Goal: Information Seeking & Learning: Learn about a topic

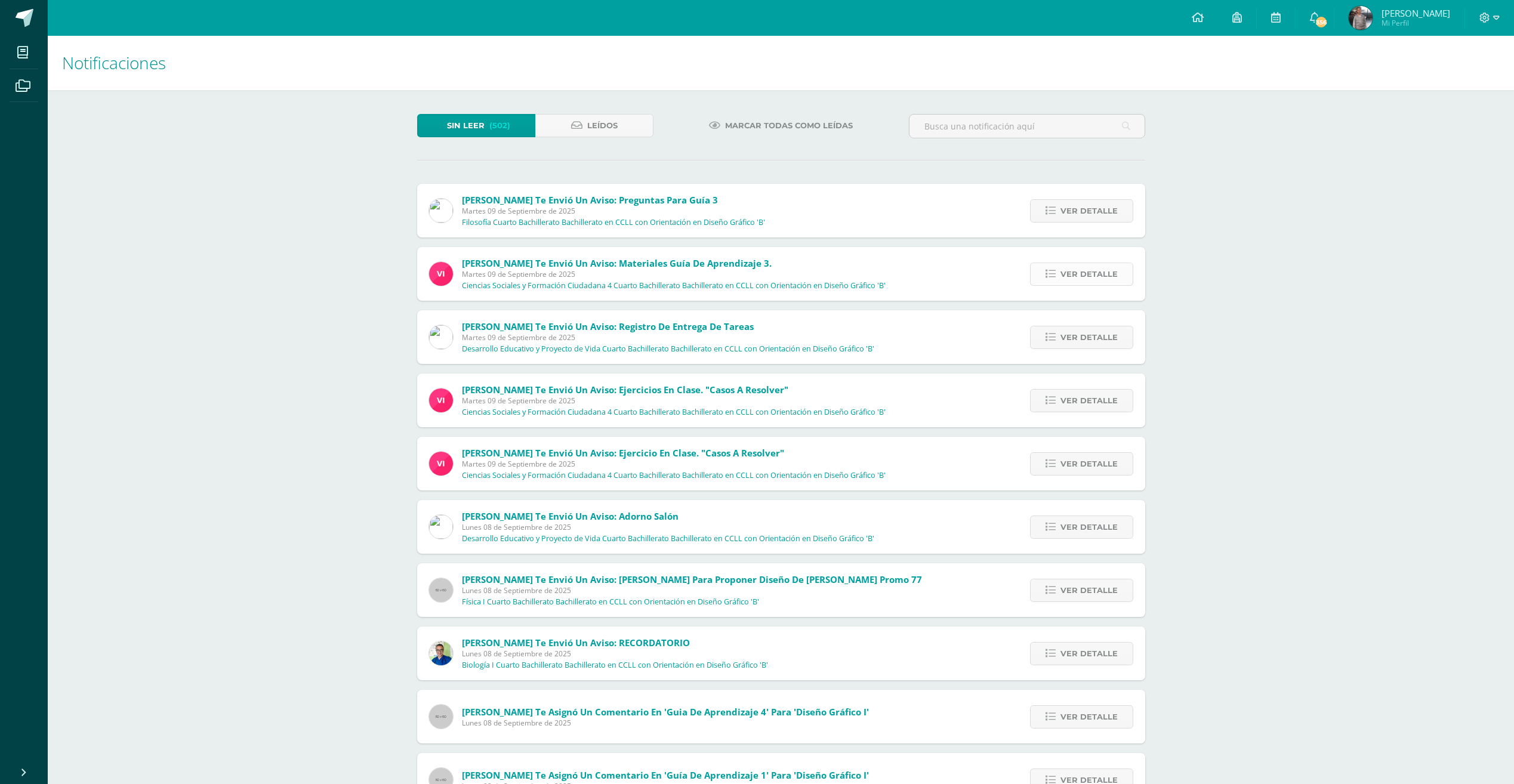
click at [1064, 277] on span "Ver detalle" at bounding box center [1089, 274] width 57 height 22
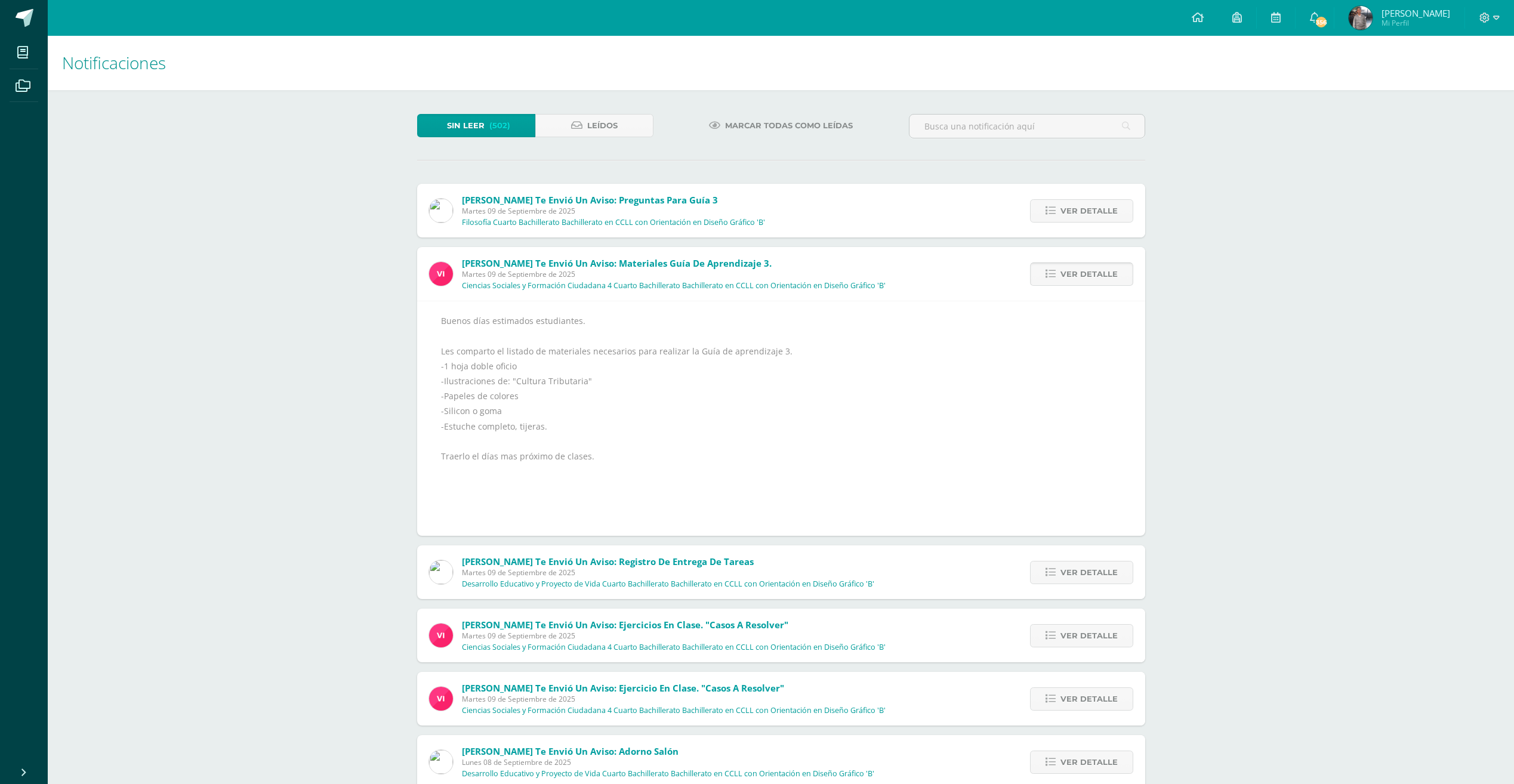
click at [1047, 271] on icon at bounding box center [1051, 274] width 10 height 10
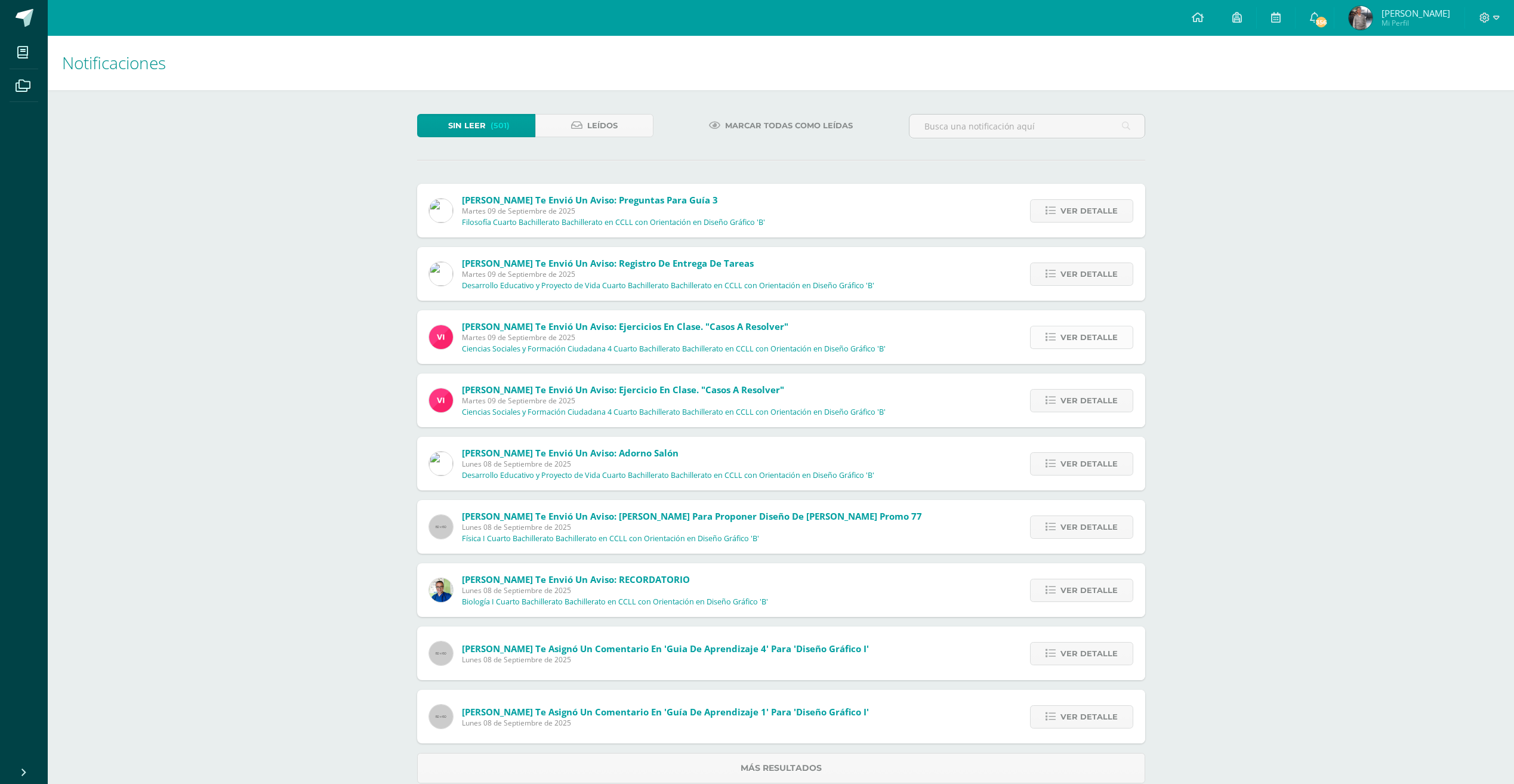
click at [1100, 339] on span "Ver detalle" at bounding box center [1089, 337] width 57 height 22
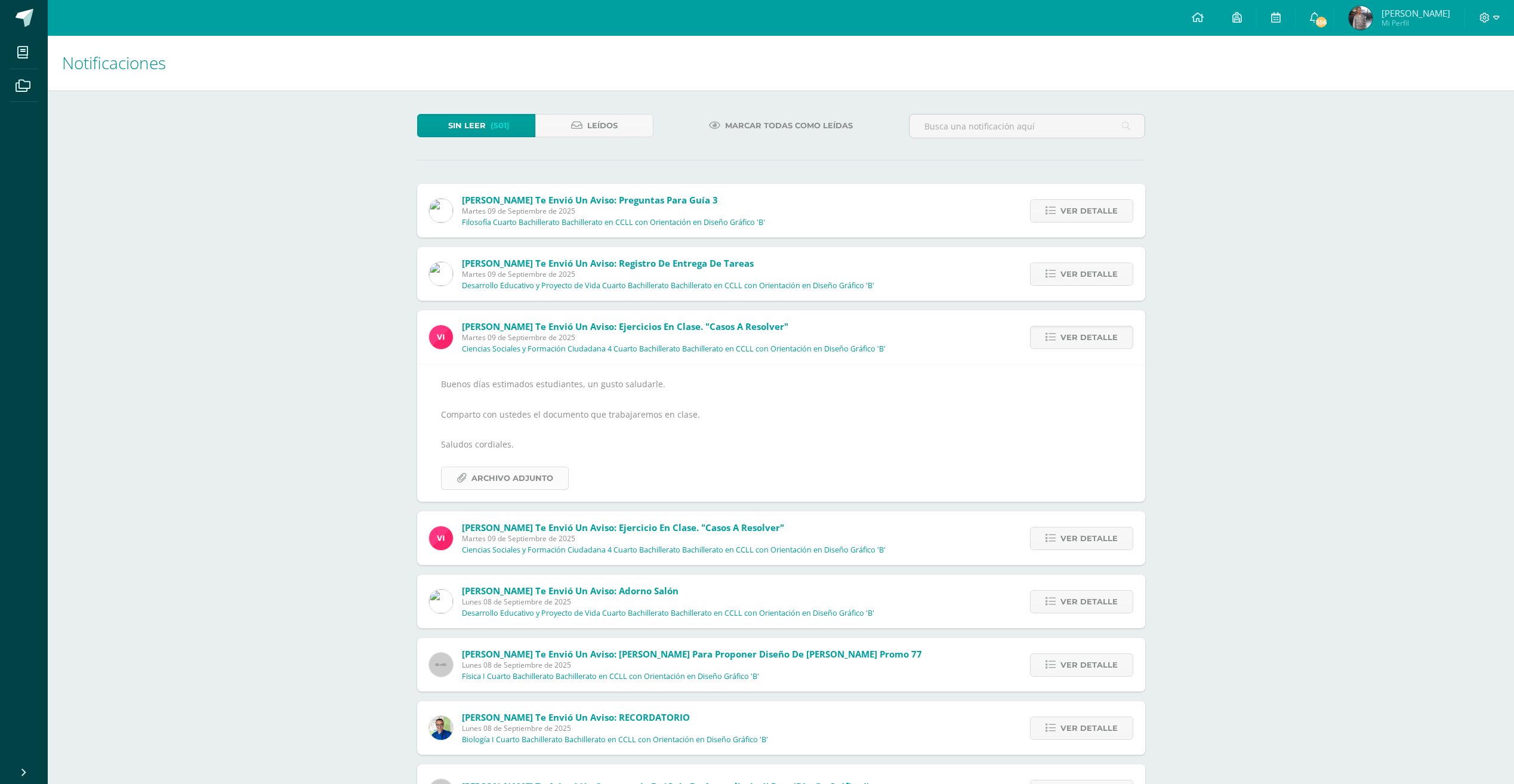
click at [548, 476] on span "Archivo Adjunto" at bounding box center [512, 478] width 82 height 22
click at [1054, 539] on icon at bounding box center [1051, 539] width 10 height 10
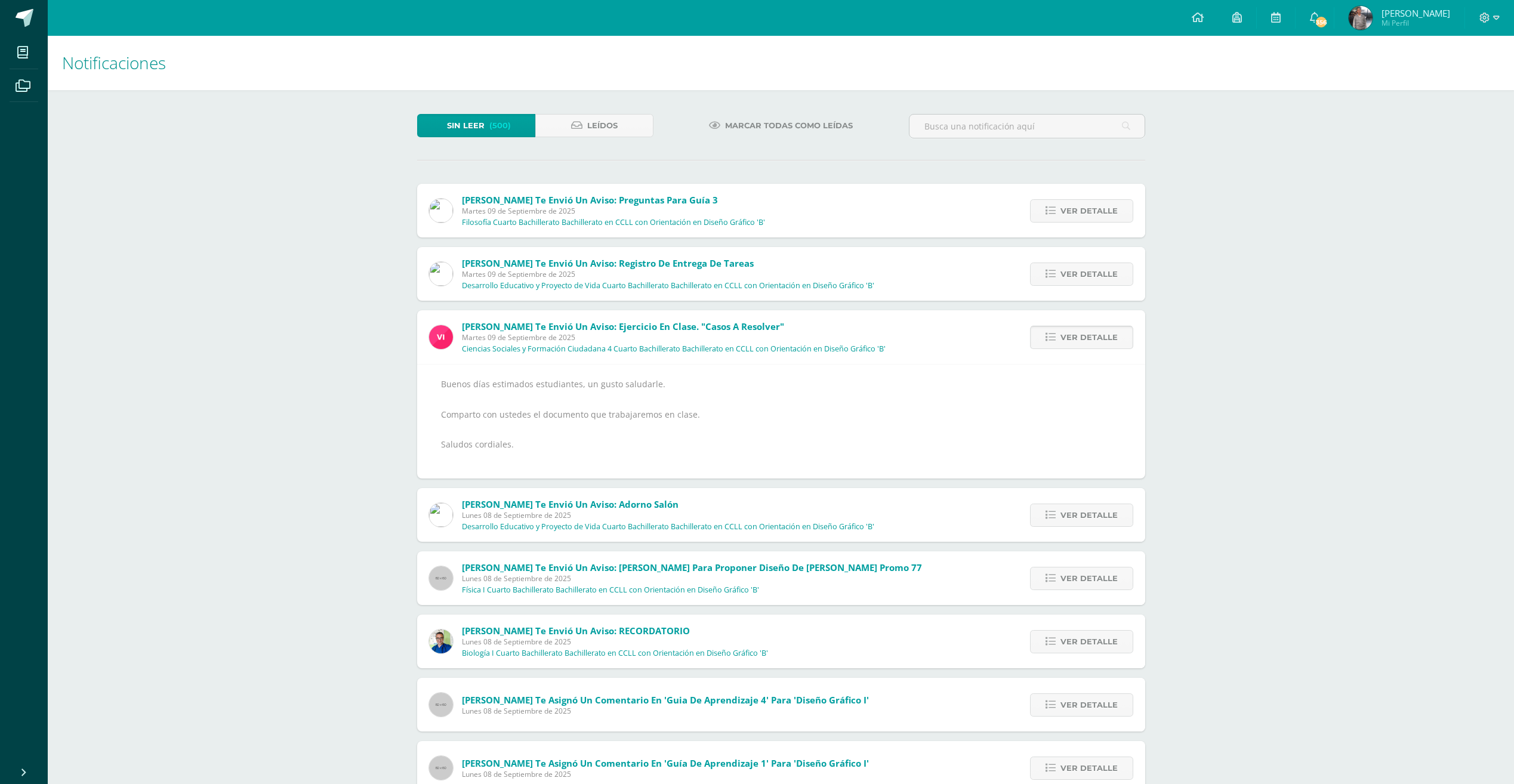
click at [1050, 337] on icon at bounding box center [1051, 337] width 10 height 10
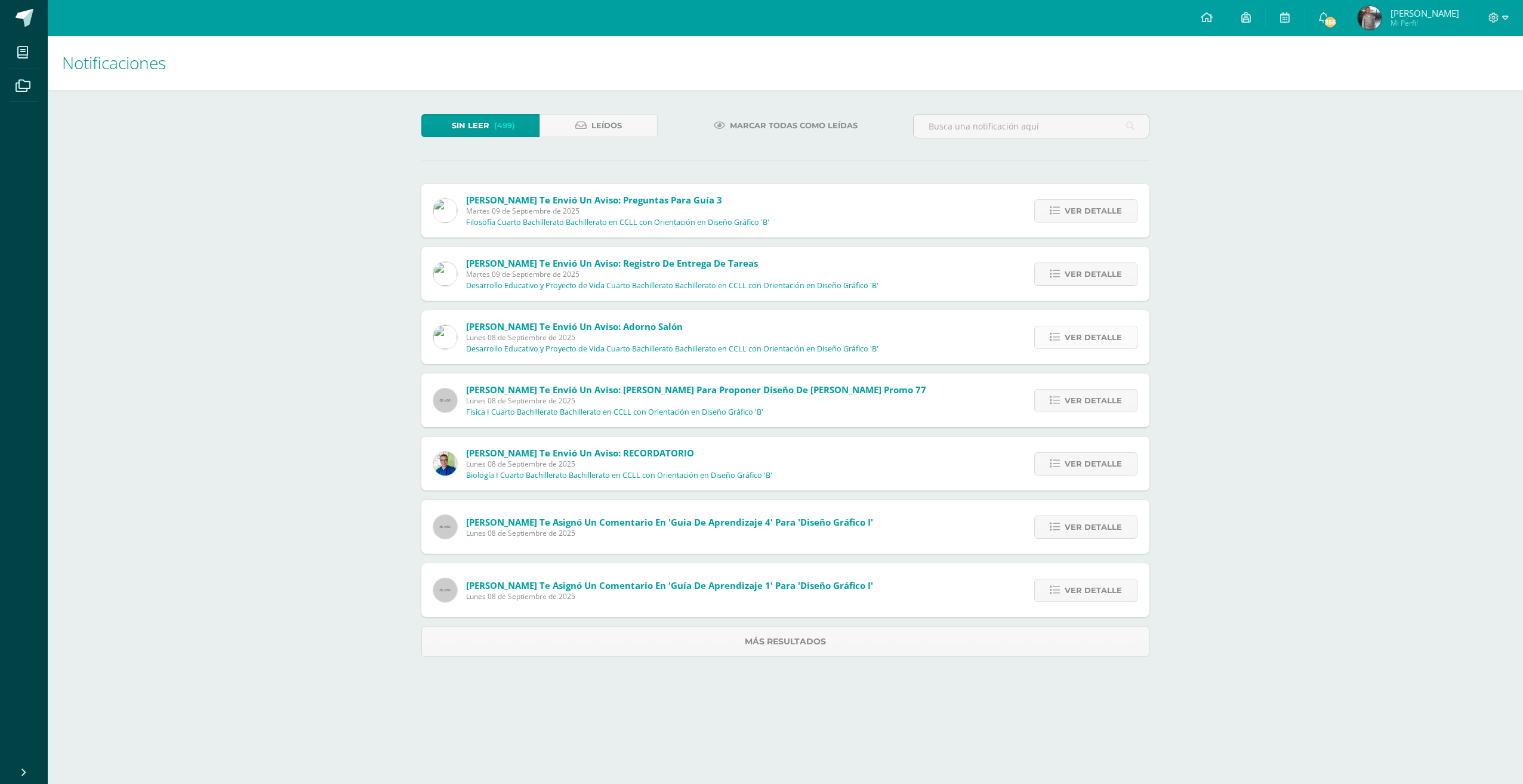
click at [1078, 341] on span "Ver detalle" at bounding box center [1093, 337] width 57 height 22
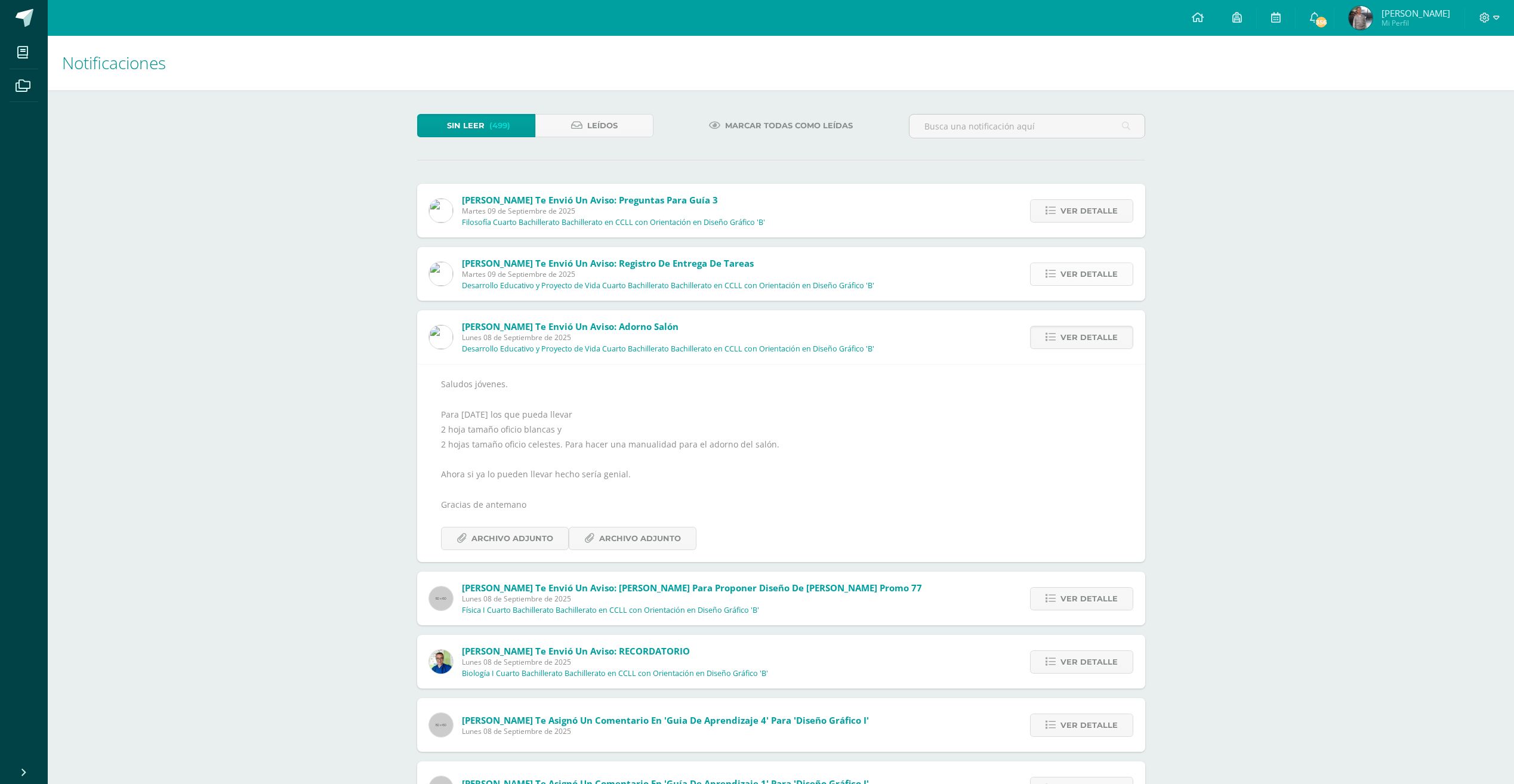
click at [1067, 271] on span "Ver detalle" at bounding box center [1089, 274] width 57 height 22
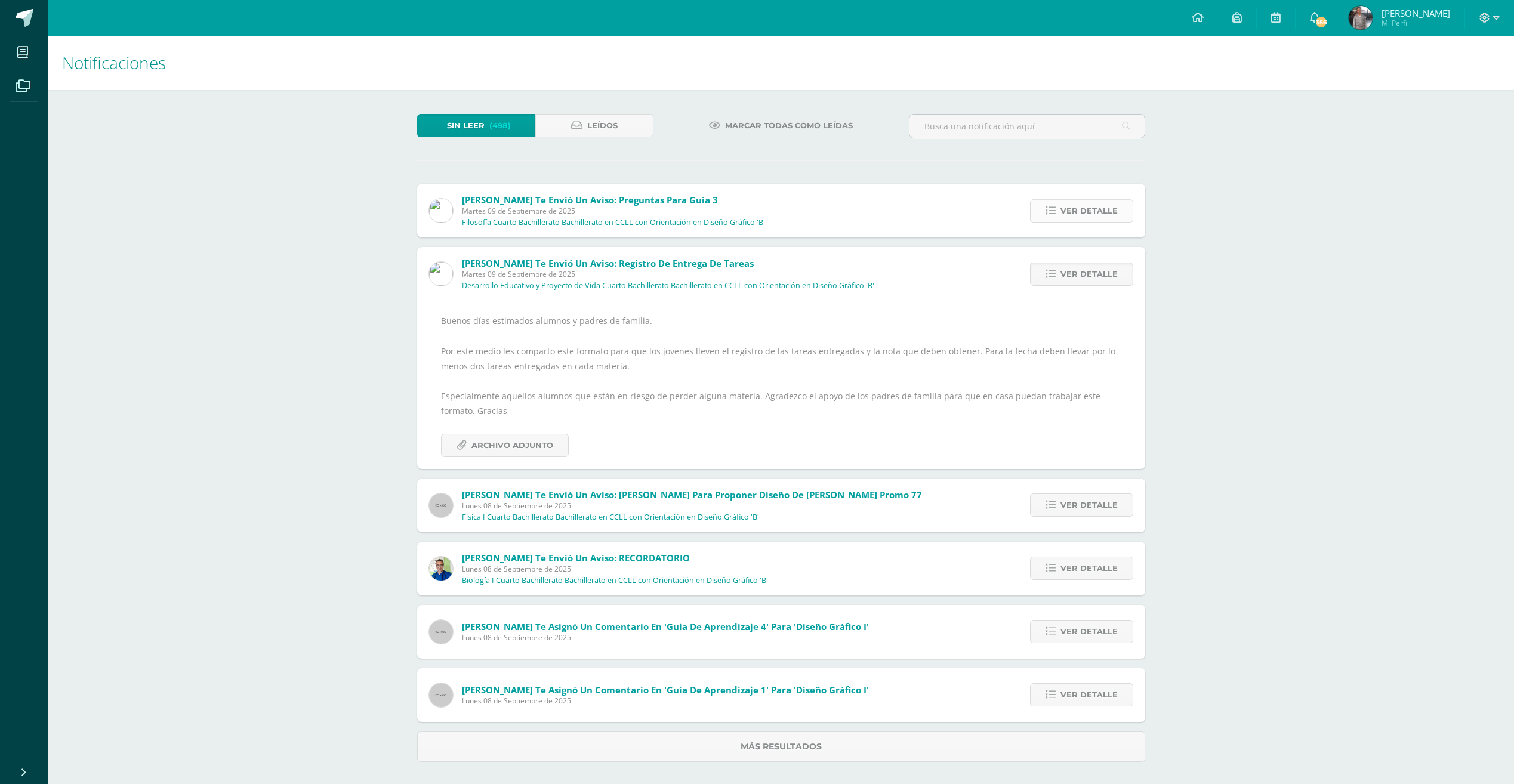
click at [1077, 217] on span "Ver detalle" at bounding box center [1089, 211] width 57 height 22
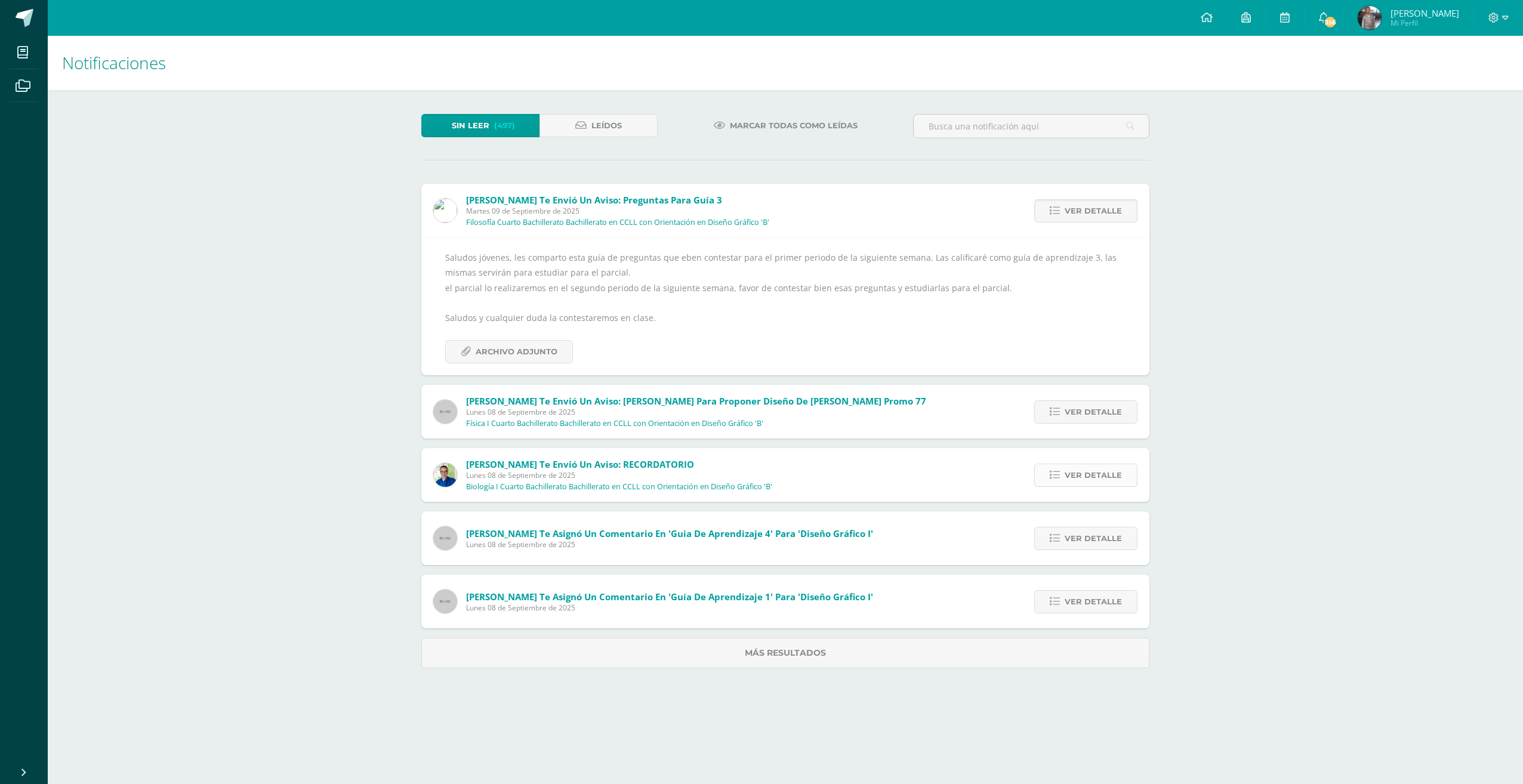
click at [1107, 464] on link "Ver detalle" at bounding box center [1086, 475] width 103 height 23
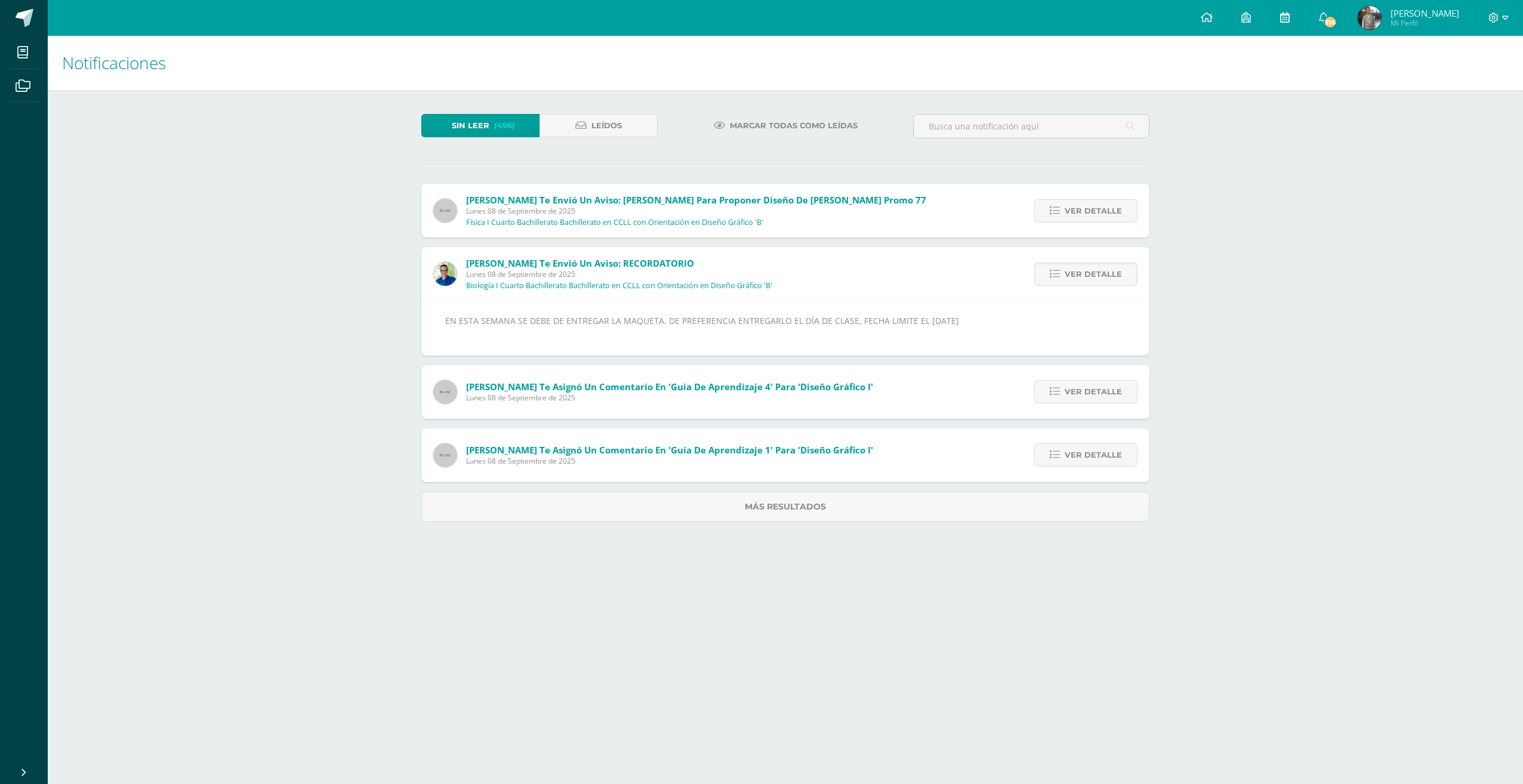
click at [1295, 18] on link at bounding box center [1285, 18] width 38 height 36
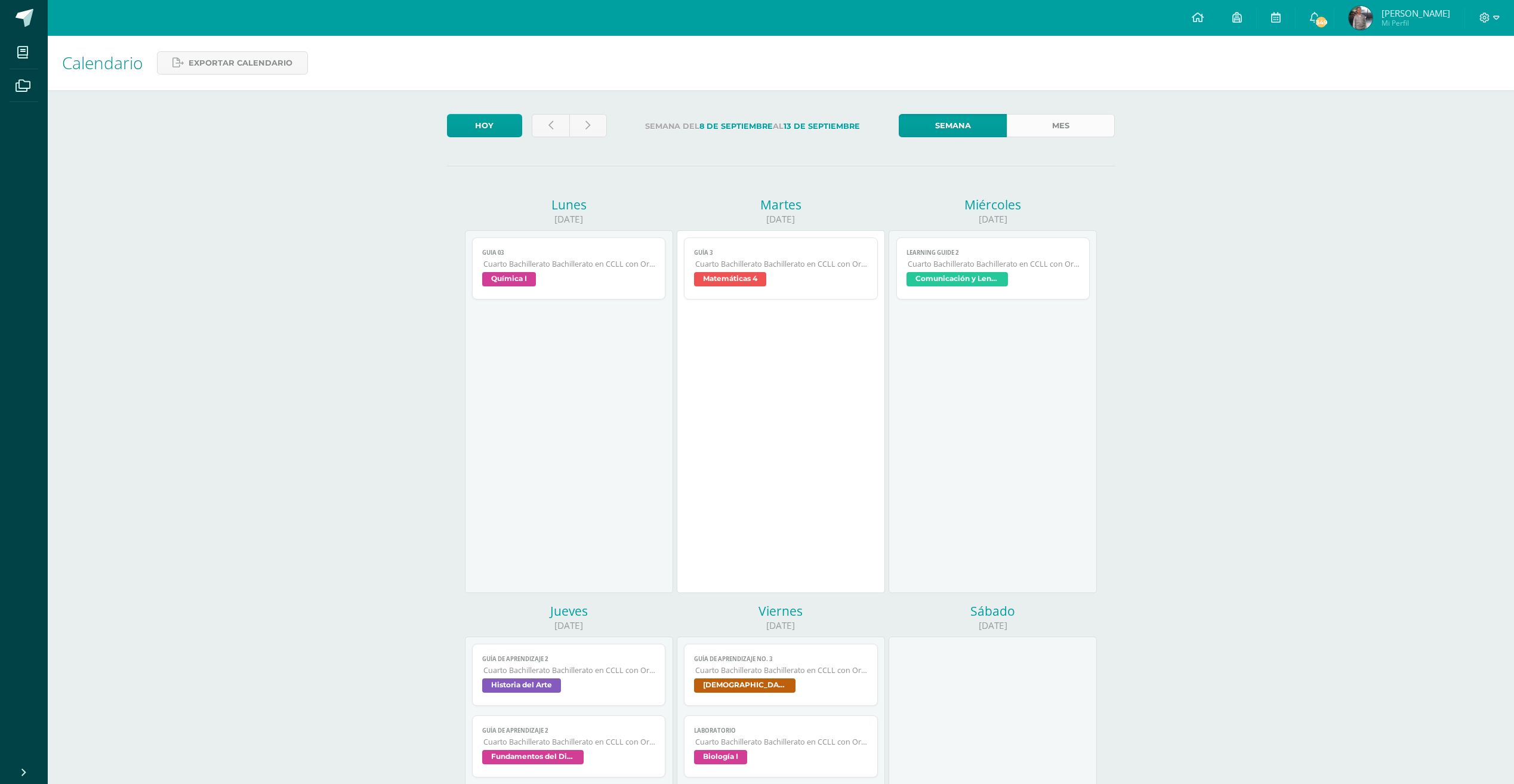
click at [1037, 115] on link "Mes" at bounding box center [1060, 126] width 108 height 23
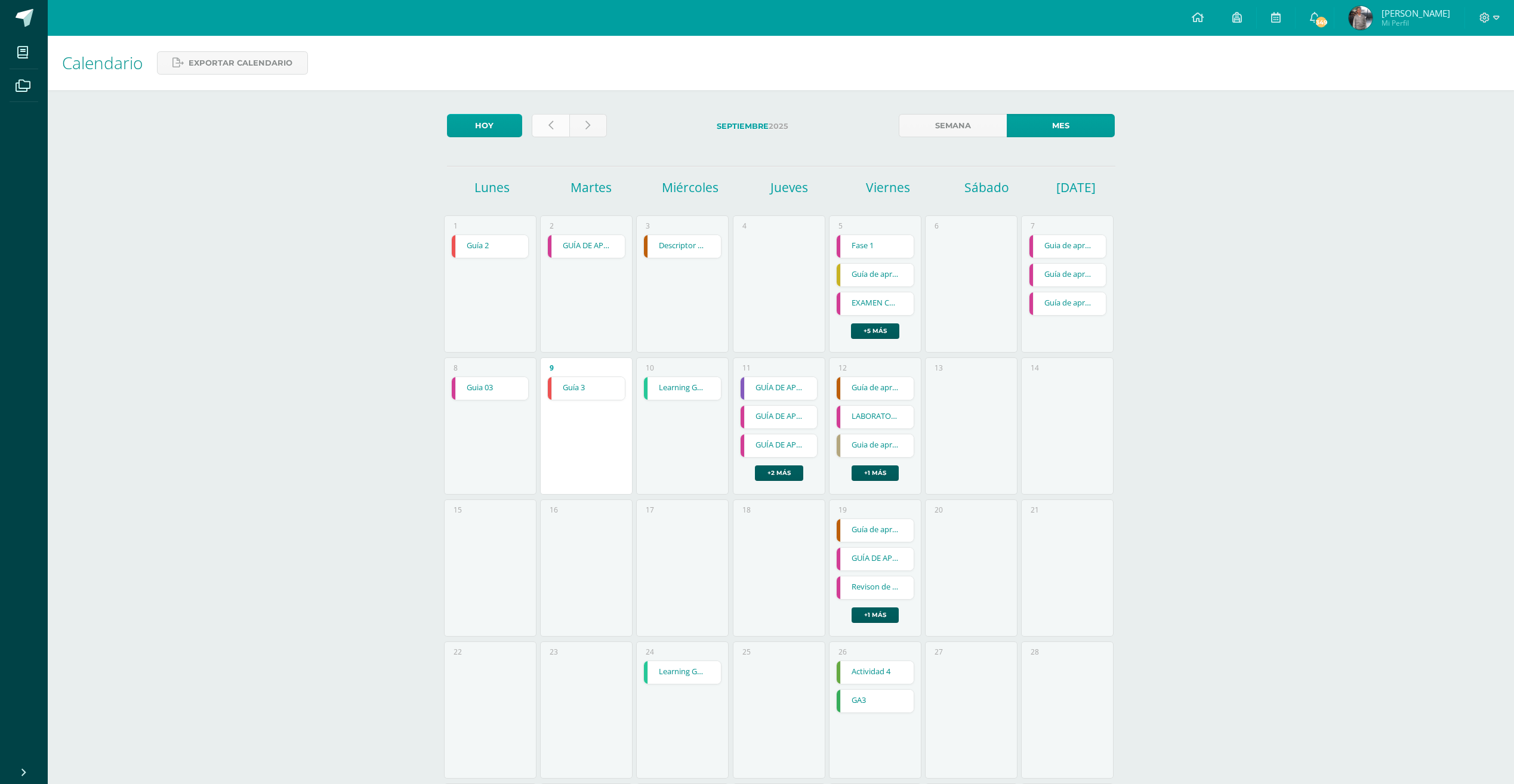
click at [552, 119] on link at bounding box center [550, 126] width 37 height 23
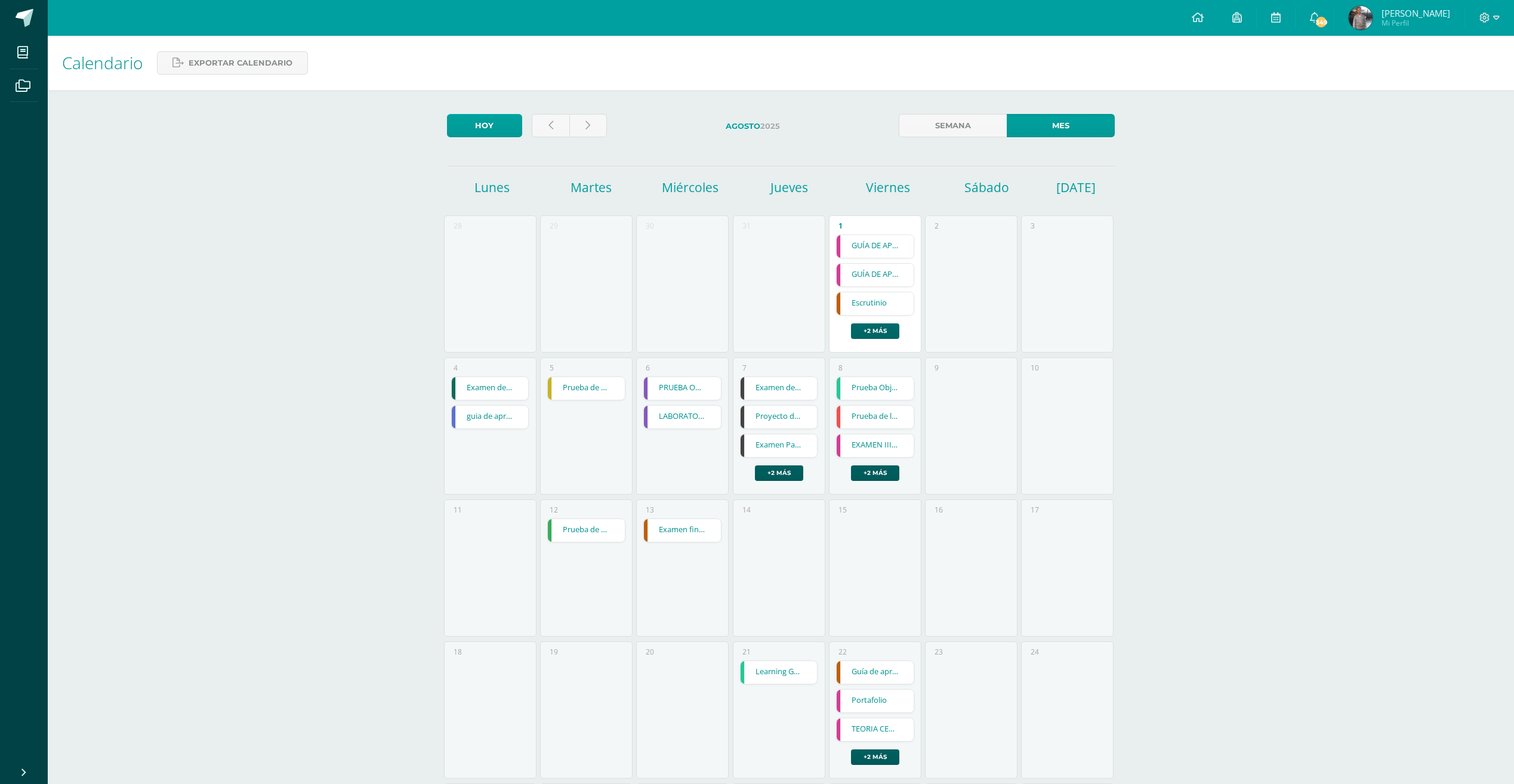
click at [872, 329] on link "+2 más" at bounding box center [875, 331] width 48 height 15
click at [869, 339] on div "1 GUÍA DE APRENDIZAJE 4 GUÍA DE APRENDIZAJE 4 Fundamentos del Diseño Cargando c…" at bounding box center [875, 284] width 93 height 137
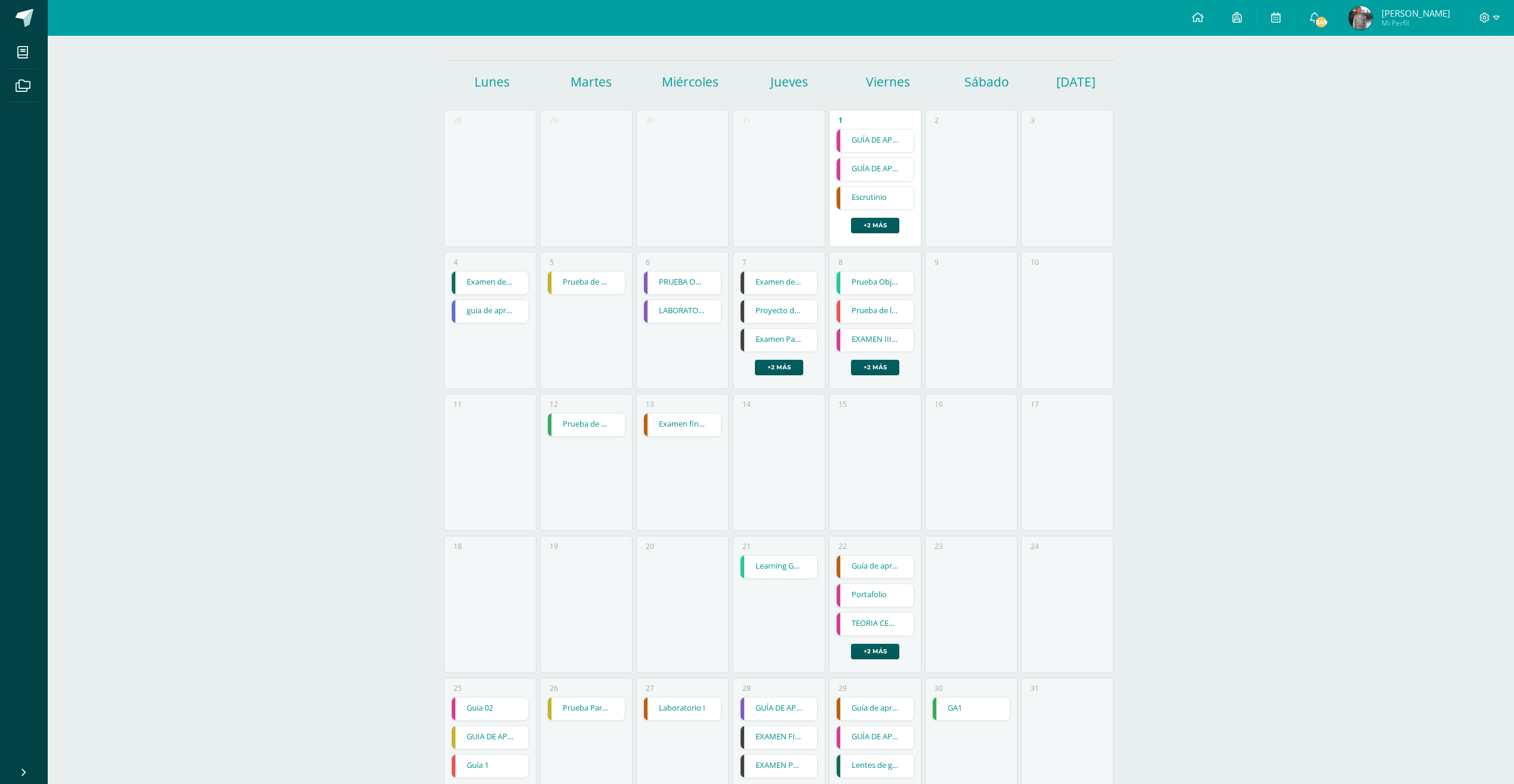
scroll to position [119, 0]
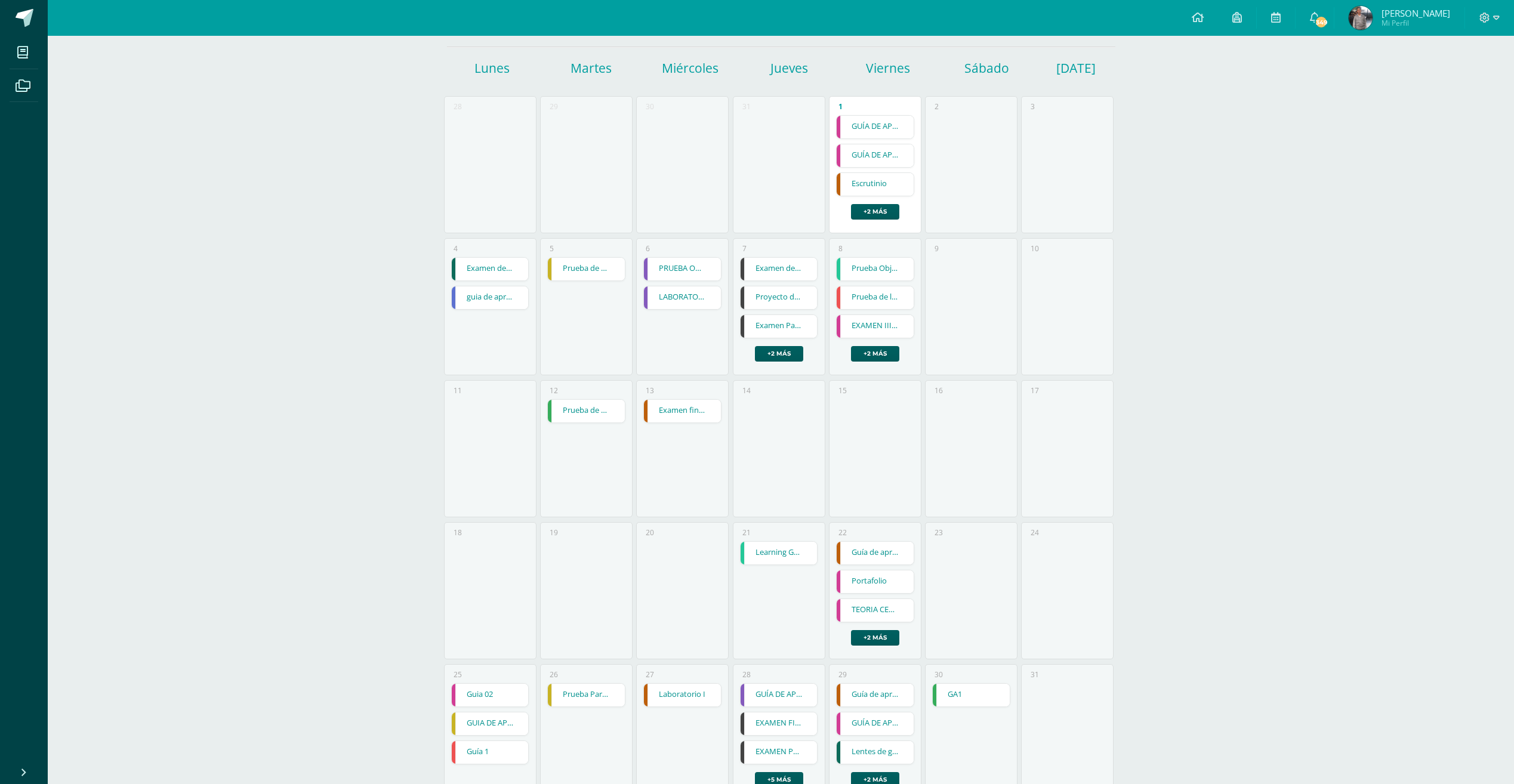
click at [885, 624] on div "Guía de aprendizaje No. 1 Guía de aprendizaje No. 1 Biblia Cargando contenido P…" at bounding box center [875, 593] width 78 height 105
drag, startPoint x: 885, startPoint y: 624, endPoint x: 885, endPoint y: 643, distance: 19.0
click at [885, 643] on link "+2 más" at bounding box center [875, 637] width 48 height 15
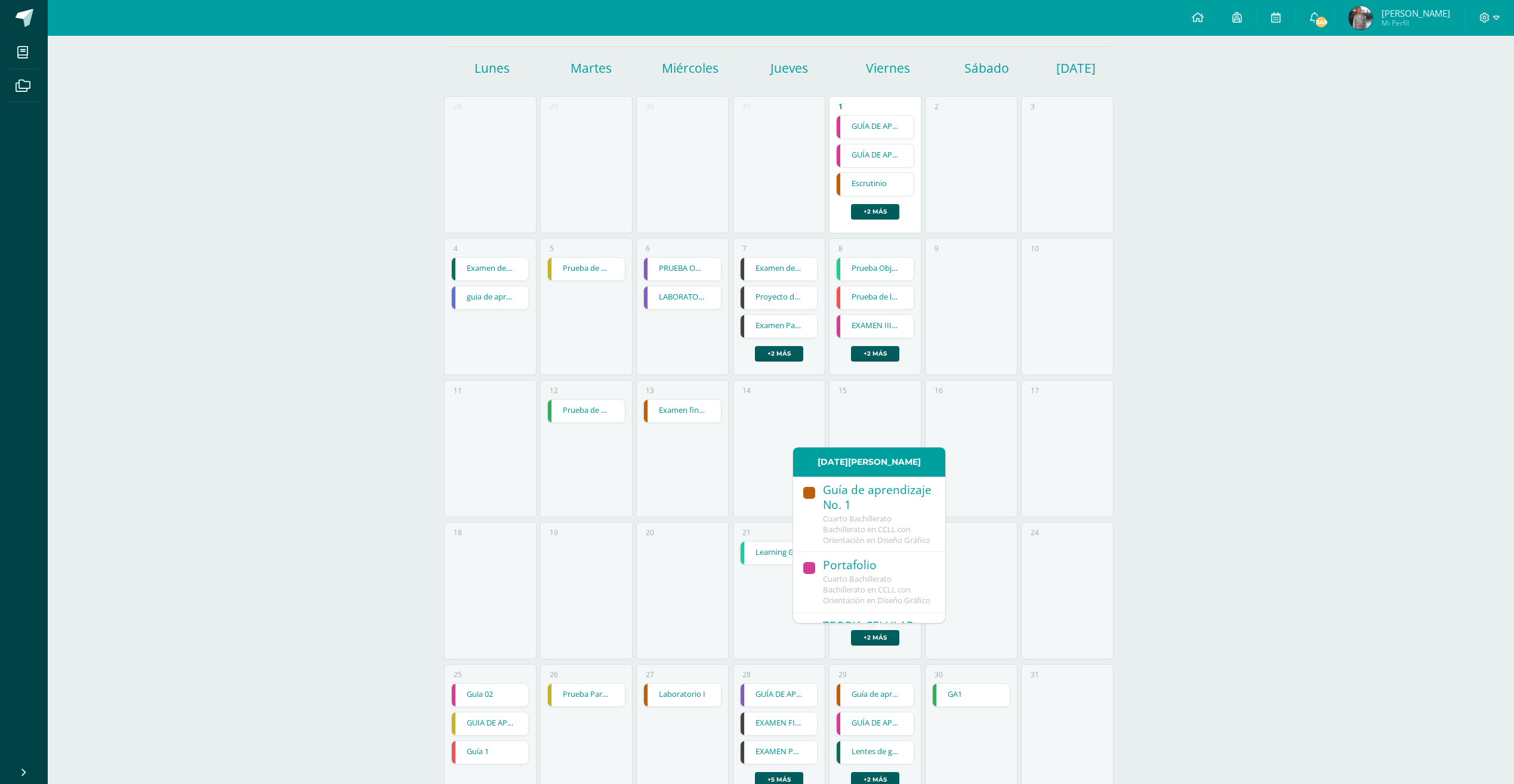
click at [905, 533] on span "Cuarto Bachillerato Bachillerato en CCLL con Orientación en Diseño Gráfico" at bounding box center [876, 529] width 107 height 32
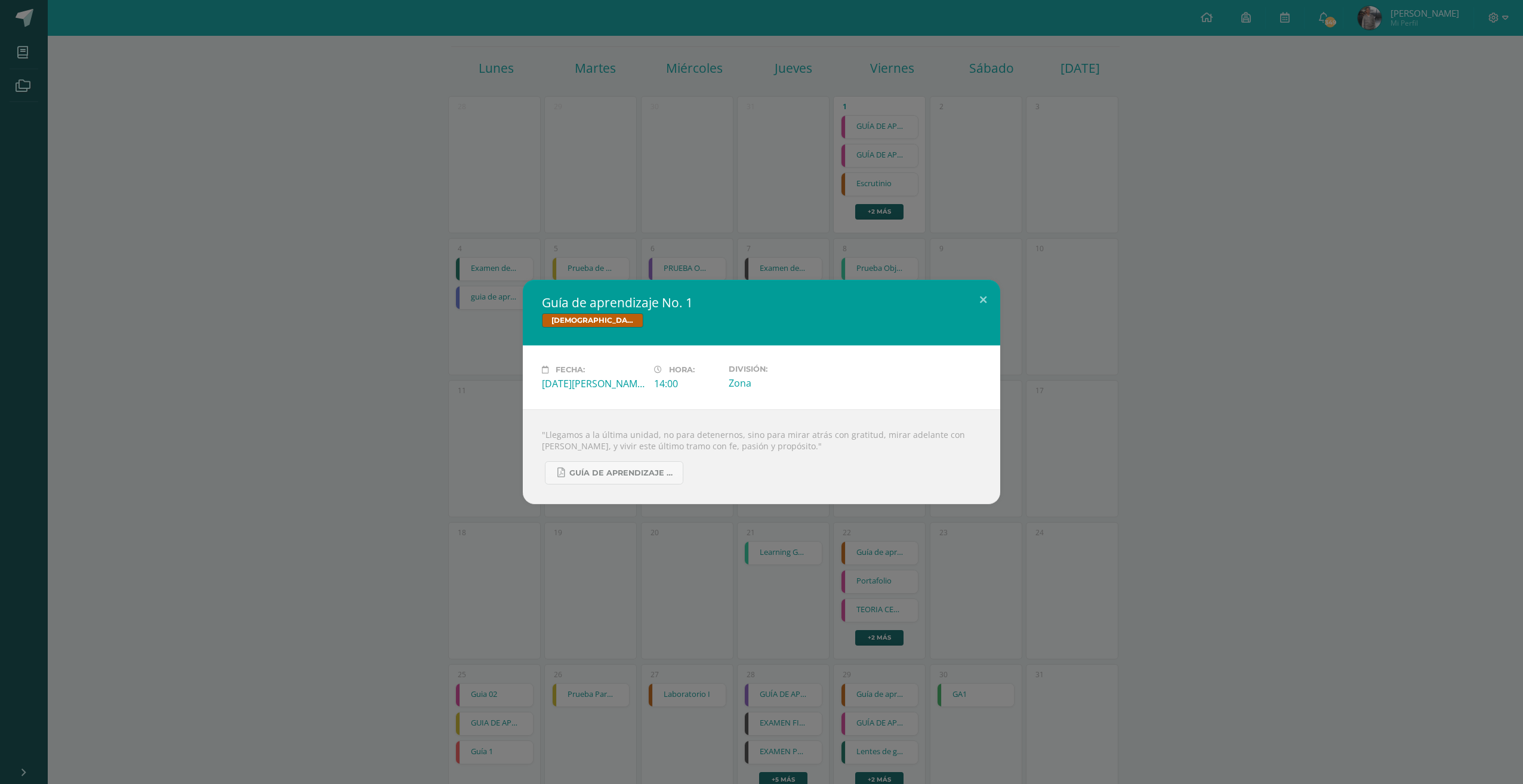
click at [880, 547] on div "Guía de aprendizaje No. 1 Biblia Fecha: Viernes 22 de Agosto Hora: 14:00 Divisi…" at bounding box center [762, 392] width 1523 height 784
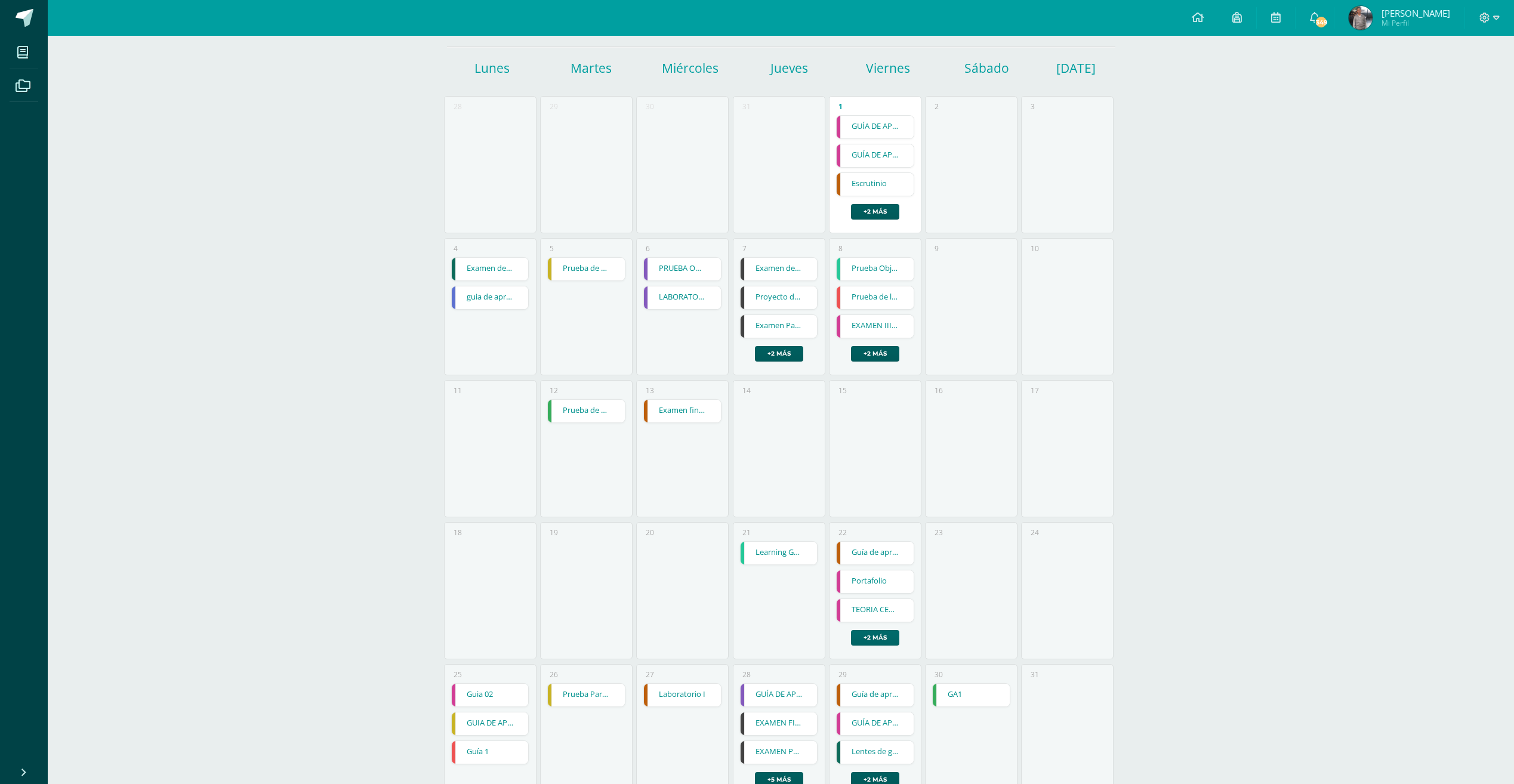
click at [865, 640] on link "+2 más" at bounding box center [875, 637] width 48 height 15
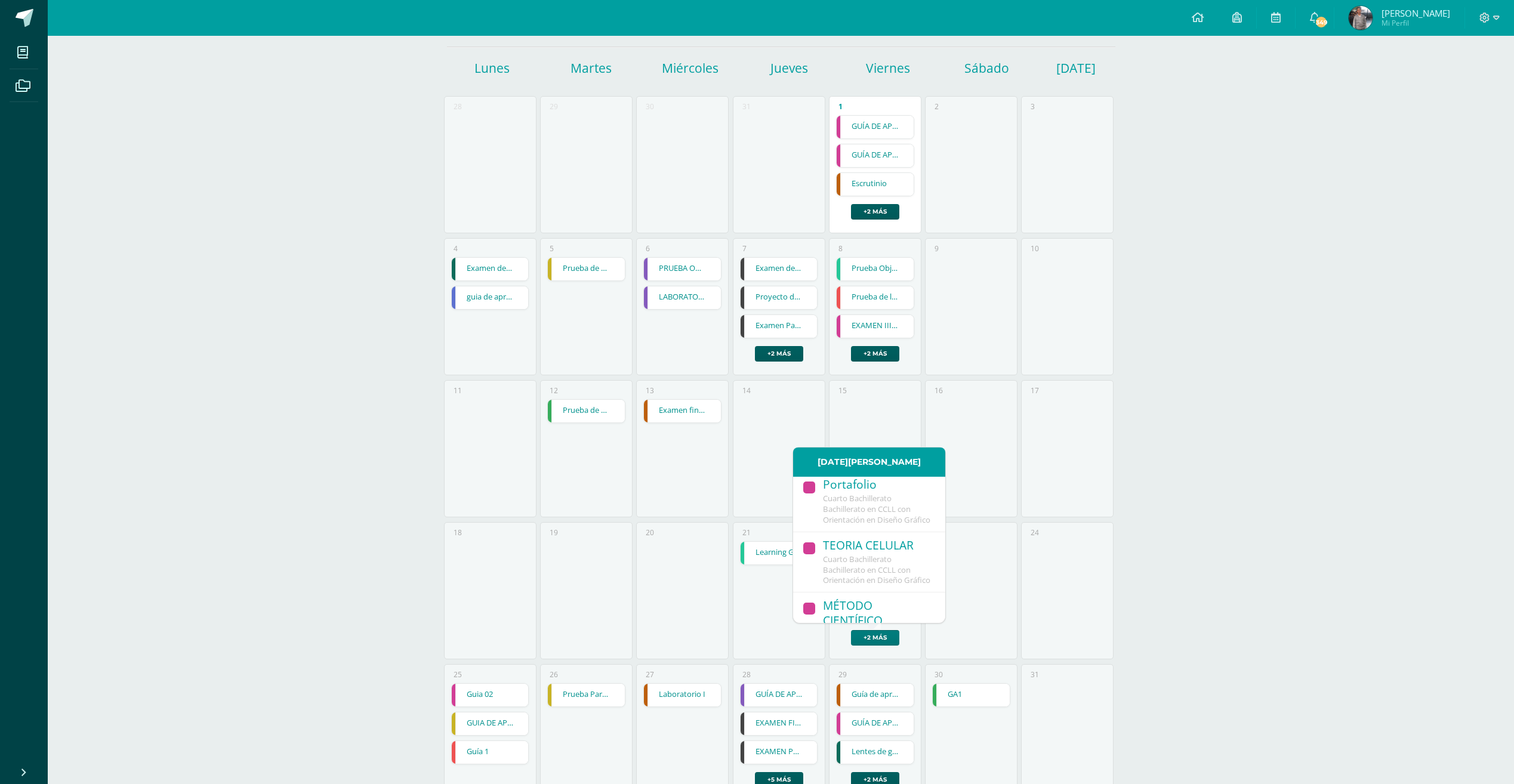
scroll to position [60, 0]
click at [886, 546] on div "Cuarto Bachillerato Bachillerato en CCLL con Orientación en Diseño Gráfico" at bounding box center [878, 530] width 110 height 32
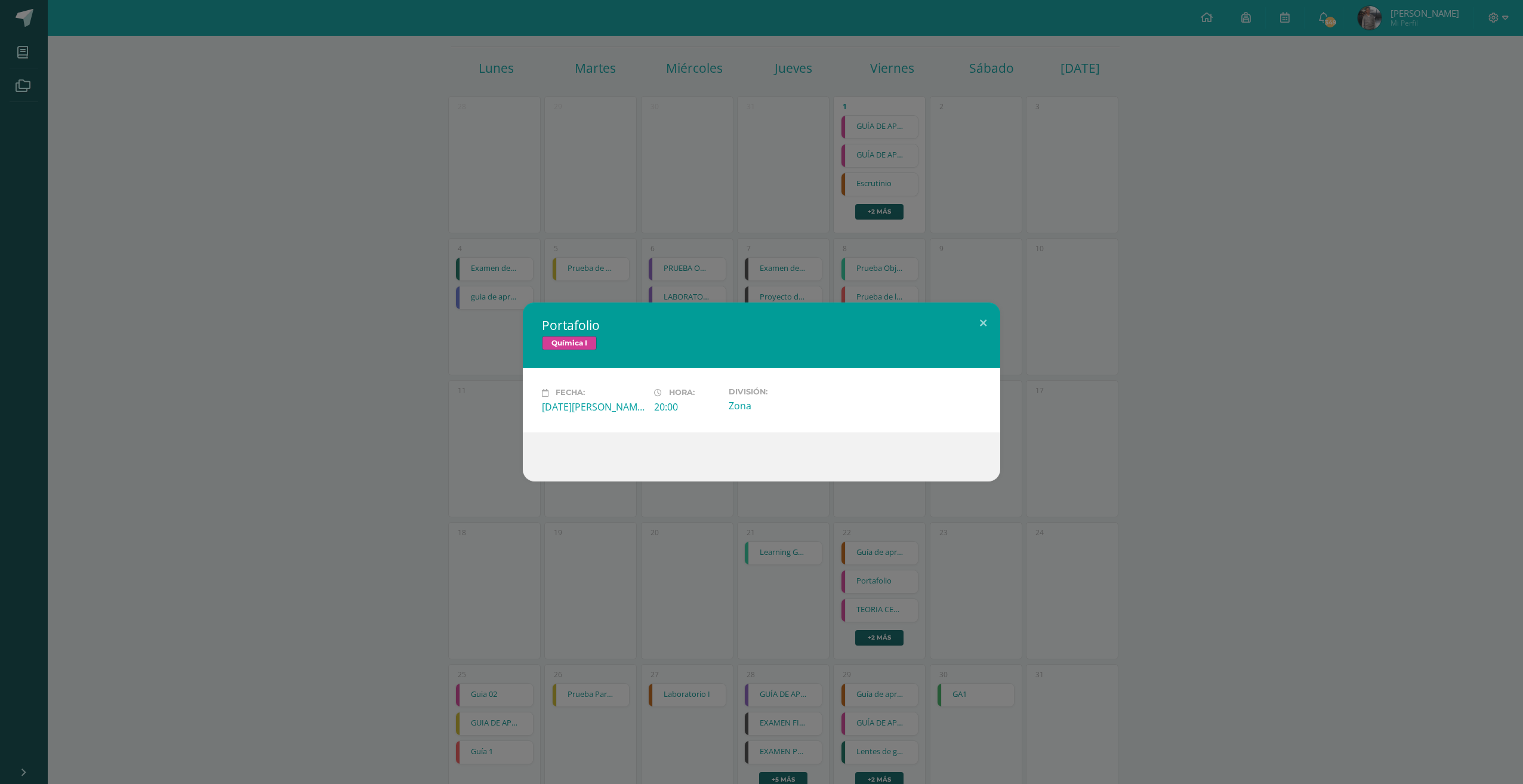
click at [876, 573] on div "Portafolio Química I Fecha: Viernes 22 de Agosto Hora: 20:00 División: Zona Loa…" at bounding box center [762, 392] width 1523 height 784
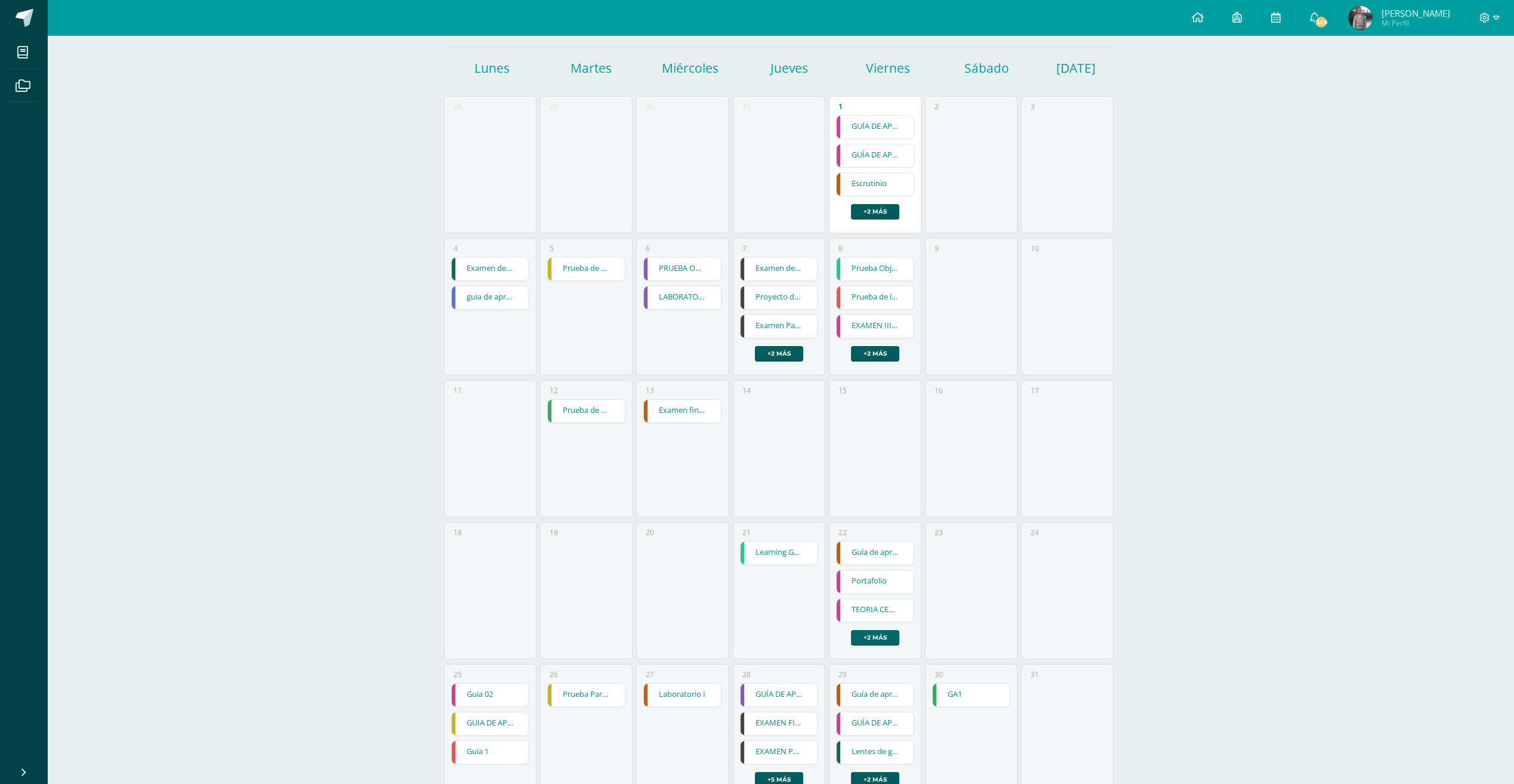
click at [878, 639] on link "+2 más" at bounding box center [875, 637] width 48 height 15
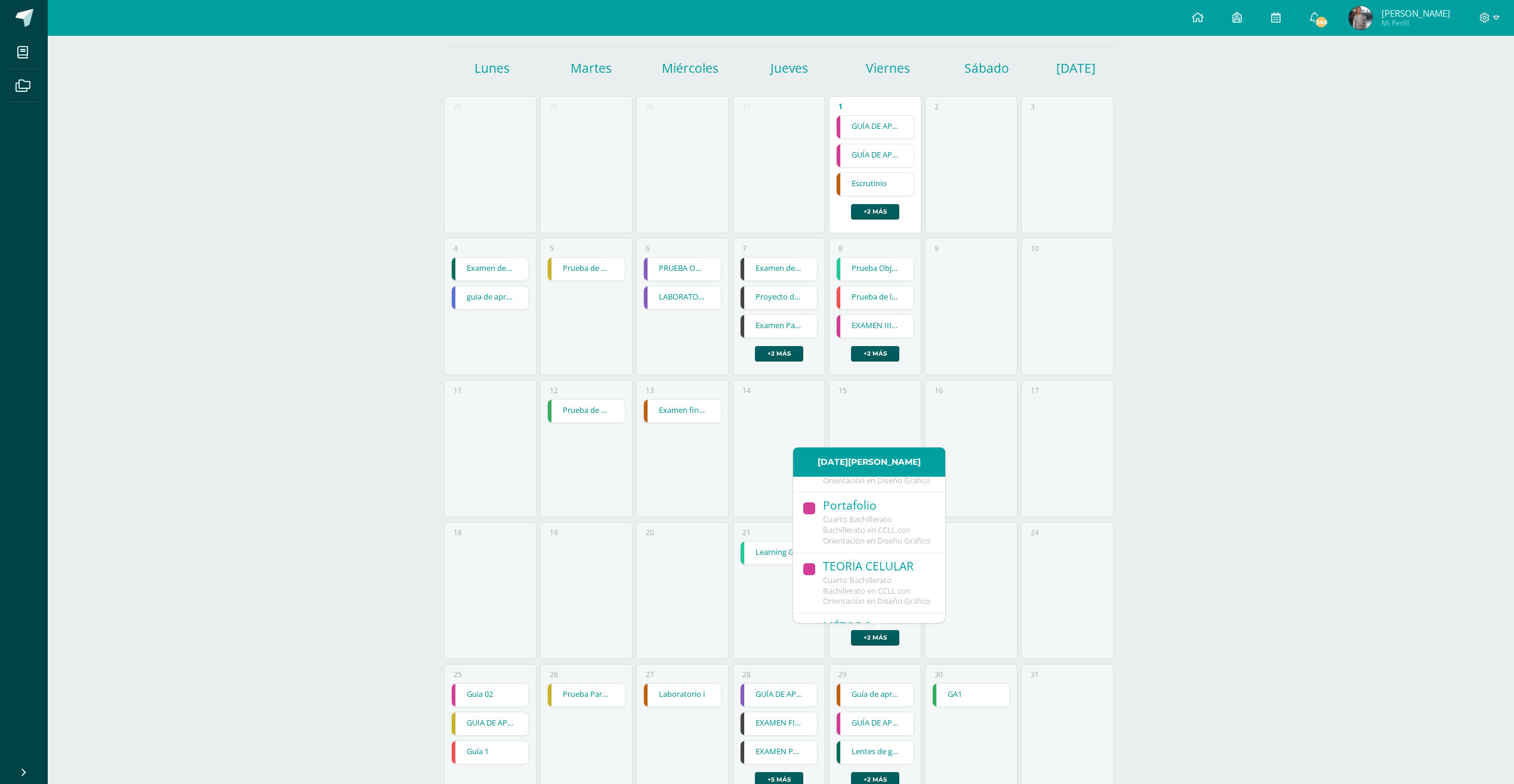
click at [889, 546] on span "Cuarto Bachillerato Bachillerato en CCLL con Orientación en Diseño Gráfico" at bounding box center [876, 530] width 107 height 32
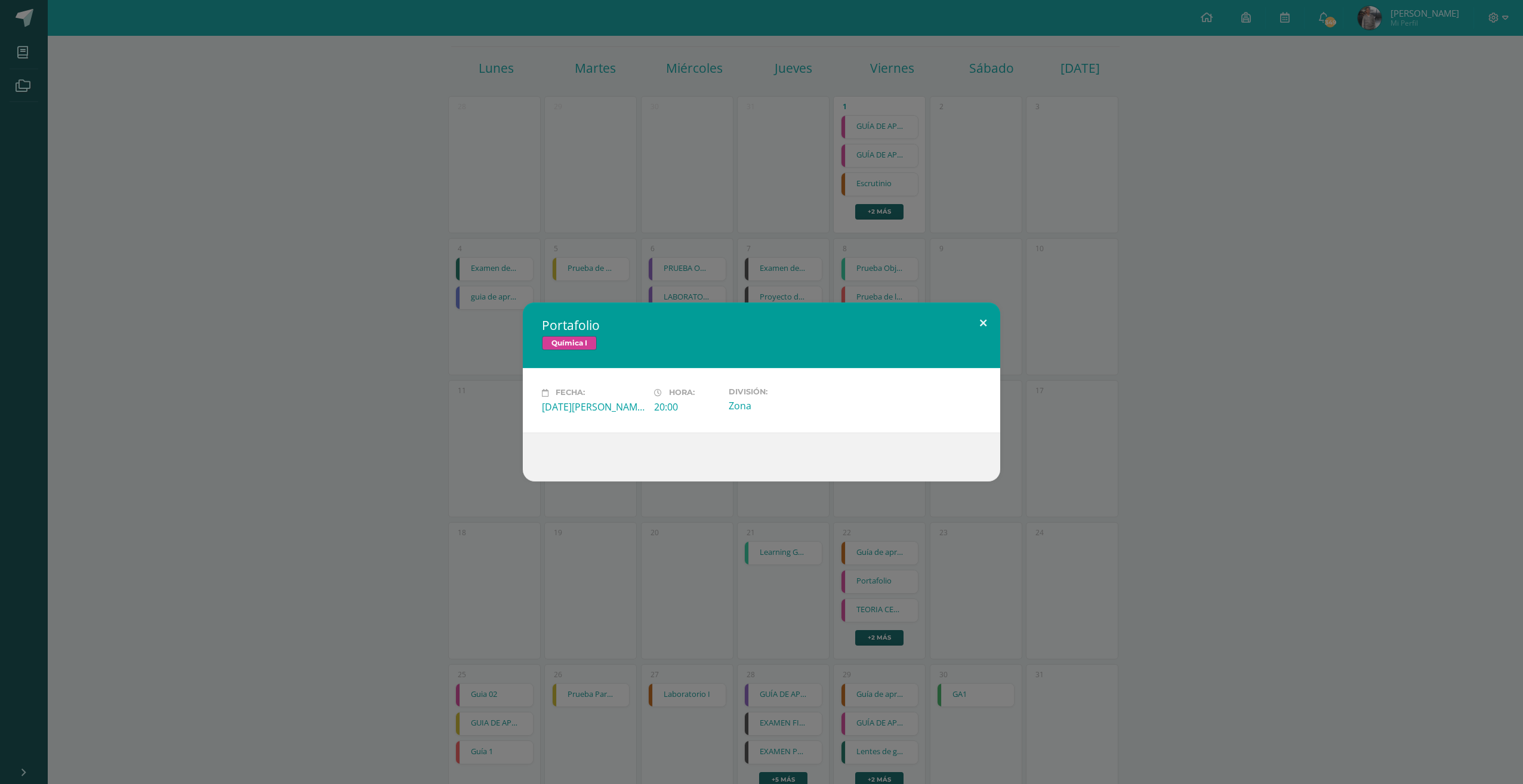
click at [987, 335] on button at bounding box center [984, 323] width 34 height 41
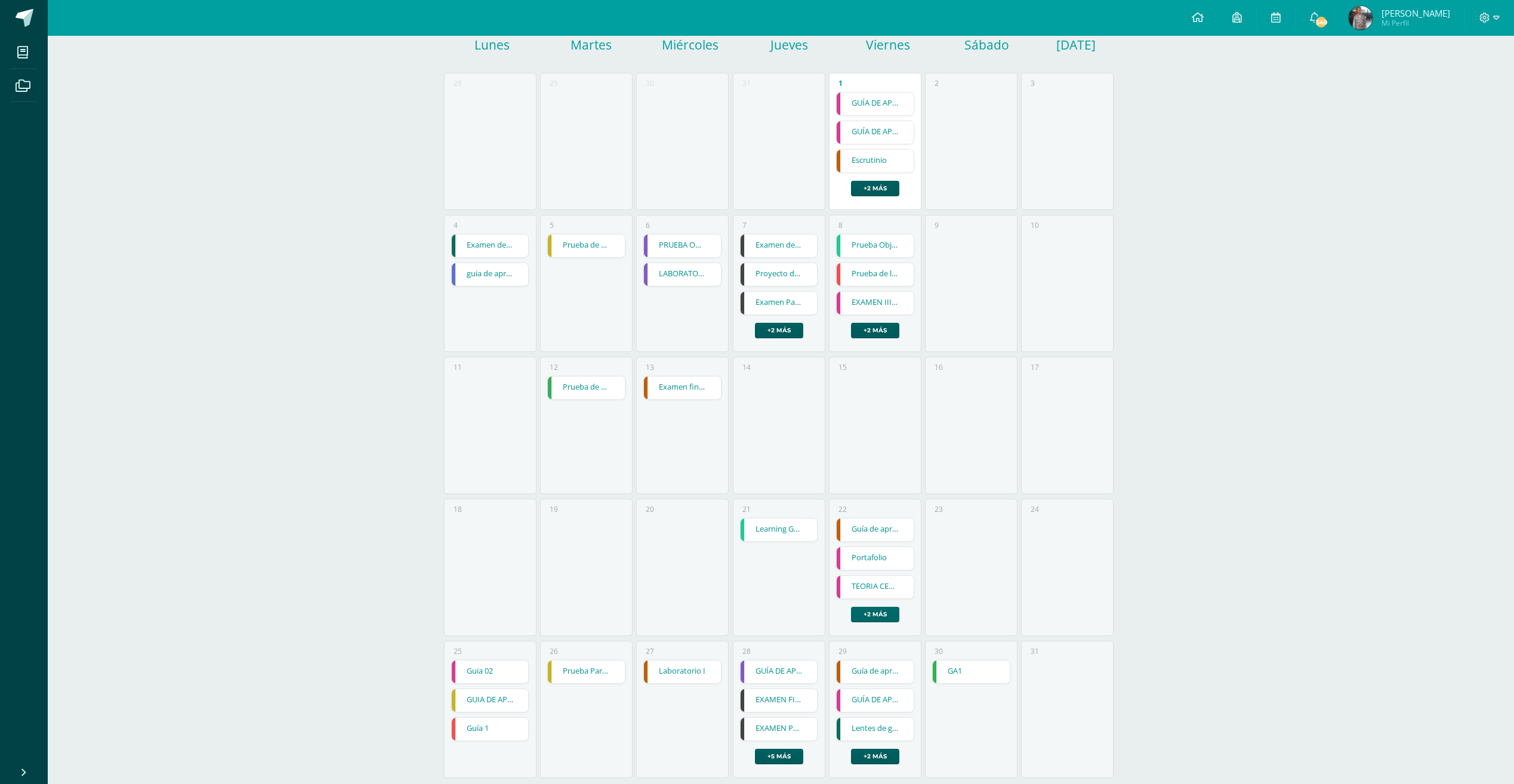
scroll to position [165, 0]
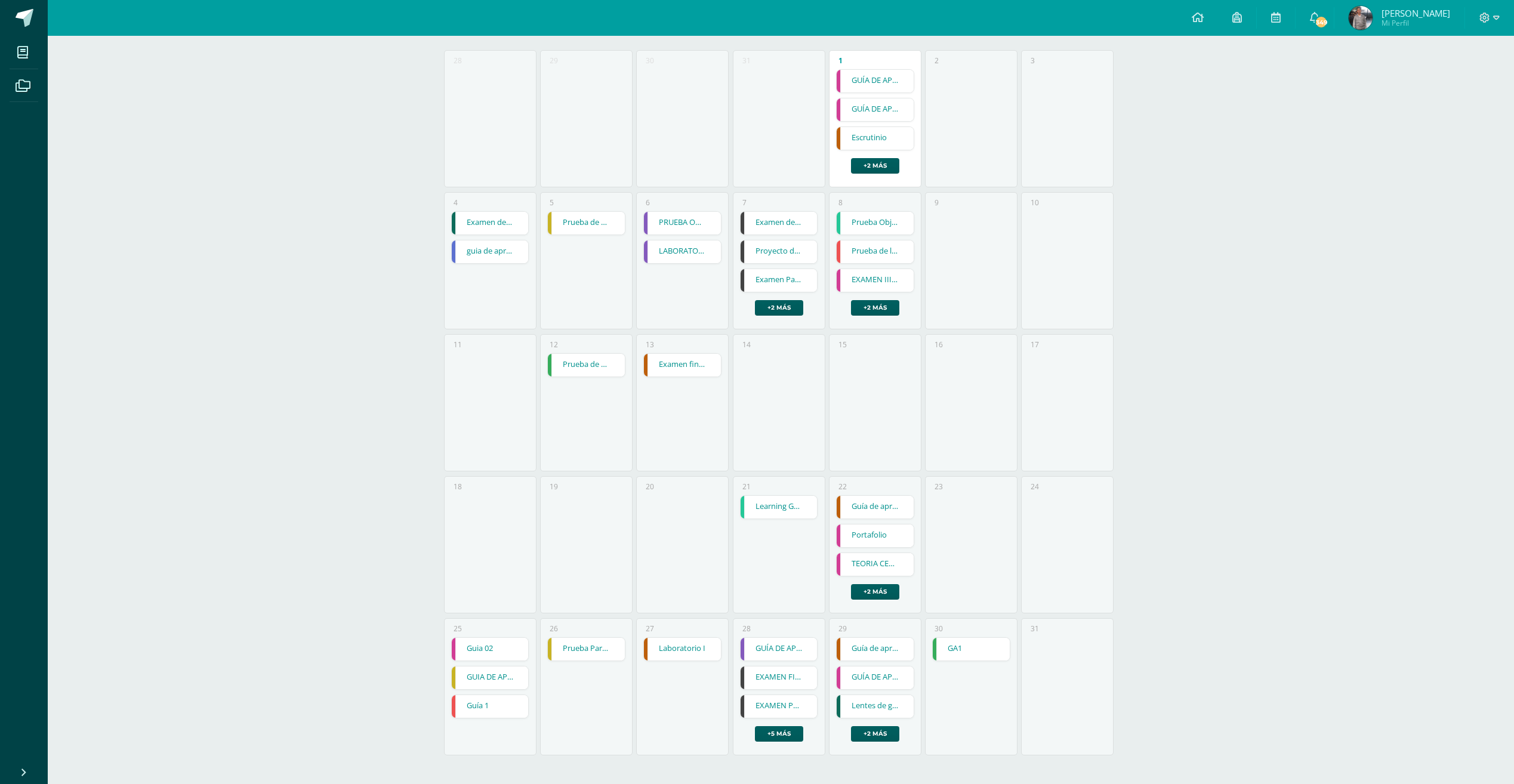
click at [510, 641] on link "Guia 02" at bounding box center [490, 649] width 77 height 23
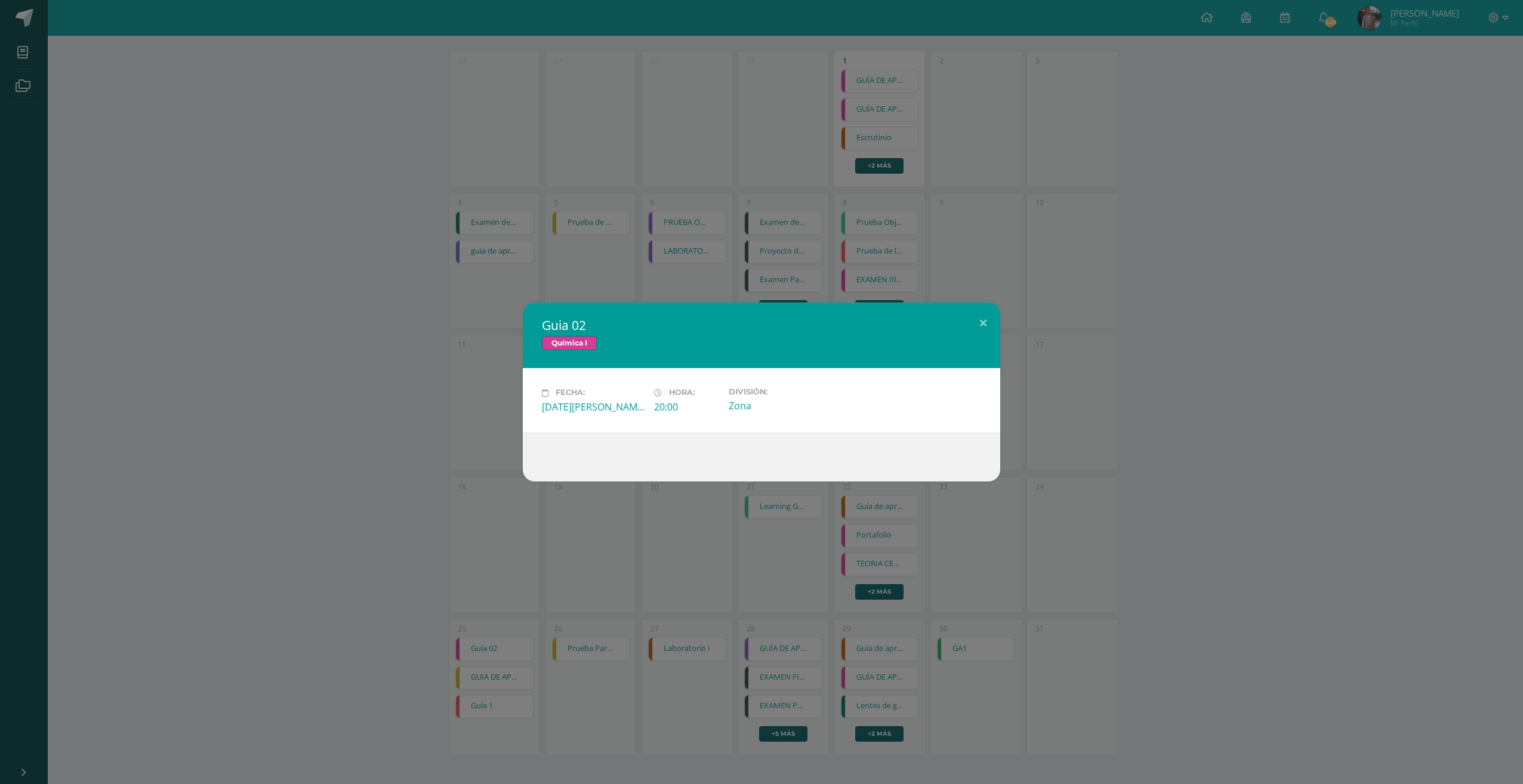
click at [635, 502] on div "Guia 02 Química I Fecha: Lunes 25 de Agosto Hora: 20:00 División: Zona" at bounding box center [762, 392] width 1523 height 784
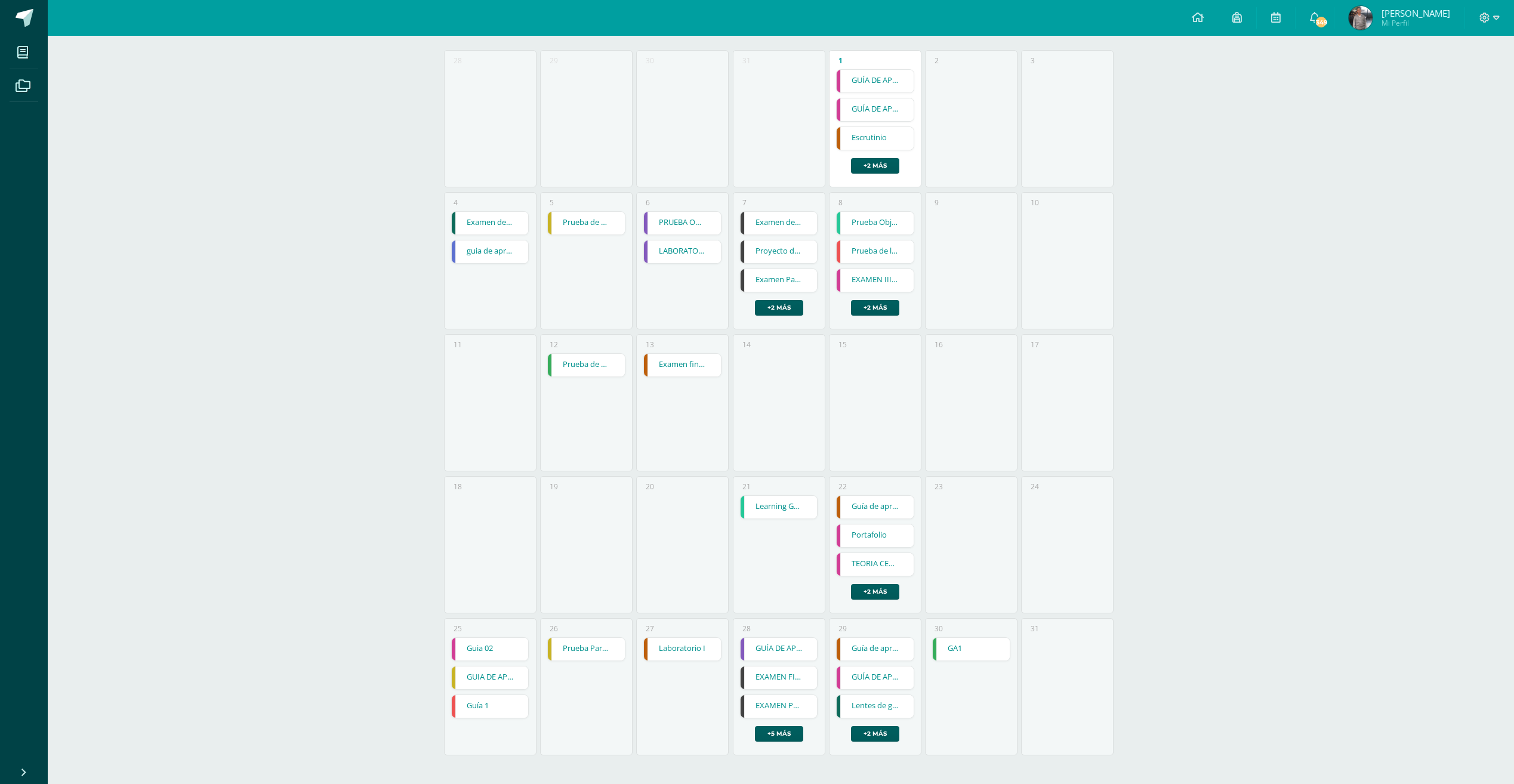
click at [504, 683] on link "GUIA DE APRENDIZAJE 1" at bounding box center [490, 677] width 77 height 23
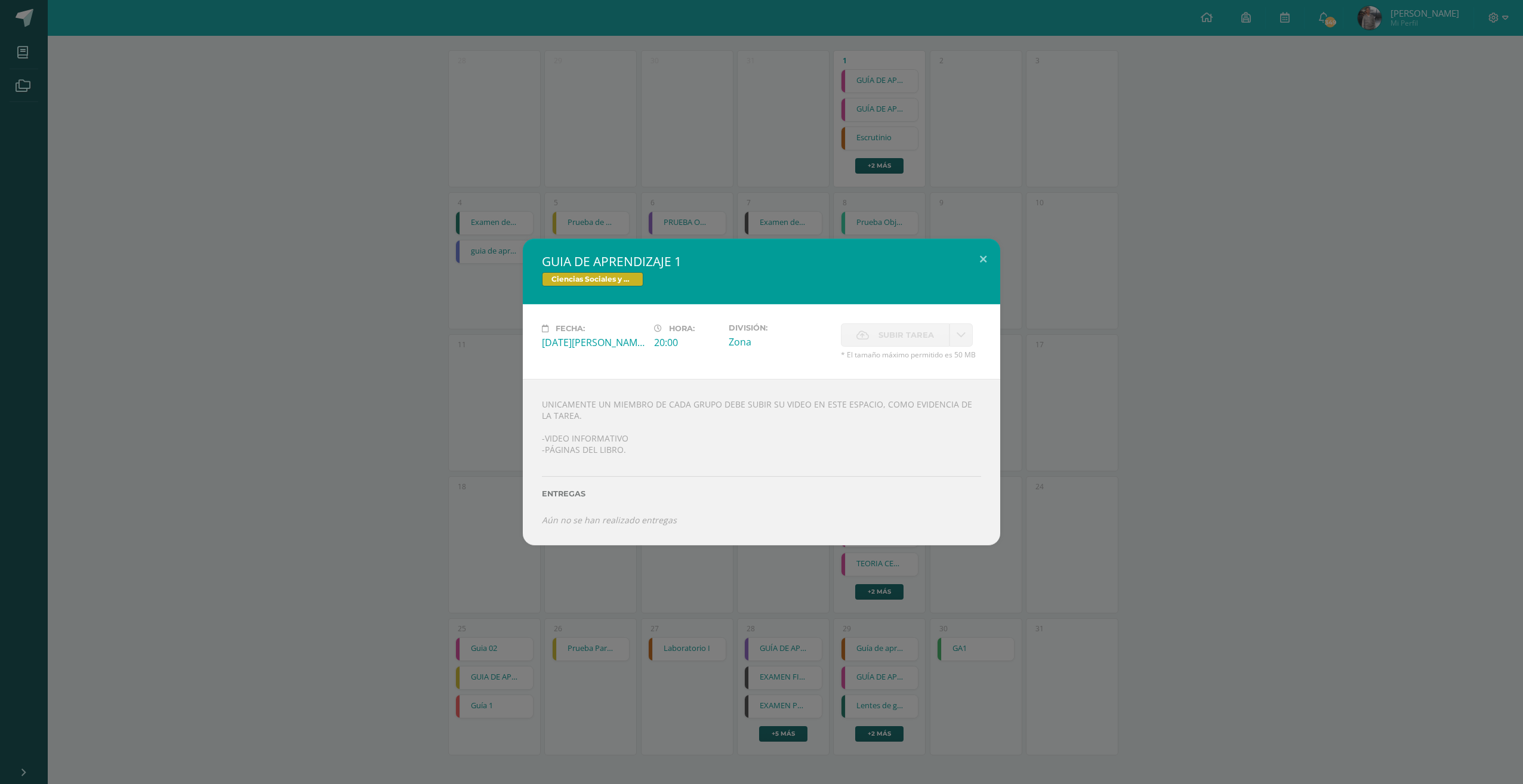
click at [947, 78] on div "GUIA DE APRENDIZAJE 1 Ciencias Sociales y Formación Ciudadana 4 Fecha: Lunes 25…" at bounding box center [762, 392] width 1523 height 784
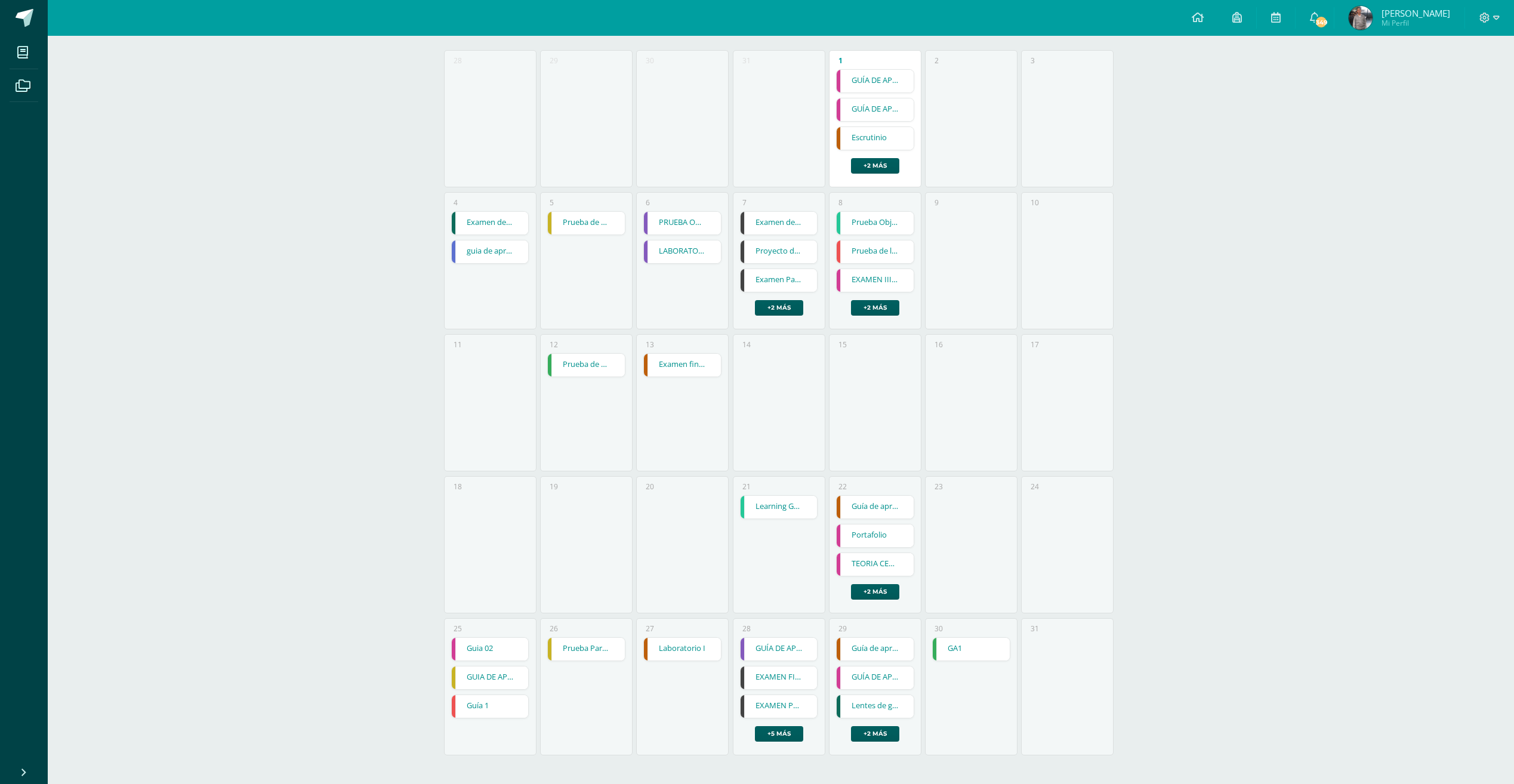
click at [496, 714] on link "Guía 1" at bounding box center [490, 707] width 77 height 23
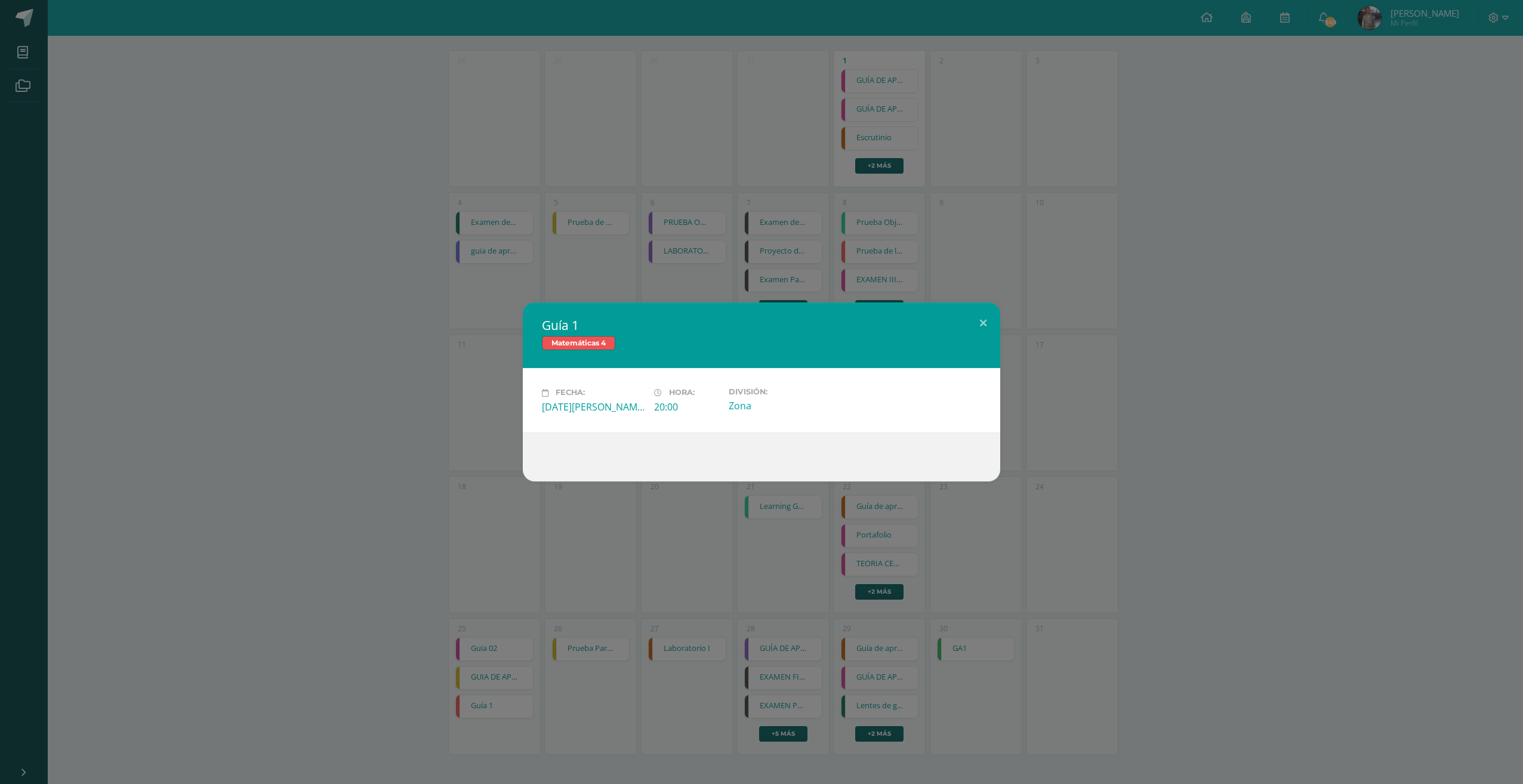
click at [496, 310] on div "Guía 1 Matemáticas 4 Fecha: Lunes 25 de Agosto Hora: 20:00 División: Zona" at bounding box center [762, 391] width 1513 height 178
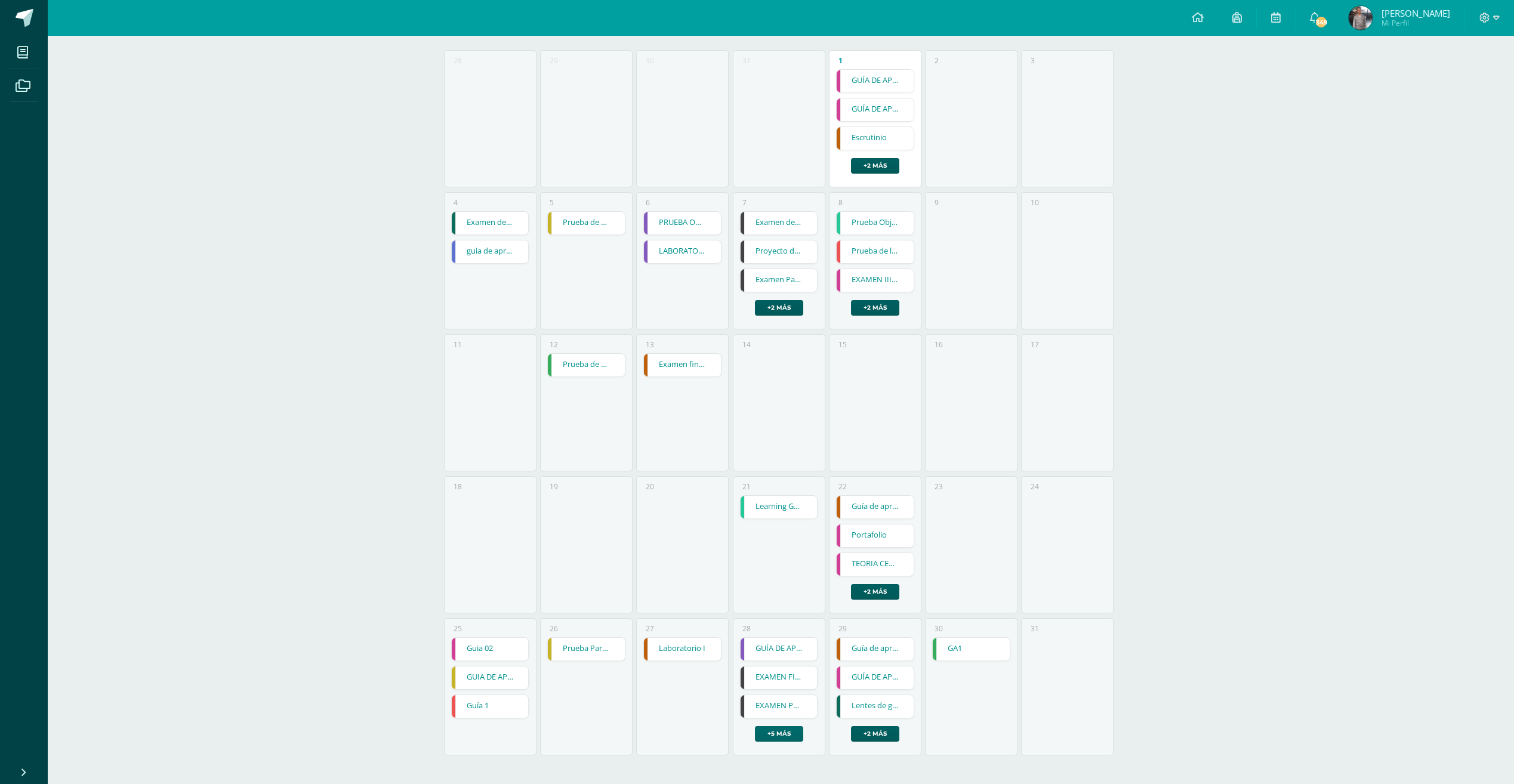
click at [779, 740] on div "28 GUÍA DE APRENDIZAJE 1 GUÍA DE APRENDIZAJE 1 Historia del Arte Cargando conte…" at bounding box center [779, 686] width 93 height 137
click at [780, 738] on link "+5 más" at bounding box center [779, 733] width 48 height 15
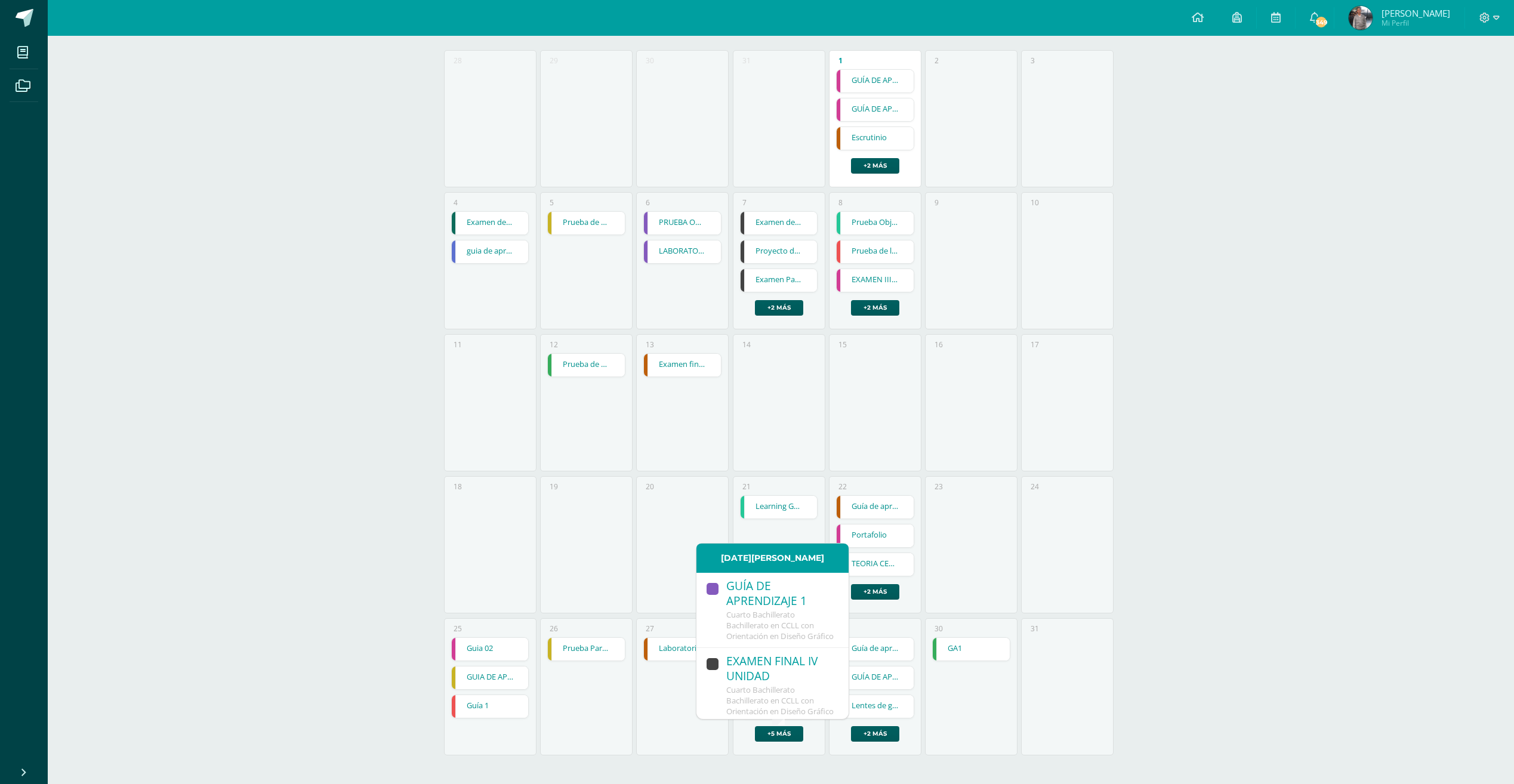
click at [791, 618] on span "Cuarto Bachillerato Bachillerato en CCLL con Orientación en Diseño Gráfico" at bounding box center [779, 625] width 107 height 32
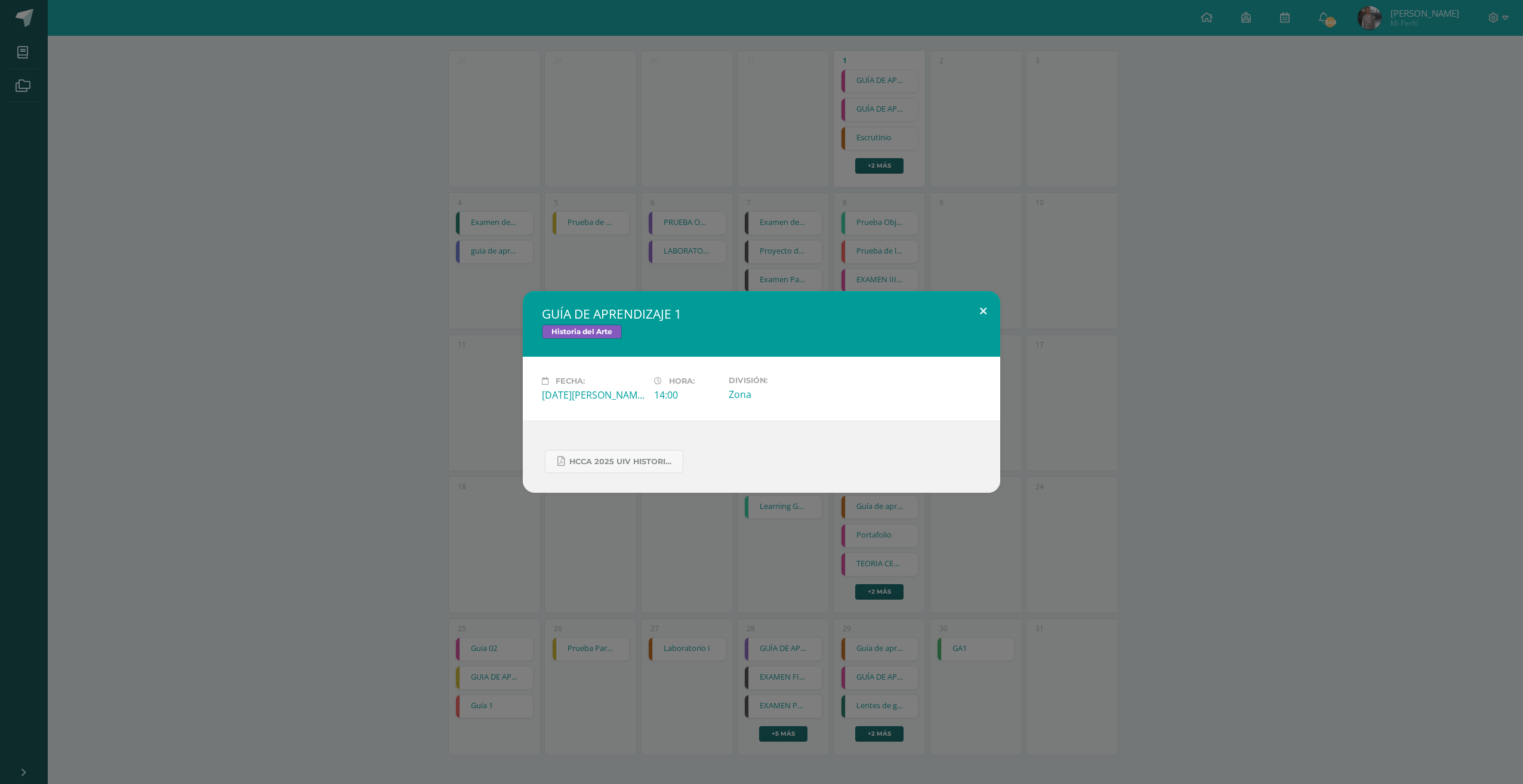
click at [977, 297] on button at bounding box center [984, 311] width 34 height 41
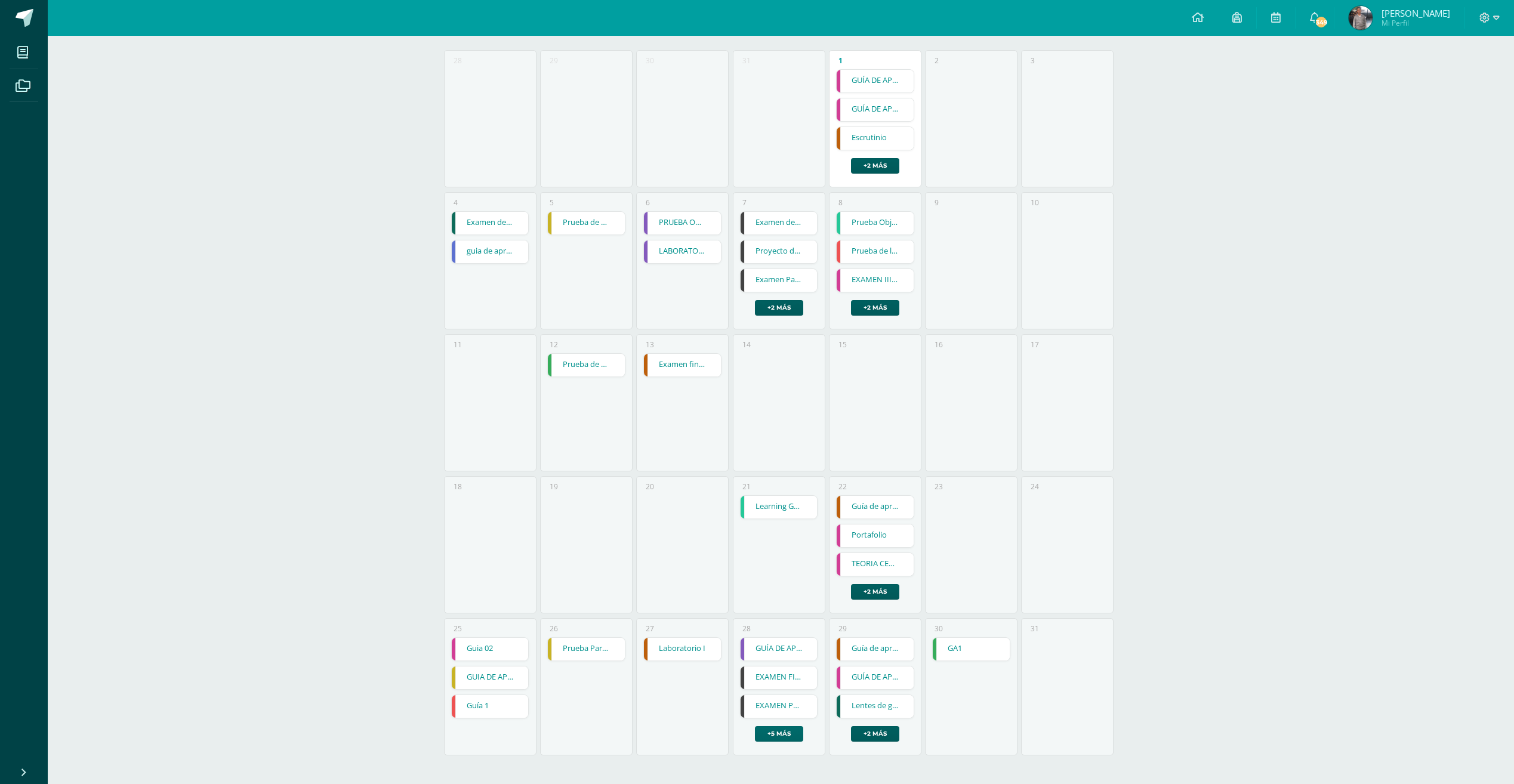
click at [800, 735] on link "+5 más" at bounding box center [779, 733] width 48 height 15
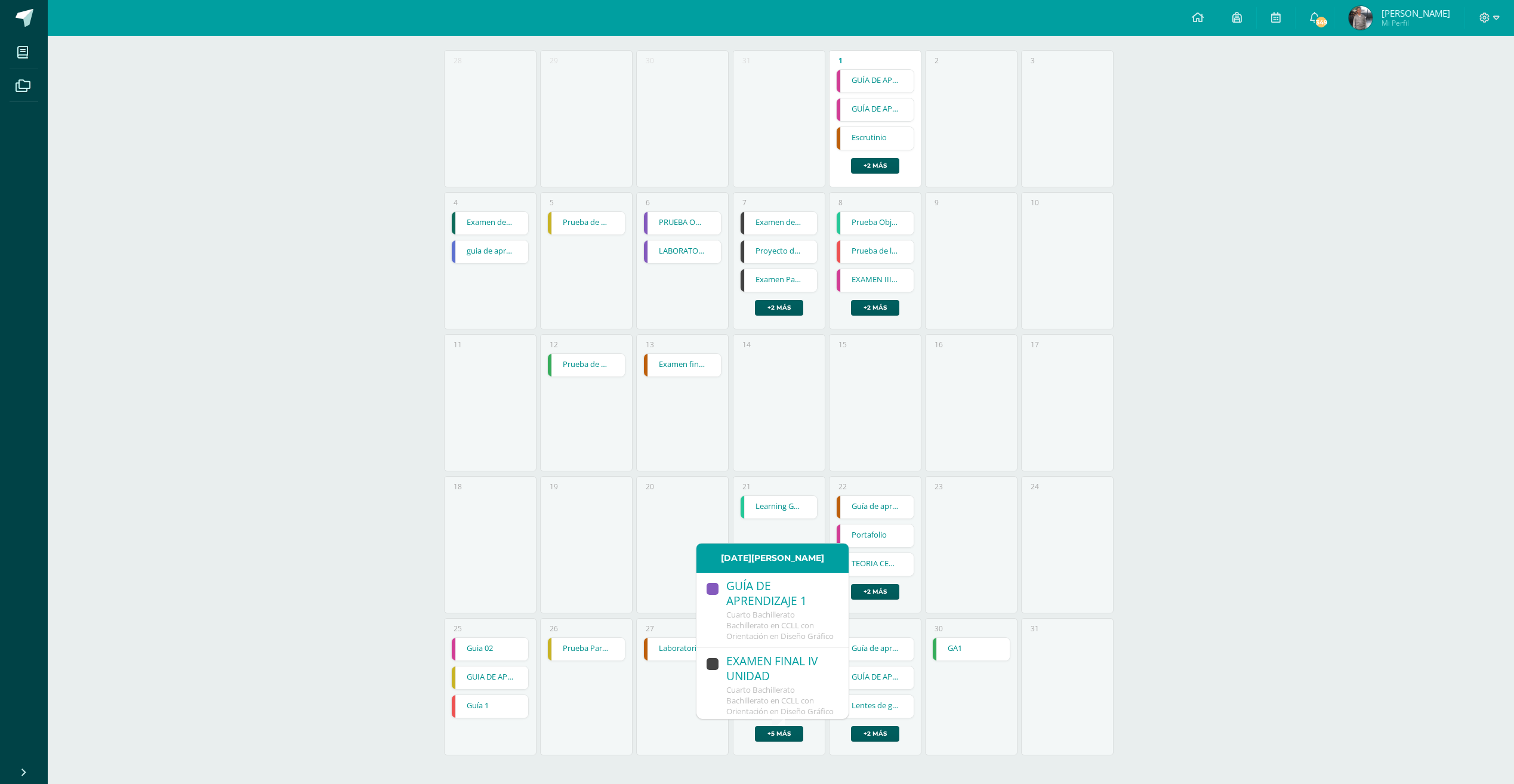
click at [786, 685] on div "EXAMEN FINAL IV UNIDAD" at bounding box center [781, 669] width 110 height 31
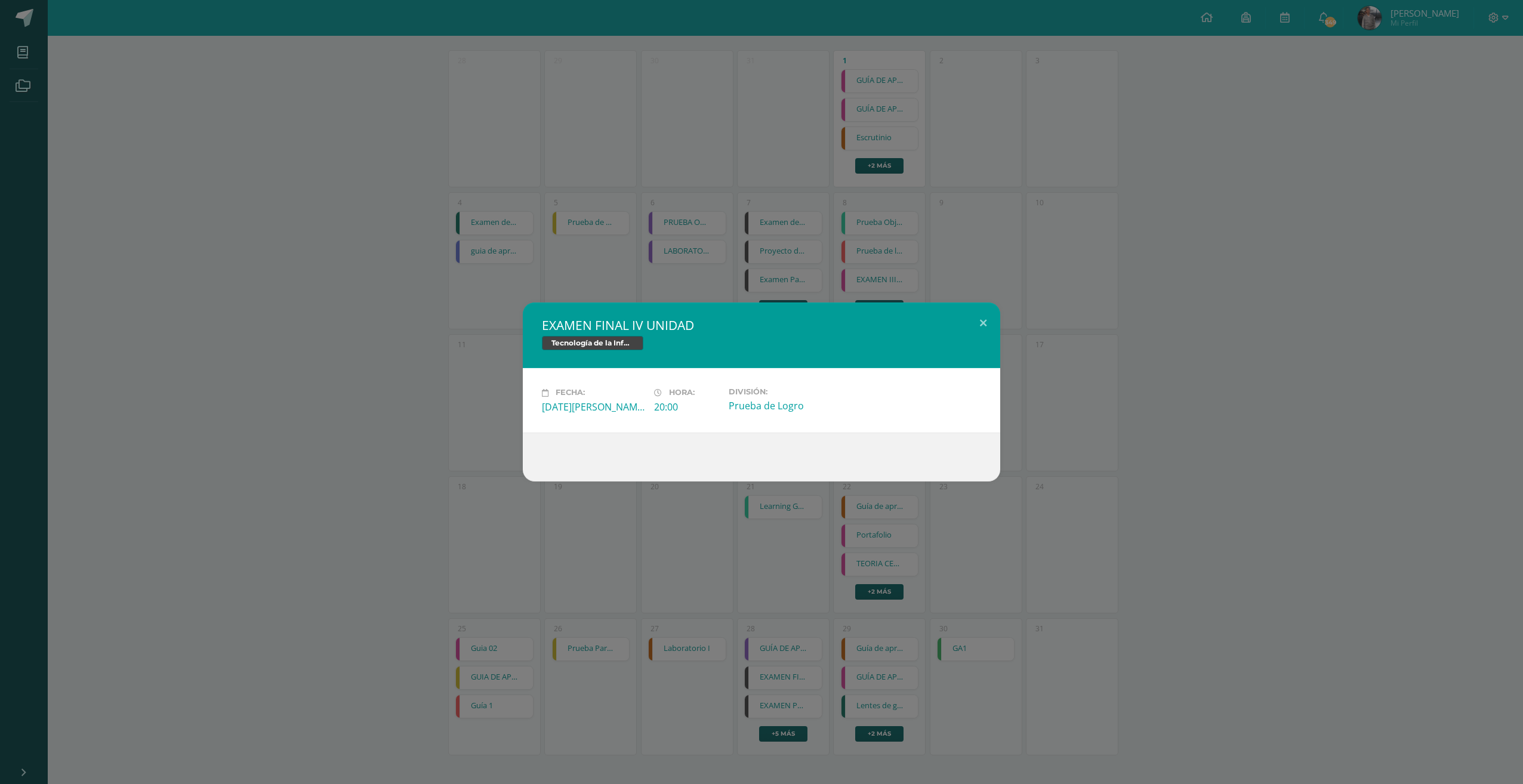
click at [948, 310] on div "EXAMEN FINAL IV UNIDAD Tecnología de la Información y Comunicación (TIC)" at bounding box center [762, 335] width 477 height 65
drag, startPoint x: 972, startPoint y: 314, endPoint x: 966, endPoint y: 320, distance: 8.5
click at [972, 314] on button at bounding box center [984, 323] width 34 height 41
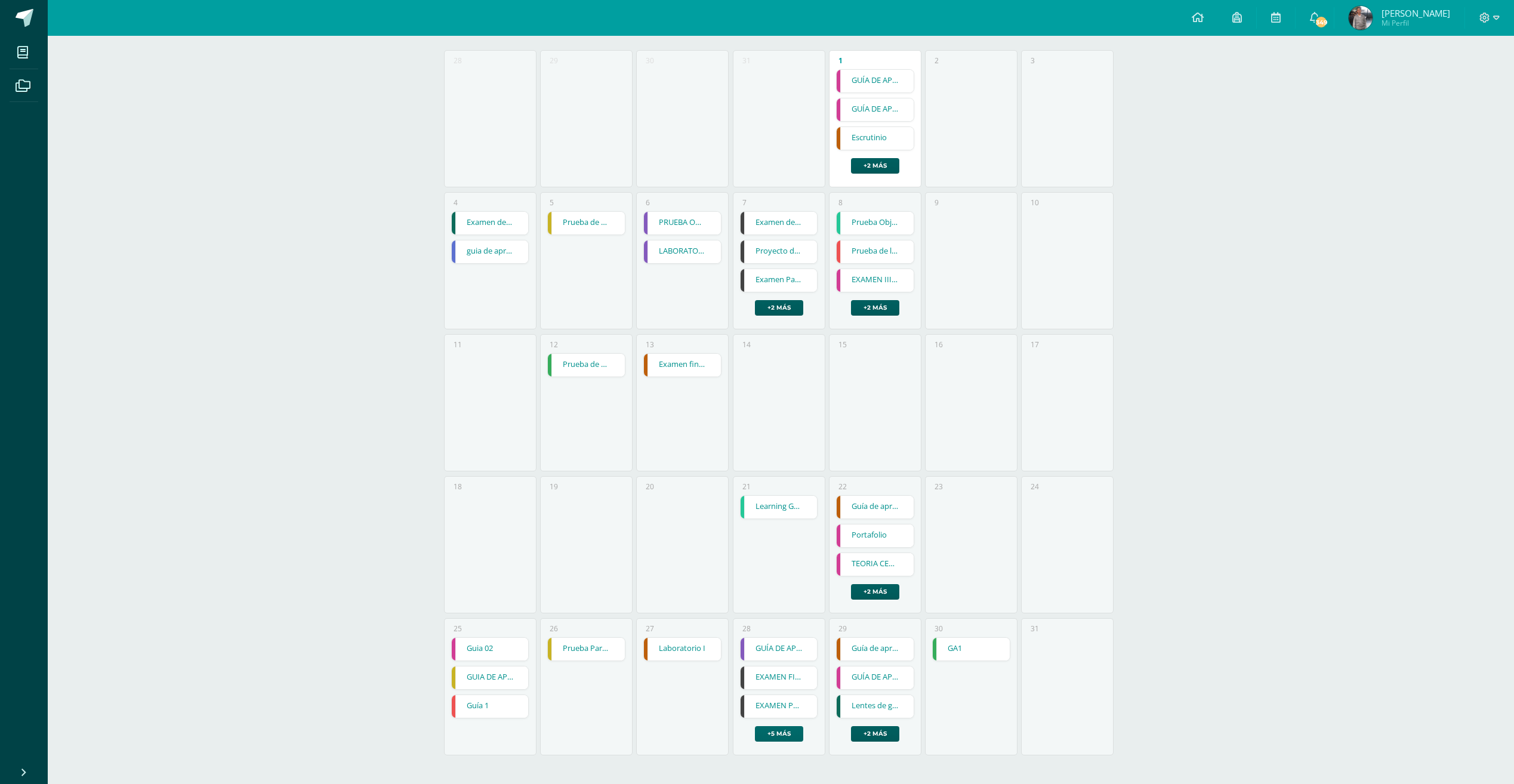
click at [790, 741] on link "+5 más" at bounding box center [779, 733] width 48 height 15
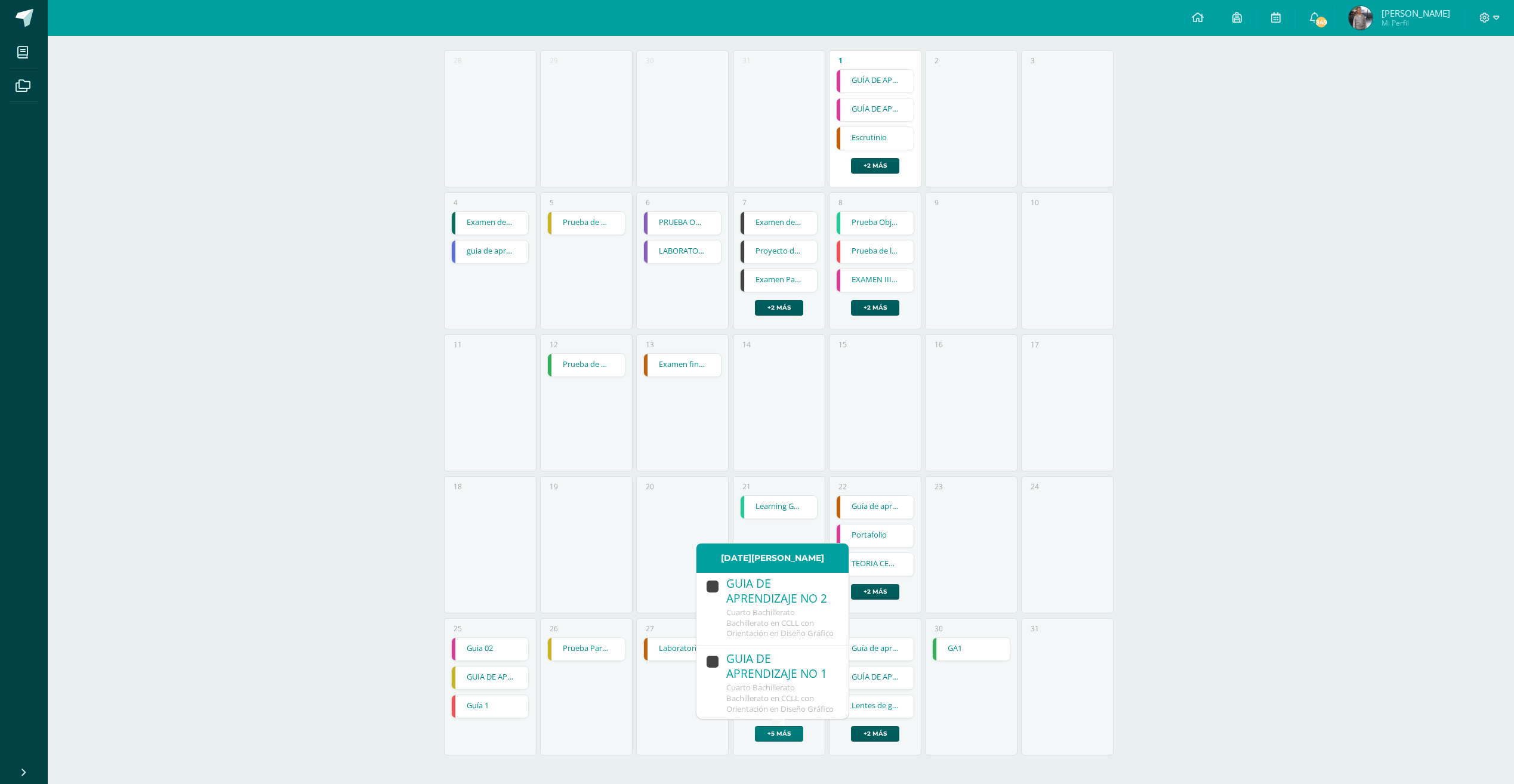
scroll to position [541, 0]
click at [776, 681] on span "Cuarto Bachillerato Bachillerato en CCLL con Orientación en Diseño Gráfico" at bounding box center [779, 696] width 107 height 32
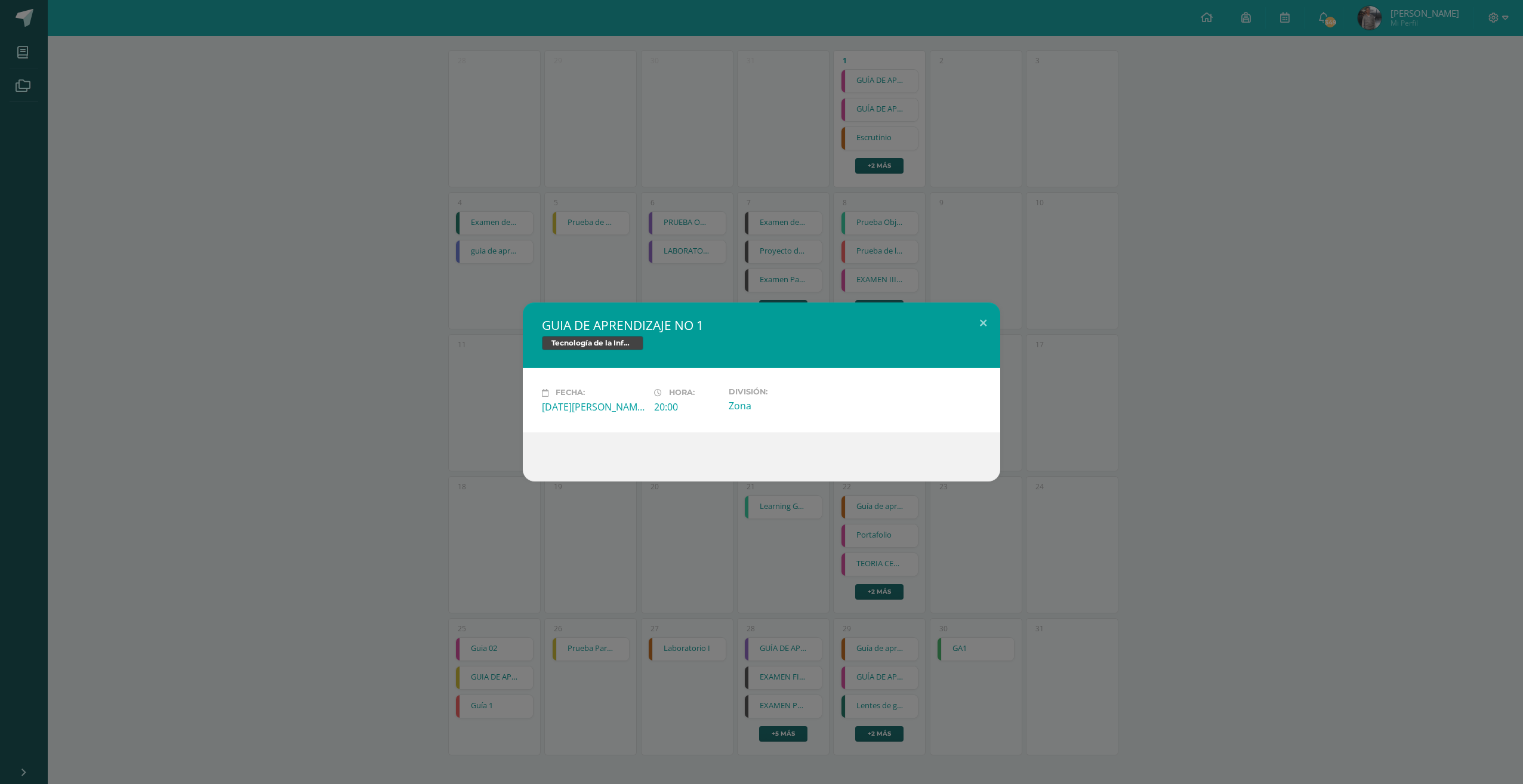
click at [786, 548] on div "GUIA DE APRENDIZAJE NO 1 Tecnología de la Información y Comunicación (TIC) Fech…" at bounding box center [762, 392] width 1523 height 784
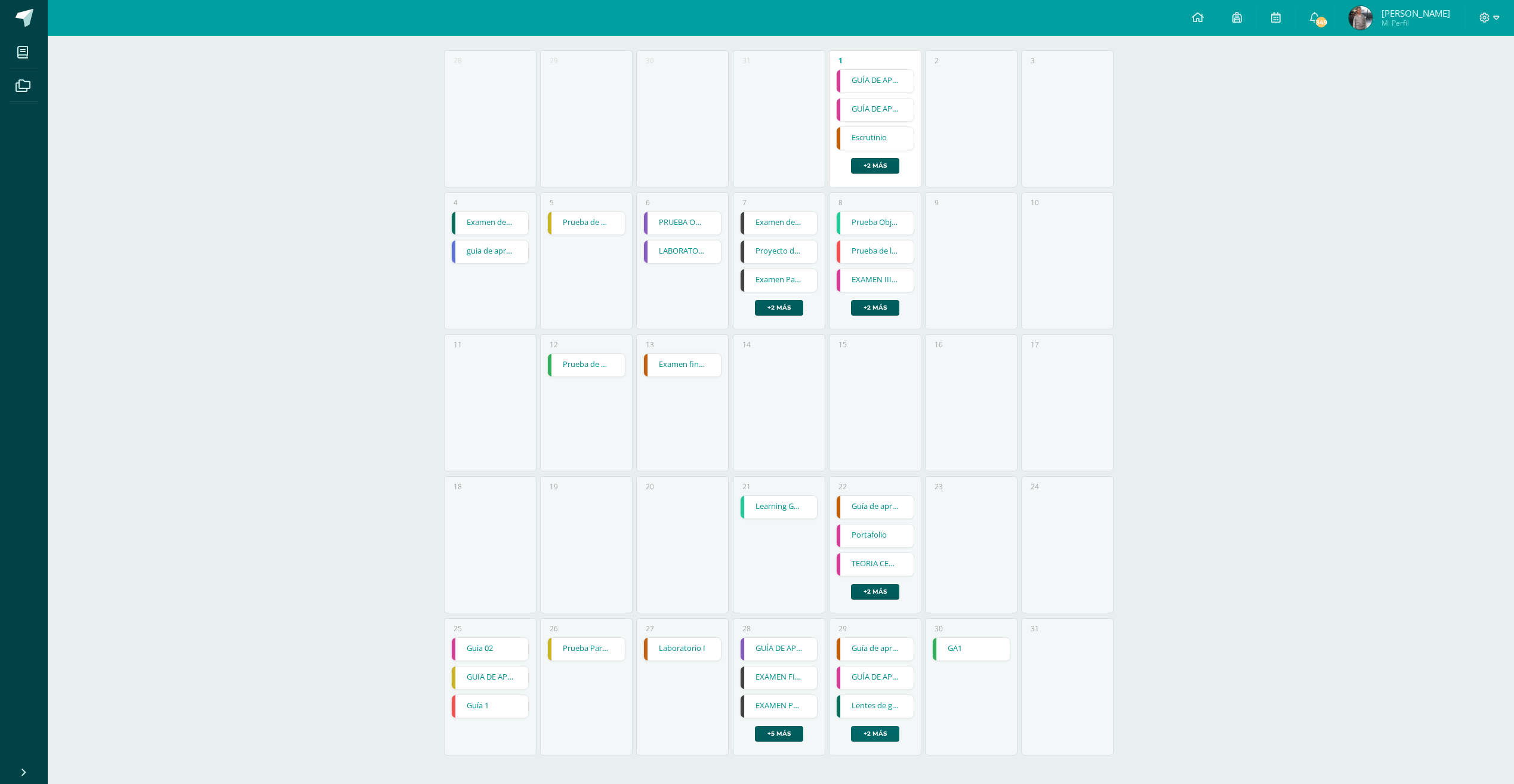
click at [857, 728] on link "+2 más" at bounding box center [875, 733] width 48 height 15
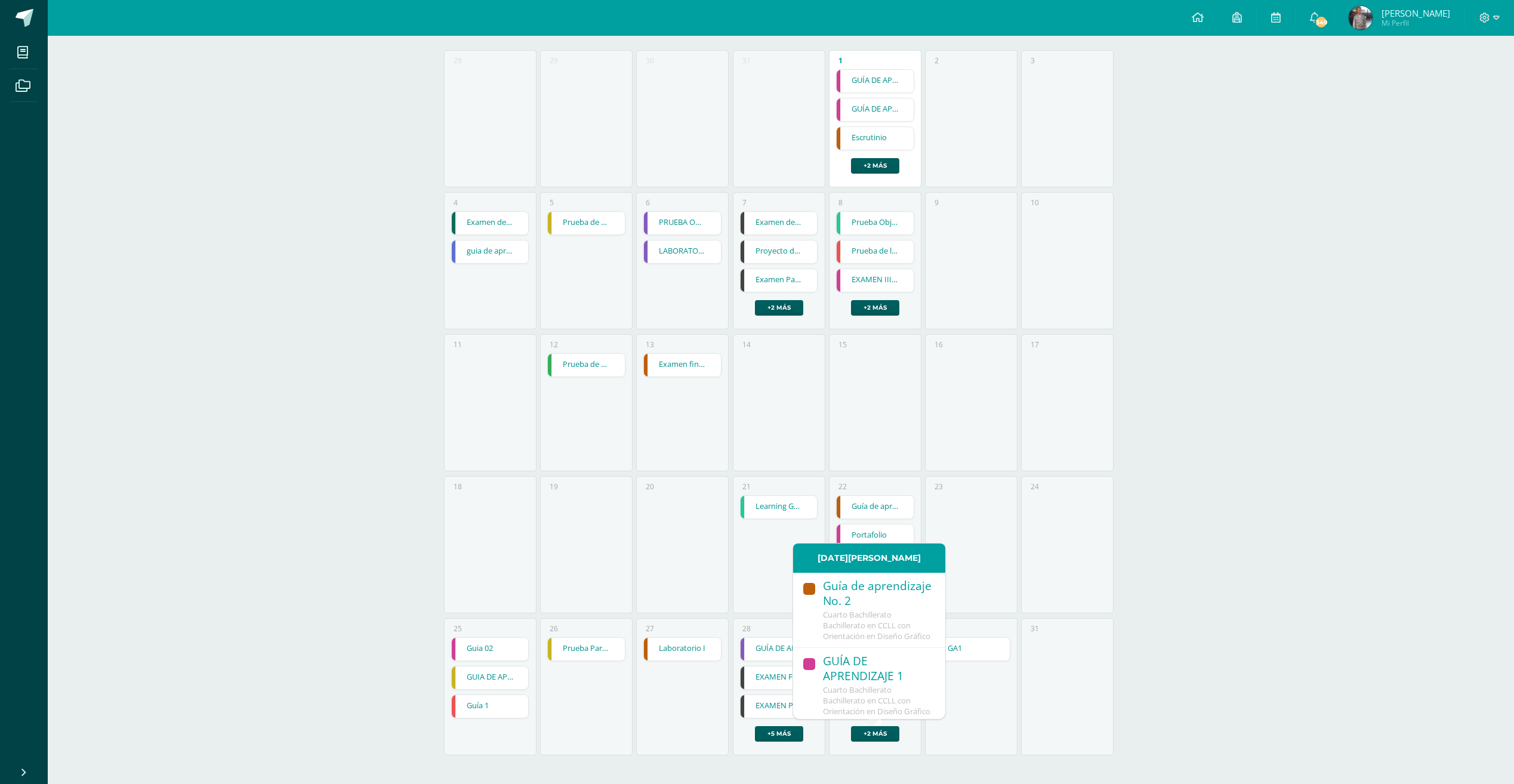
click at [852, 623] on span "Cuarto Bachillerato Bachillerato en CCLL con Orientación en Diseño Gráfico" at bounding box center [876, 625] width 107 height 32
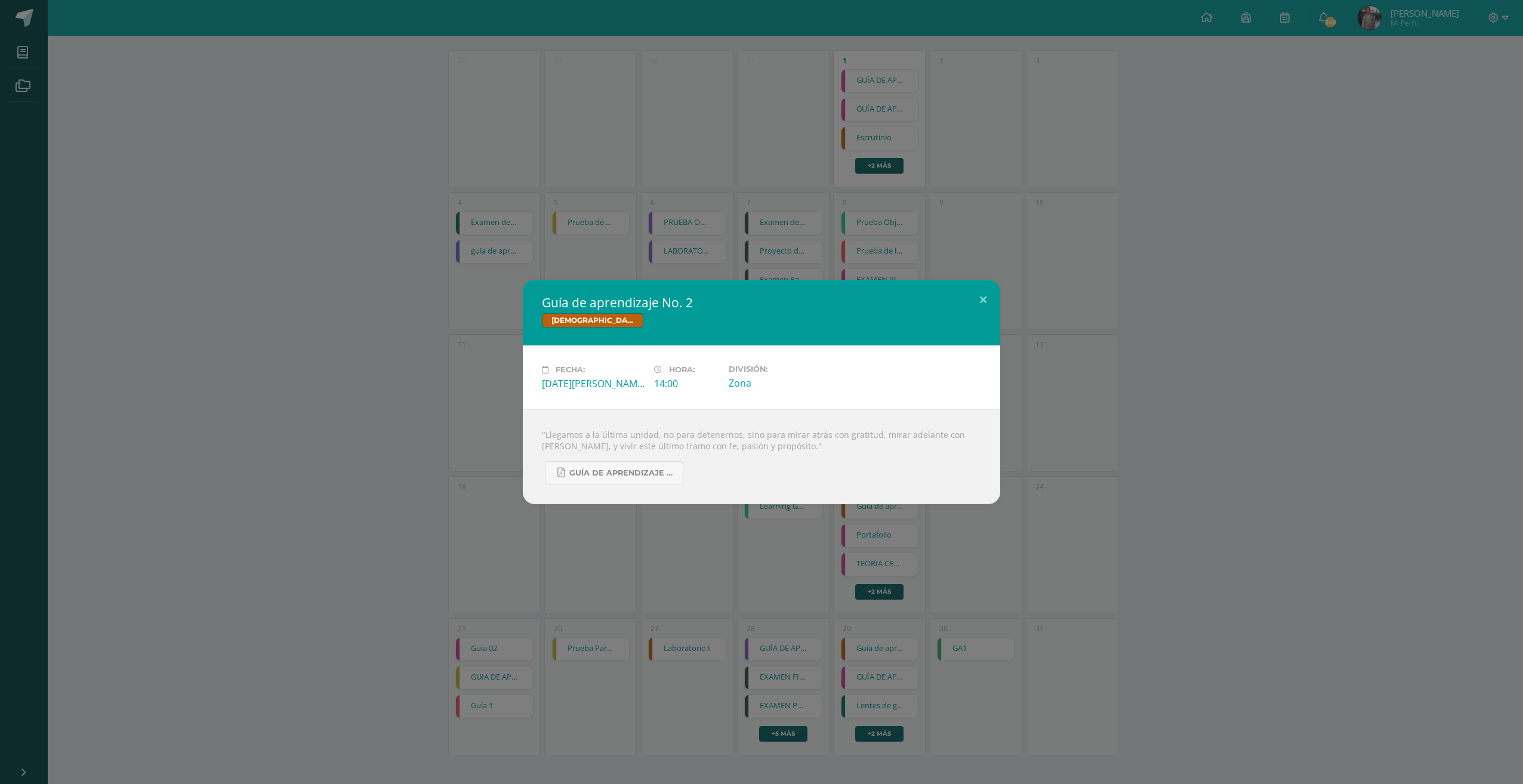
click at [1211, 290] on div "Guía de aprendizaje No. 2 Biblia Fecha: Viernes 29 de Agosto Hora: 14:00 Divisi…" at bounding box center [762, 392] width 1513 height 225
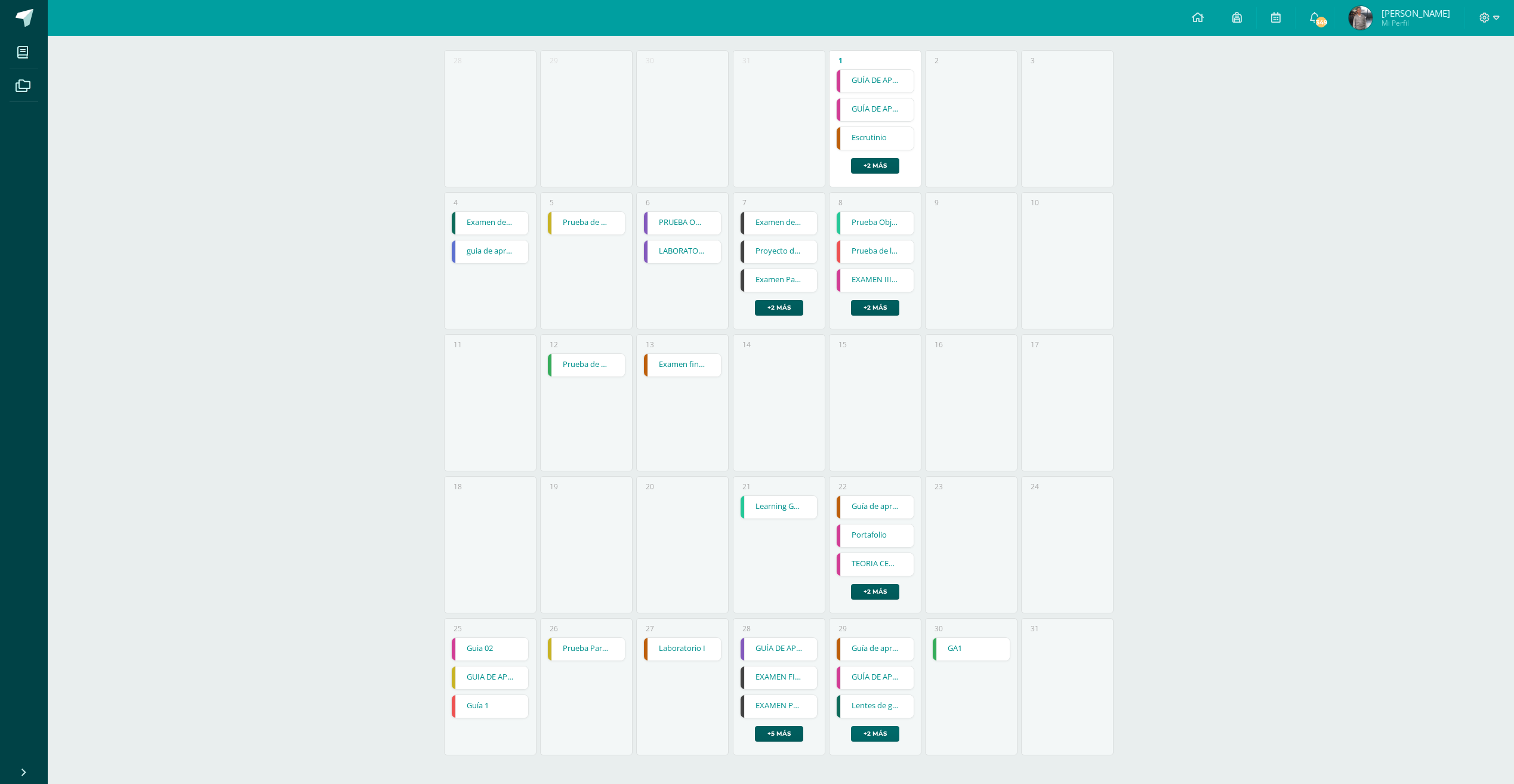
click at [885, 733] on link "+2 más" at bounding box center [875, 733] width 48 height 15
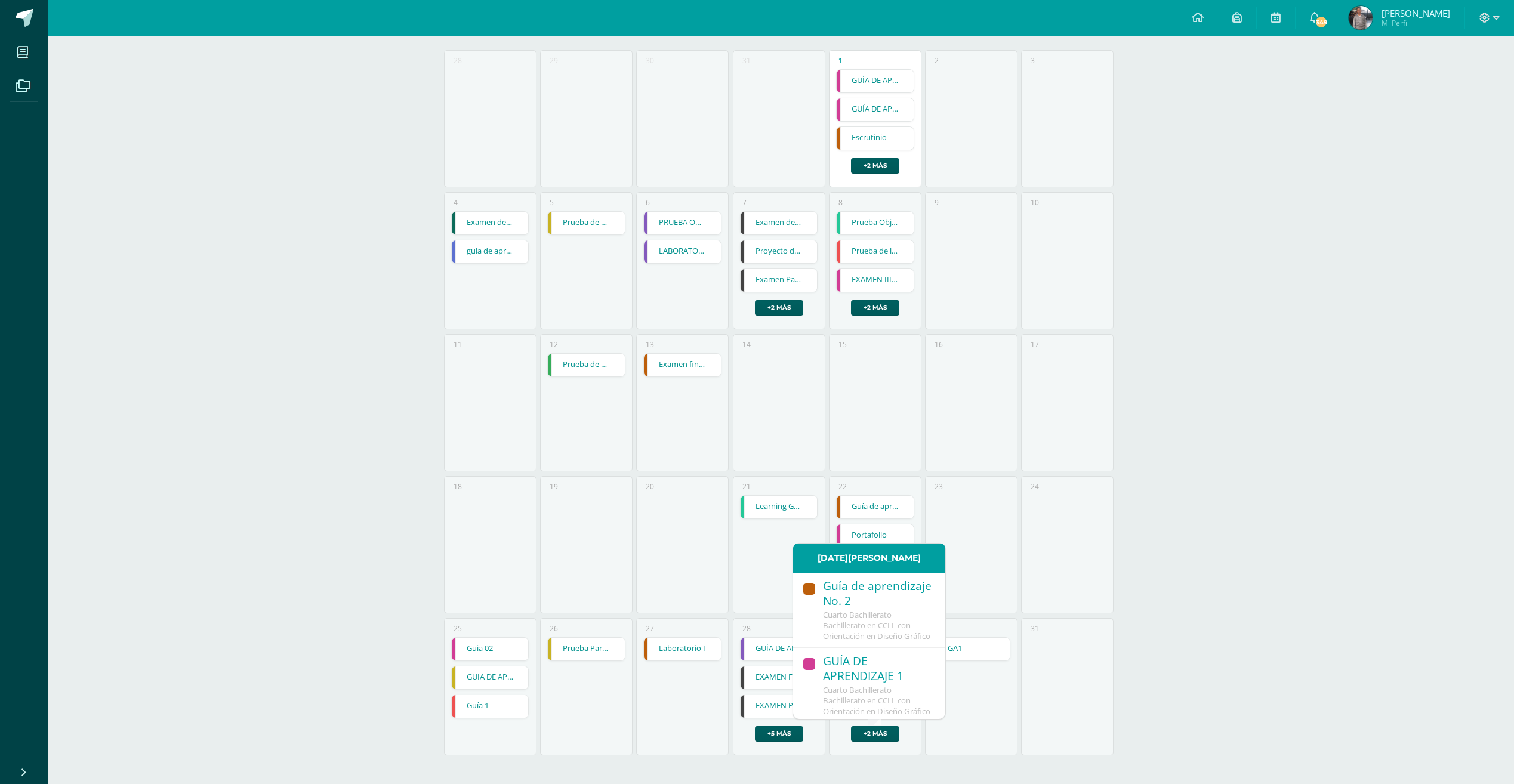
click at [890, 677] on div "GUÍA DE APRENDIZAJE 1" at bounding box center [878, 669] width 110 height 31
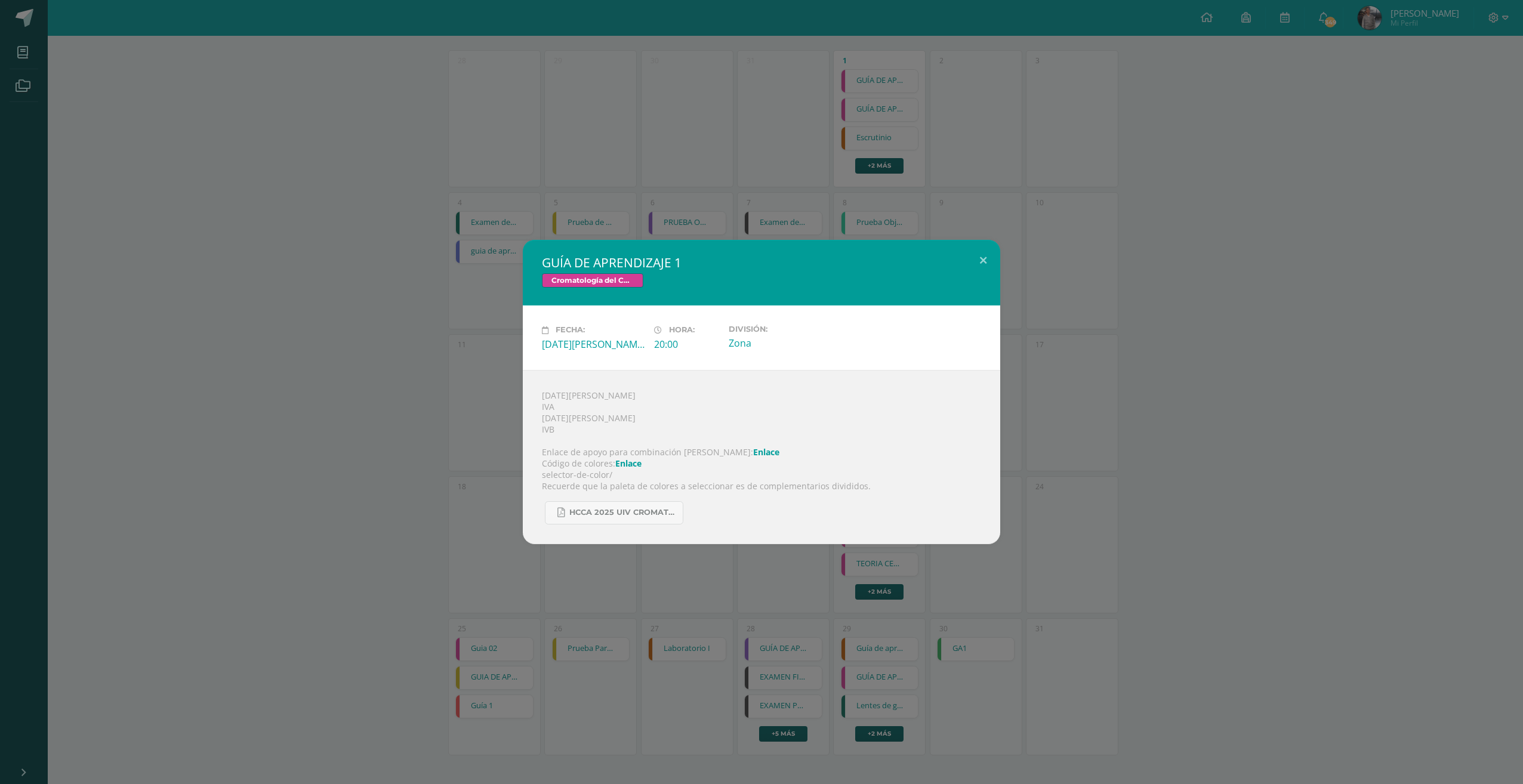
click at [1040, 402] on div "GUÍA DE APRENDIZAJE 1 Cromatología del Color Fecha: Viernes 29 de Agosto Hora: …" at bounding box center [762, 391] width 1513 height 304
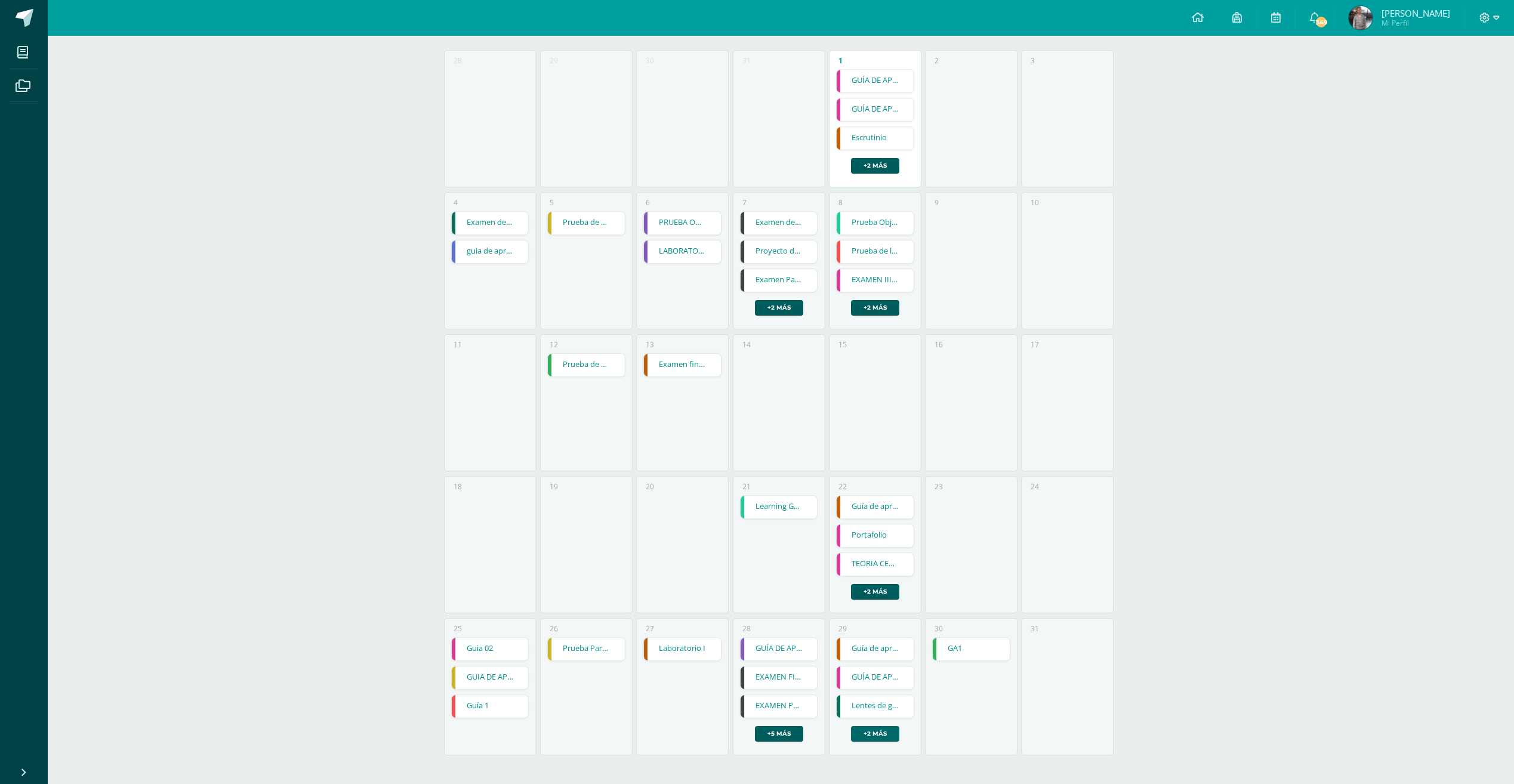
click at [888, 734] on link "+2 más" at bounding box center [875, 733] width 48 height 15
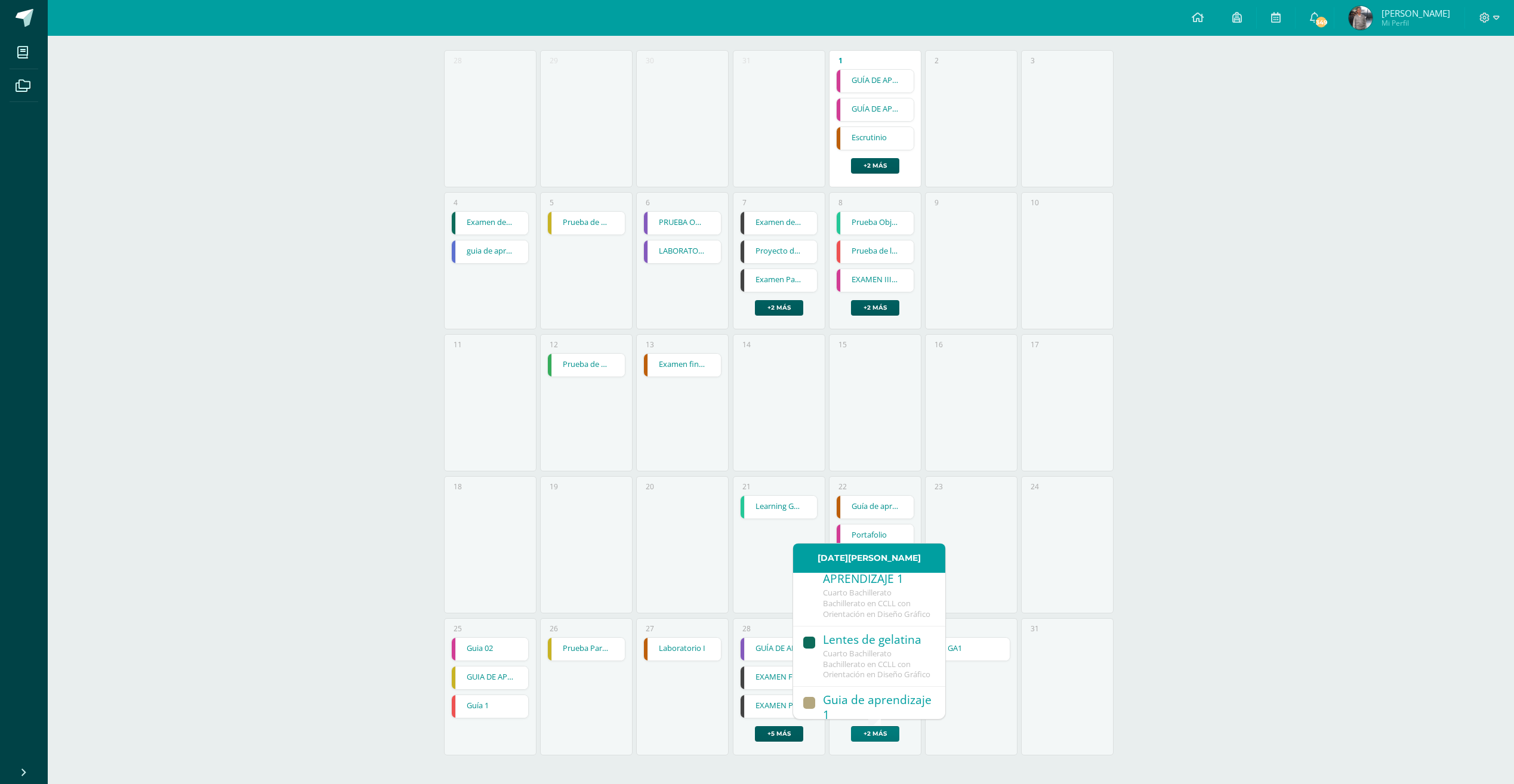
scroll to position [119, 0]
click at [908, 658] on span "Cuarto Bachillerato Bachillerato en CCLL con Orientación en Diseño Gráfico" at bounding box center [876, 642] width 107 height 32
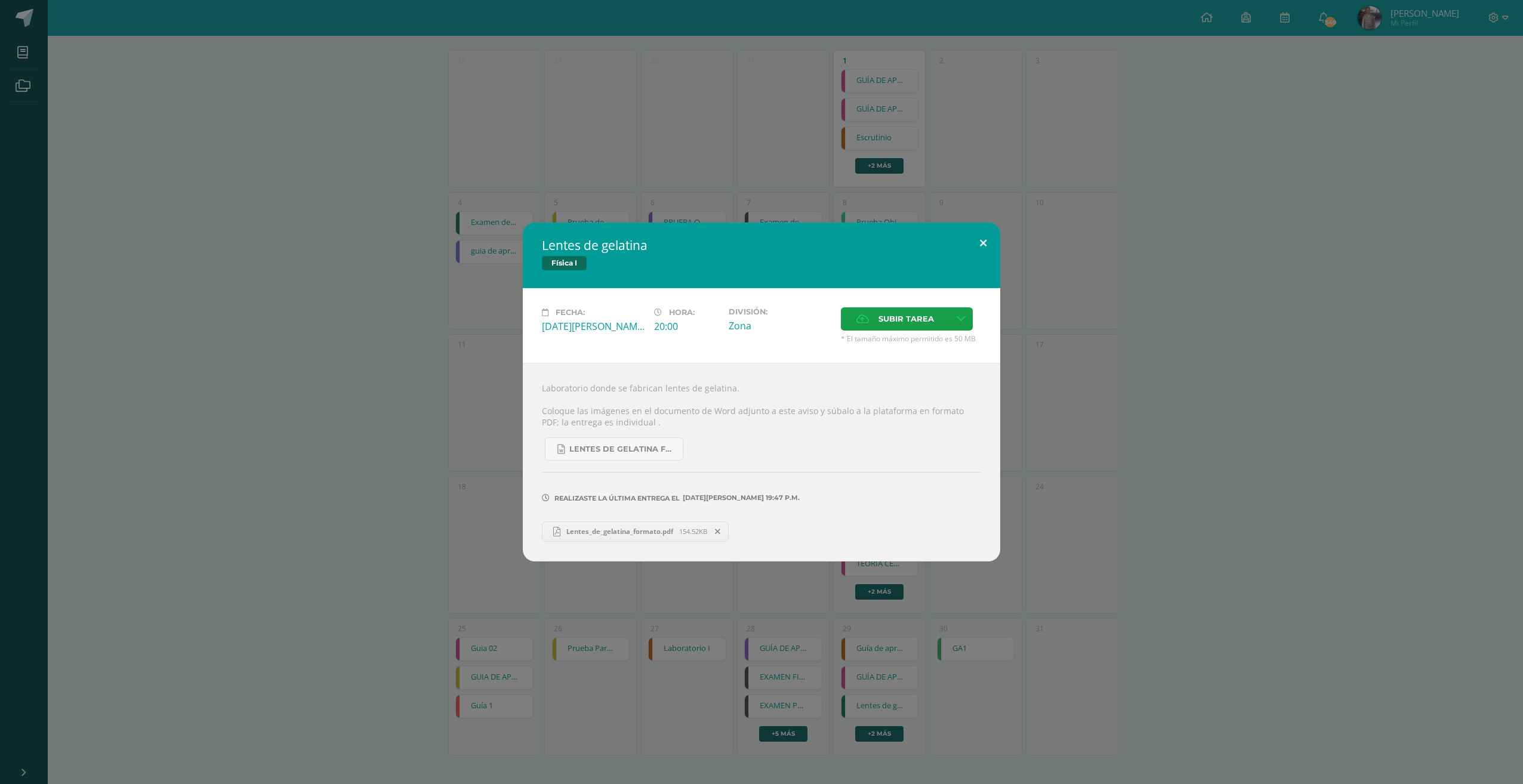
click at [982, 245] on button at bounding box center [984, 243] width 34 height 41
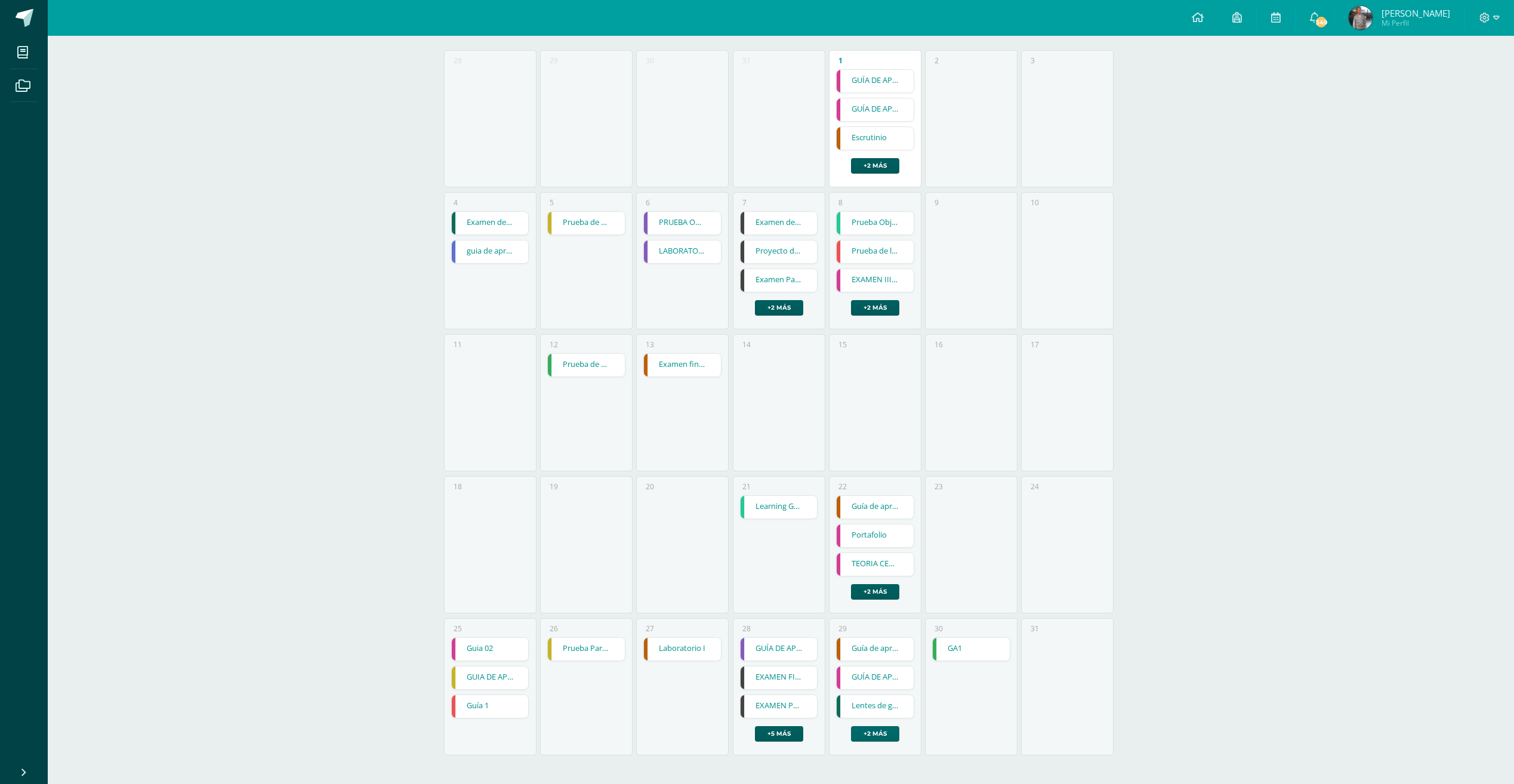
click at [870, 738] on link "+2 más" at bounding box center [875, 733] width 48 height 15
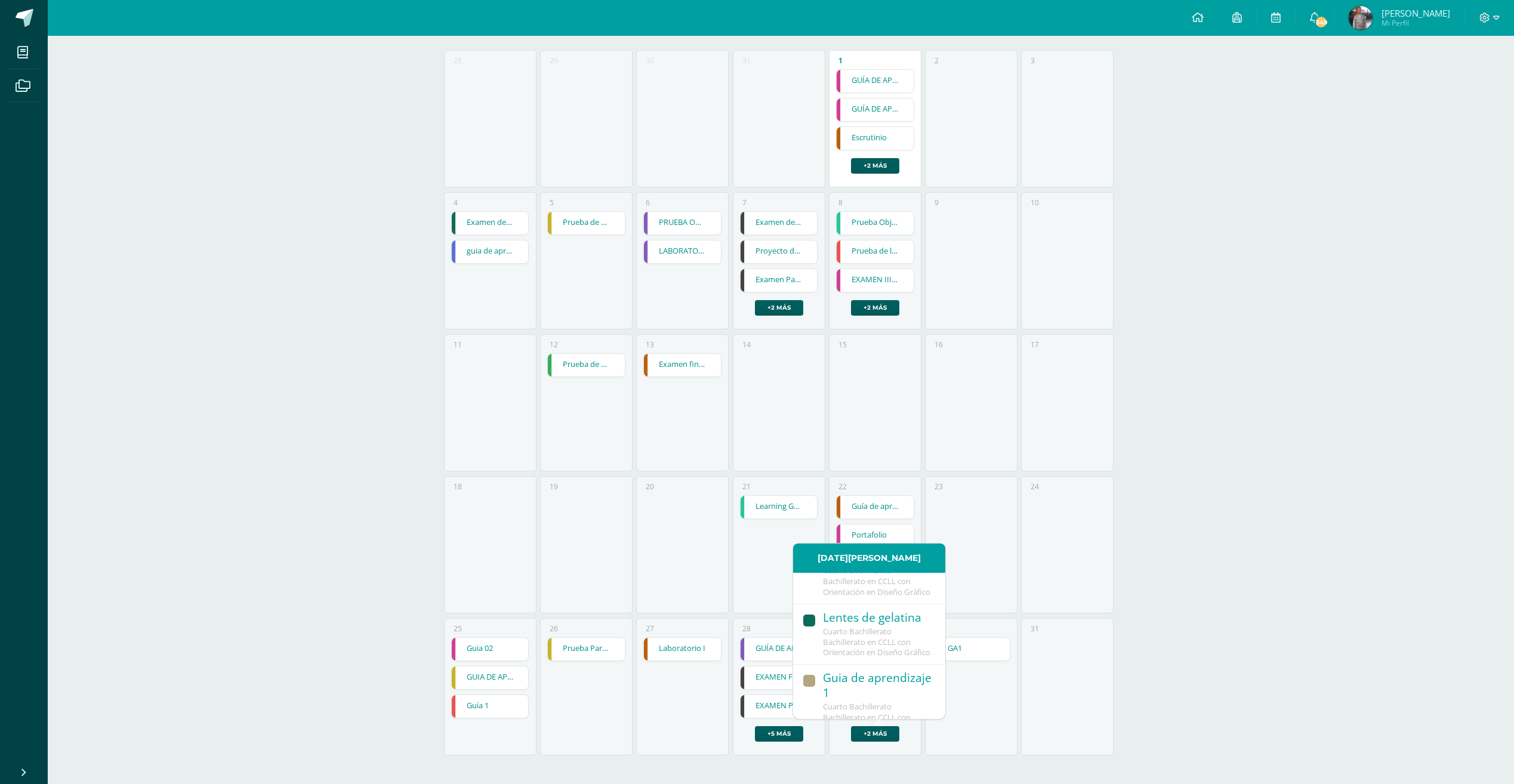
click at [881, 658] on span "Cuarto Bachillerato Bachillerato en CCLL con Orientación en Diseño Gráfico" at bounding box center [876, 642] width 107 height 32
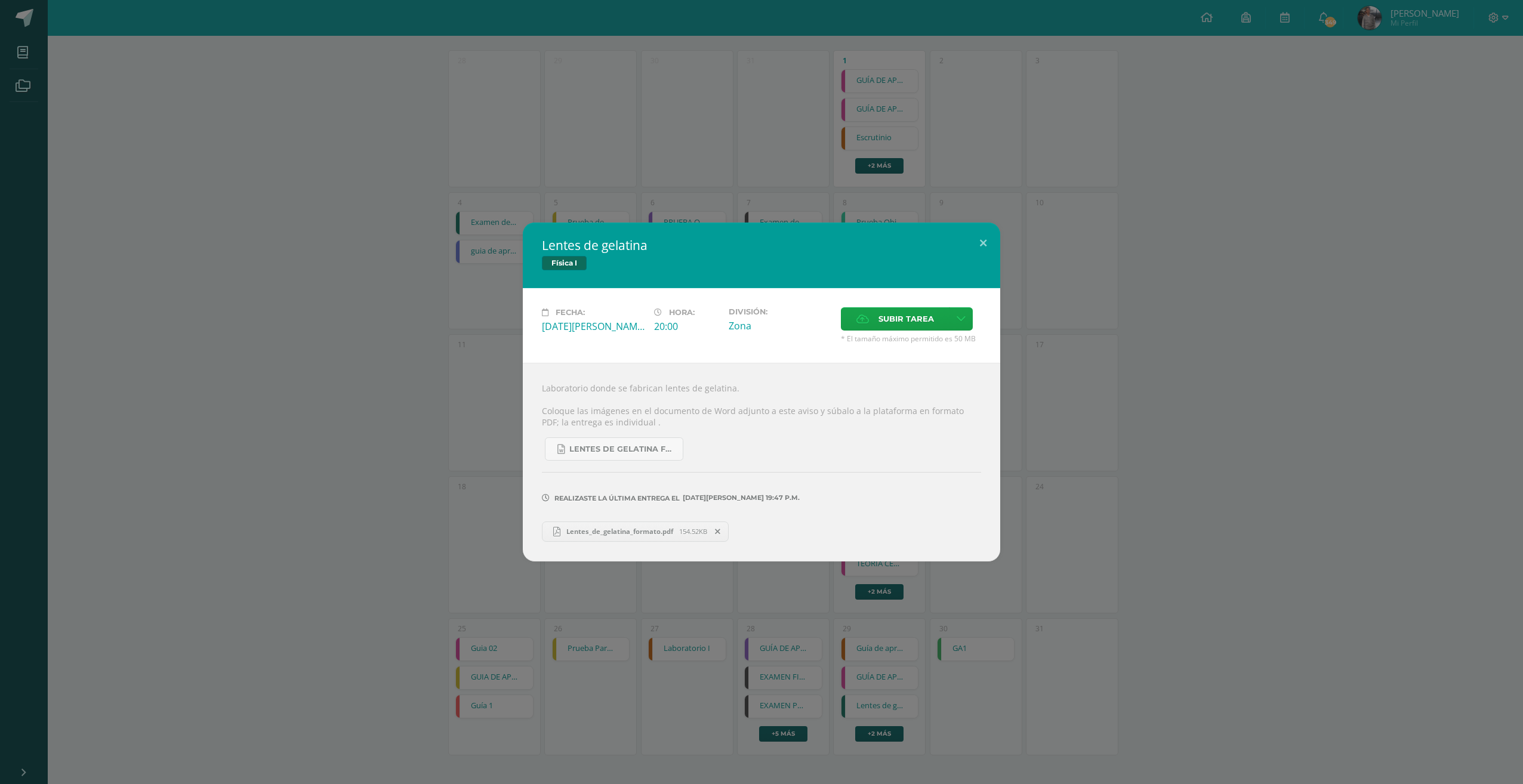
drag, startPoint x: 1015, startPoint y: 346, endPoint x: 995, endPoint y: 382, distance: 41.2
click at [1015, 345] on div "Lentes de gelatina Física I Fecha: Viernes 29 de Agosto Hora: 20:00 División: Z…" at bounding box center [762, 391] width 1513 height 338
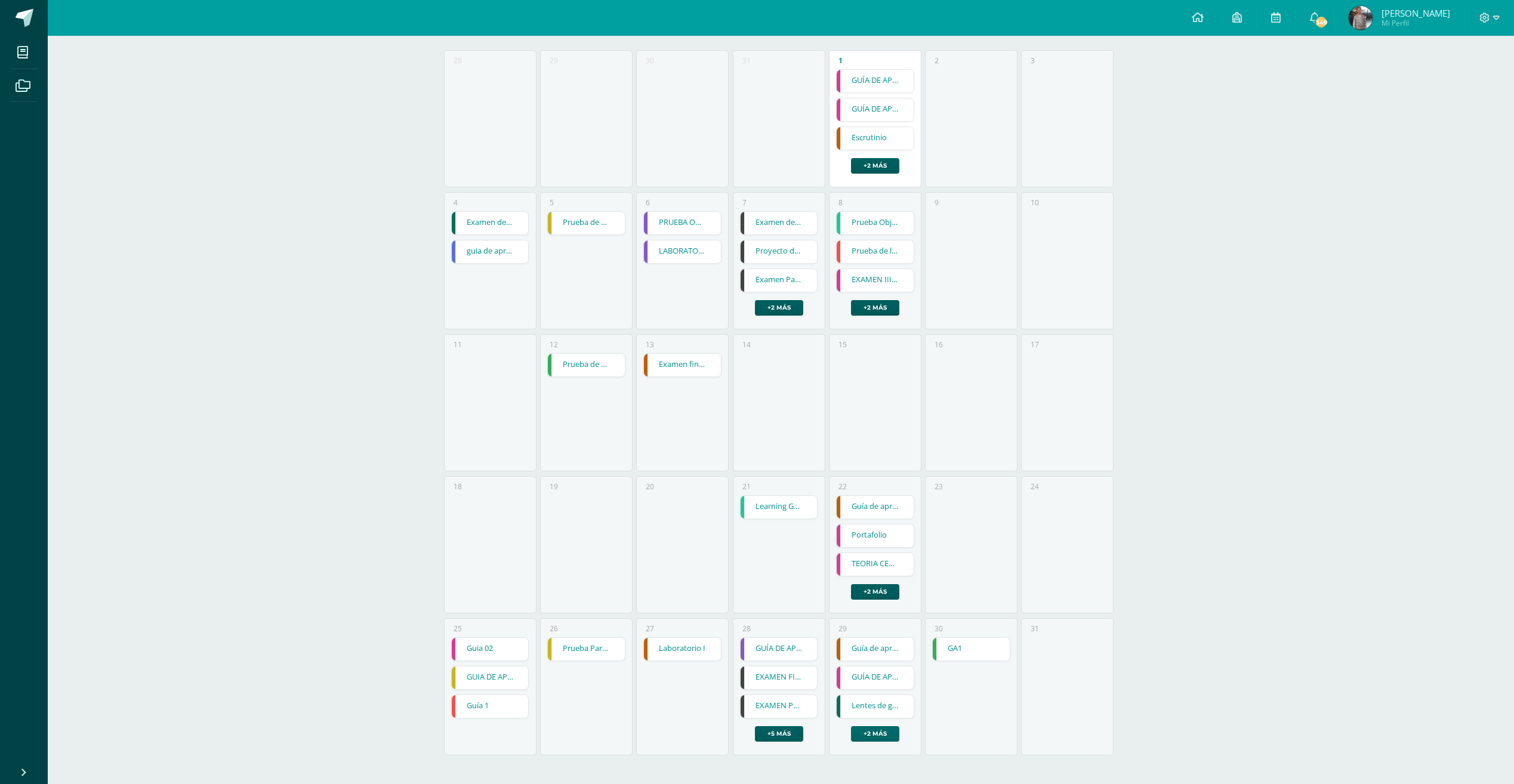
click at [880, 738] on link "+2 más" at bounding box center [875, 733] width 48 height 15
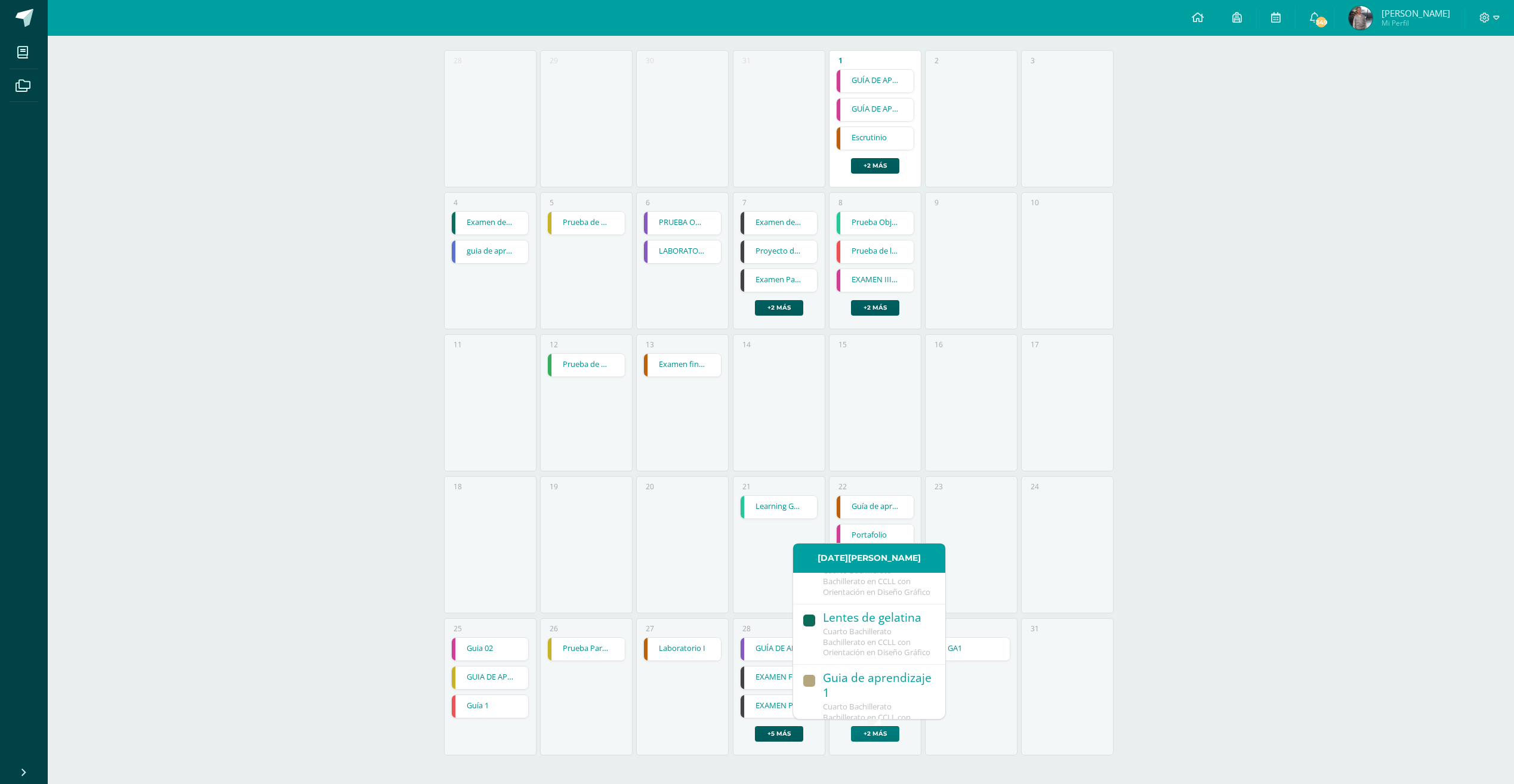
scroll to position [179, 0]
click at [899, 642] on div "Guia de aprendizaje 1" at bounding box center [878, 626] width 110 height 31
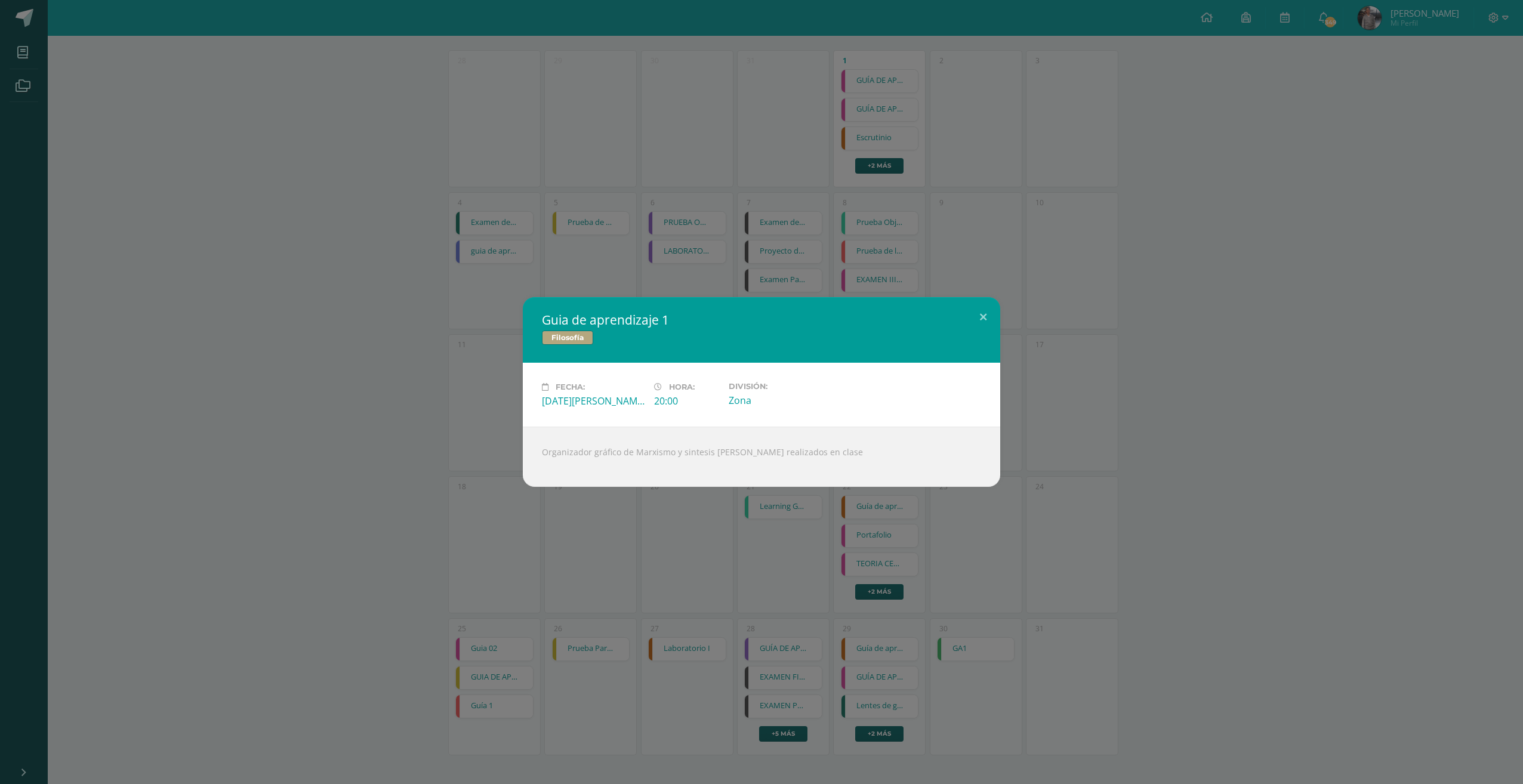
click at [1130, 341] on div "Guia de aprendizaje 1 Filosofía Fecha: Viernes 29 de Agosto Hora: 20:00 Divisió…" at bounding box center [762, 391] width 1513 height 190
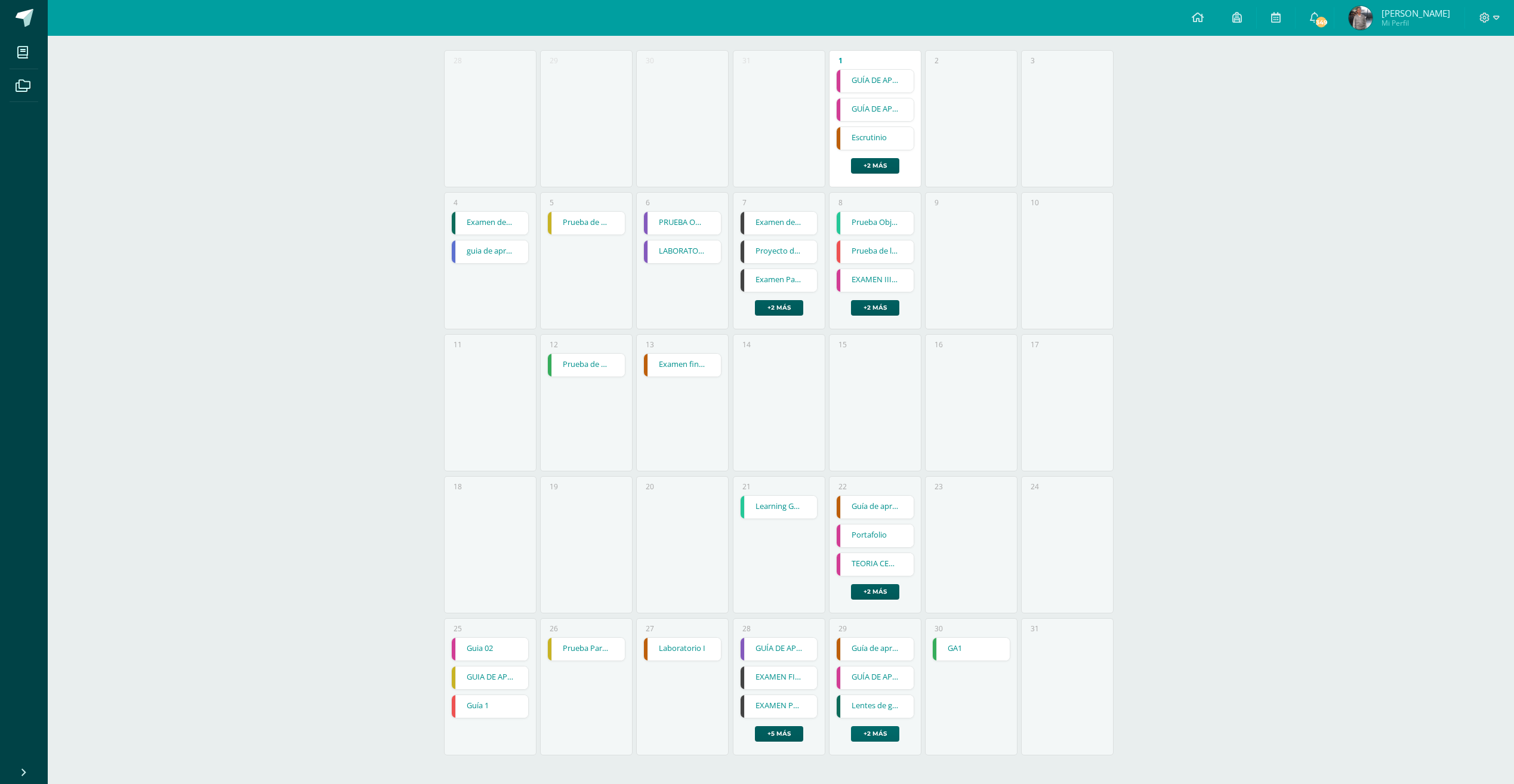
click at [872, 740] on link "+2 más" at bounding box center [875, 733] width 48 height 15
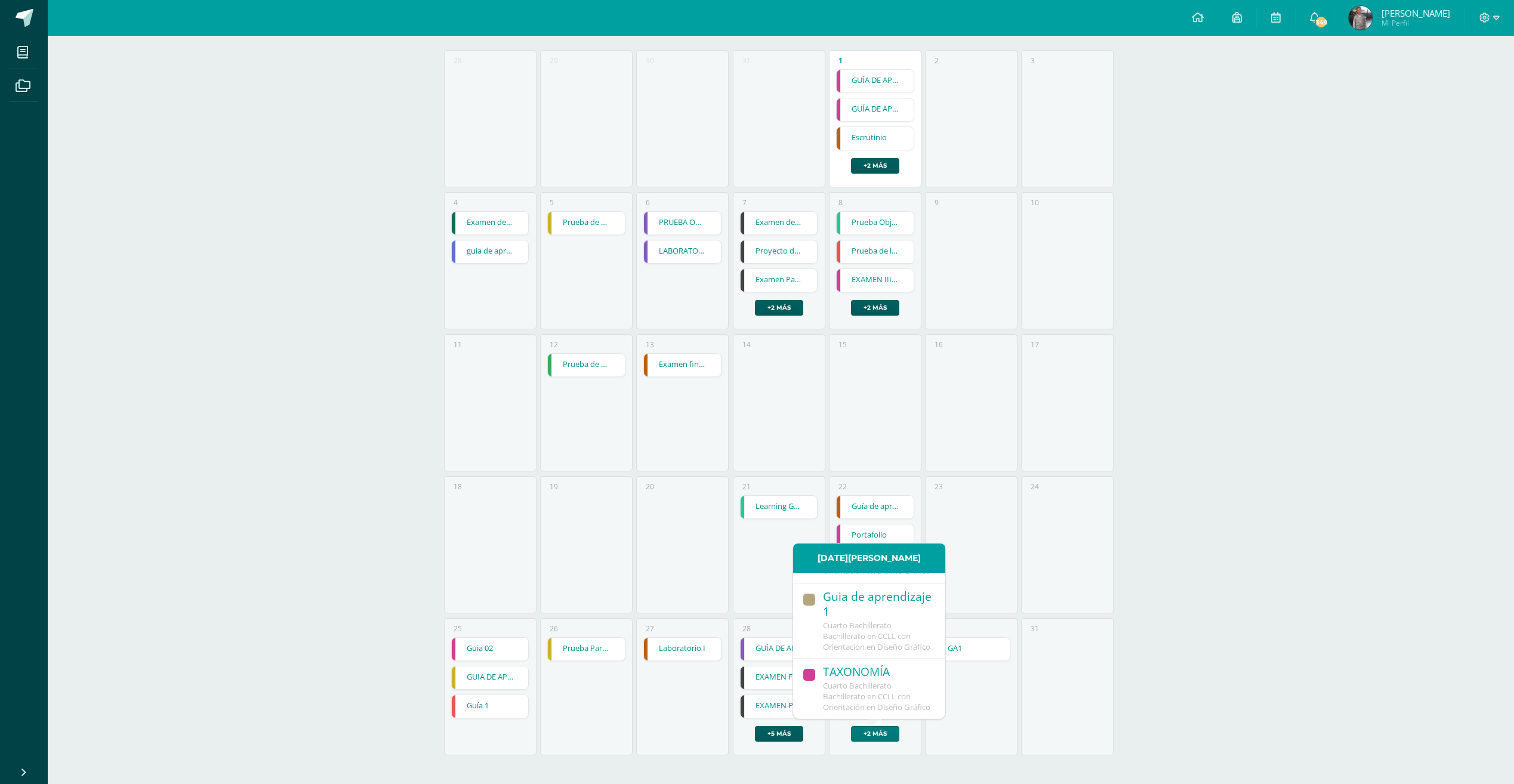
scroll to position [254, 0]
click at [885, 680] on span "Cuarto Bachillerato Bachillerato en CCLL con Orientación en Diseño Gráfico" at bounding box center [876, 696] width 107 height 32
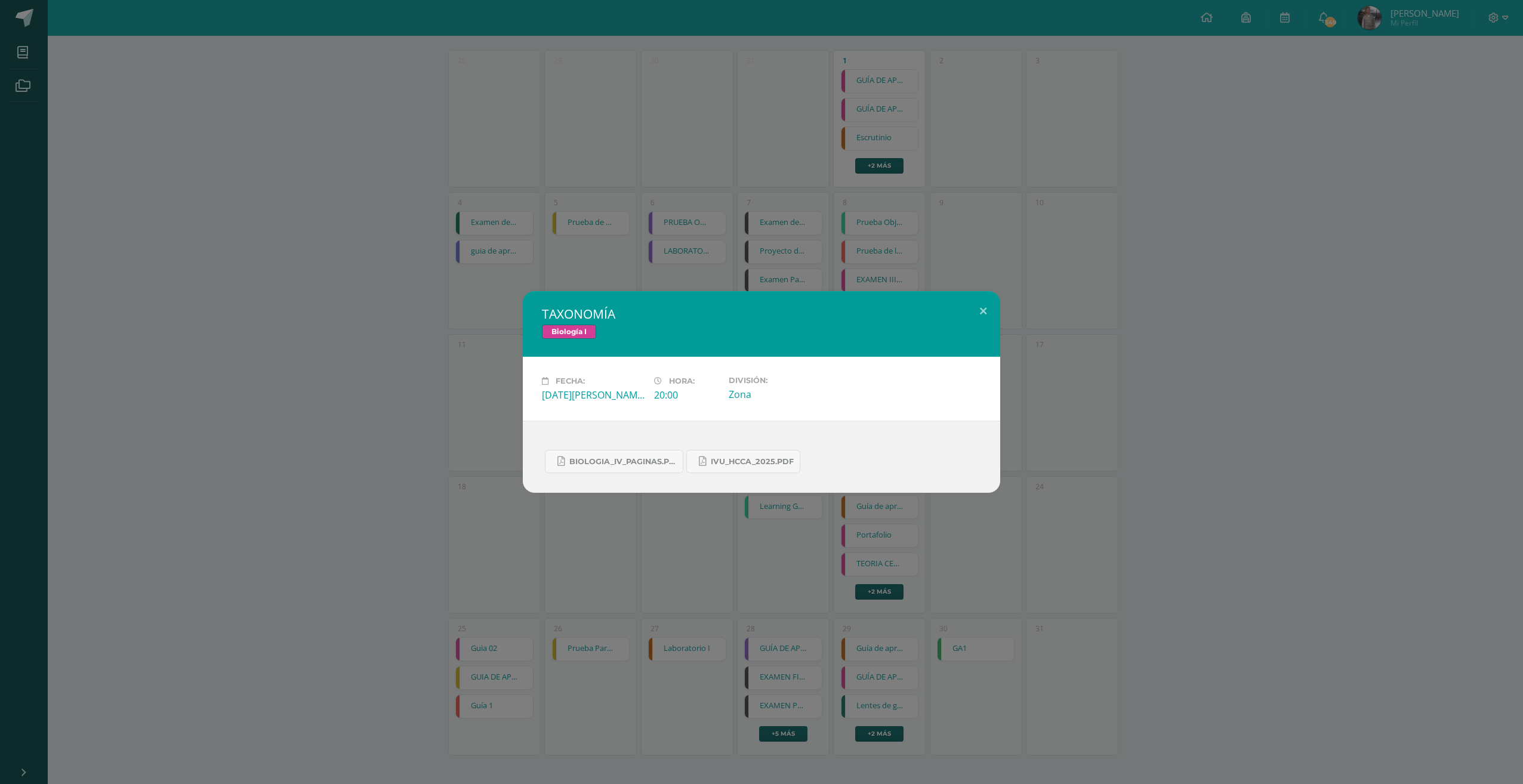
click at [1135, 491] on div "TAXONOMÍA Biología I Fecha: Viernes 29 de Agosto Hora: 20:00 División: Zona" at bounding box center [762, 392] width 1513 height 202
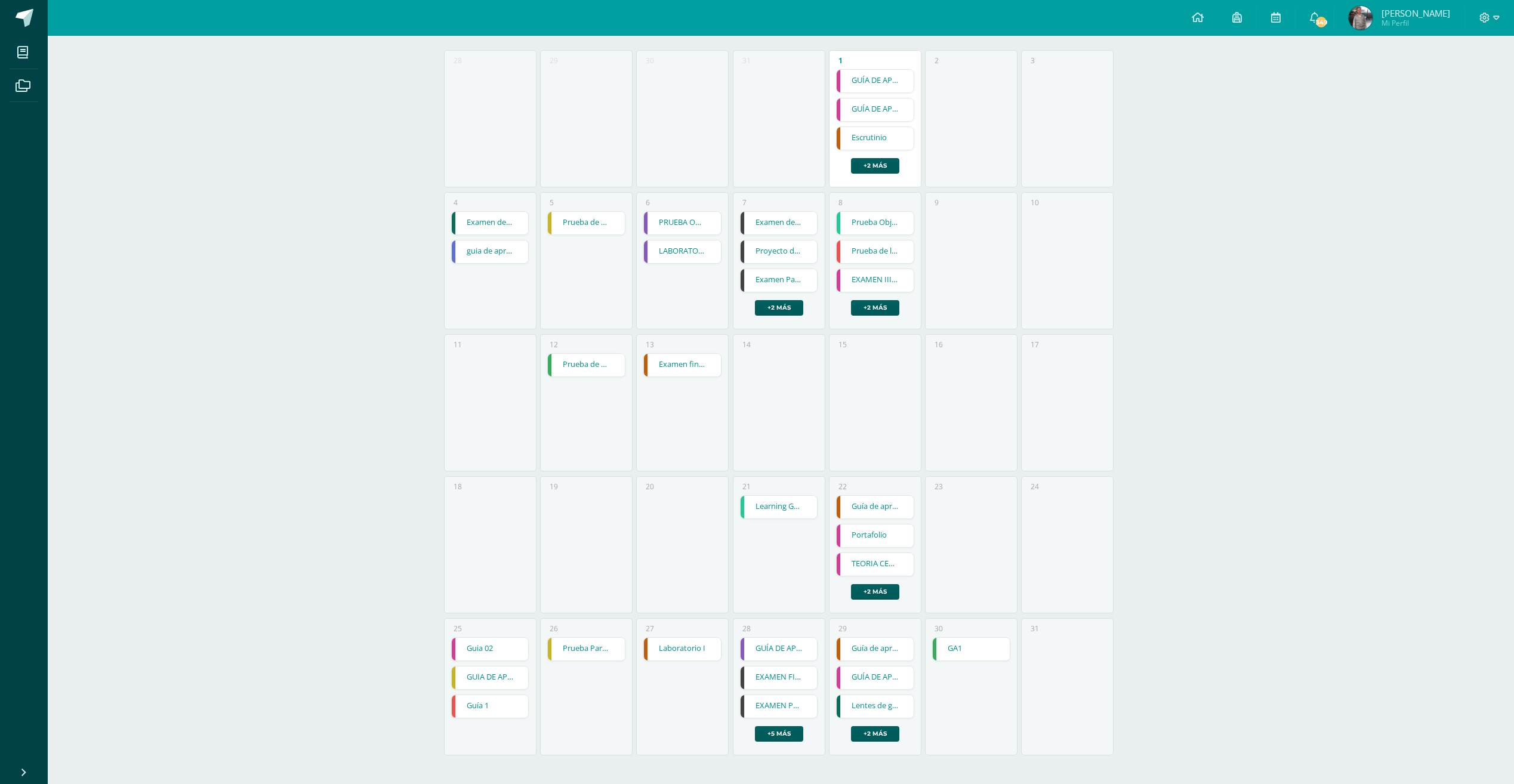
click at [977, 653] on link "GA1" at bounding box center [971, 649] width 77 height 23
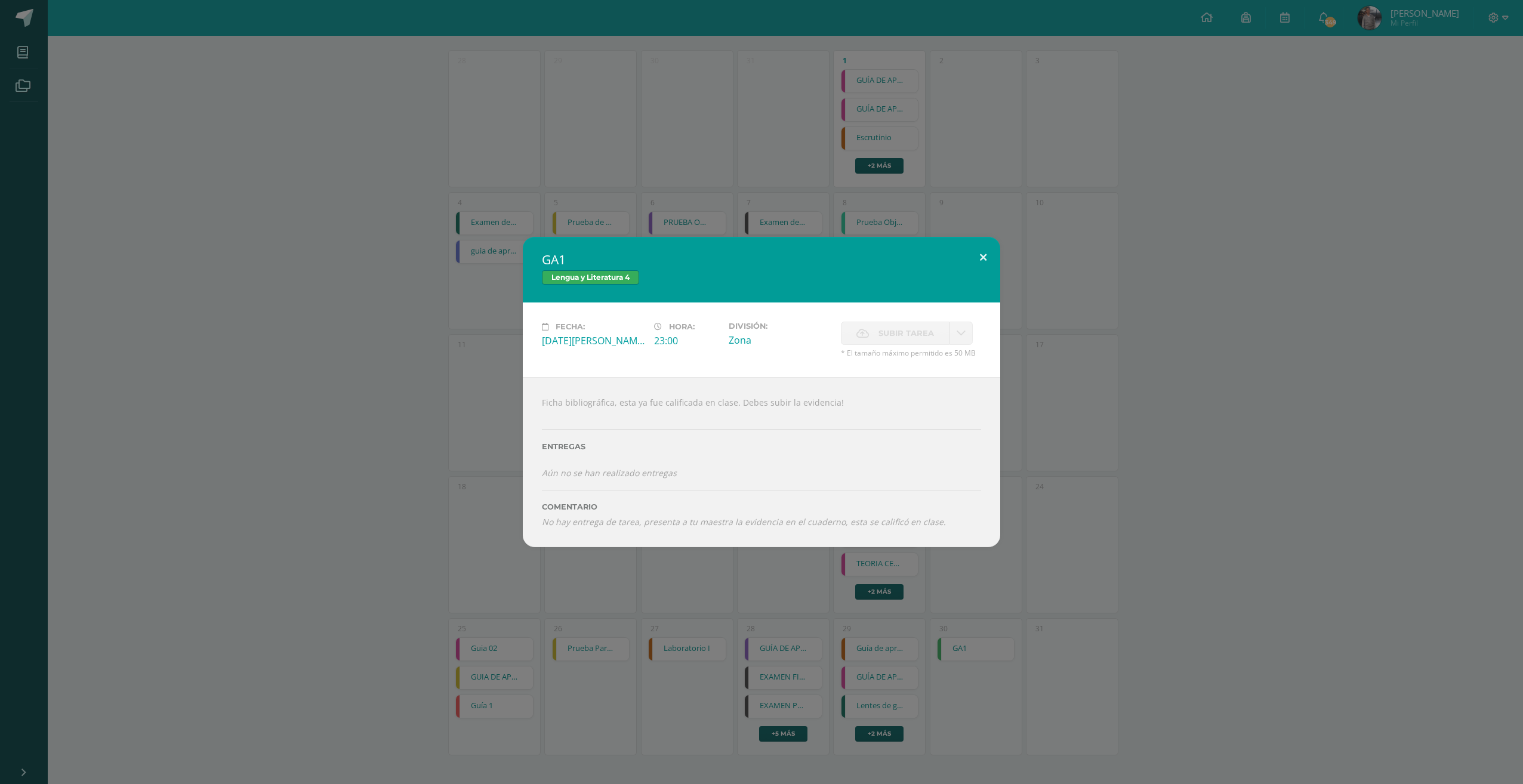
click at [979, 259] on button at bounding box center [984, 257] width 34 height 41
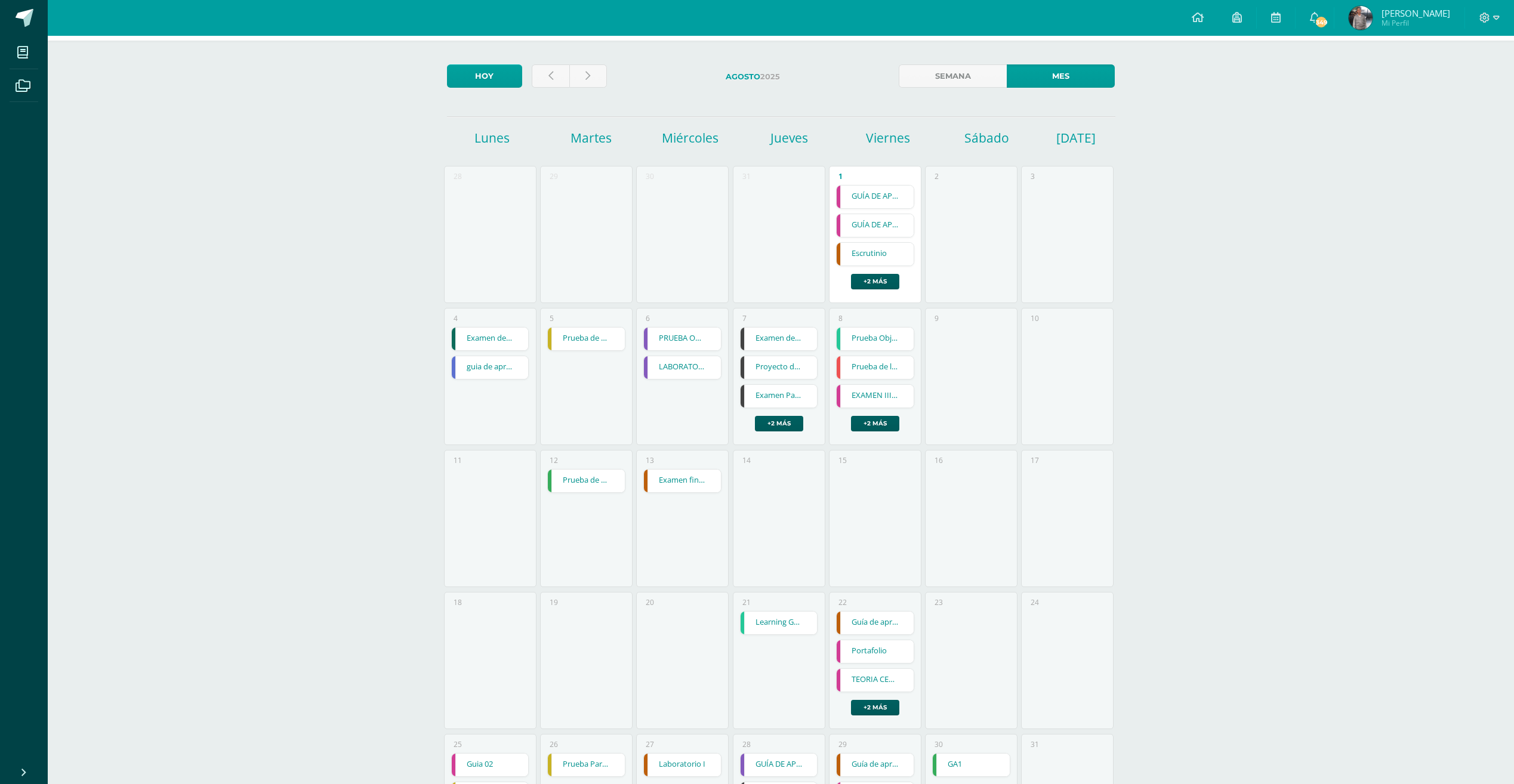
scroll to position [46, 0]
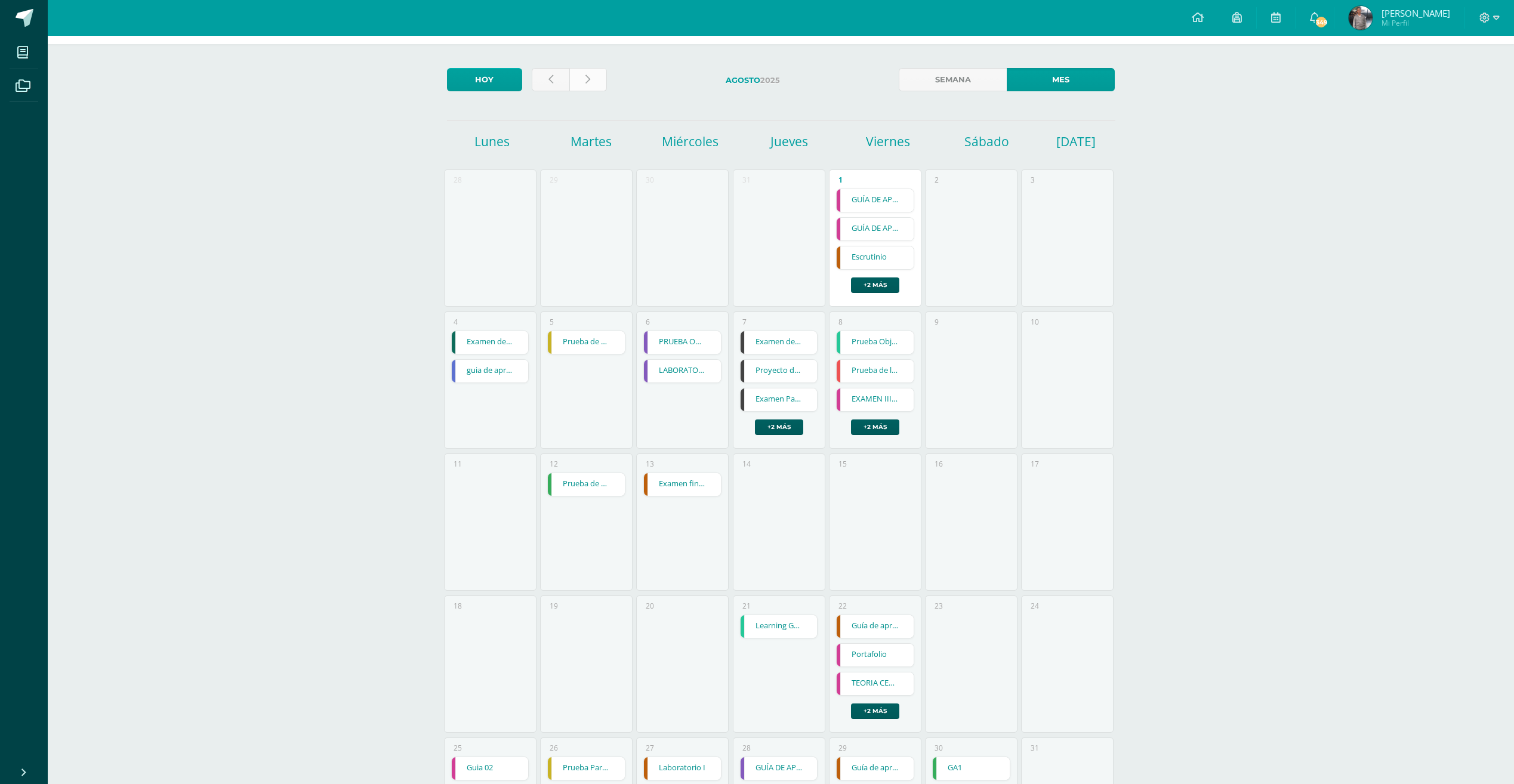
click at [599, 84] on link at bounding box center [588, 79] width 37 height 23
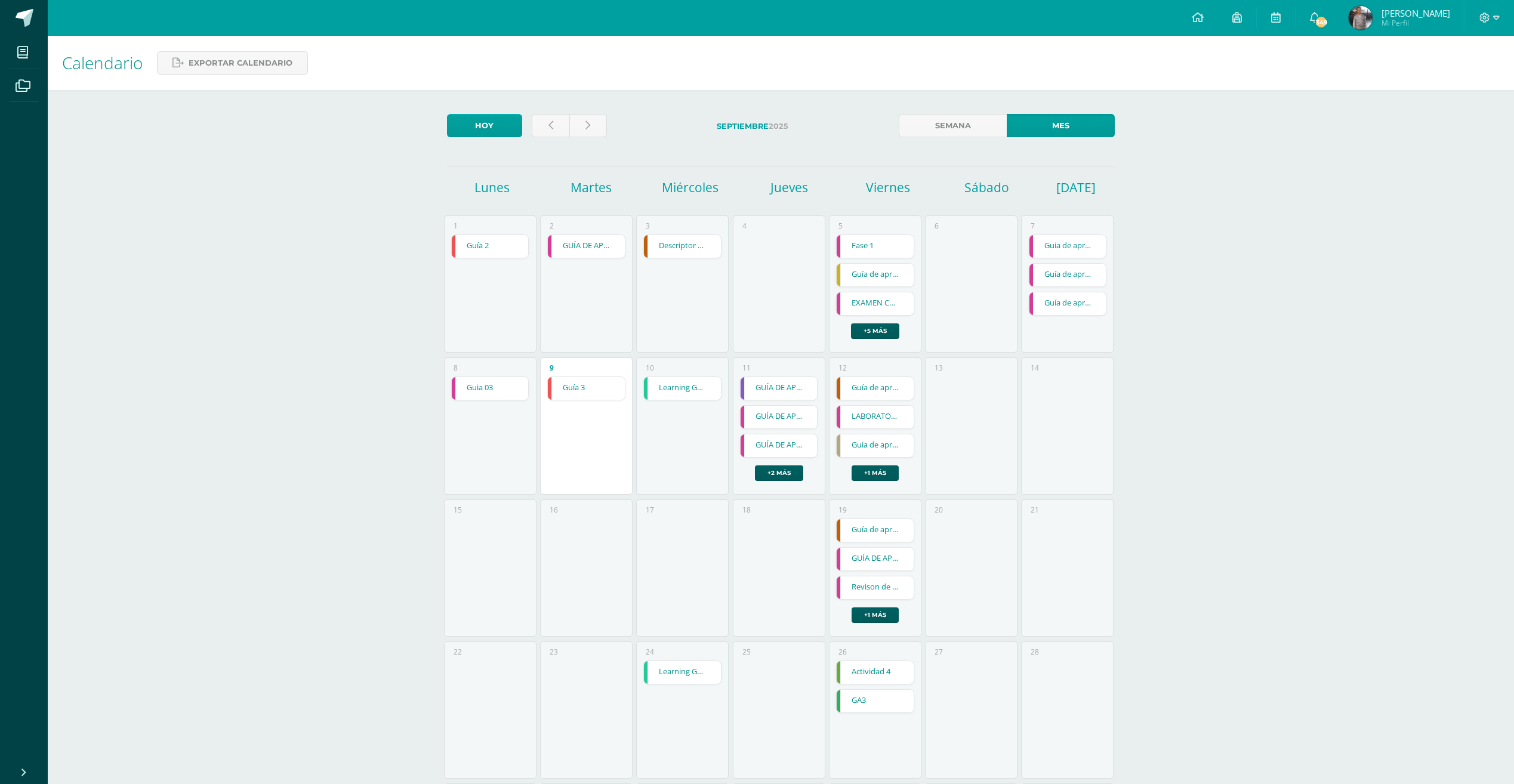
click at [483, 252] on link "Guía 2" at bounding box center [490, 247] width 77 height 23
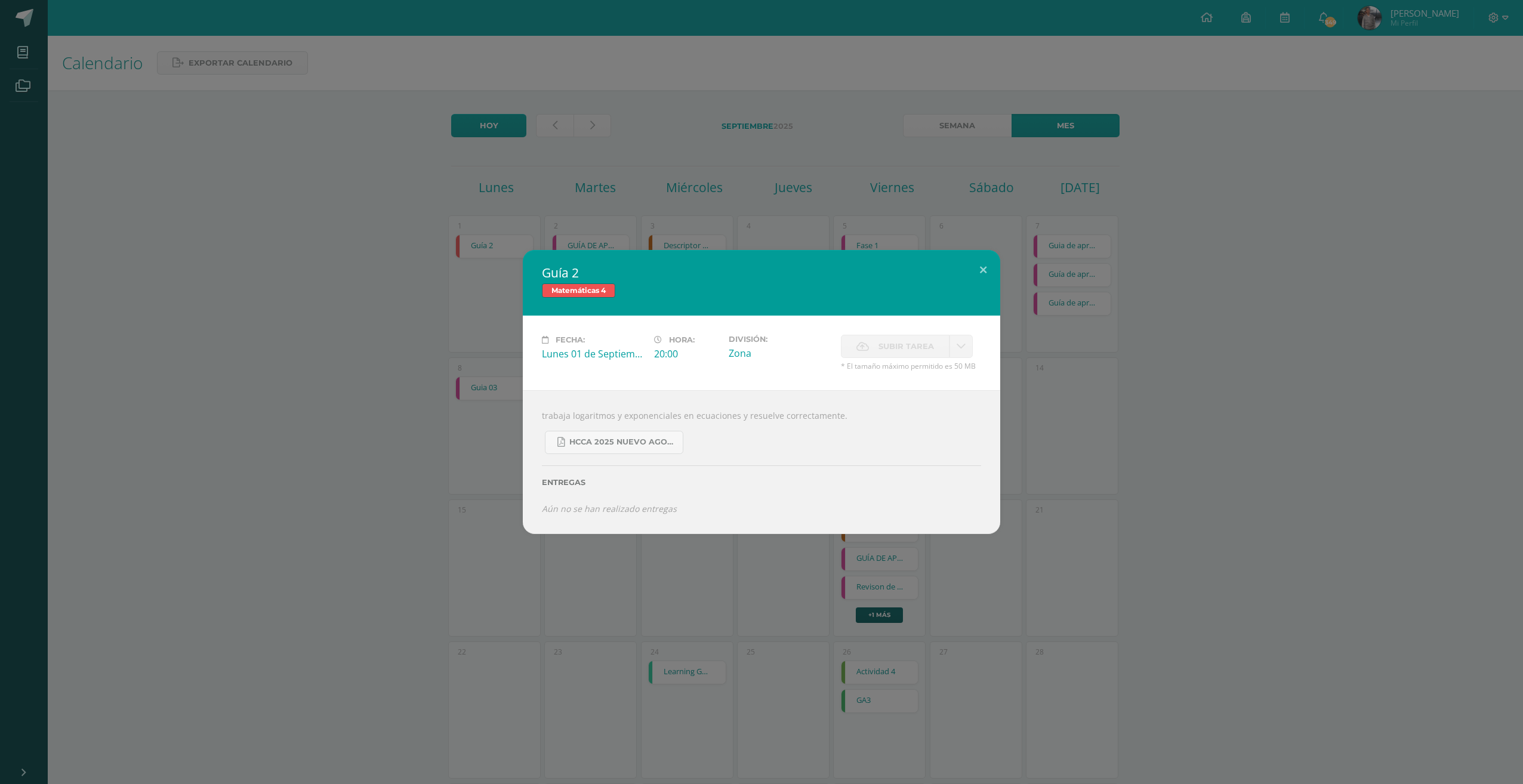
click at [591, 185] on div "Guía 2 Matemáticas 4 Fecha: Lunes 01 de Septiembre Hora: 20:00 División: Zona S…" at bounding box center [762, 392] width 1523 height 784
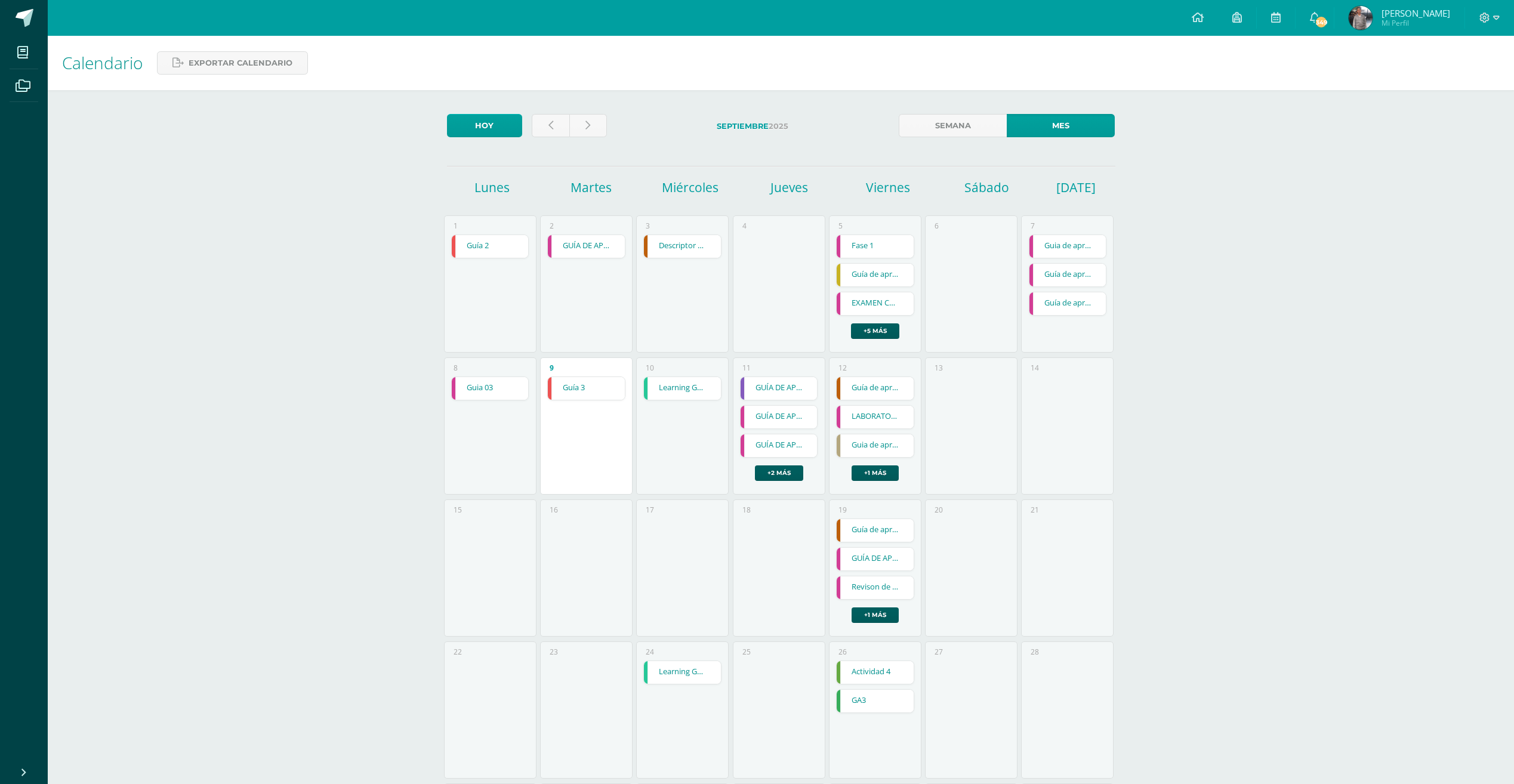
click at [609, 249] on link "GUÍA DE APRENDIZAJE 1" at bounding box center [586, 247] width 77 height 23
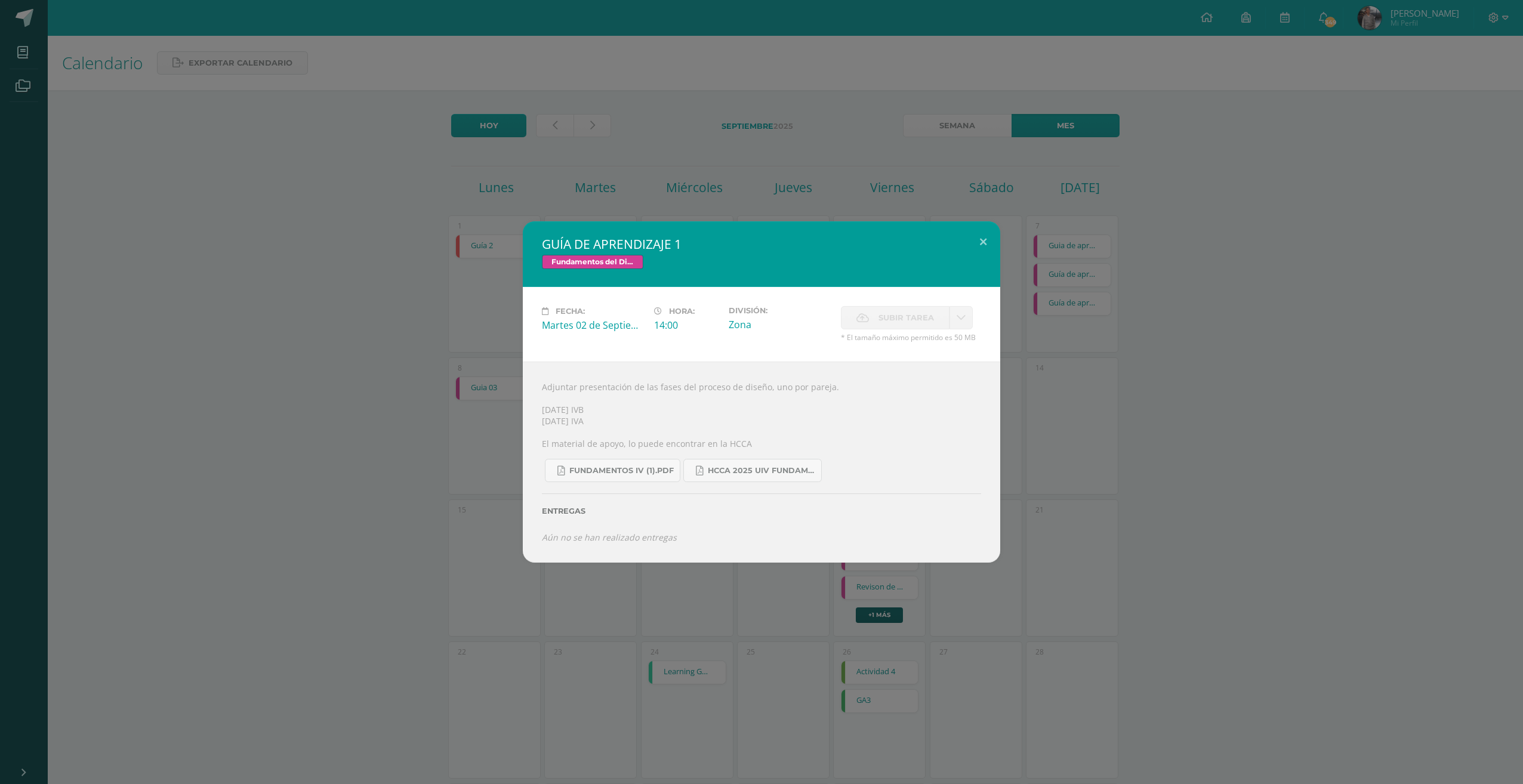
click at [720, 180] on div "GUÍA DE APRENDIZAJE 1 Fundamentos del Diseño Fecha: Martes 02 de Septiembre Hor…" at bounding box center [762, 392] width 1523 height 784
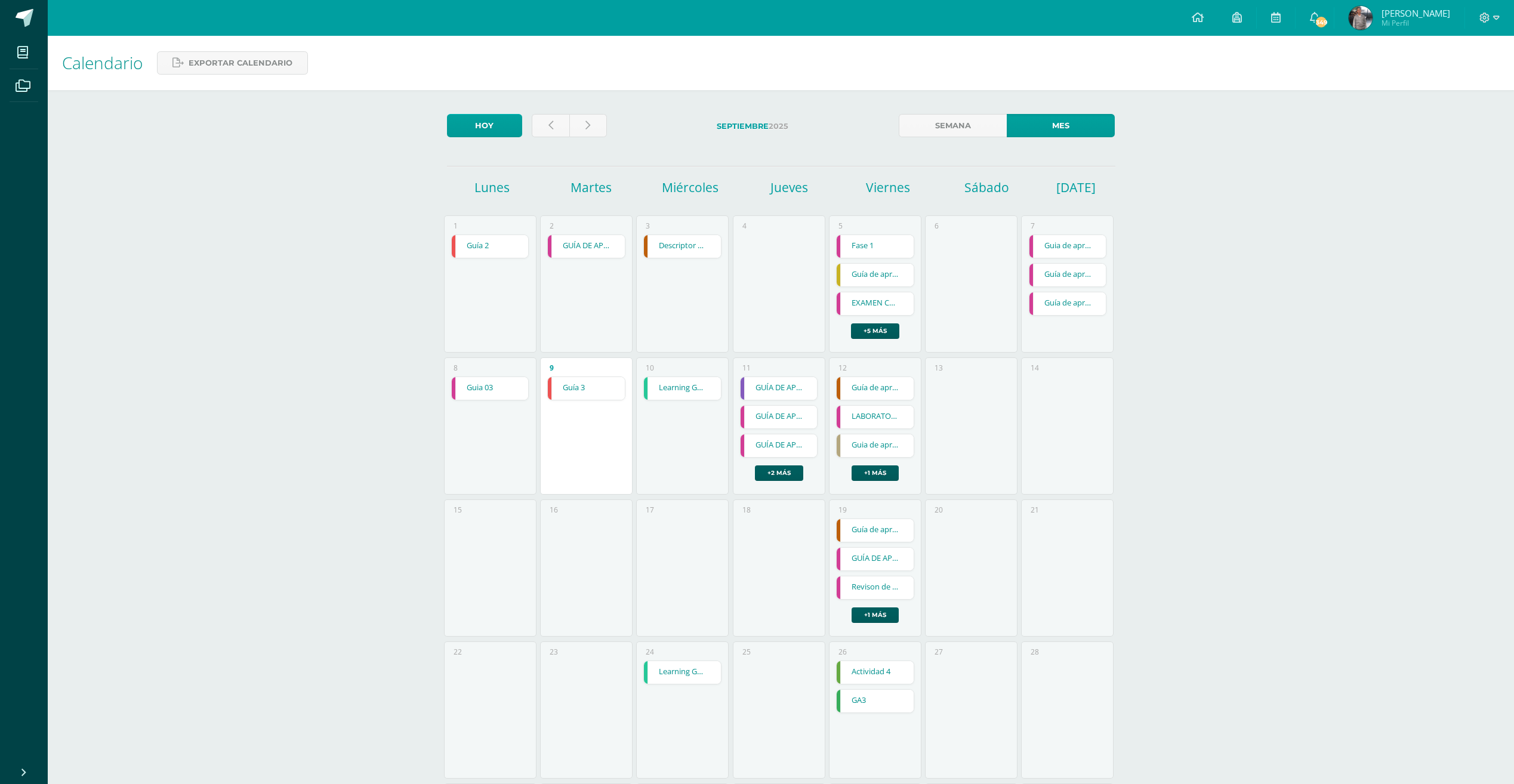
click at [695, 253] on link "Descriptor de puesto" at bounding box center [682, 247] width 77 height 23
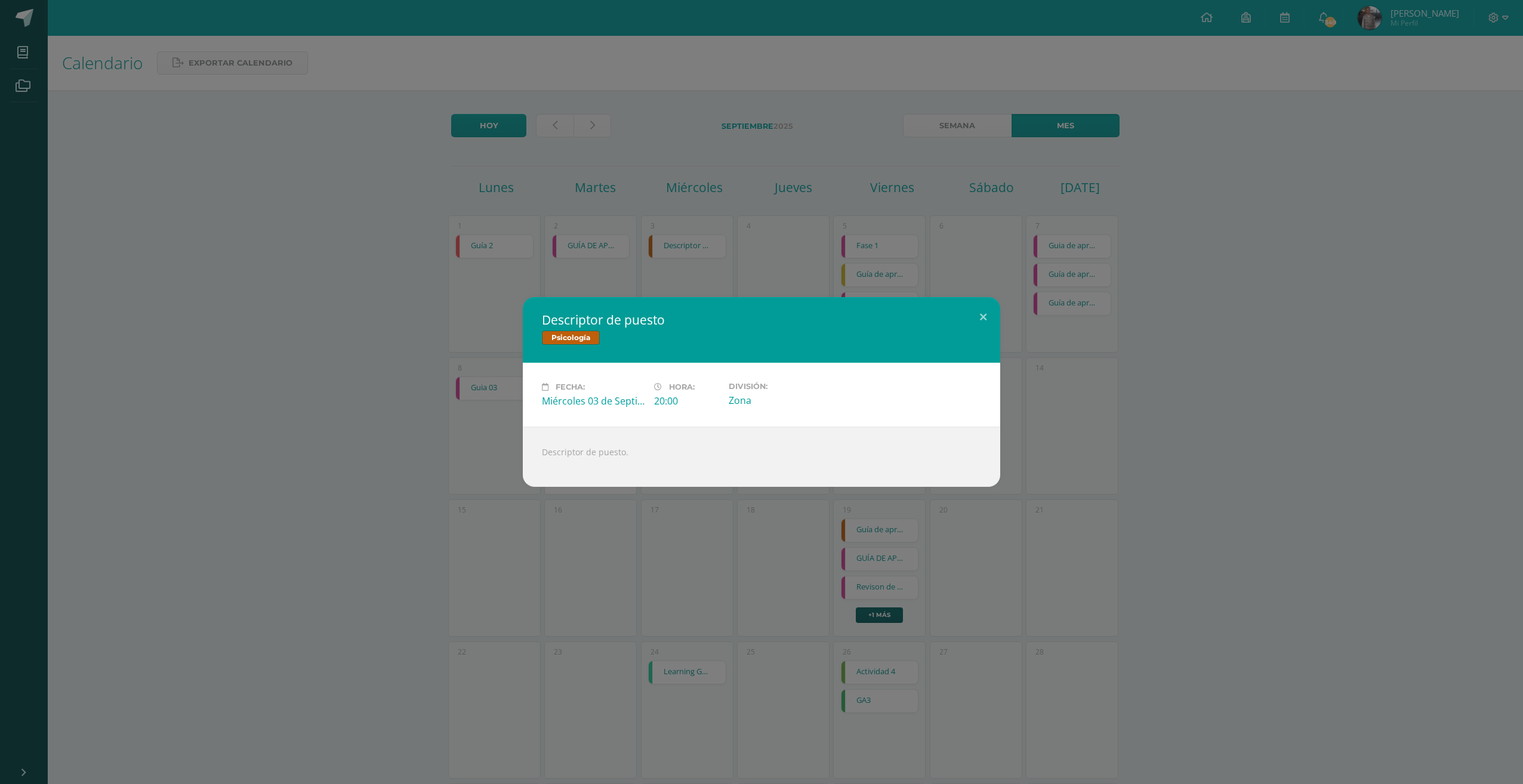
click at [757, 258] on div "Descriptor de puesto Psicología Fecha: Miércoles 03 de Septiembre Hora: 20:00 D…" at bounding box center [762, 392] width 1523 height 784
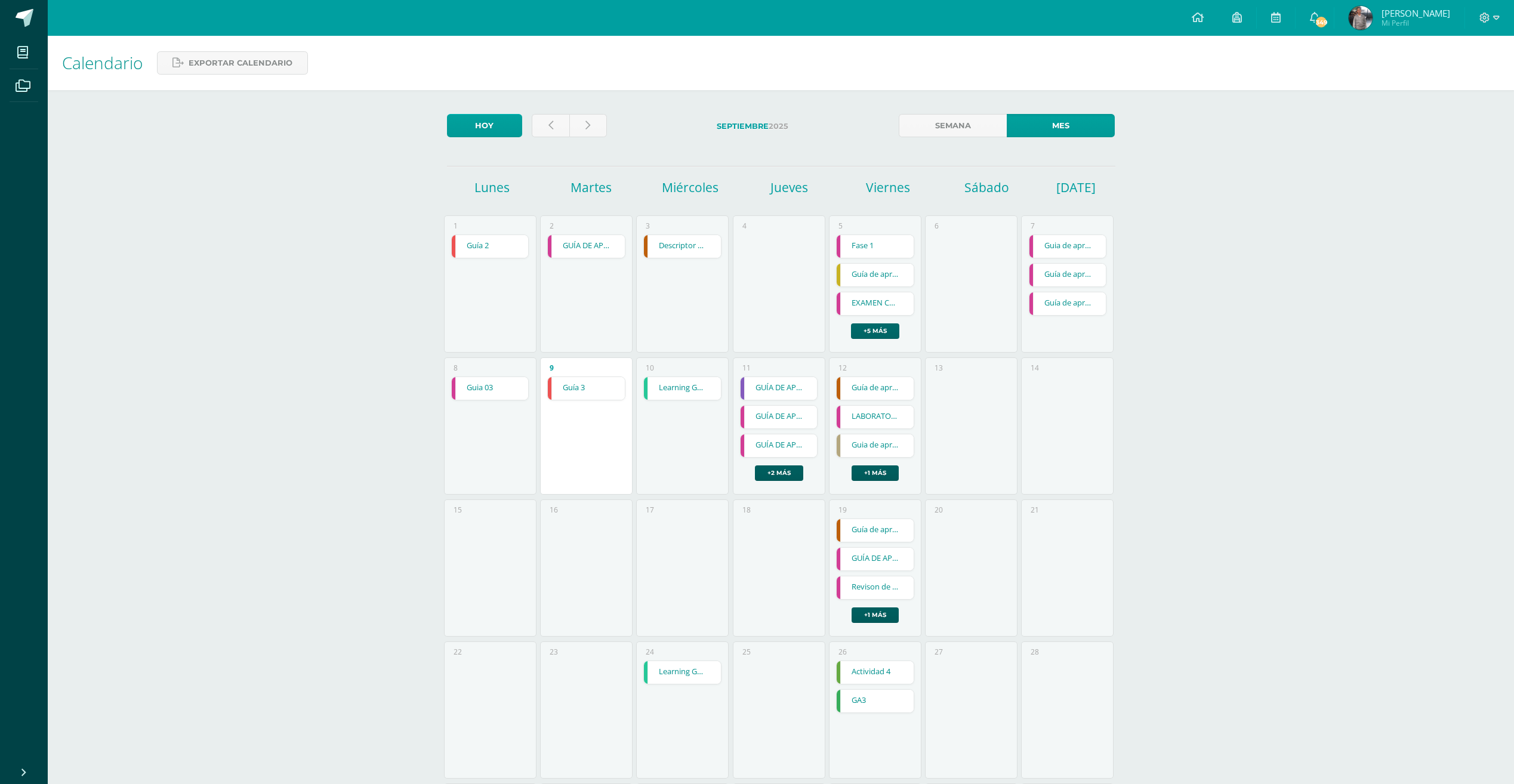
drag, startPoint x: 868, startPoint y: 338, endPoint x: 876, endPoint y: 330, distance: 11.3
click at [869, 336] on link "+5 más" at bounding box center [875, 331] width 48 height 15
click at [876, 329] on link "+5 más" at bounding box center [875, 331] width 48 height 15
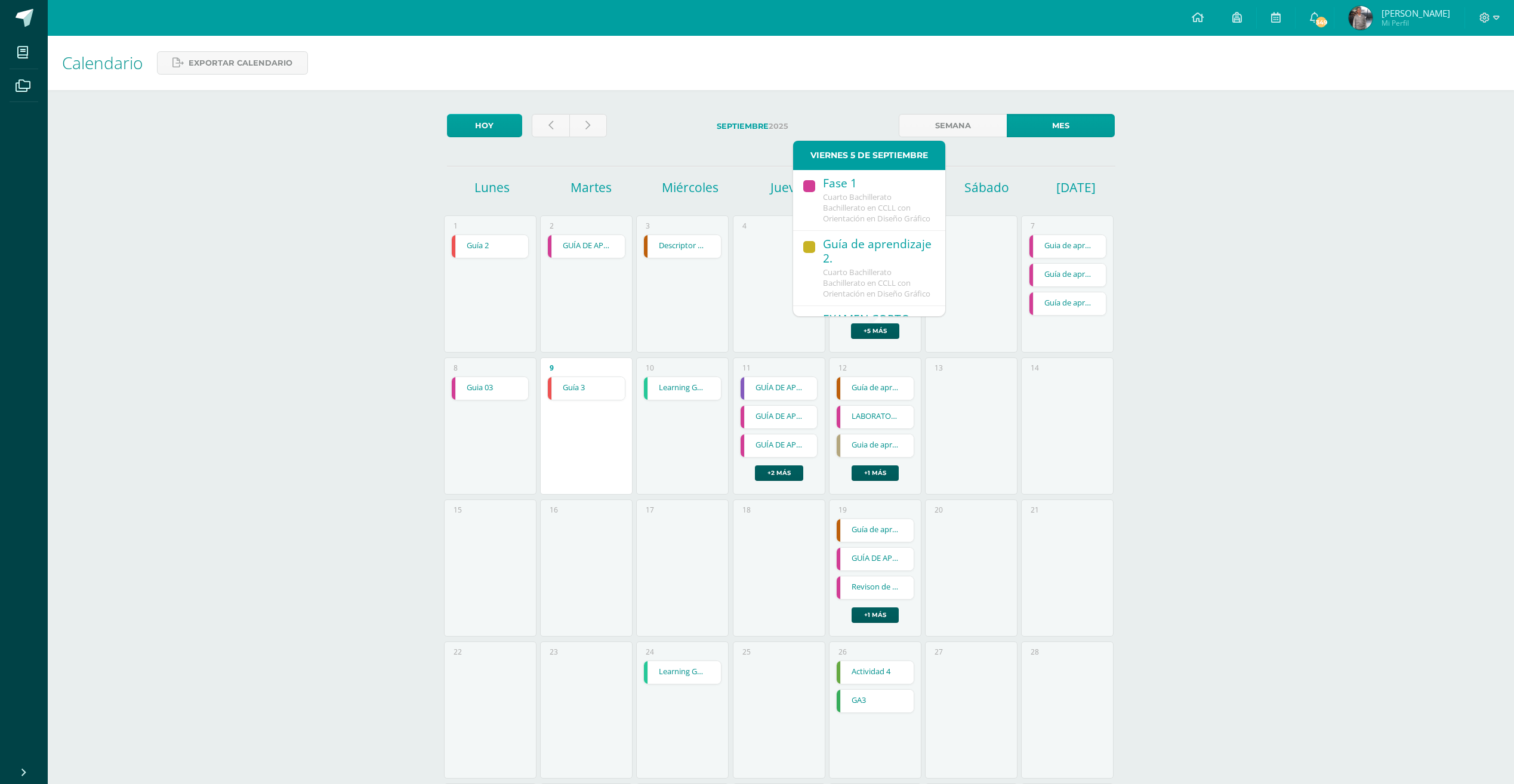
drag, startPoint x: 871, startPoint y: 200, endPoint x: 871, endPoint y: 207, distance: 7.0
click at [871, 201] on span "Cuarto Bachillerato Bachillerato en CCLL con Orientación en Diseño Gráfico" at bounding box center [876, 207] width 107 height 32
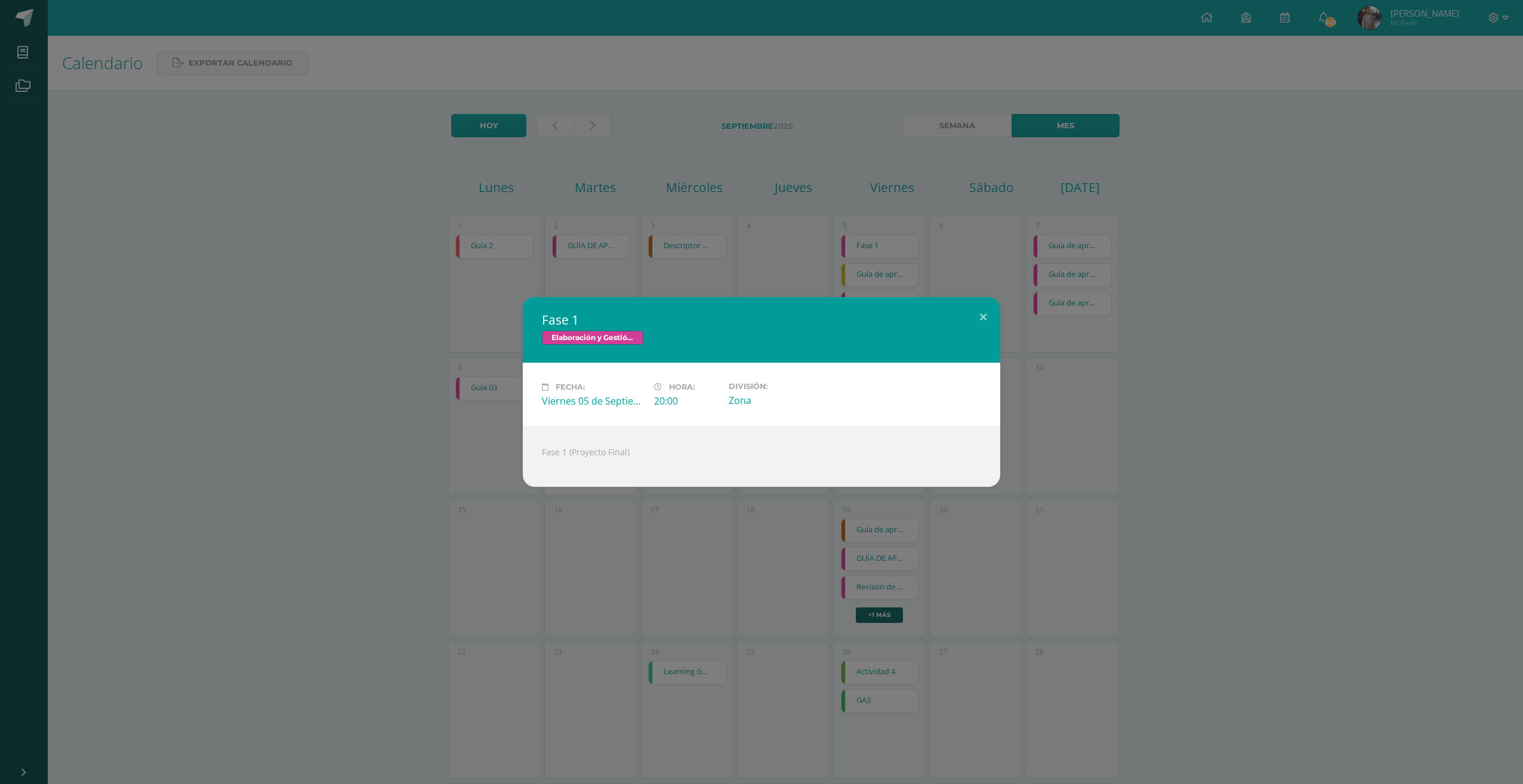
click at [946, 297] on div "Fase 1 Elaboración y Gestión de Proyectos" at bounding box center [762, 329] width 477 height 65
click at [961, 315] on h2 "Fase 1" at bounding box center [762, 320] width 439 height 16
click at [989, 242] on div "Fase 1 Elaboración y Gestión de Proyectos Fecha: Viernes 05 de Septiembre Hora:…" at bounding box center [762, 392] width 1523 height 784
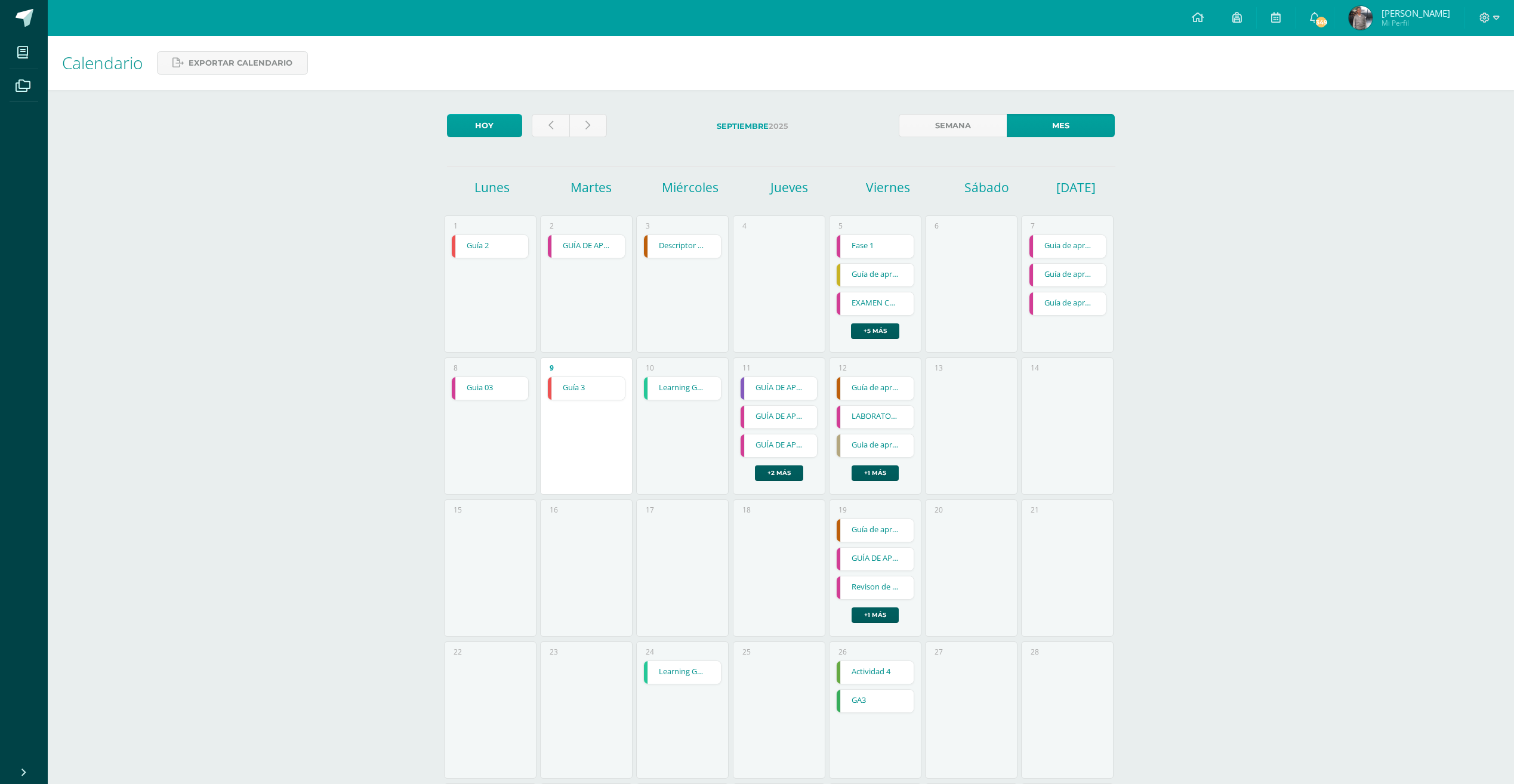
click at [885, 277] on link "Guía de aprendizaje 2." at bounding box center [874, 275] width 77 height 23
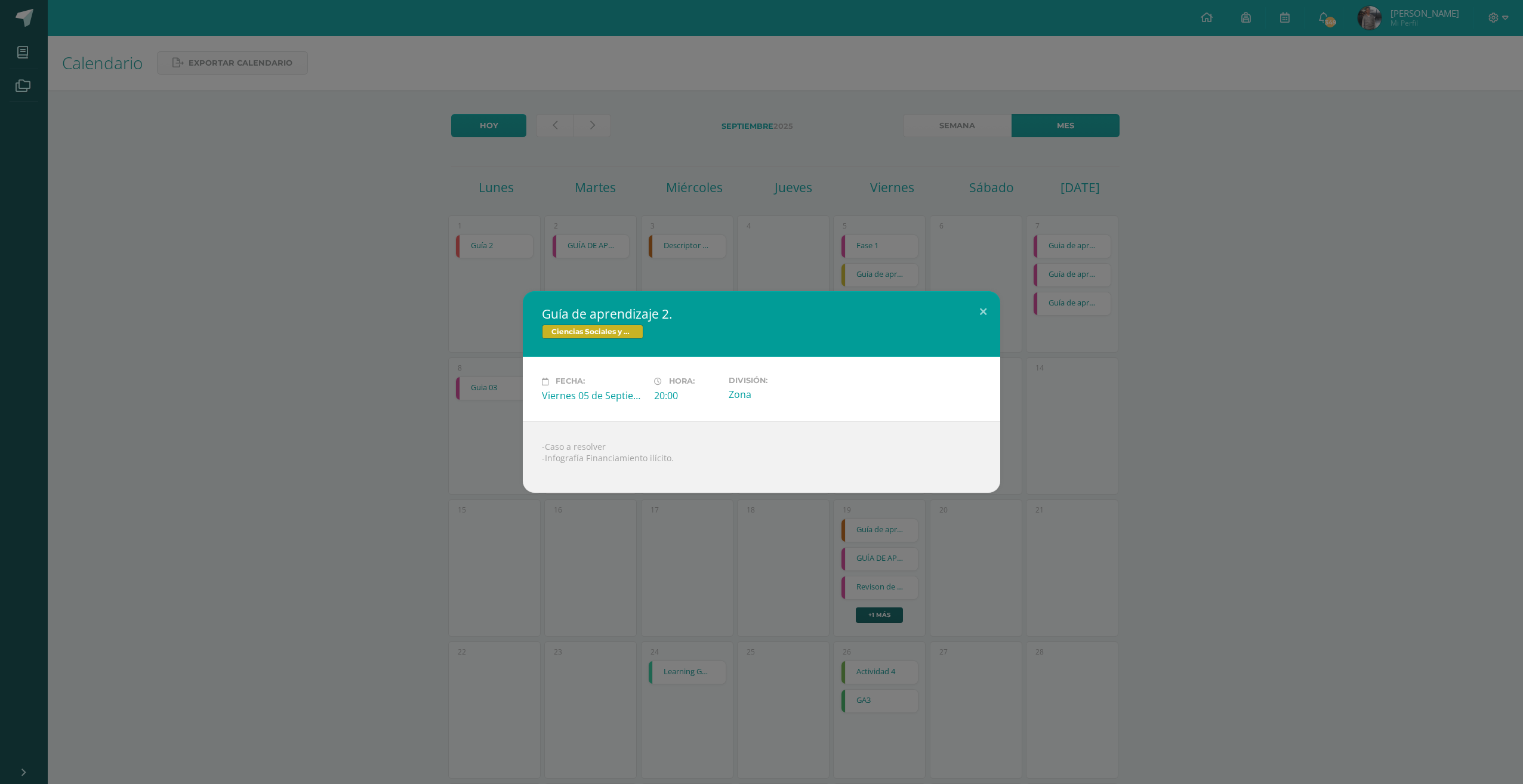
click at [1173, 42] on div "Guía de aprendizaje 2. Ciencias Sociales y Formación Ciudadana 4 Fecha: Viernes…" at bounding box center [762, 392] width 1523 height 784
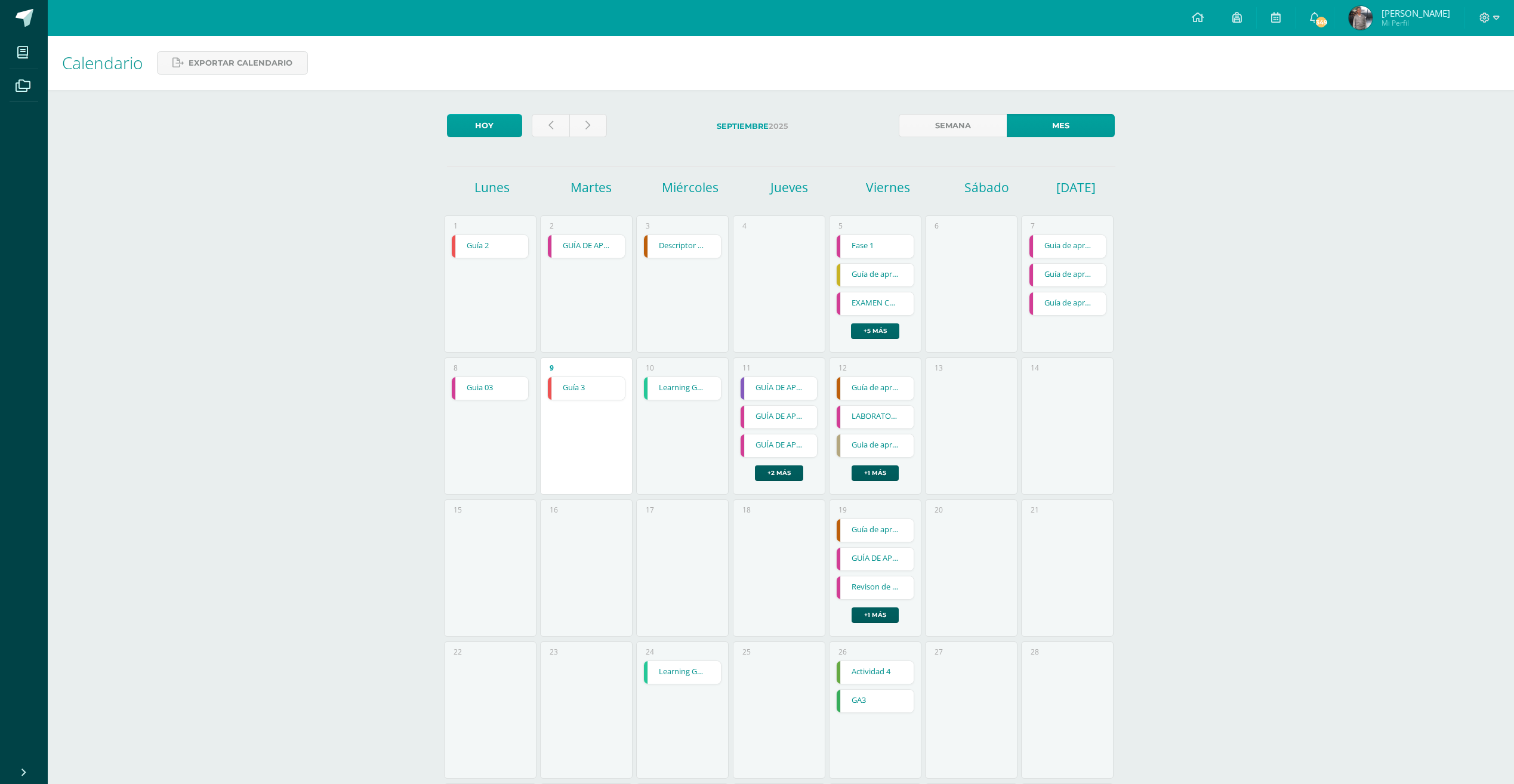
click at [874, 334] on link "+5 más" at bounding box center [875, 331] width 48 height 15
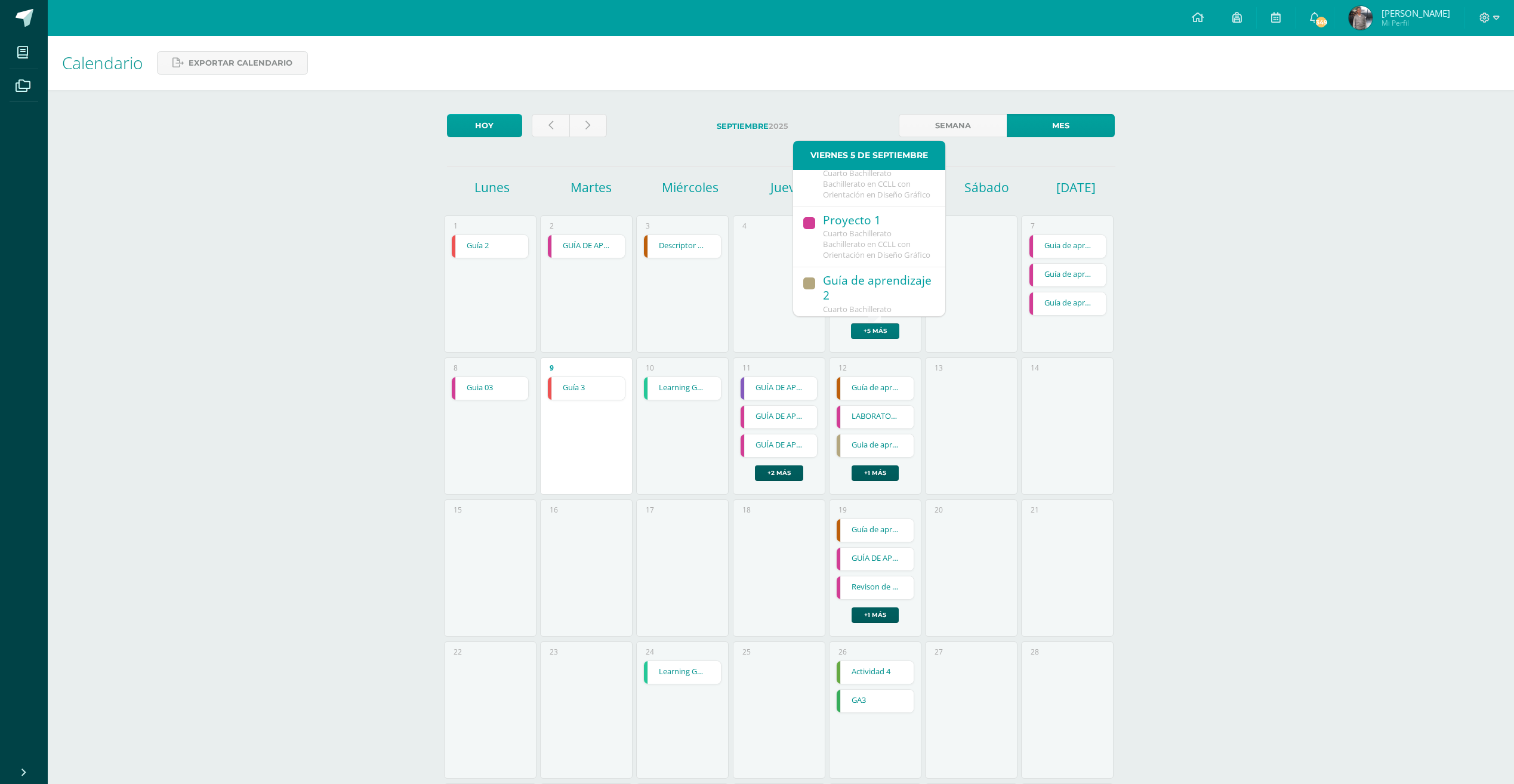
scroll to position [238, 0]
click at [879, 150] on div "CÓDIGO GENÉTICO" at bounding box center [878, 141] width 110 height 16
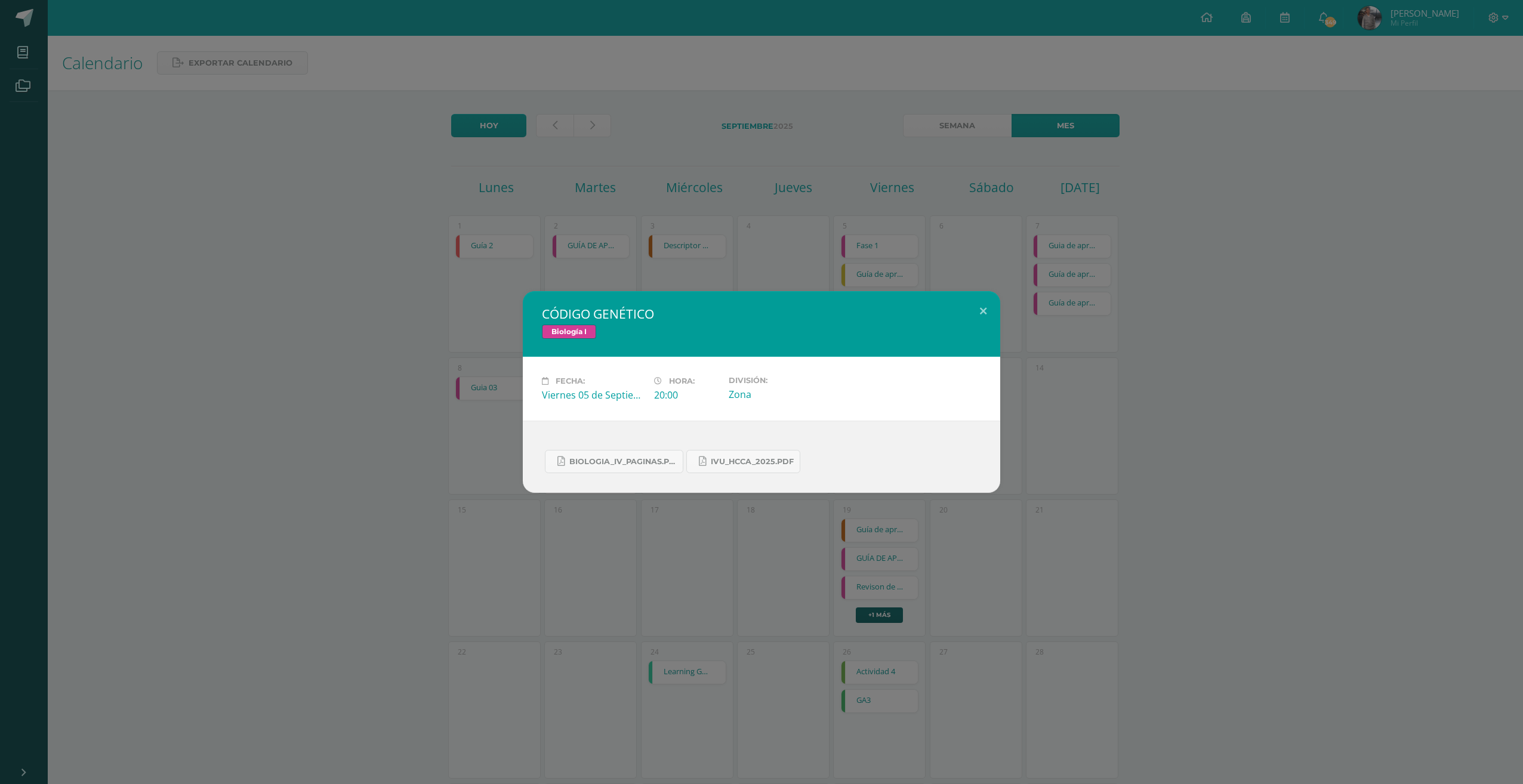
click at [829, 216] on div "CÓDIGO GENÉTICO Biología I Fecha: Viernes 05 de Septiembre Hora: 20:00 División…" at bounding box center [762, 392] width 1523 height 784
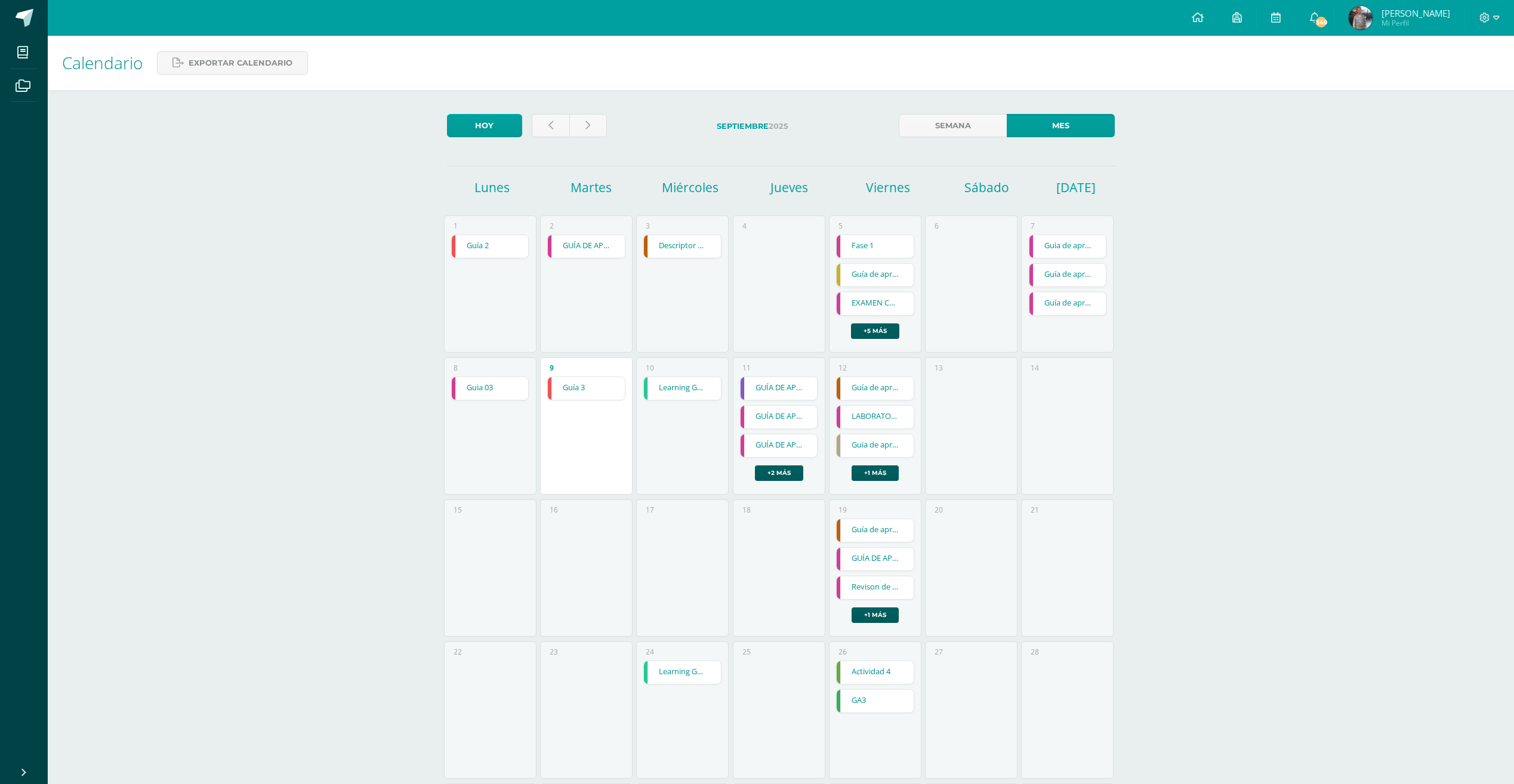
click at [1067, 239] on link "Guia de aprendizaje 4" at bounding box center [1067, 247] width 77 height 23
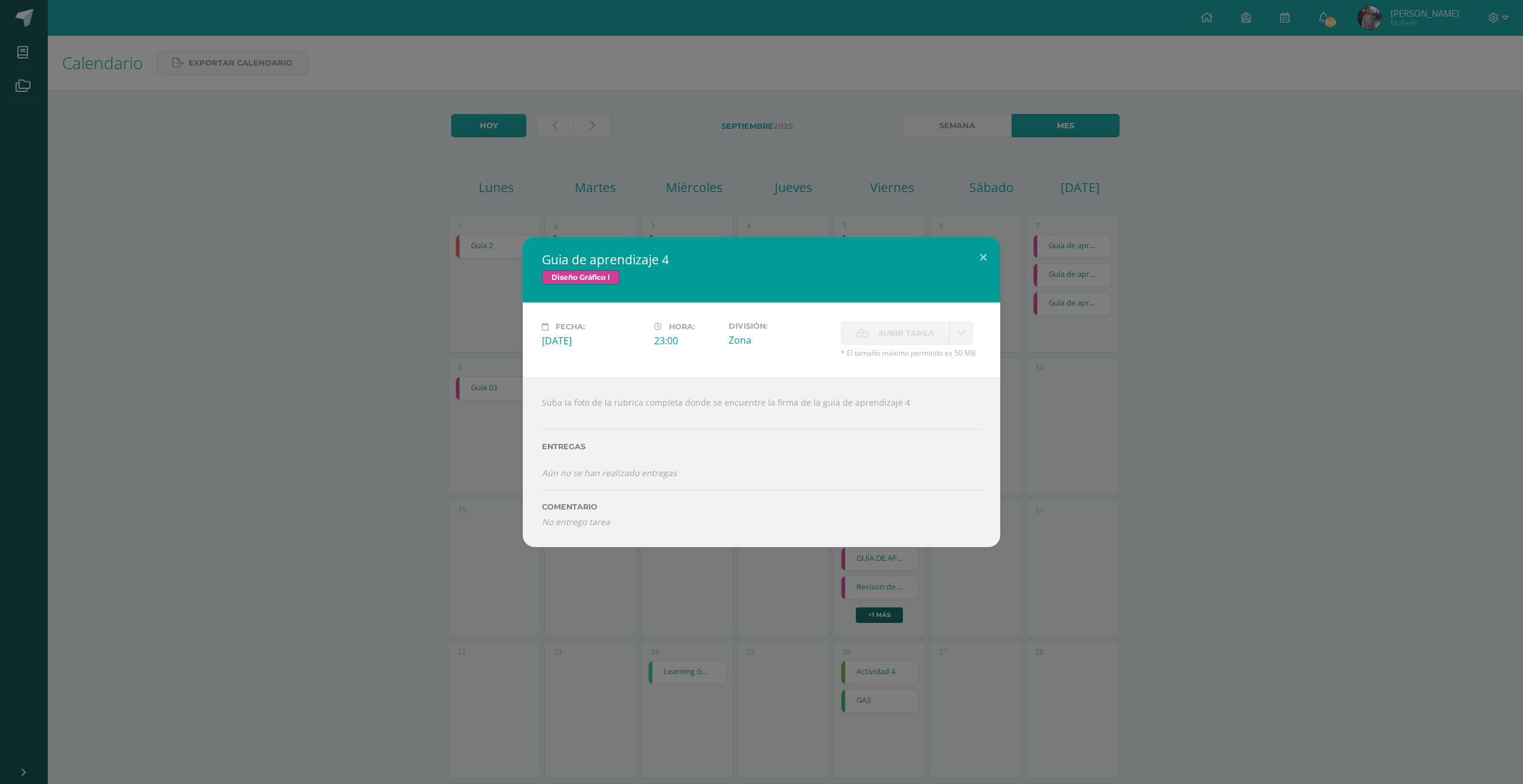
click at [767, 184] on div "Guia de aprendizaje 4 Diseño Gráfico I Fecha: Domingo 07 de Septiembre Hora: 23…" at bounding box center [762, 392] width 1523 height 784
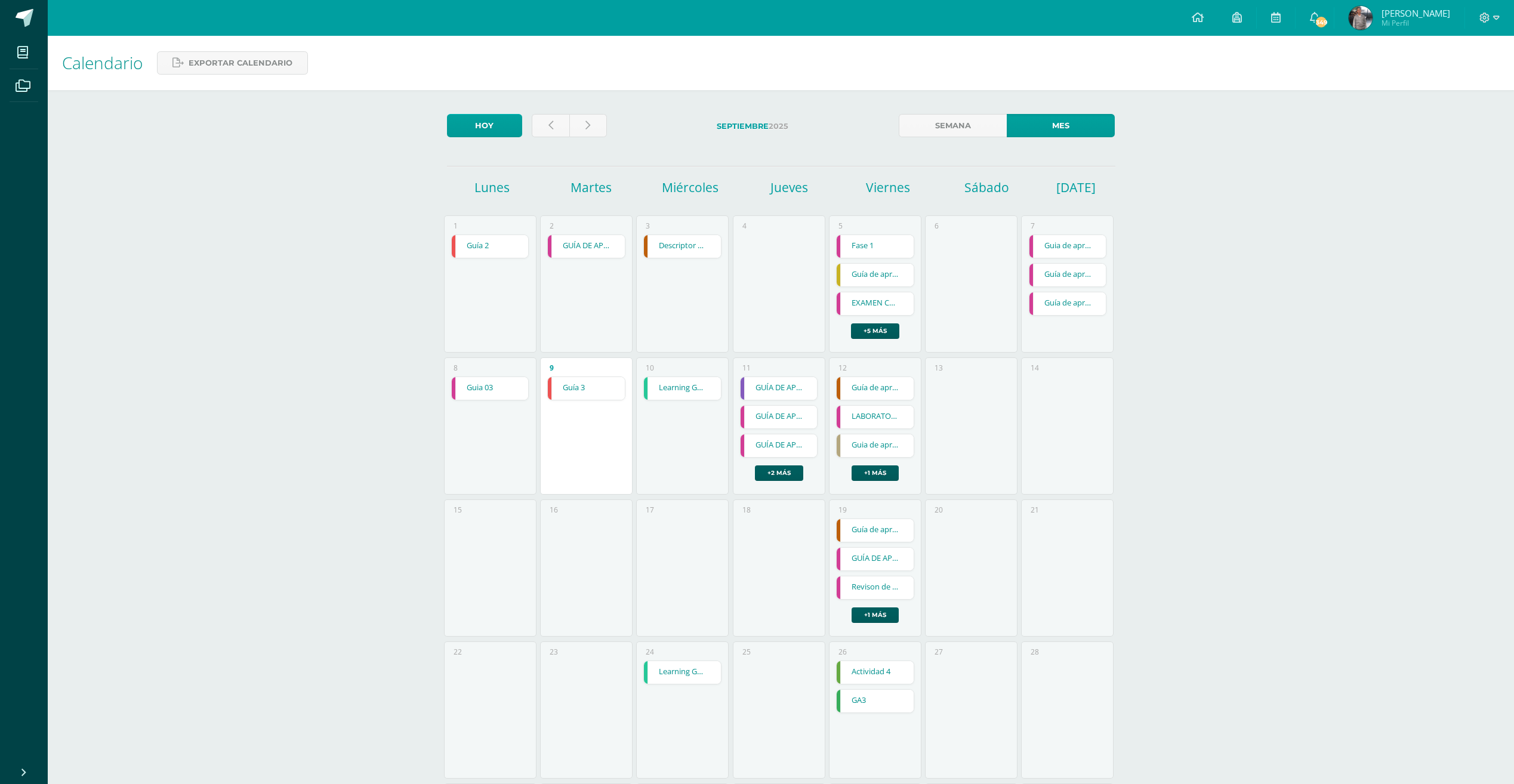
click at [478, 393] on link "Guia 03" at bounding box center [490, 388] width 77 height 23
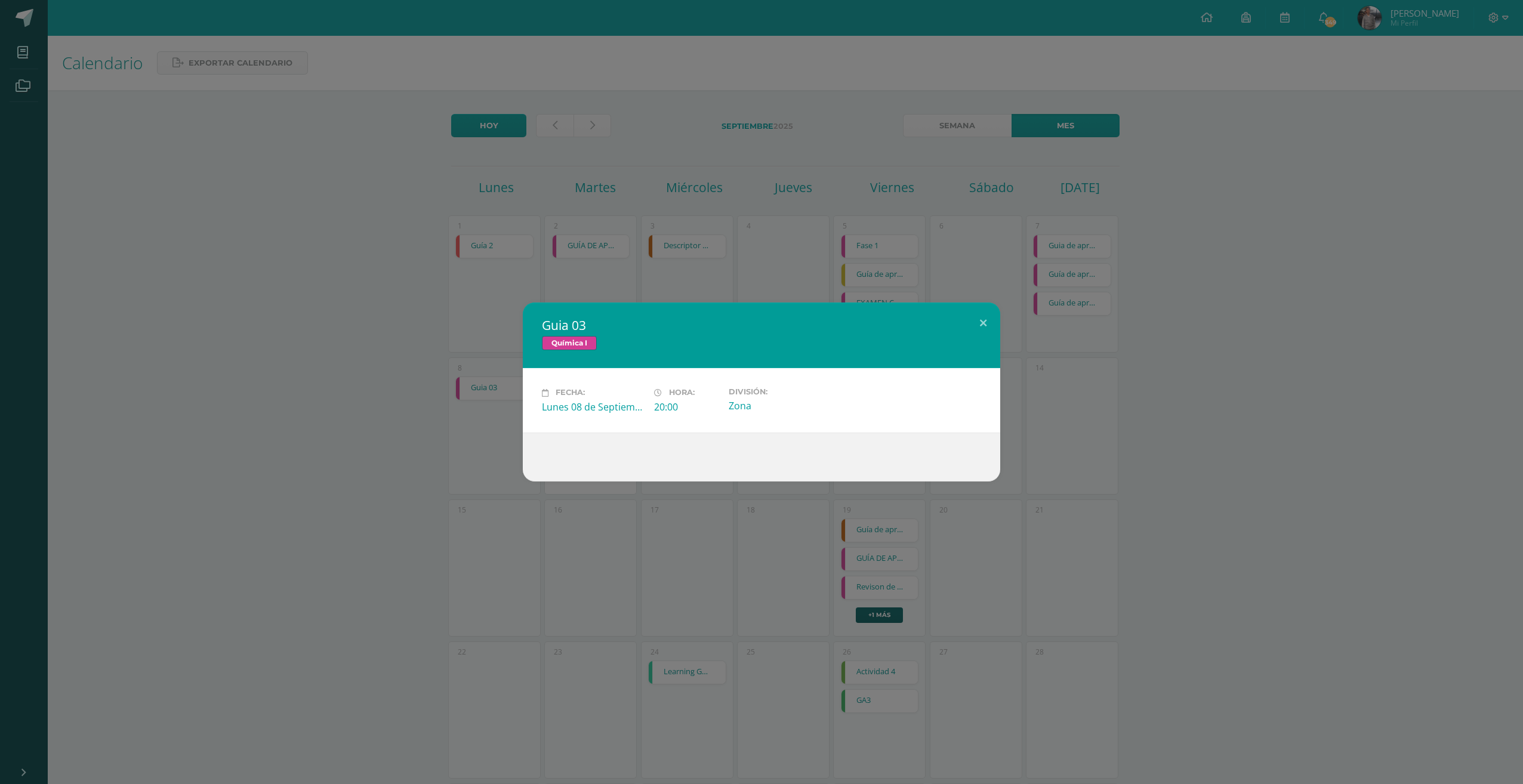
click at [640, 216] on div "Guia 03 Química I Fecha: Lunes 08 de Septiembre Hora: 20:00 División: Zona Load…" at bounding box center [762, 392] width 1523 height 784
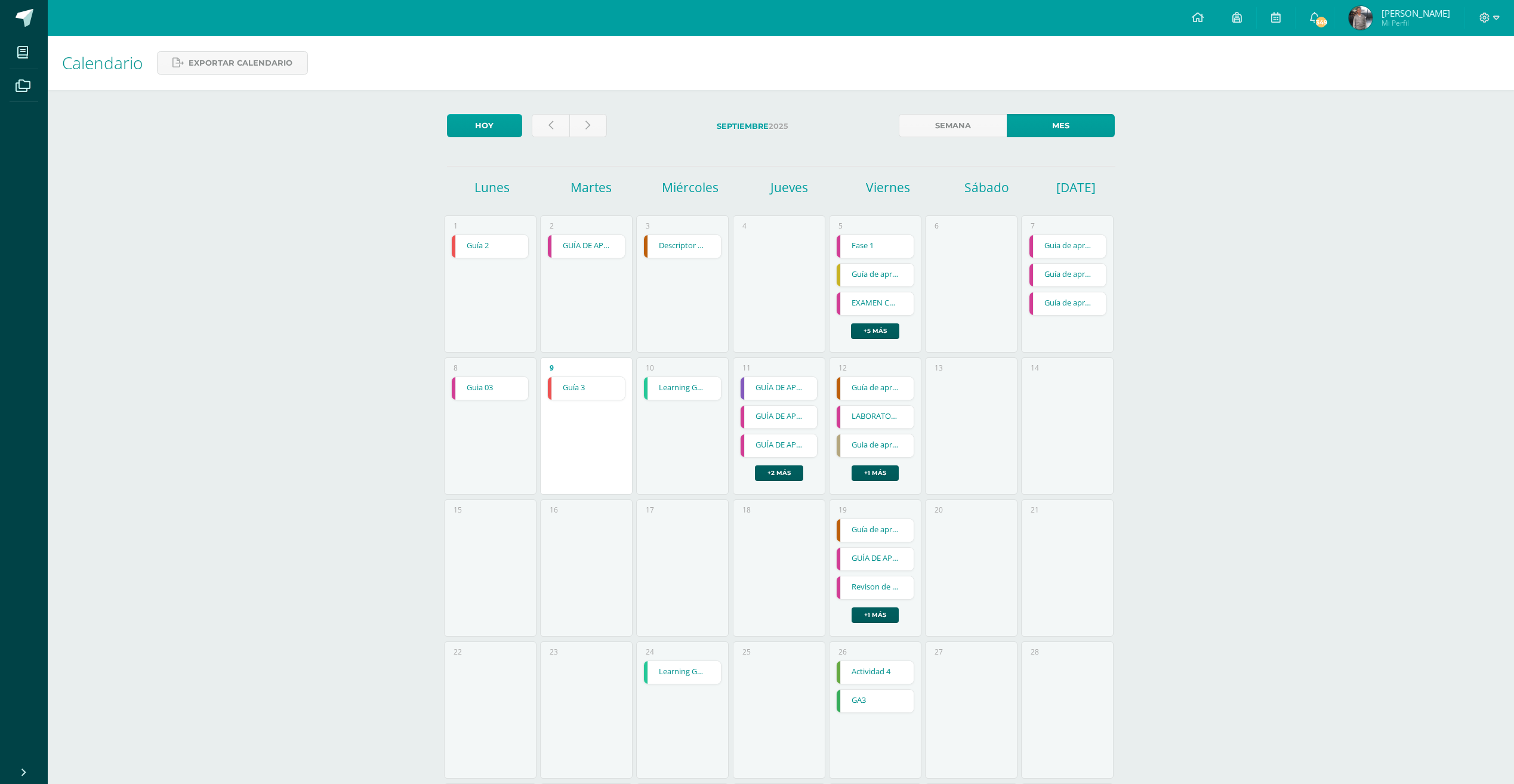
click at [511, 393] on link "Guia 03" at bounding box center [490, 388] width 77 height 23
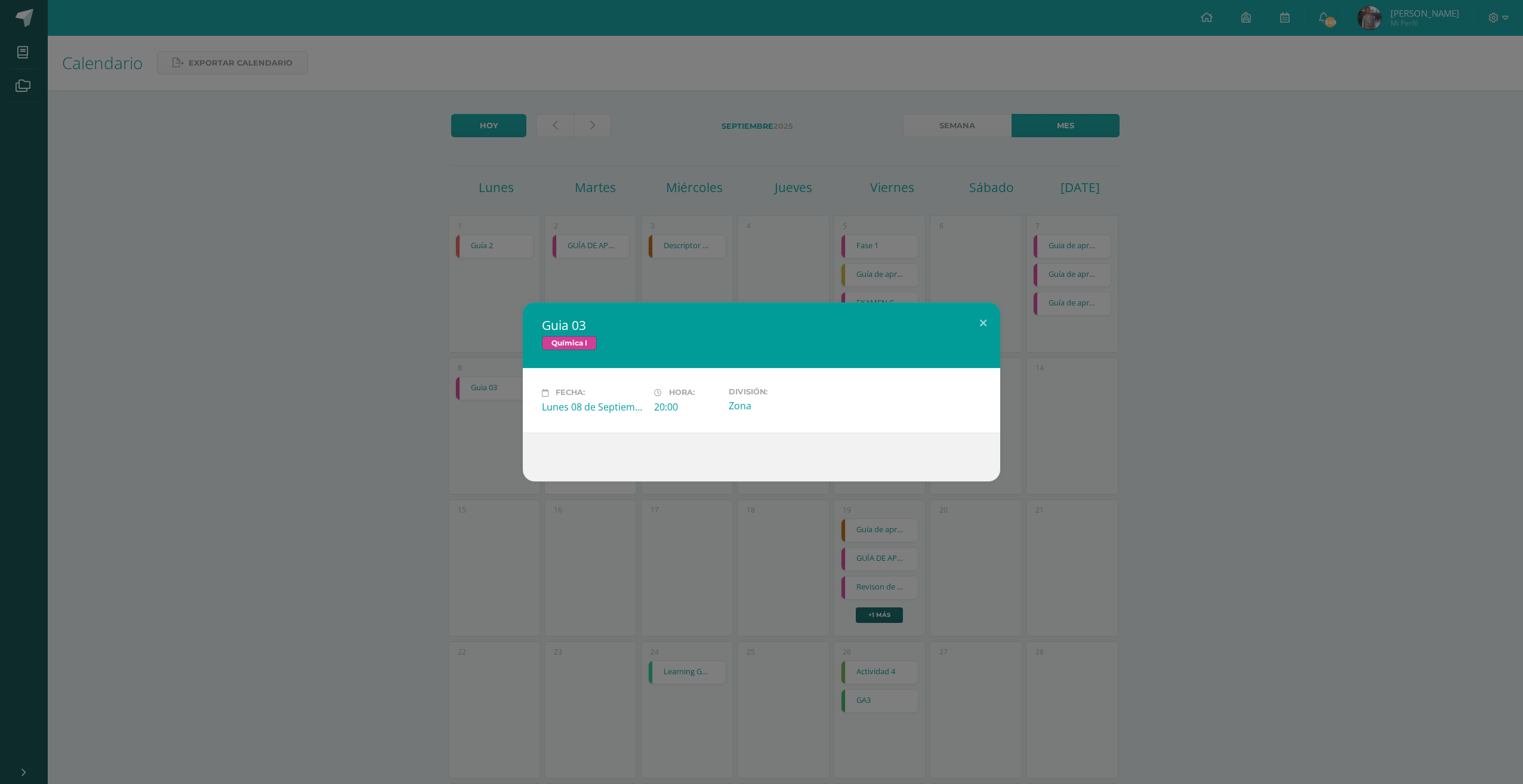
click at [574, 285] on div "Guia 03 Química I Fecha: Lunes 08 de Septiembre Hora: 20:00 División: Zona Load…" at bounding box center [762, 392] width 1523 height 784
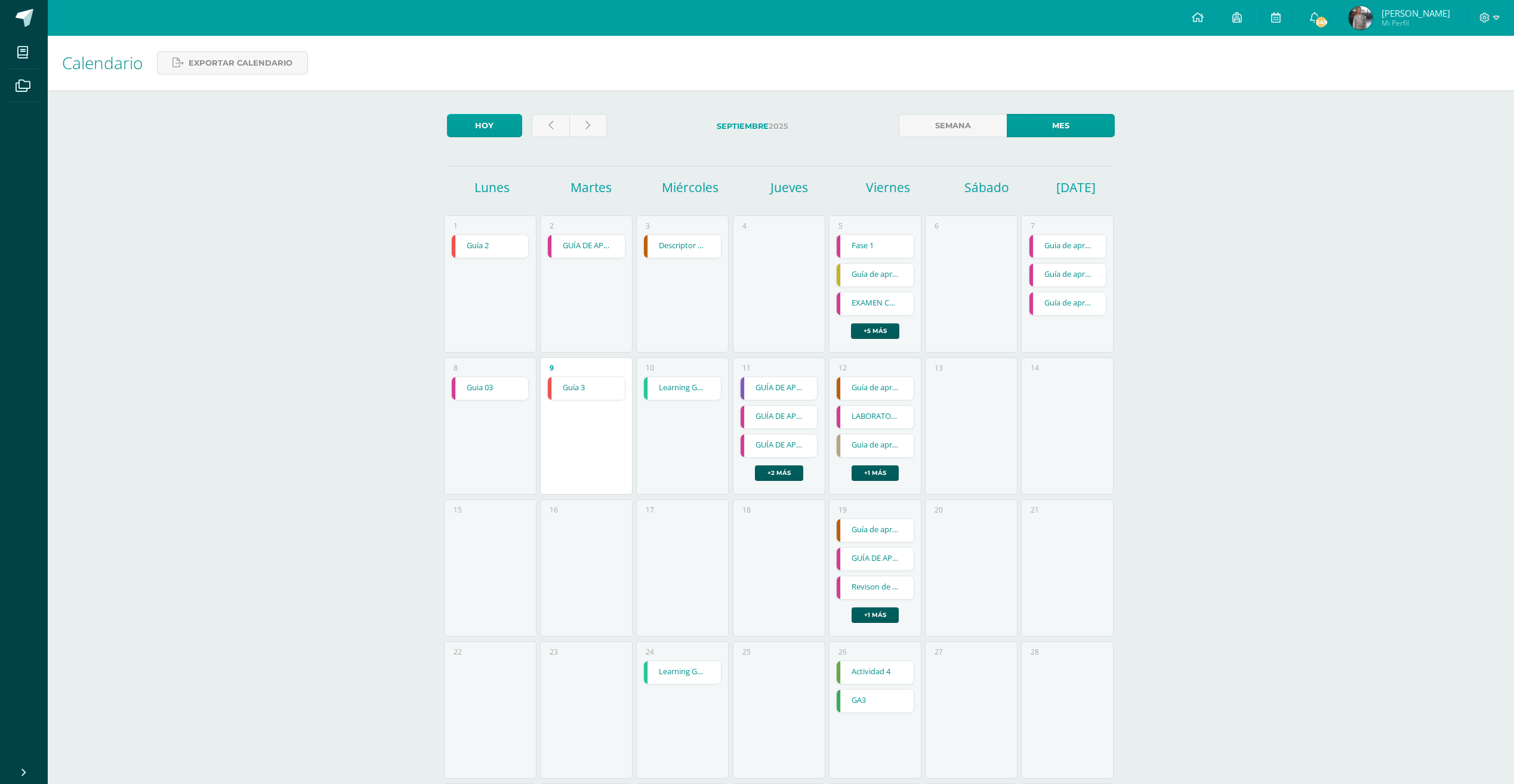
click at [589, 396] on link "Guía 3" at bounding box center [586, 388] width 77 height 23
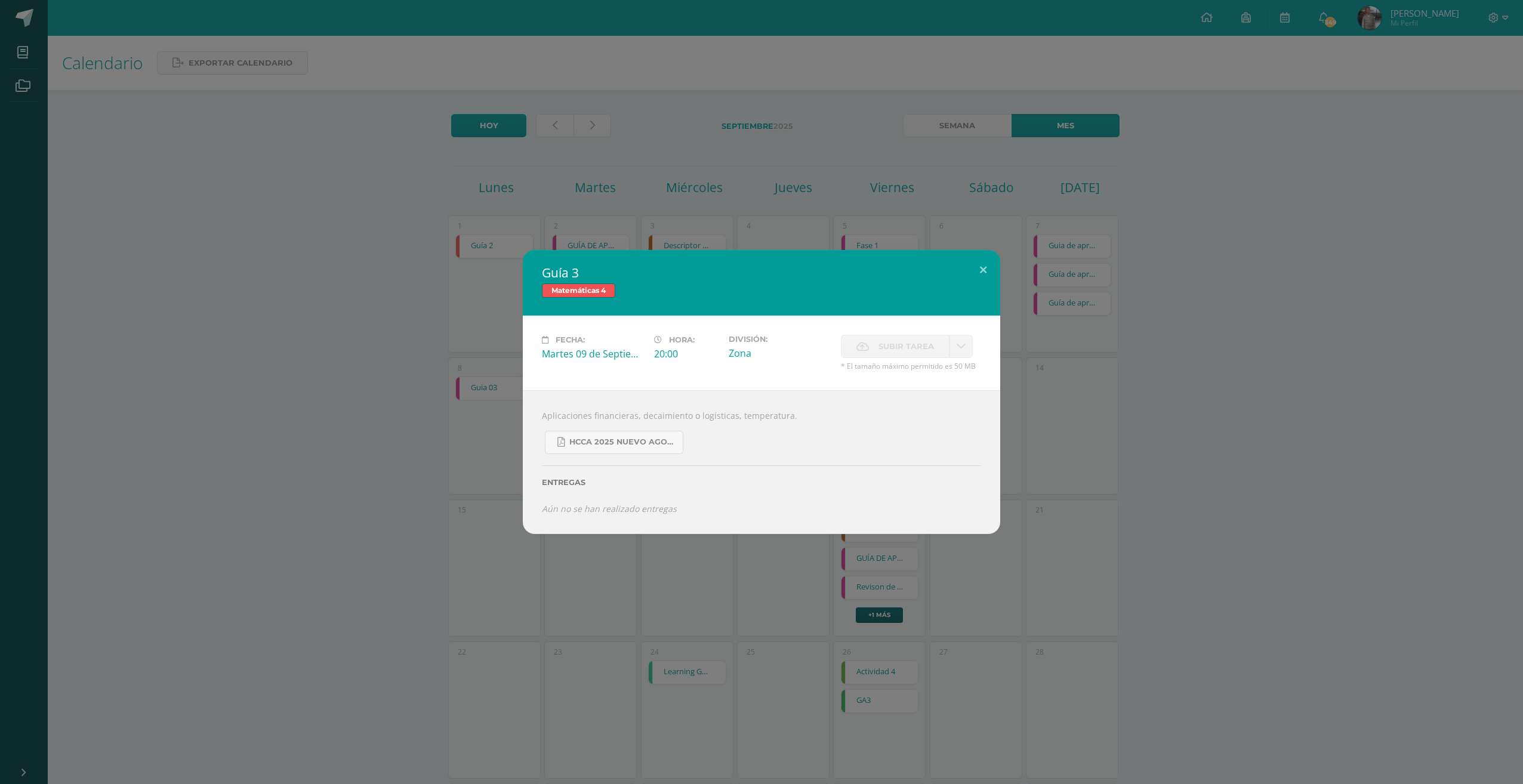
click at [771, 226] on div "Guía 3 Matemáticas 4 Fecha: Martes 09 de Septiembre Hora: 20:00 División: Zona …" at bounding box center [762, 392] width 1523 height 784
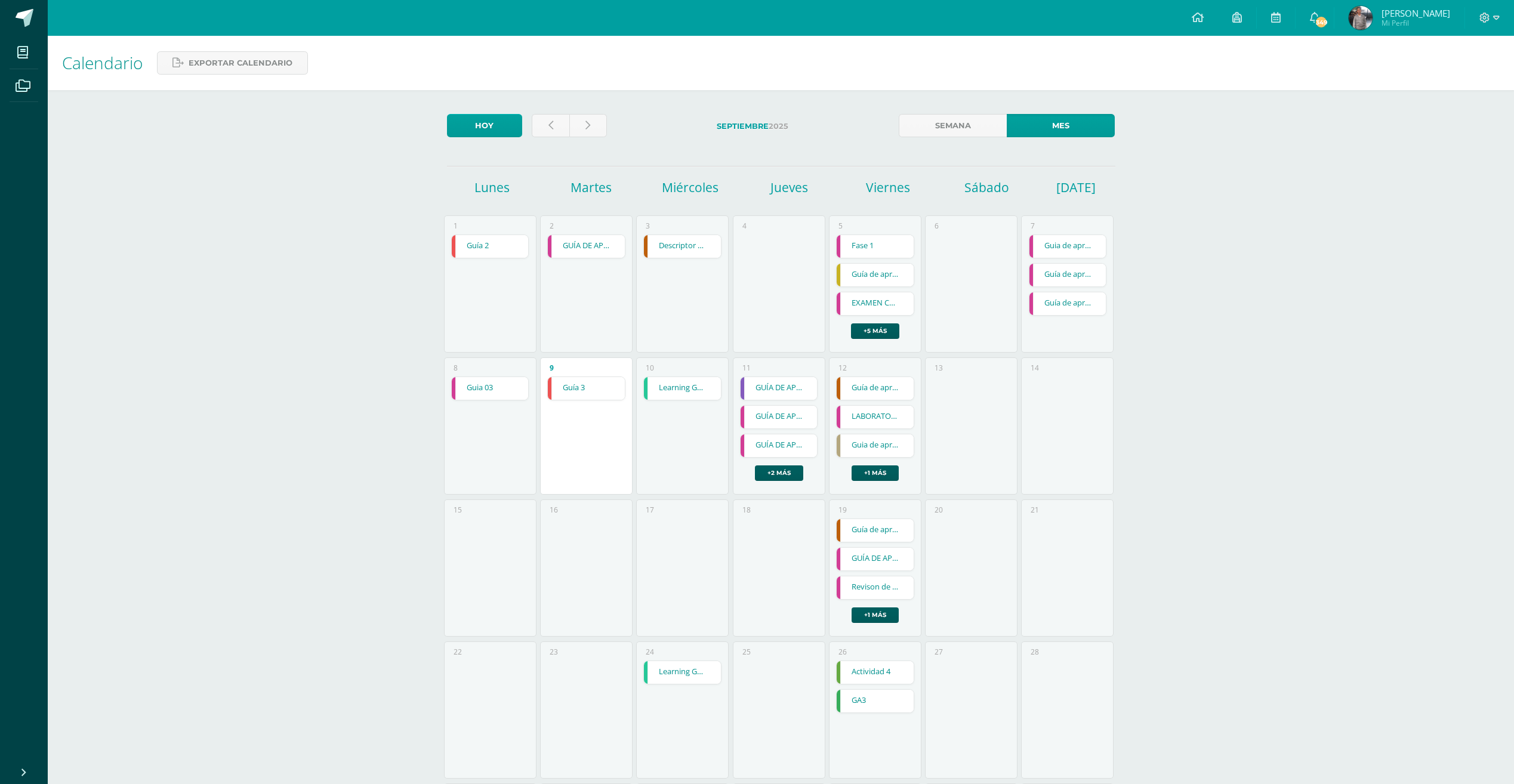
click at [667, 398] on link "Learning Guide 2" at bounding box center [682, 388] width 77 height 23
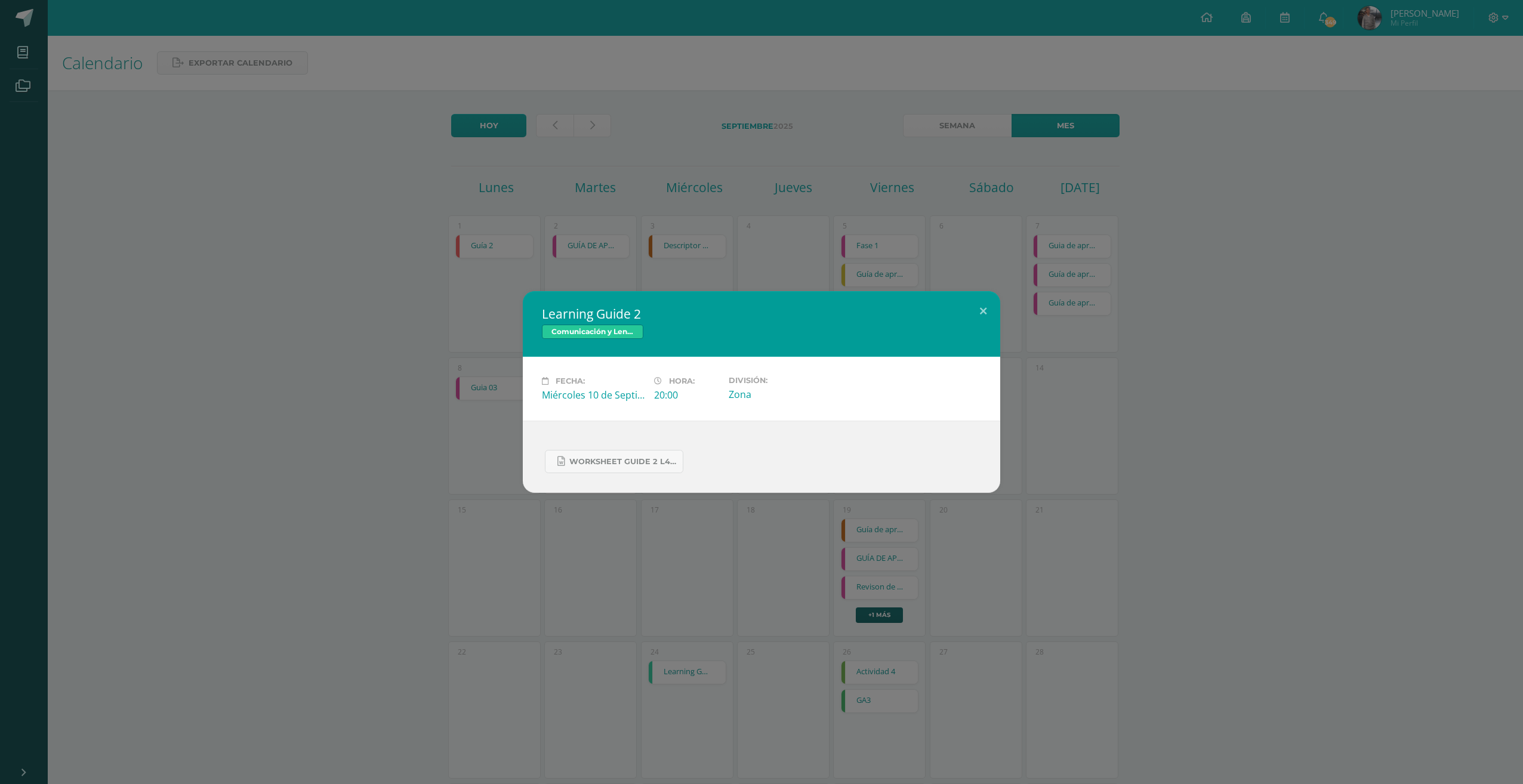
drag, startPoint x: 701, startPoint y: 243, endPoint x: 735, endPoint y: 370, distance: 131.5
click at [701, 244] on div "Learning Guide 2 Comunicación y Lenguaje L3 Inglés Fecha: Miércoles 10 de Septi…" at bounding box center [762, 392] width 1523 height 784
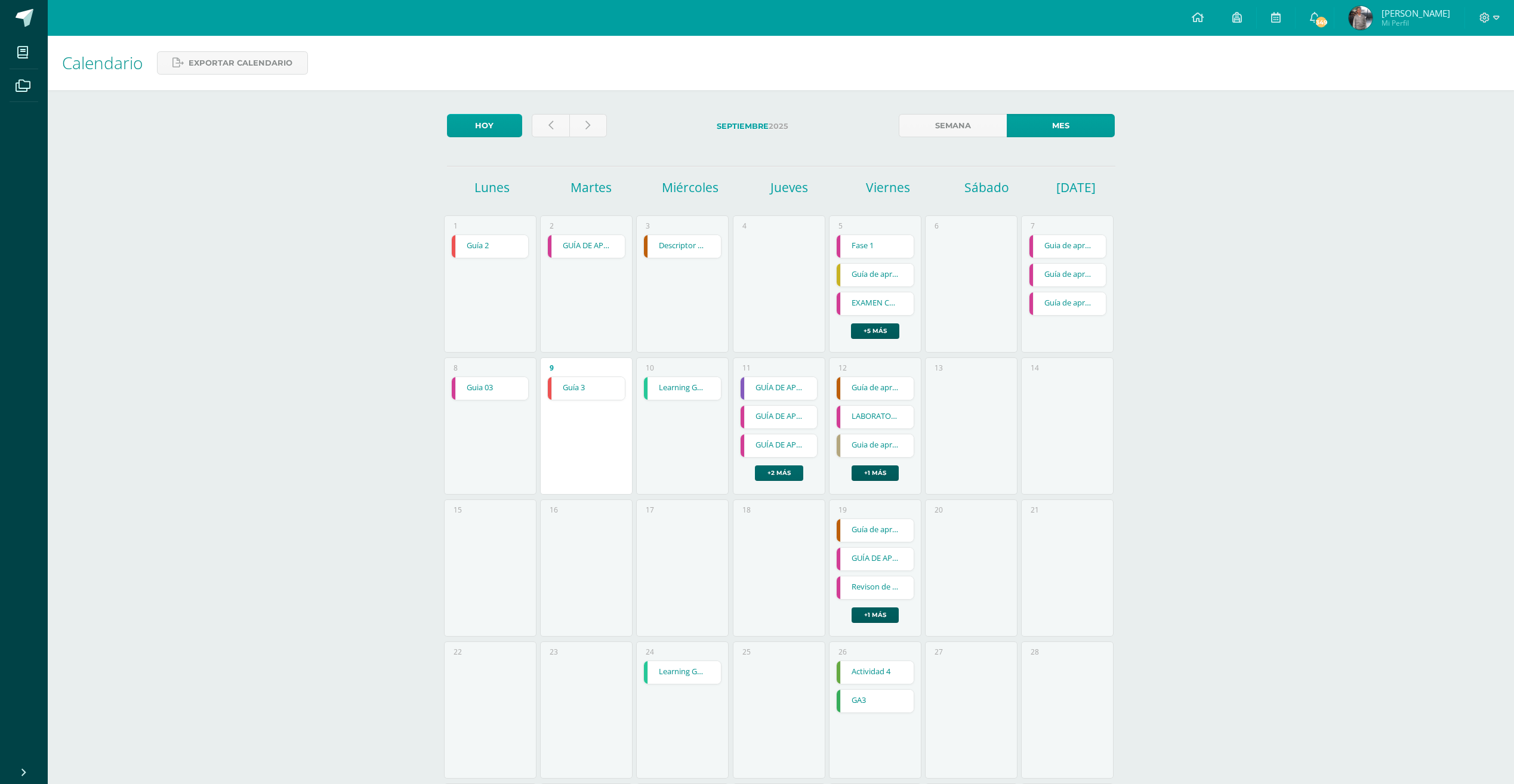
click at [768, 476] on link "+2 más" at bounding box center [779, 473] width 48 height 15
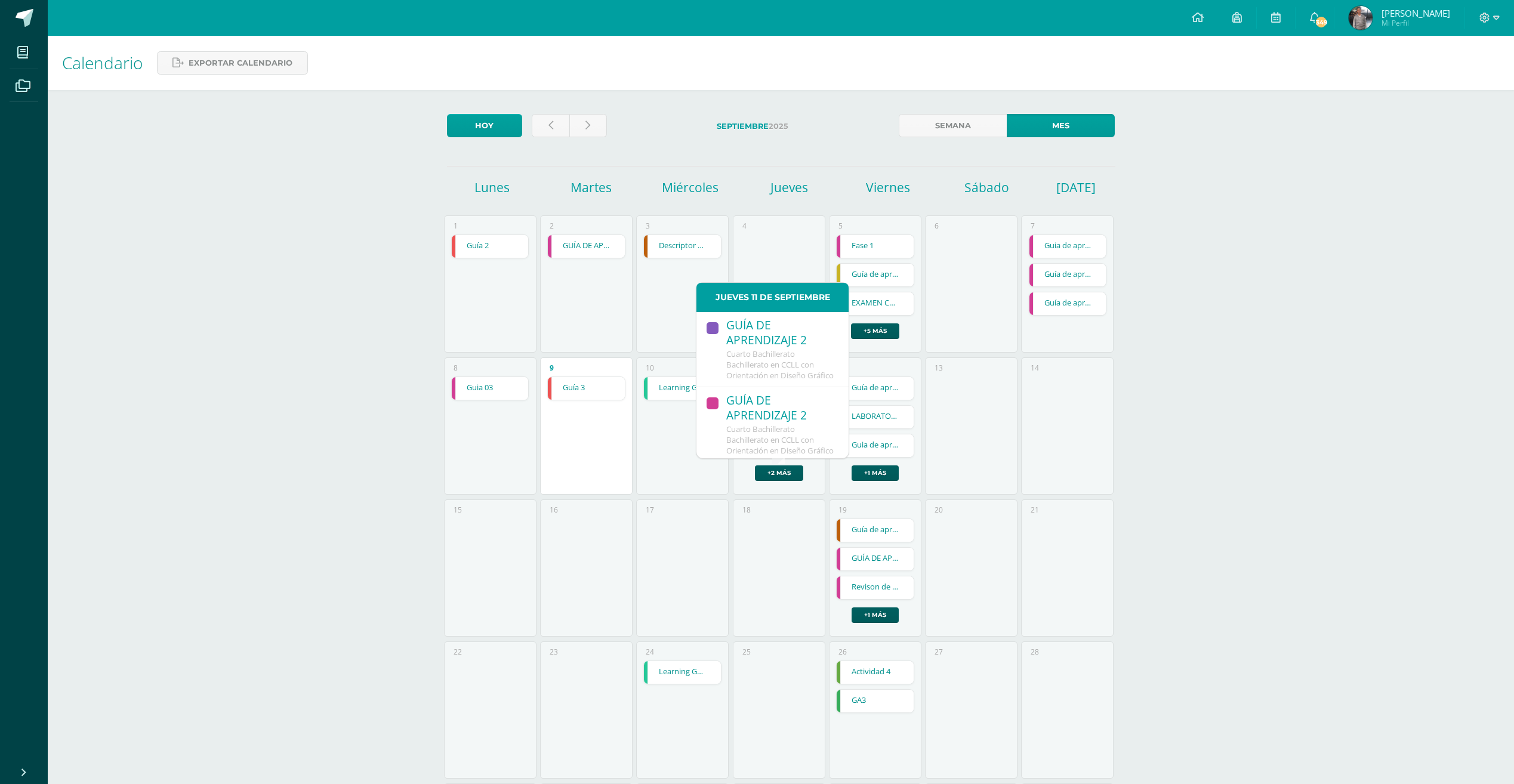
click at [761, 348] on div "GUÍA DE APRENDIZAJE 2" at bounding box center [781, 333] width 110 height 31
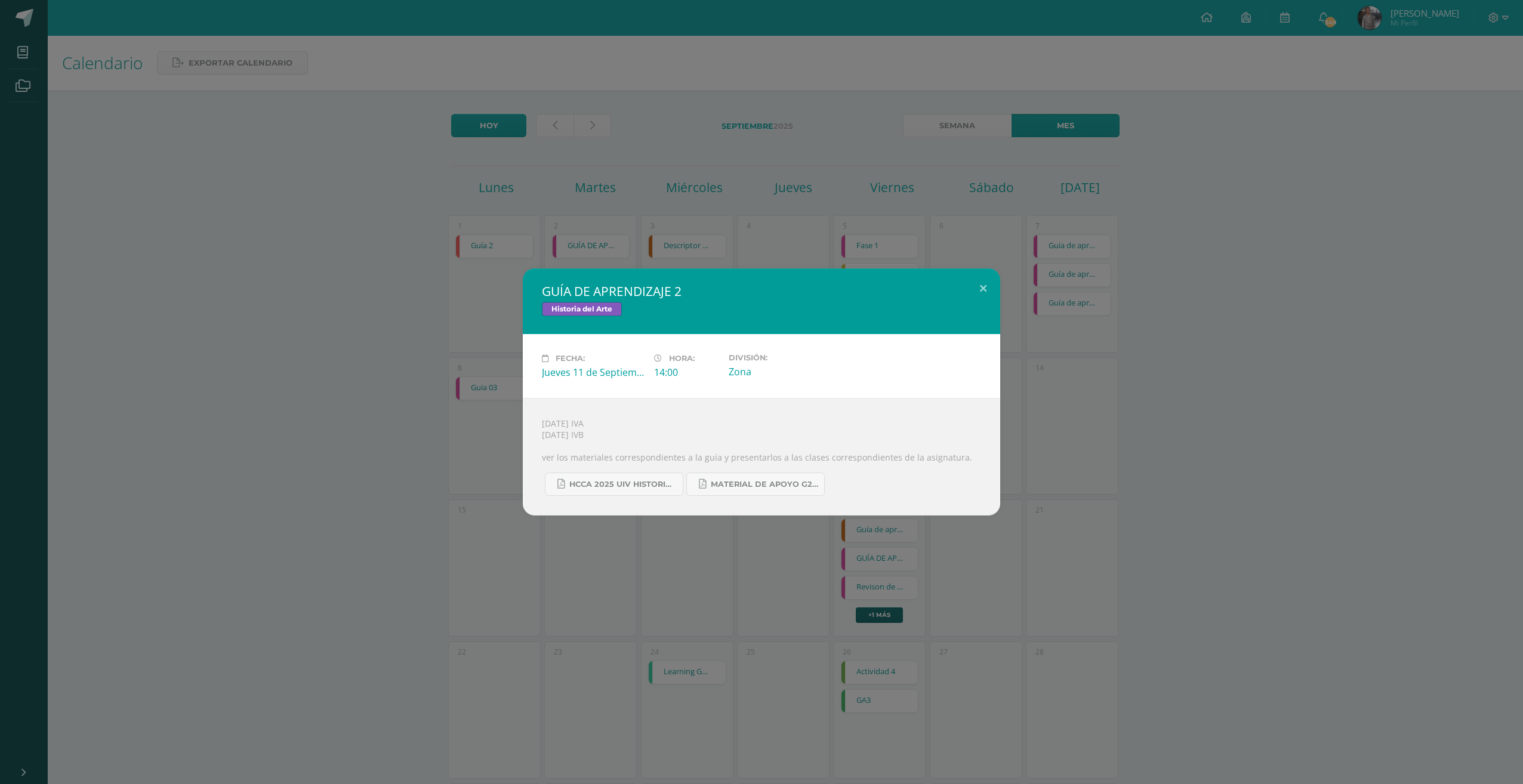
click at [808, 70] on div "GUÍA DE APRENDIZAJE 2 Historia del Arte Fecha: Jueves 11 de Septiembre Hora: 14…" at bounding box center [762, 392] width 1523 height 784
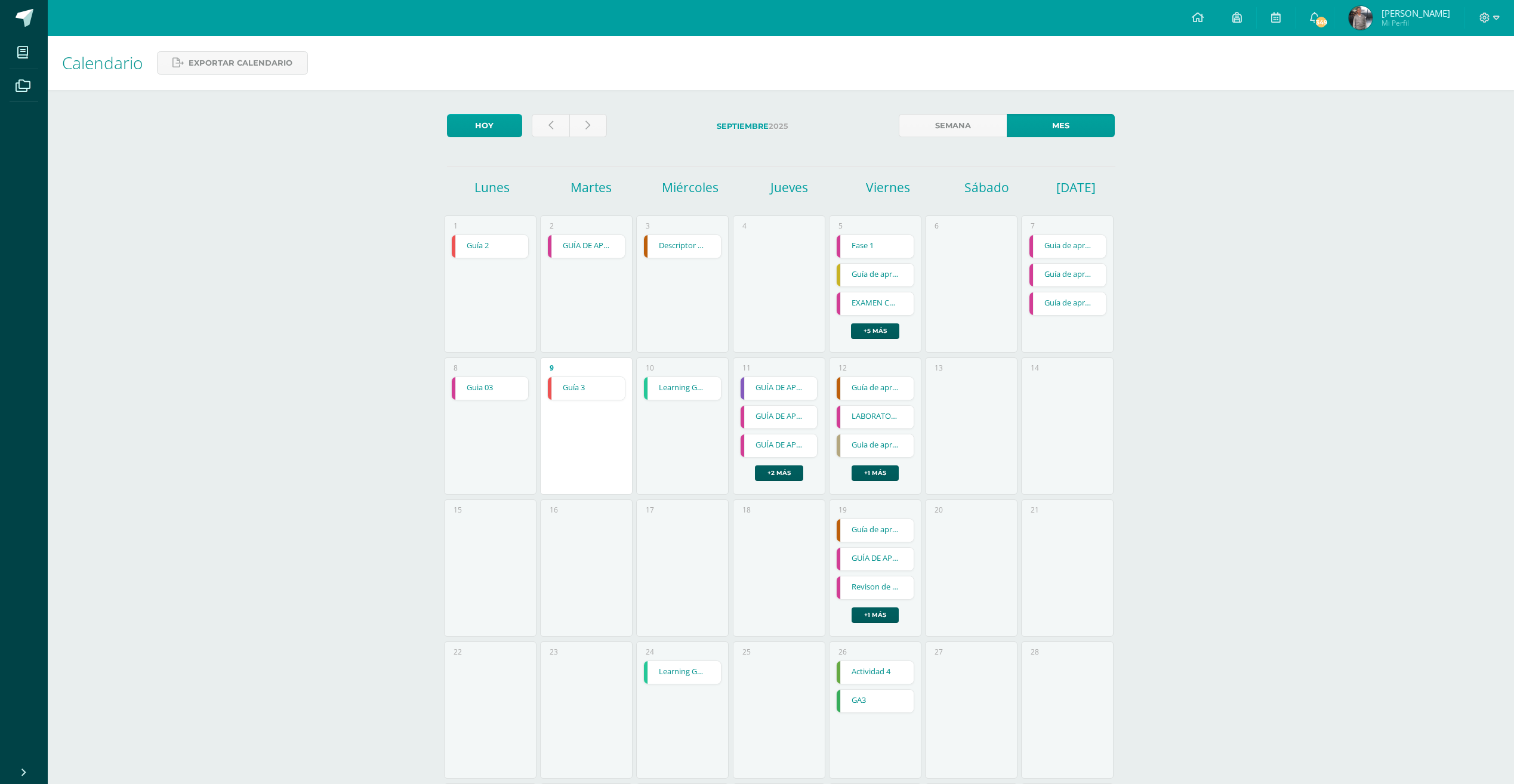
click at [793, 422] on link "GUÍA DE APRENDIZAJE 2" at bounding box center [779, 417] width 77 height 23
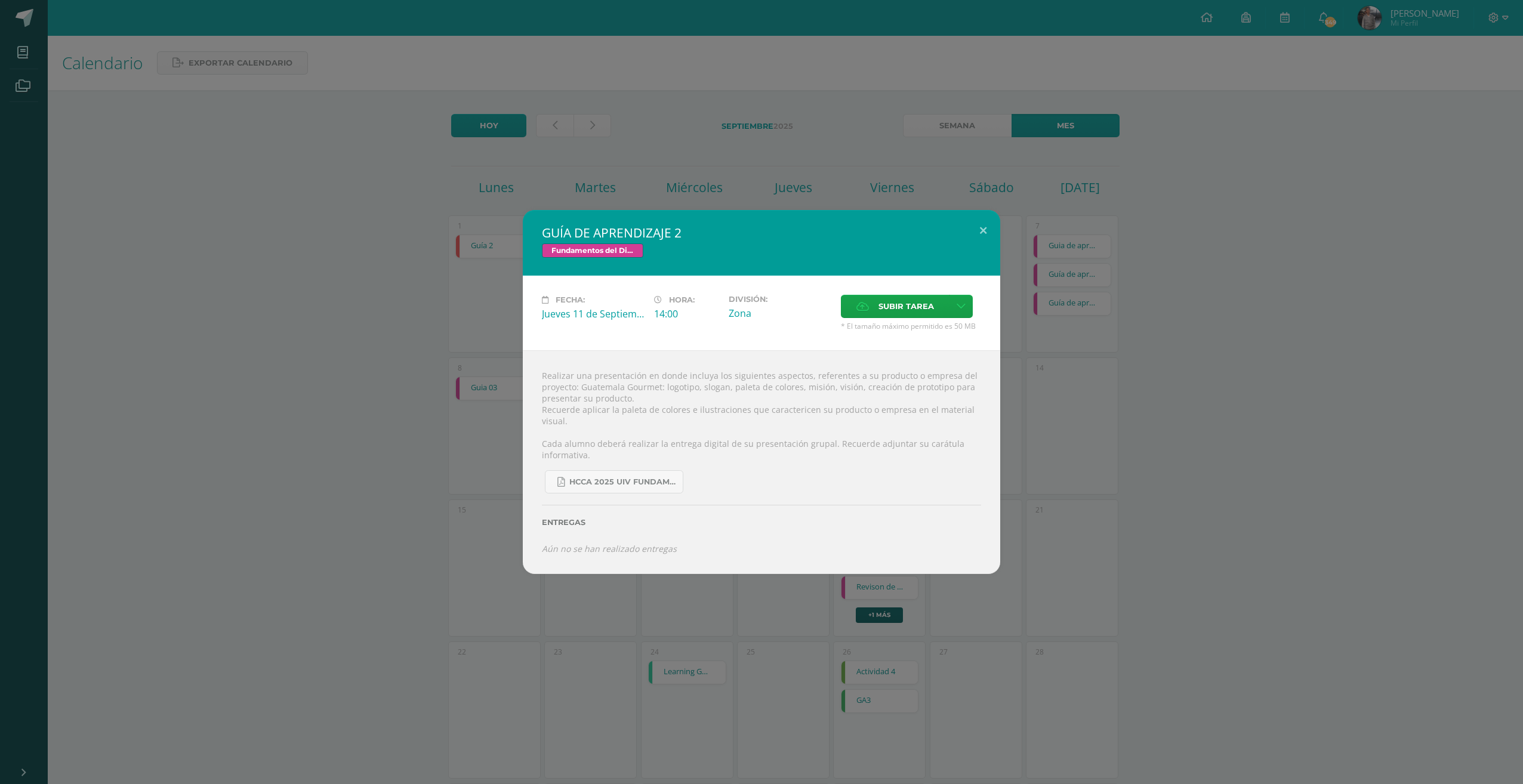
click at [721, 167] on div "GUÍA DE APRENDIZAJE 2 Fundamentos del Diseño Fecha: Jueves 11 de Septiembre Hor…" at bounding box center [762, 392] width 1523 height 784
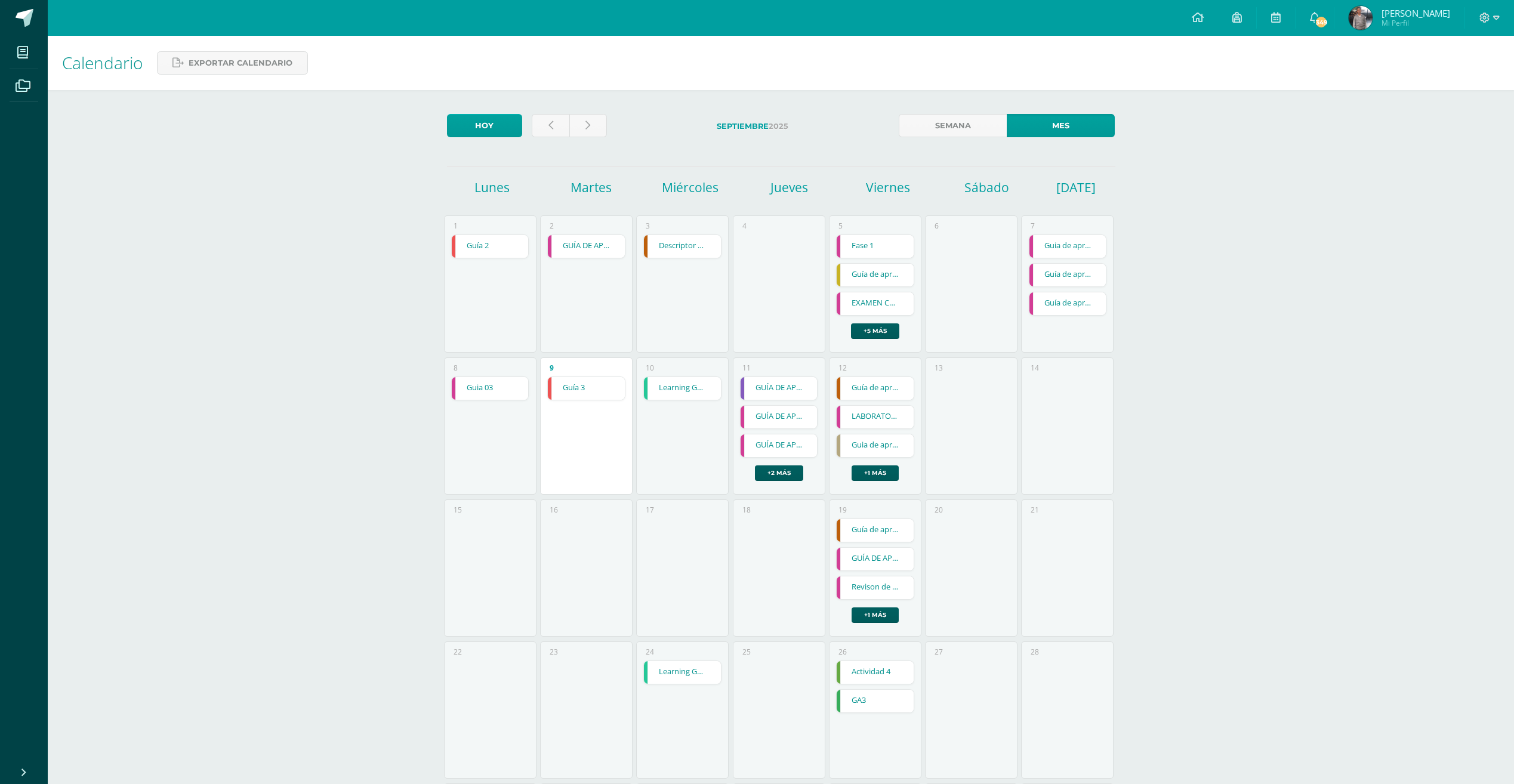
click at [763, 442] on link "GUÍA DE APRENDIZAJE 2" at bounding box center [779, 446] width 77 height 23
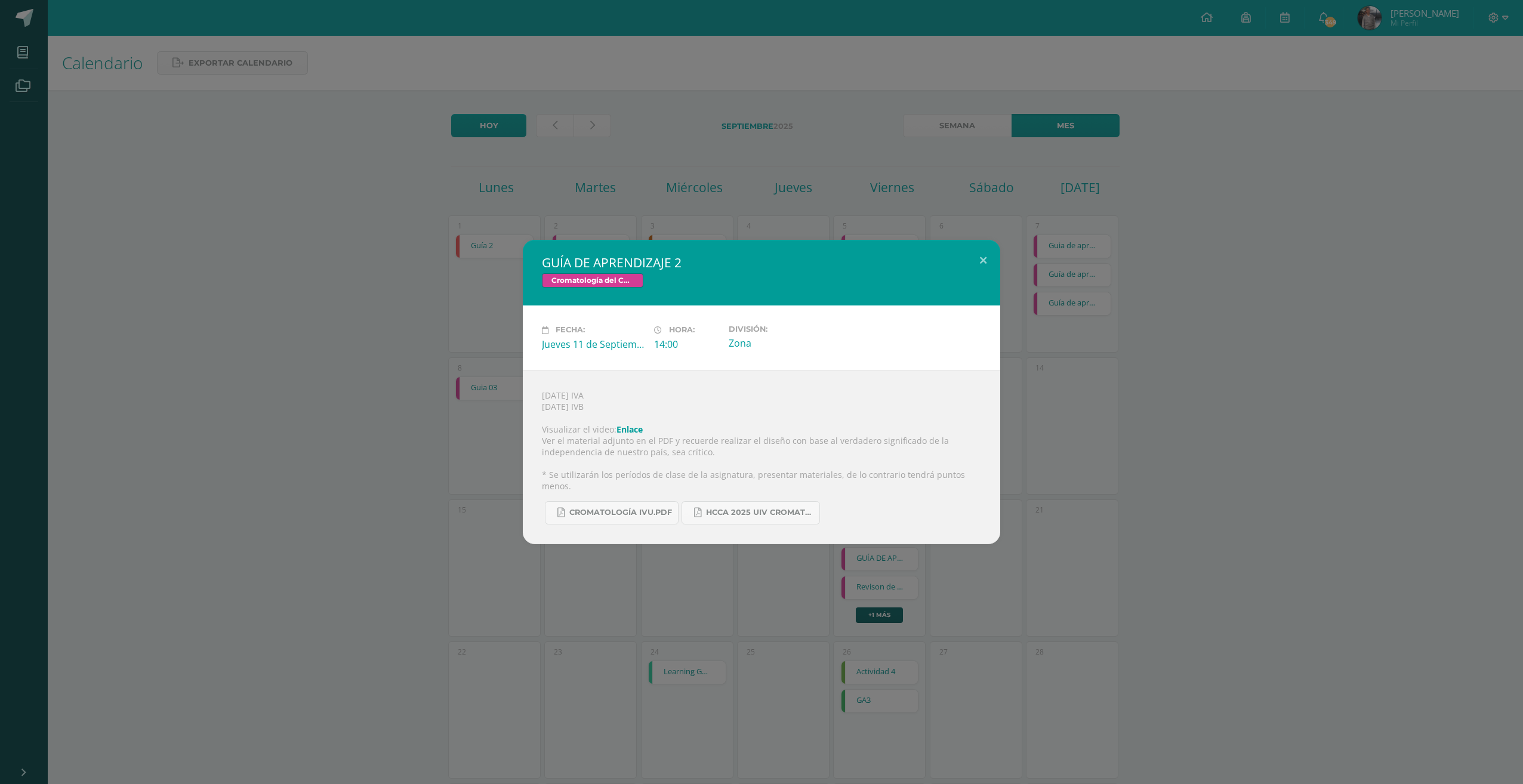
click at [807, 183] on div "GUÍA DE APRENDIZAJE 2 Cromatología del Color Fecha: Jueves 11 de Septiembre Hor…" at bounding box center [762, 392] width 1523 height 784
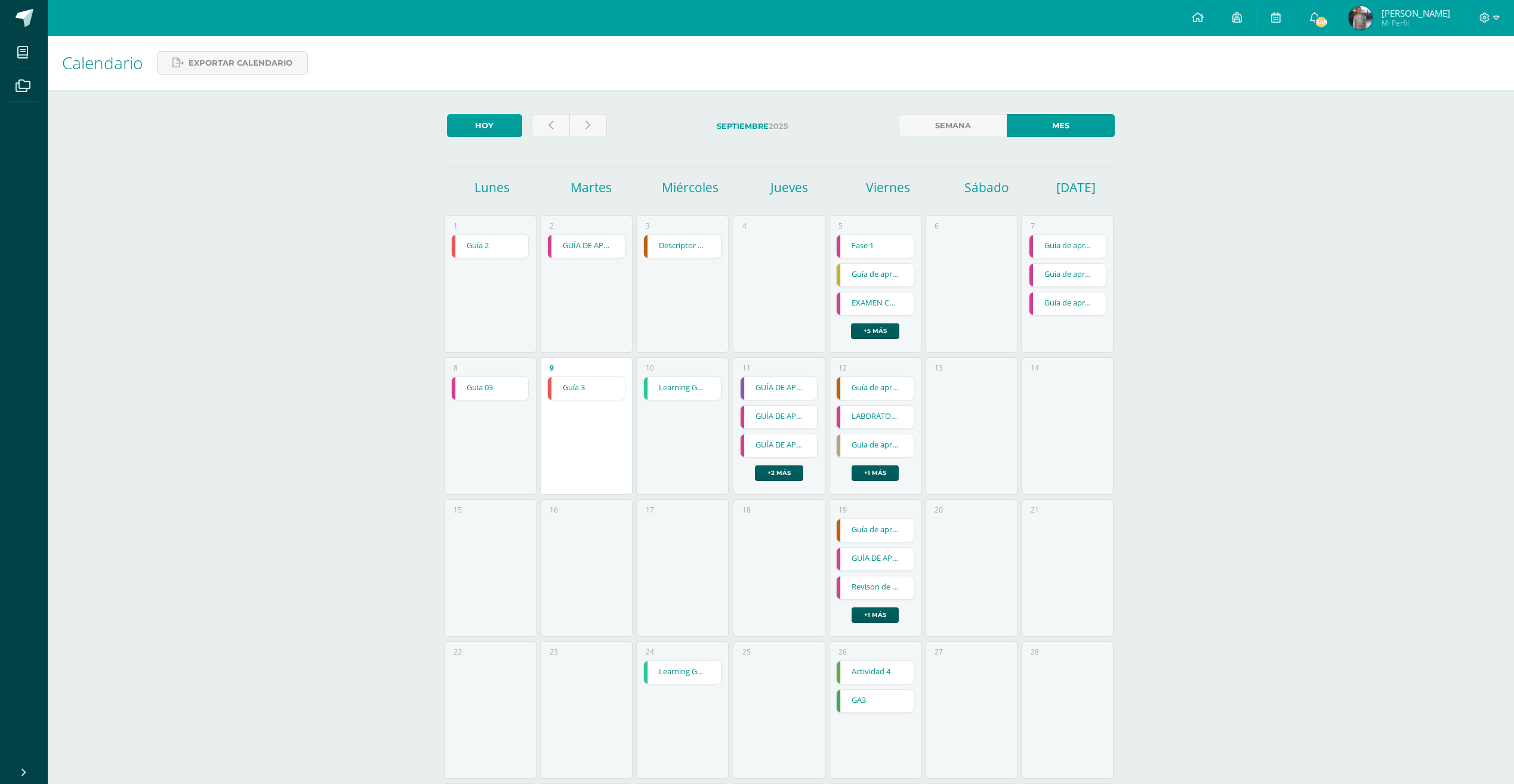
click at [786, 492] on div "11 GUÍA DE APRENDIZAJE 2 GUÍA DE APRENDIZAJE 2 Historia del Arte Fecha: Jueves …" at bounding box center [779, 426] width 93 height 137
click at [791, 479] on link "+2 más" at bounding box center [779, 473] width 48 height 15
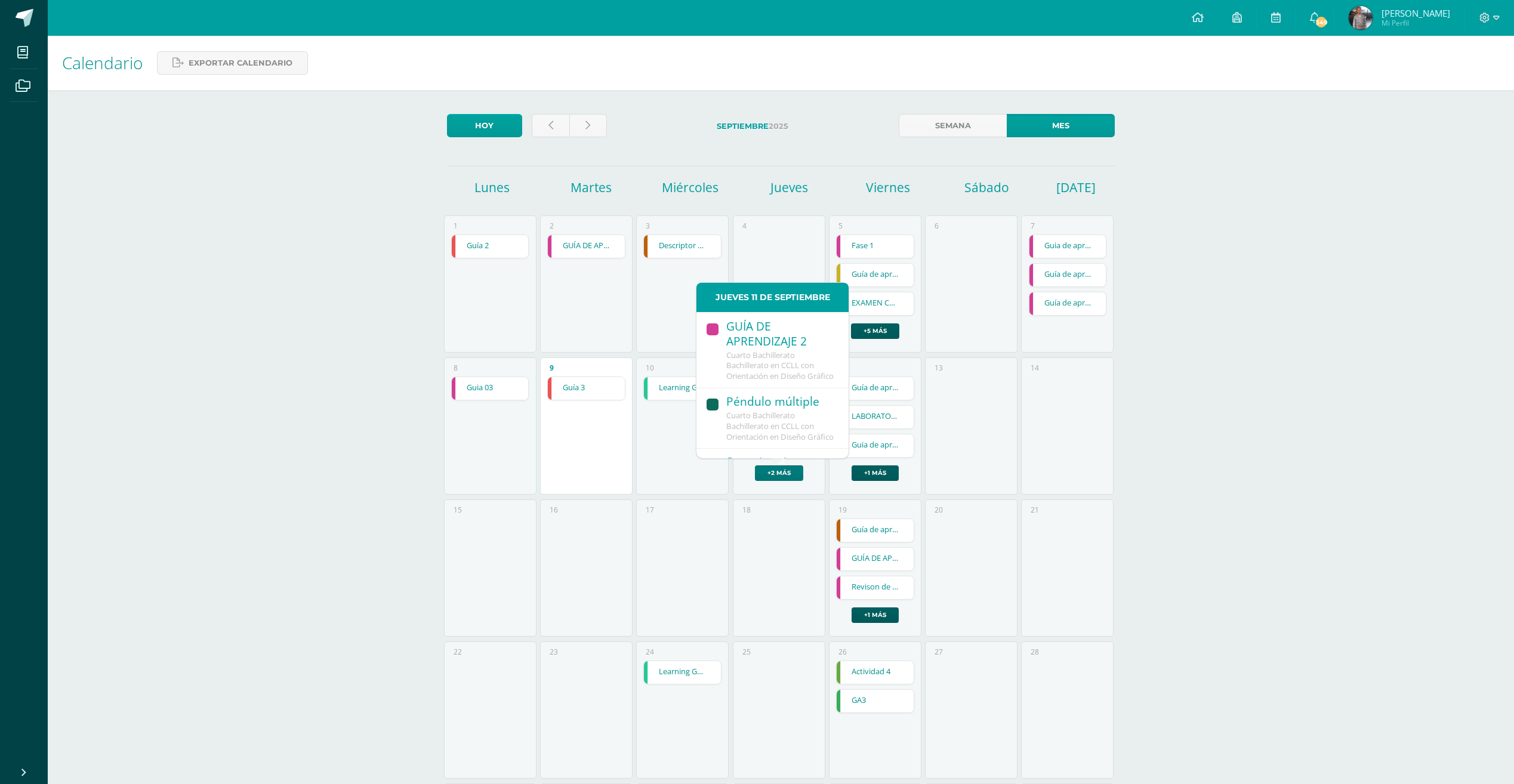
scroll to position [179, 0]
click at [787, 413] on span "Cuarto Bachillerato Bachillerato en CCLL con Orientación en Diseño Gráfico" at bounding box center [779, 396] width 107 height 32
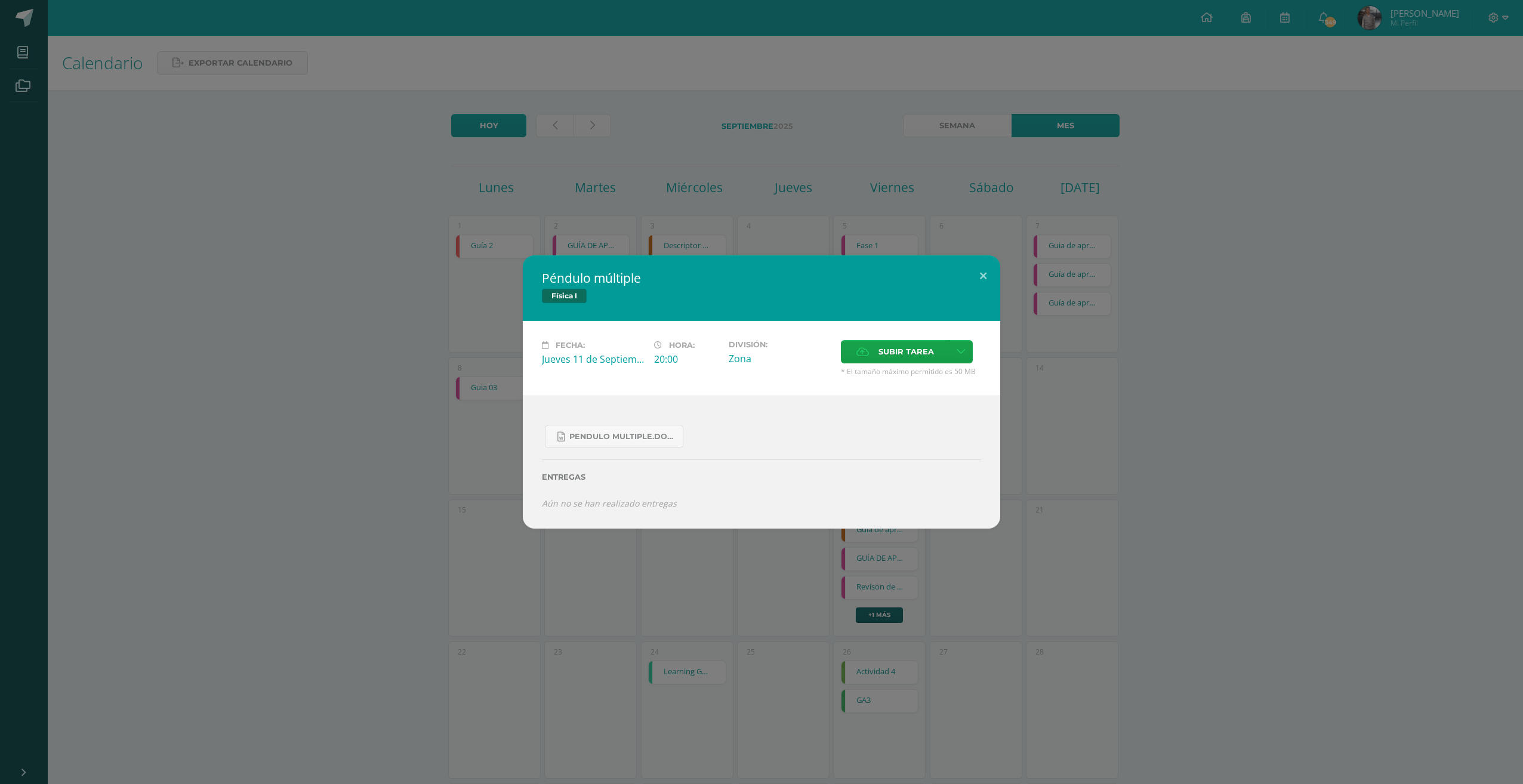
click at [777, 82] on div "Péndulo múltiple Física I Fecha: Jueves 11 de Septiembre Hora: 20:00 División: …" at bounding box center [762, 392] width 1523 height 784
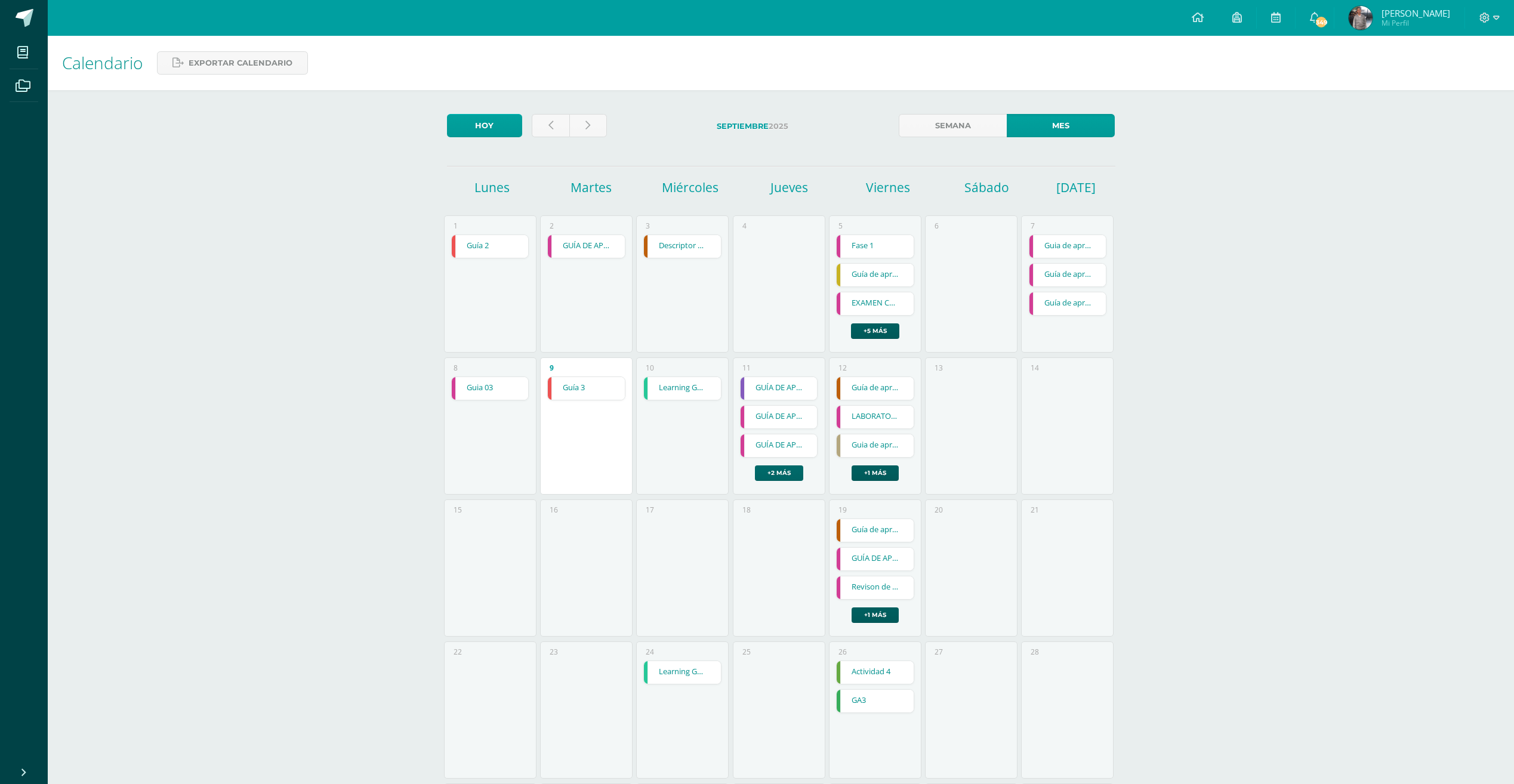
click at [786, 474] on link "+2 más" at bounding box center [779, 473] width 48 height 15
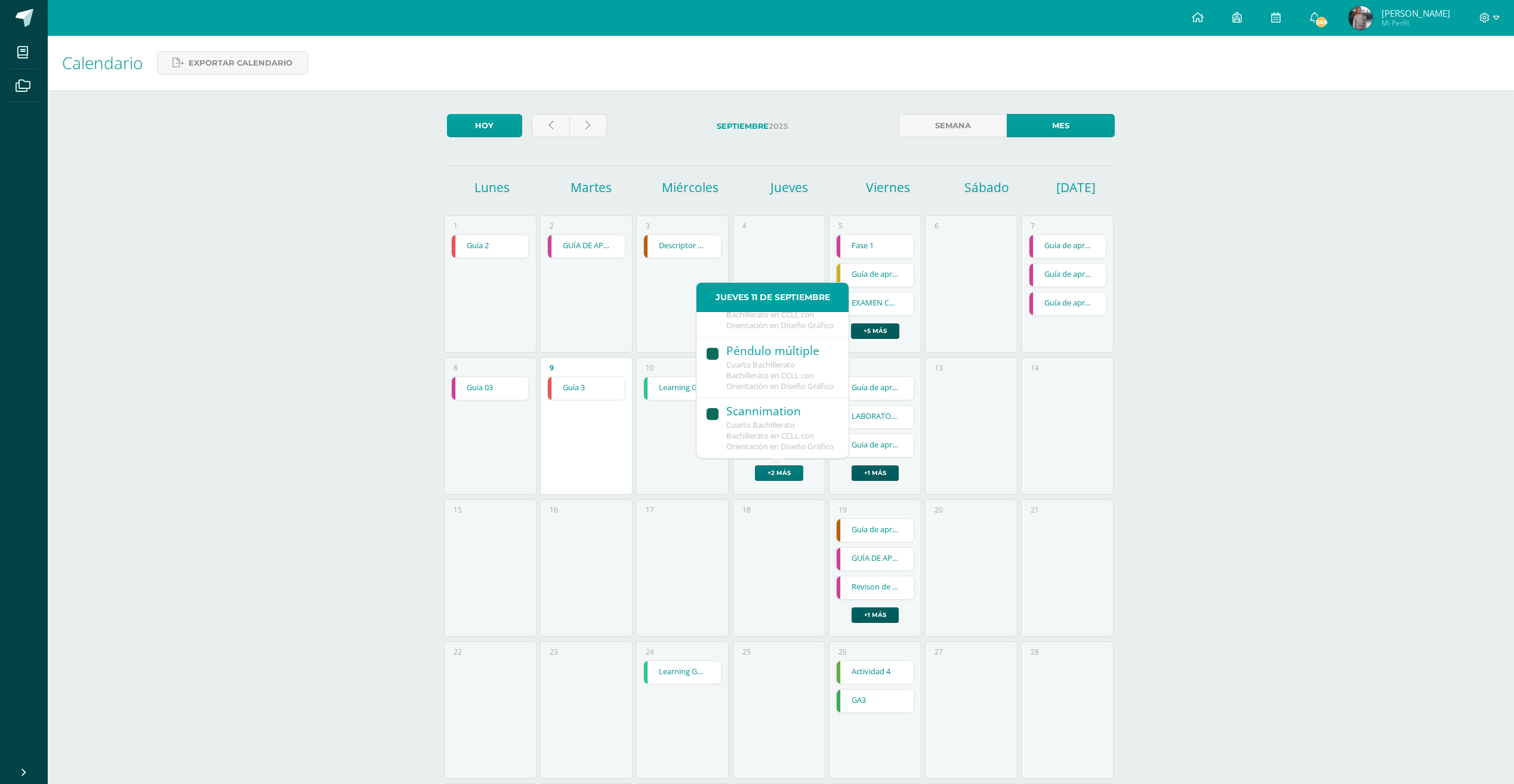
scroll to position [254, 0]
click at [807, 441] on div "Cuarto Bachillerato Bachillerato en CCLL con Orientación en Diseño Gráfico" at bounding box center [781, 436] width 110 height 32
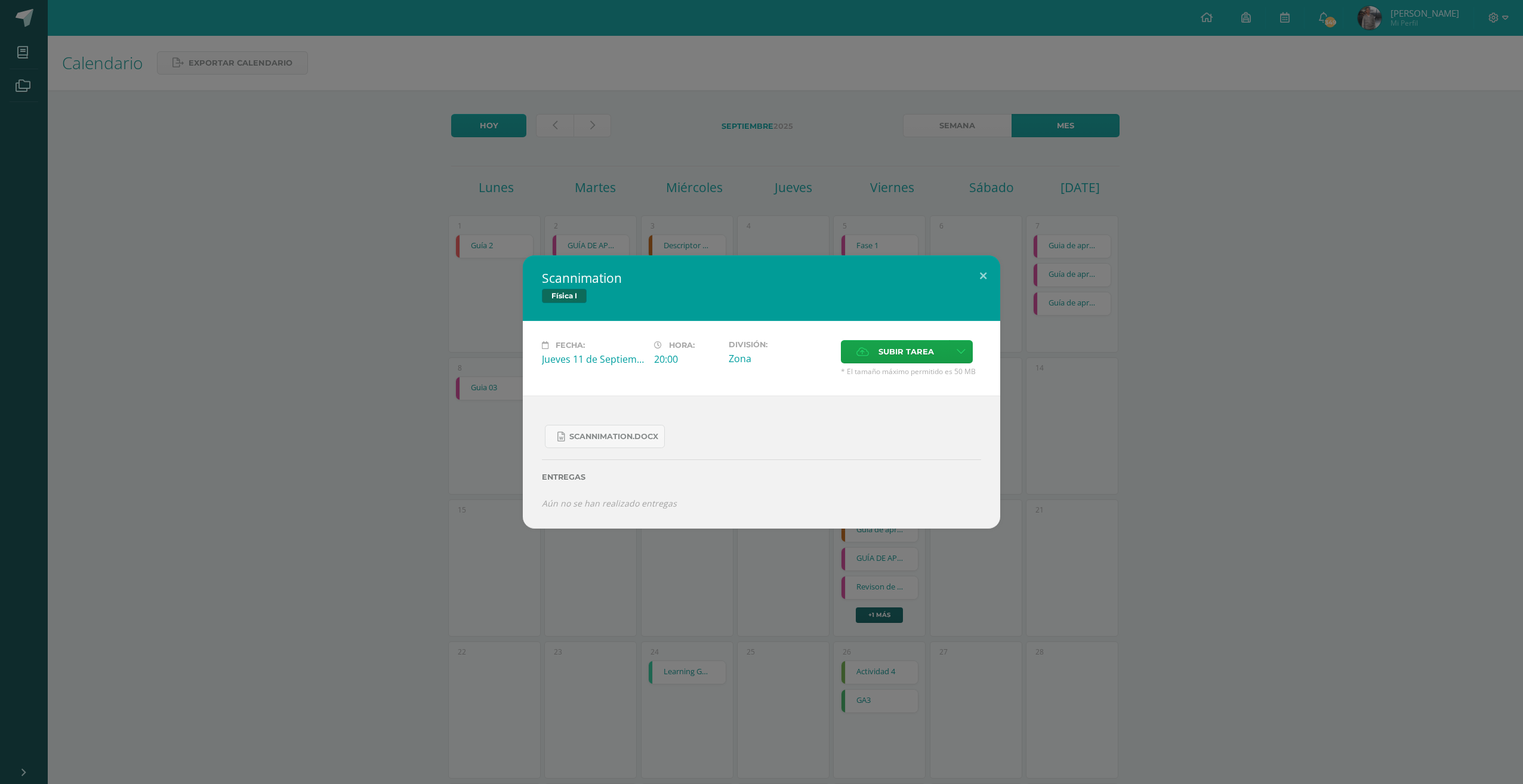
click at [778, 204] on div "Scannimation Física I Fecha: Jueves 11 de Septiembre Hora: 20:00 División: Zona…" at bounding box center [762, 392] width 1523 height 784
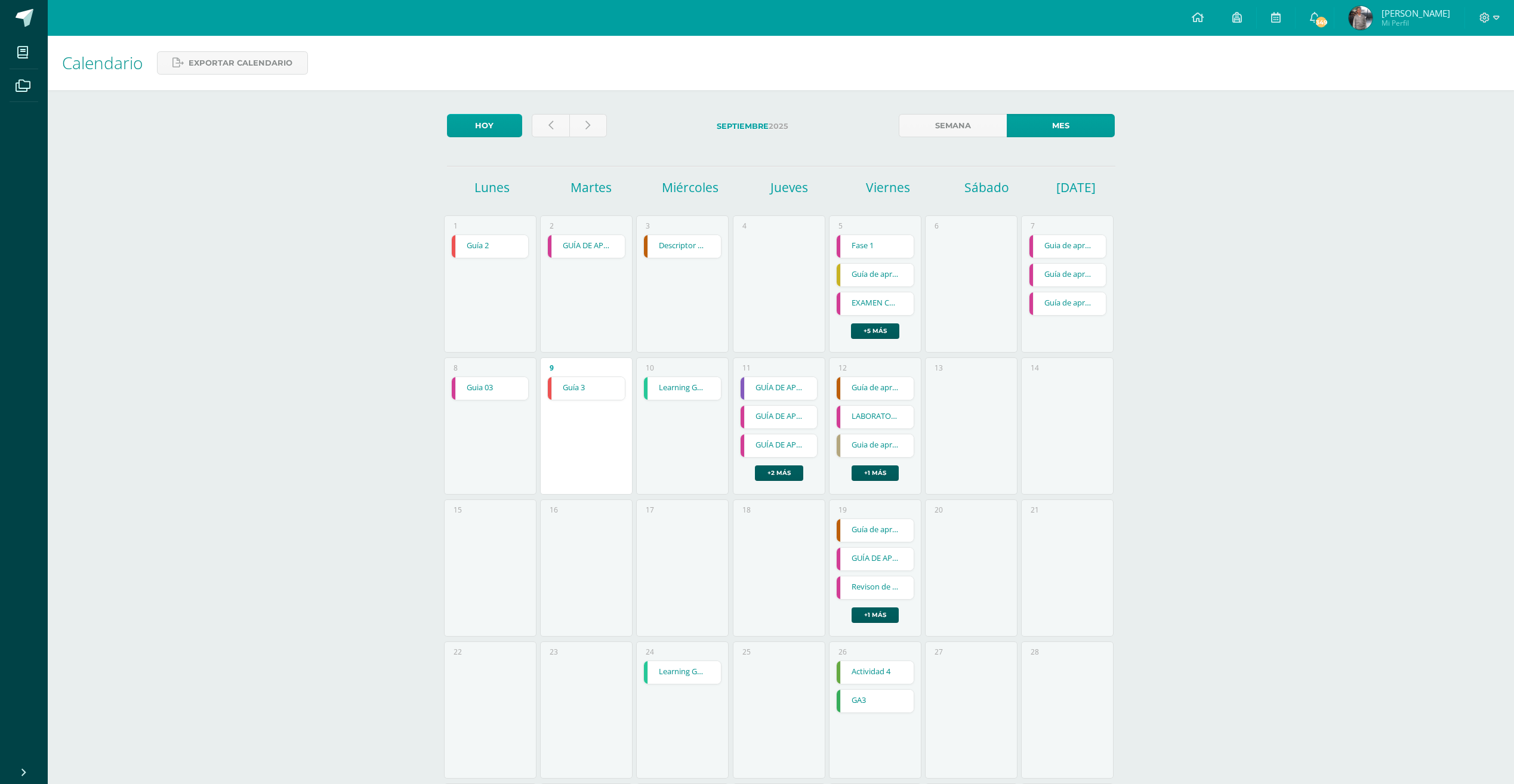
click at [866, 396] on link "Guía de aprendizaje No. 3" at bounding box center [874, 388] width 77 height 23
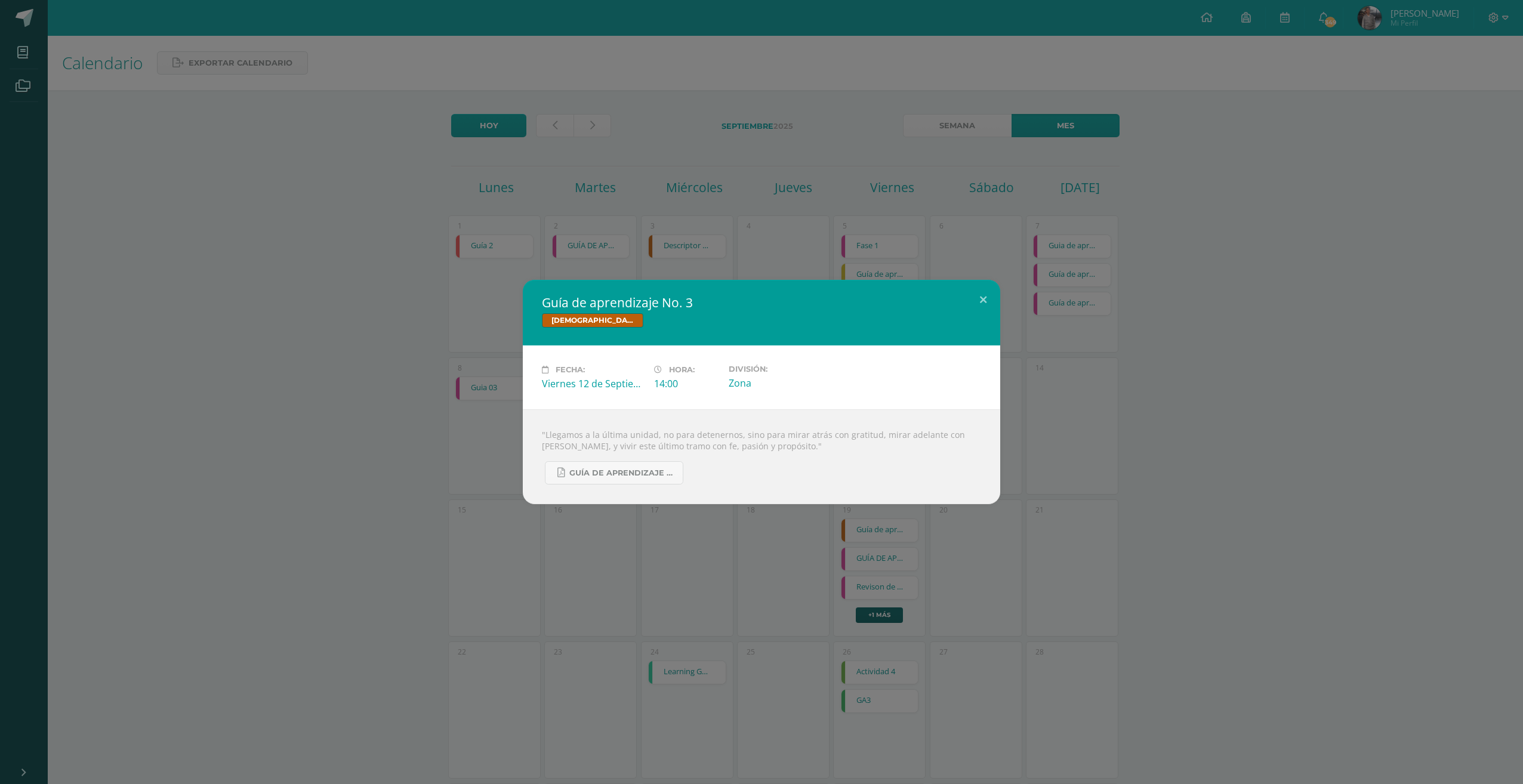
click at [800, 226] on div "Guía de aprendizaje No. 3 Biblia Fecha: Viernes 12 de Septiembre Hora: 14:00 Di…" at bounding box center [762, 392] width 1523 height 784
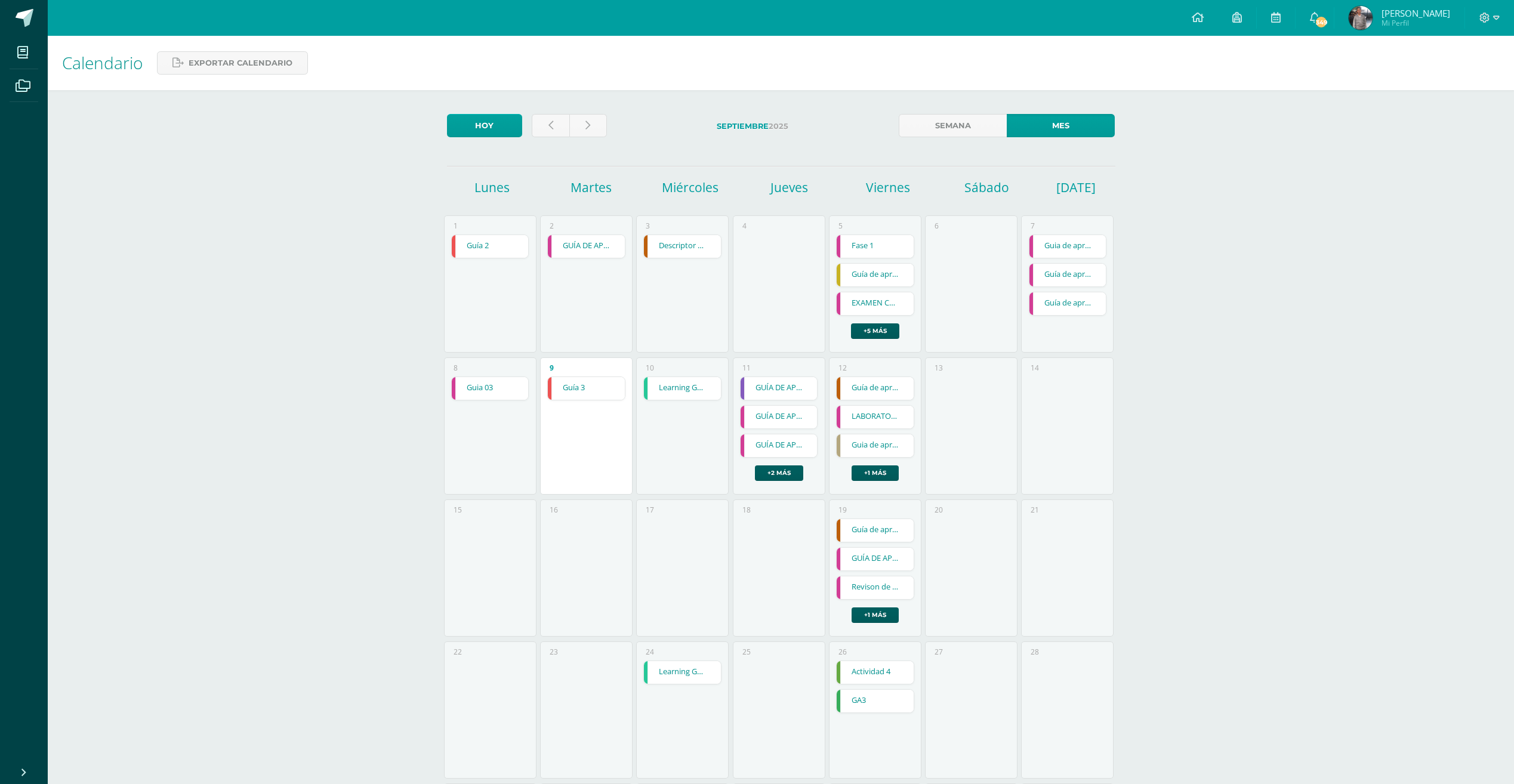
click at [871, 417] on link "LABORATORIO" at bounding box center [874, 417] width 77 height 23
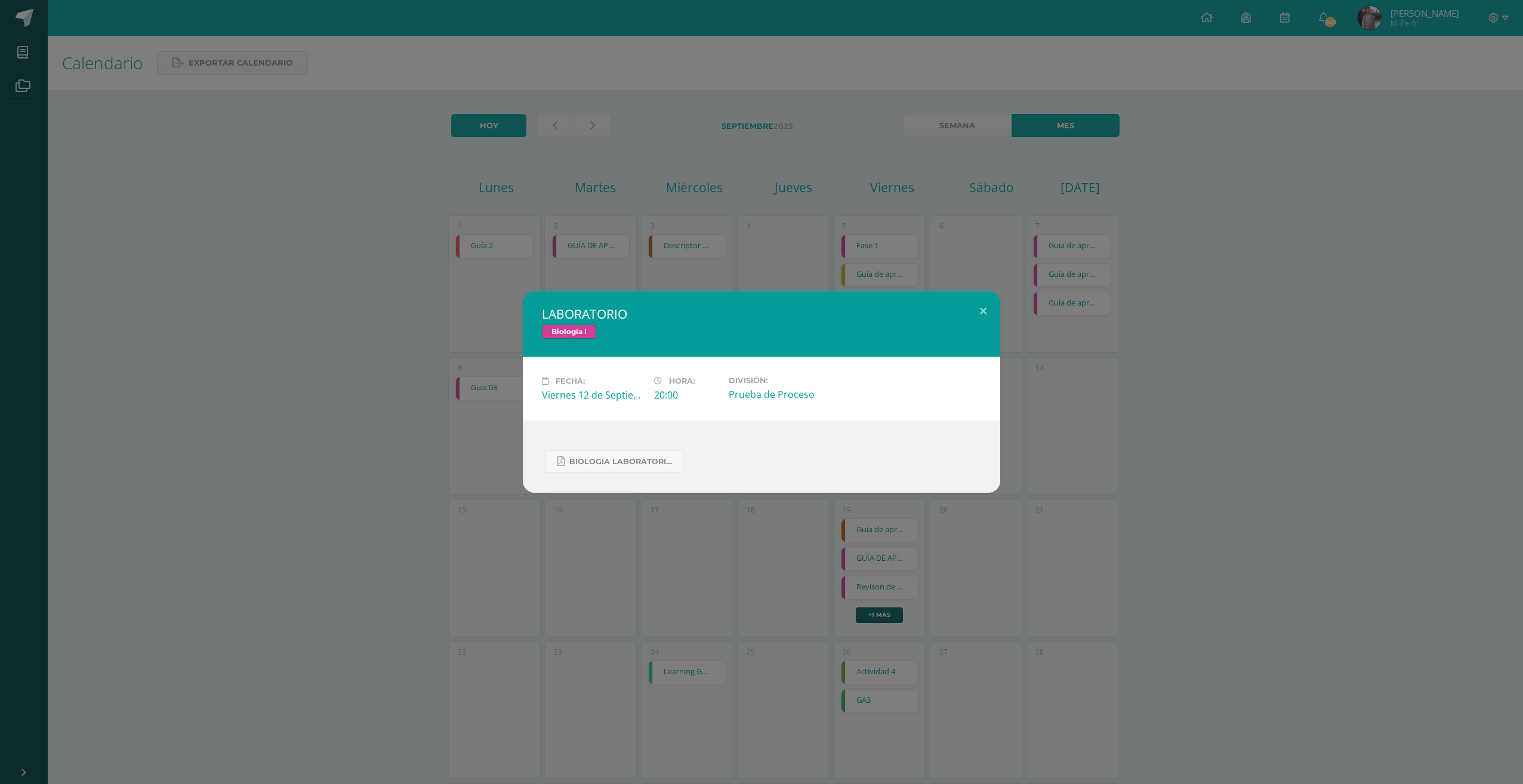
click at [818, 244] on div "LABORATORIO Biología I Fecha: Viernes 12 de Septiembre Hora: 20:00 División: Pr…" at bounding box center [762, 392] width 1523 height 784
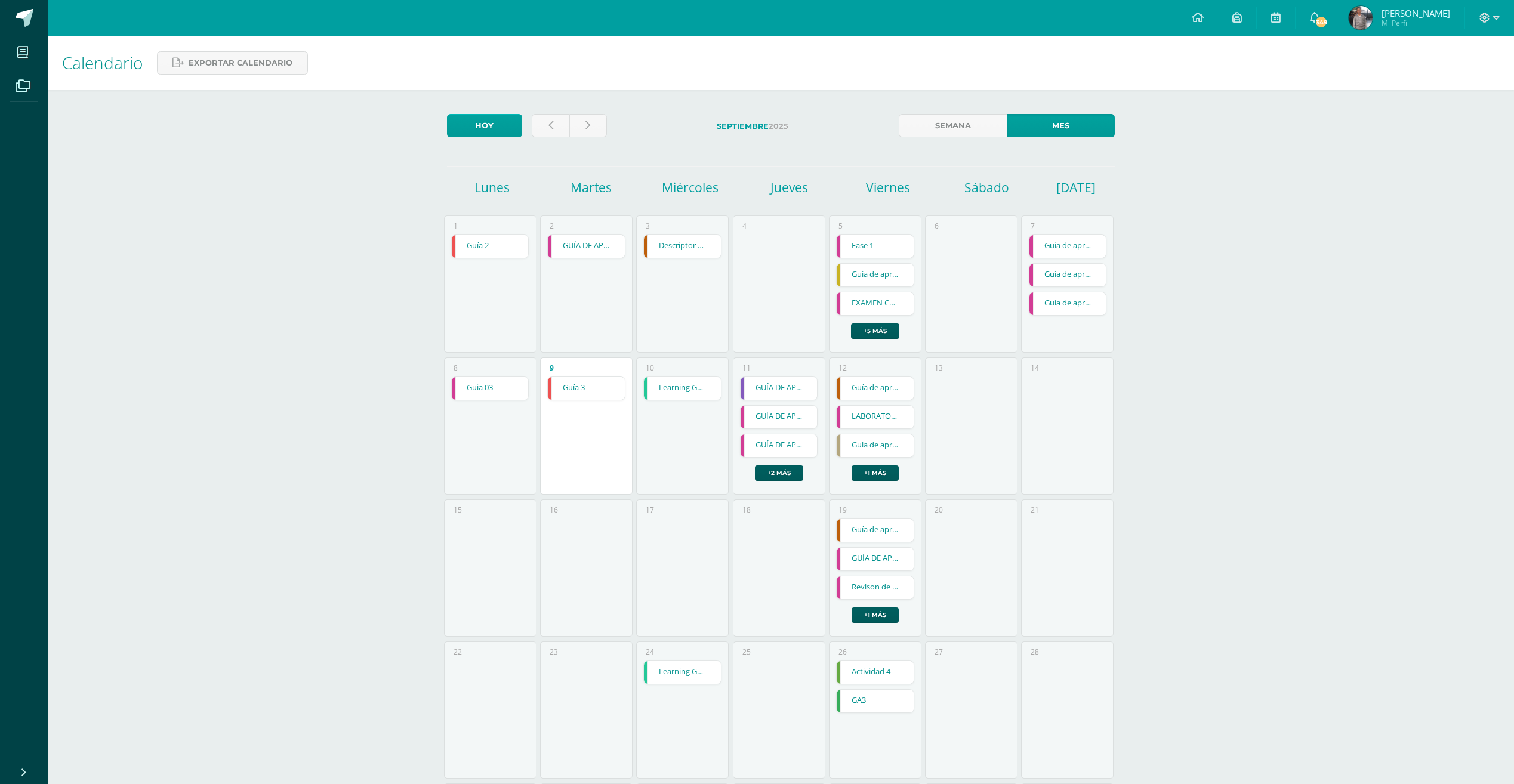
click at [879, 449] on link "Guia de aprendizaje 3" at bounding box center [874, 446] width 77 height 23
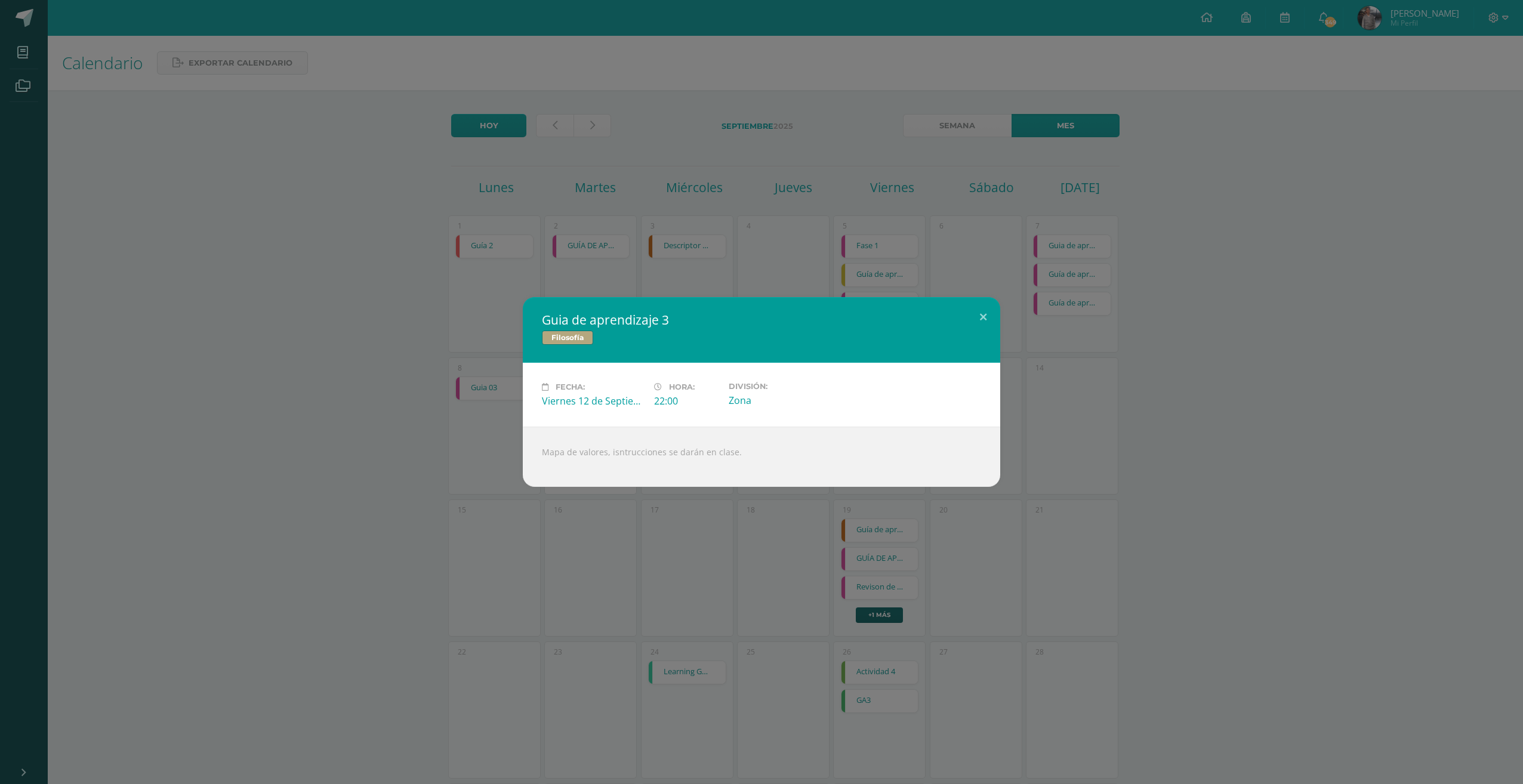
click at [876, 197] on div "Guia de aprendizaje 3 Filosofía Fecha: Viernes 12 de Septiembre Hora: 22:00 Div…" at bounding box center [762, 392] width 1523 height 784
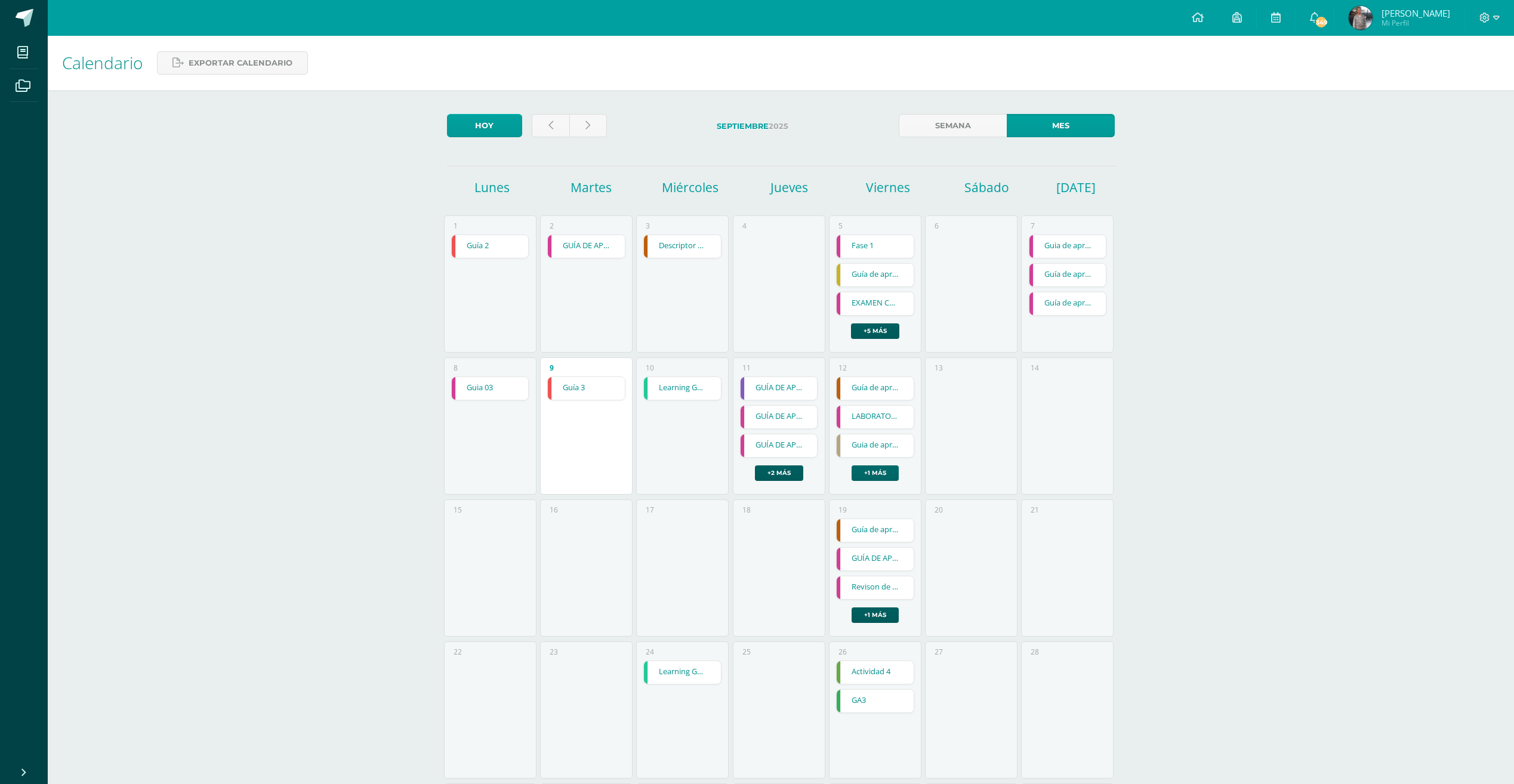
click at [881, 475] on link "+1 más" at bounding box center [875, 473] width 47 height 15
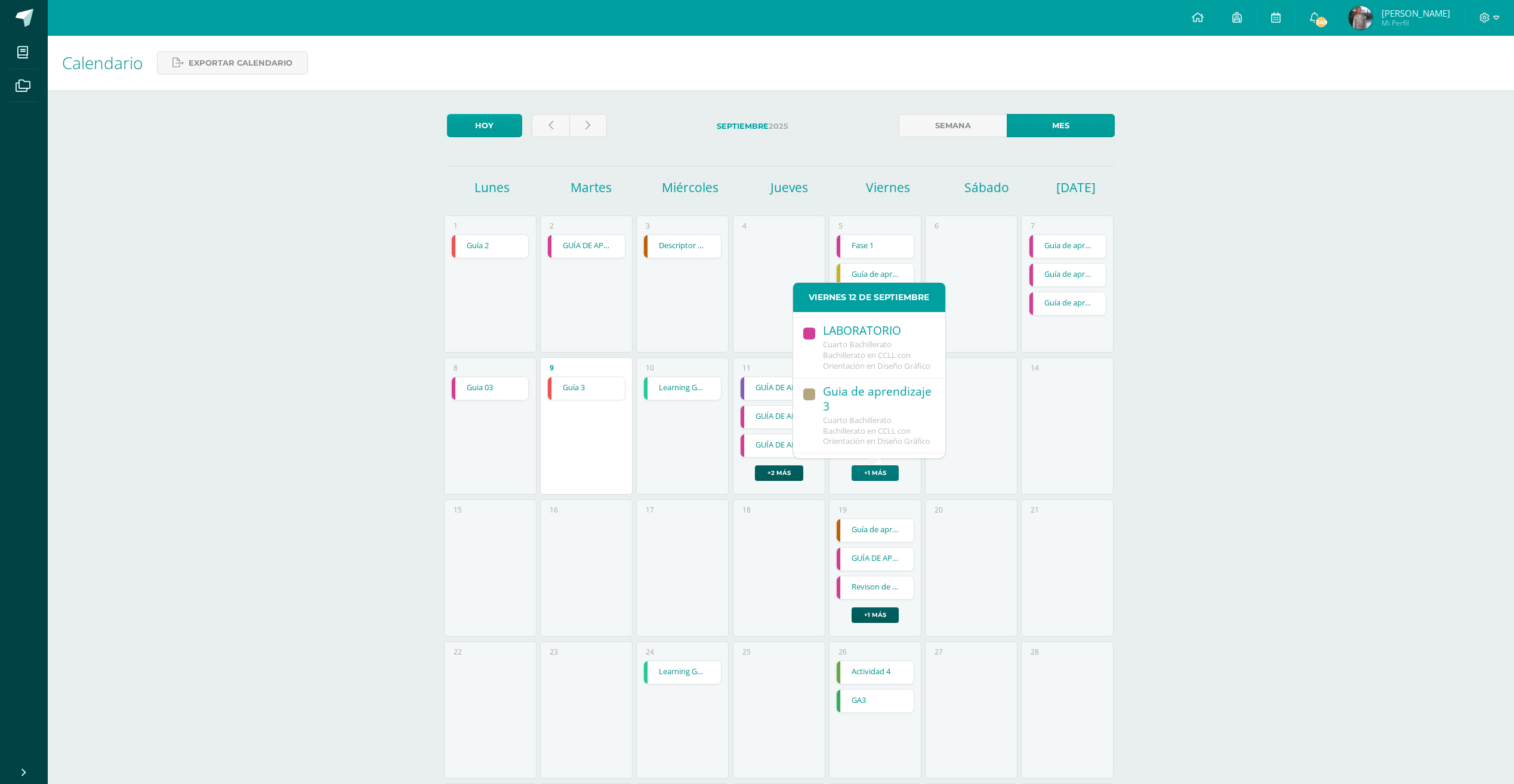
scroll to position [167, 0]
click at [876, 426] on span "Cuarto Bachillerato Bachillerato en CCLL con Orientación en Diseño Gráfico" at bounding box center [876, 436] width 107 height 32
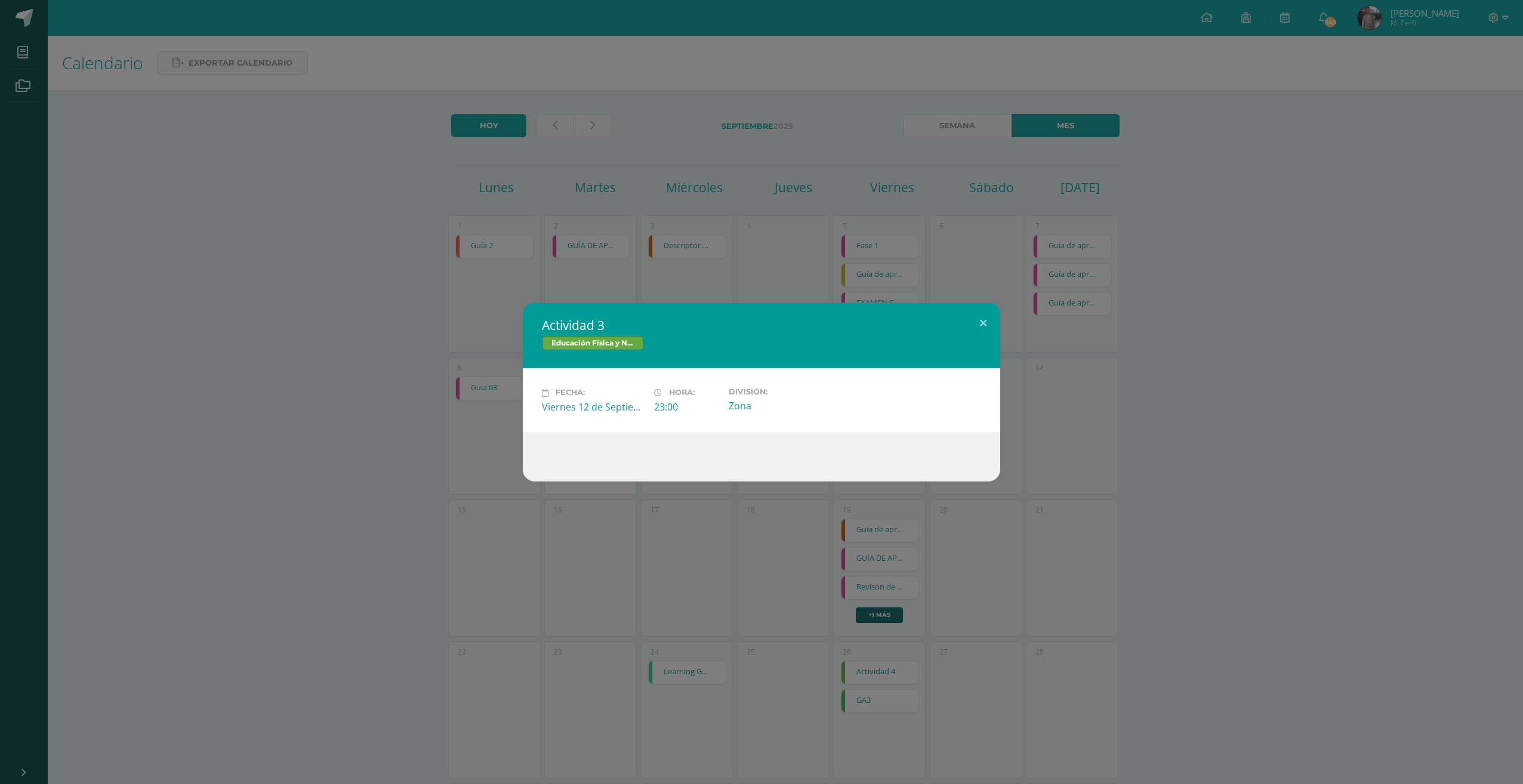
click at [834, 254] on div "Actividad 3 Educación Física y Natación Fecha: Viernes 12 de Septiembre Hora: 2…" at bounding box center [762, 392] width 1523 height 784
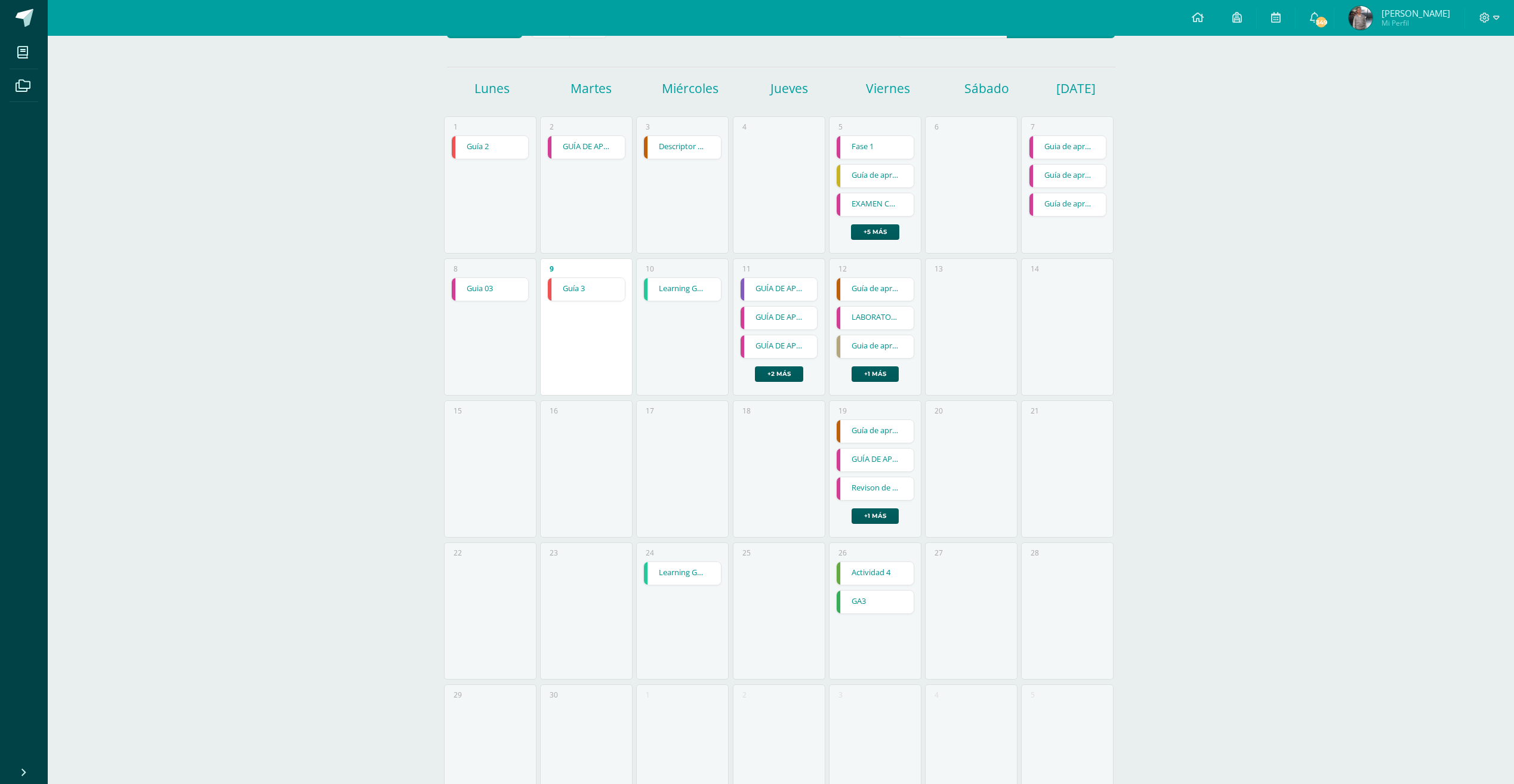
scroll to position [119, 0]
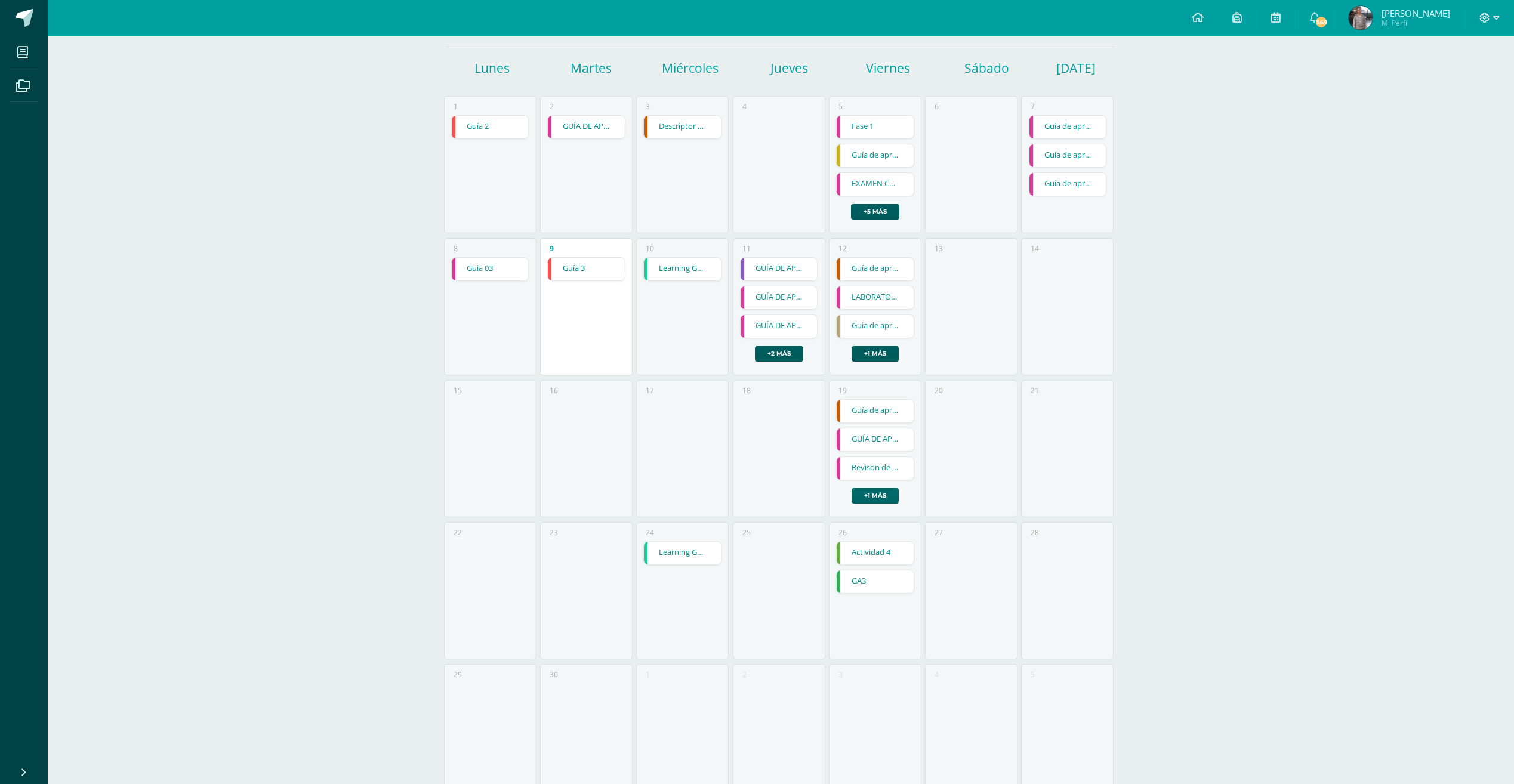
click at [874, 500] on link "+1 más" at bounding box center [875, 495] width 47 height 15
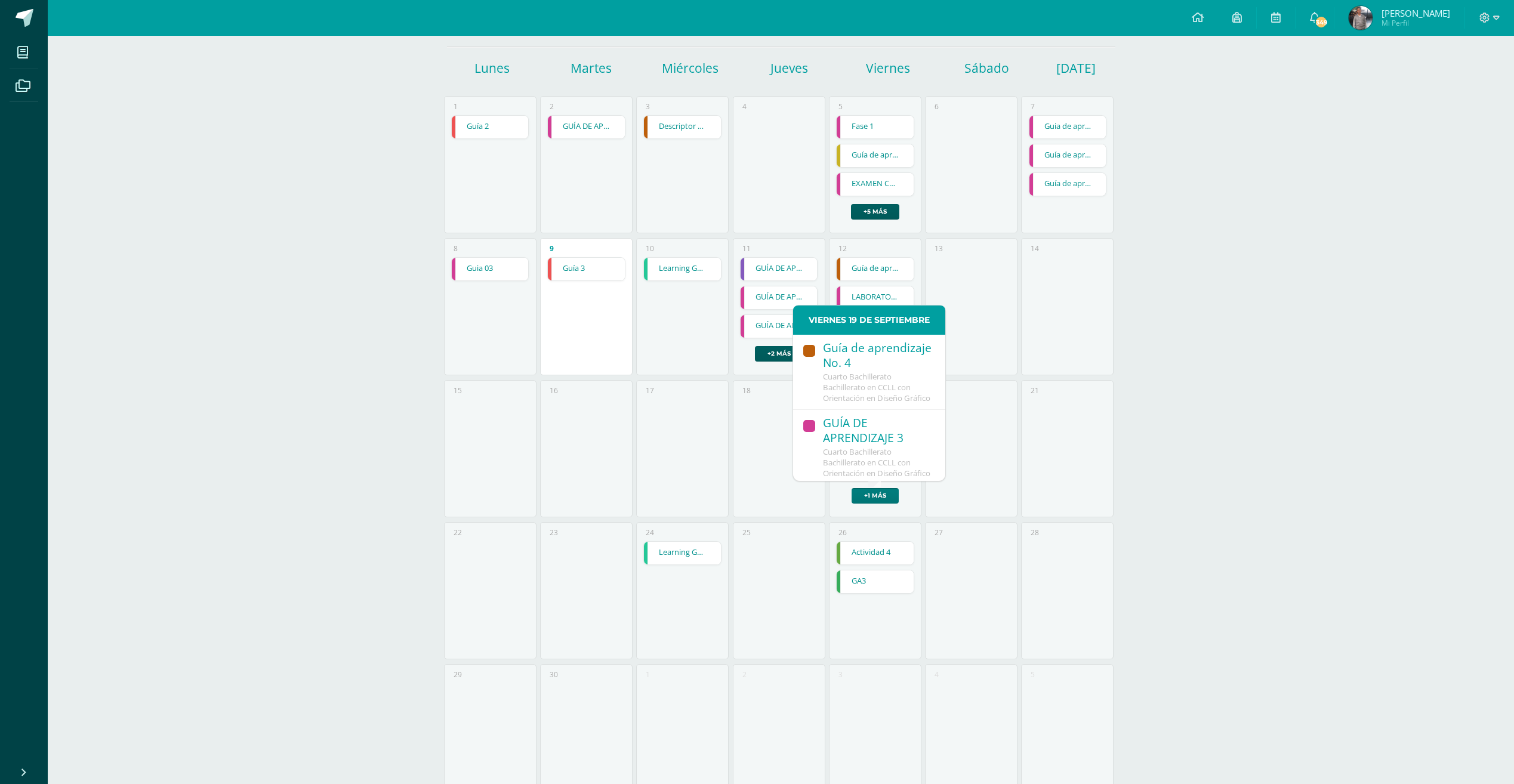
scroll to position [60, 0]
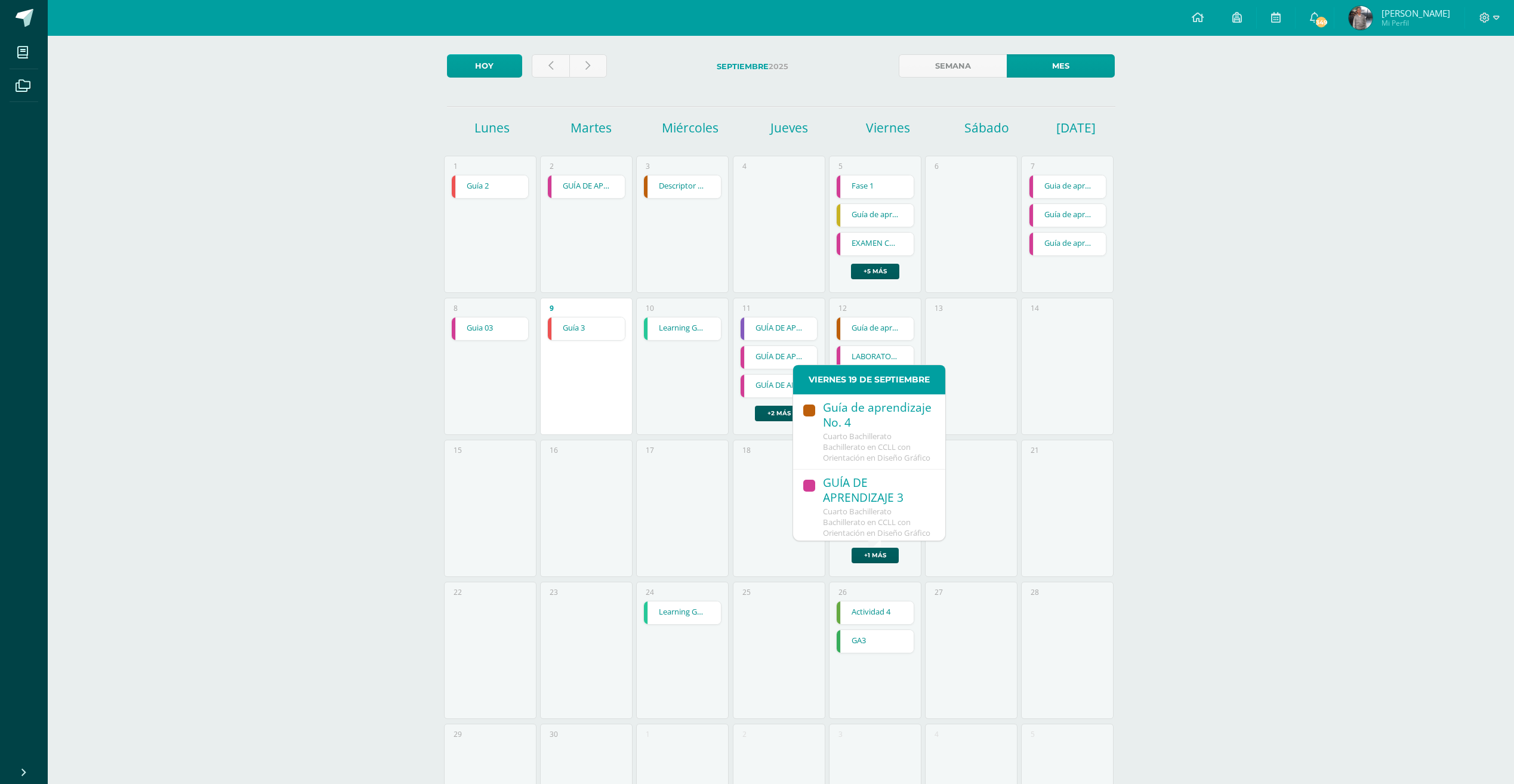
click at [861, 441] on span "Cuarto Bachillerato Bachillerato en CCLL con Orientación en Diseño Gráfico" at bounding box center [876, 447] width 107 height 32
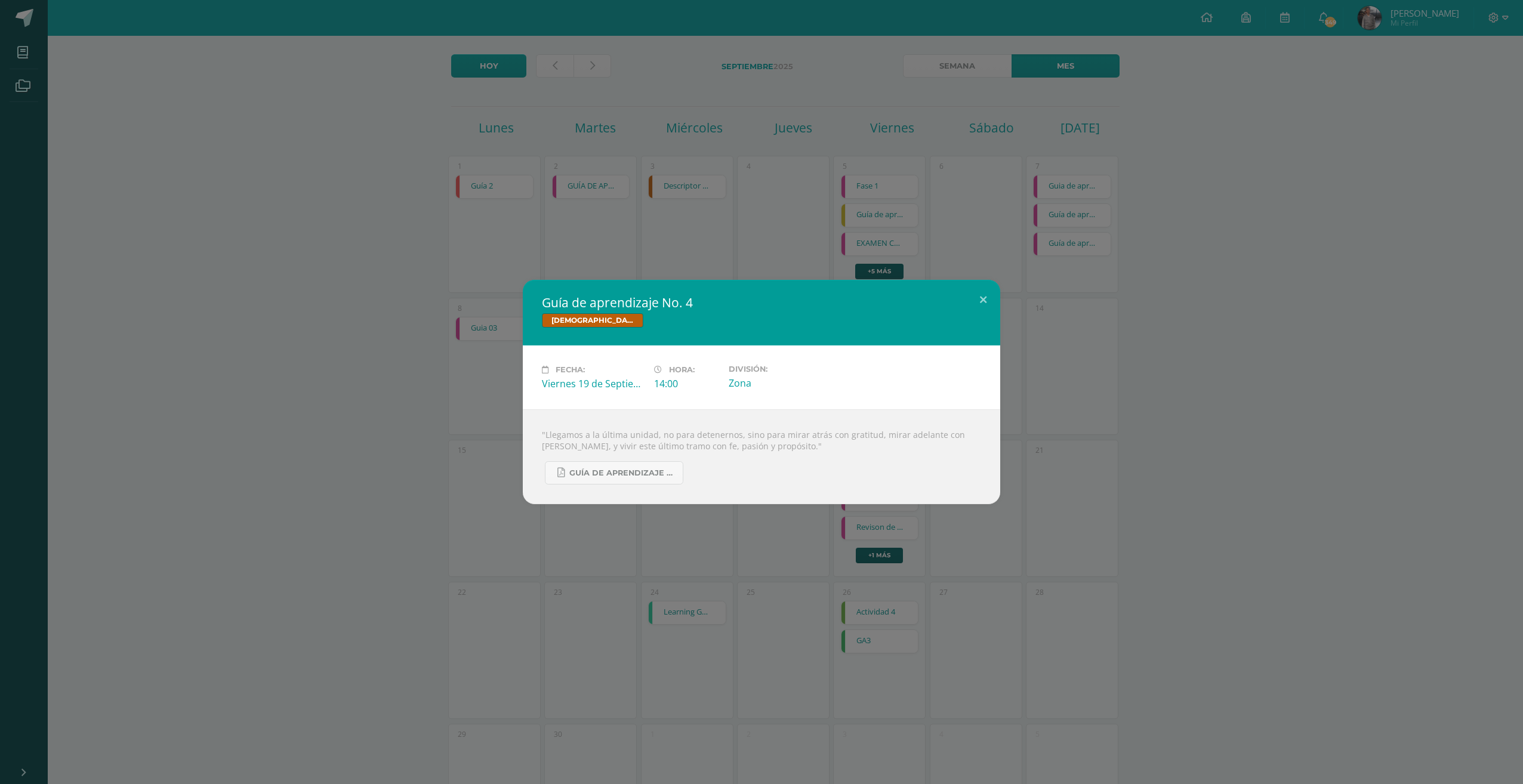
drag, startPoint x: 953, startPoint y: 275, endPoint x: 939, endPoint y: 305, distance: 33.1
click at [953, 275] on div "Guía de aprendizaje No. 4 Biblia Fecha: Viernes 19 de Septiembre Hora: 14:00 Di…" at bounding box center [762, 392] width 1523 height 784
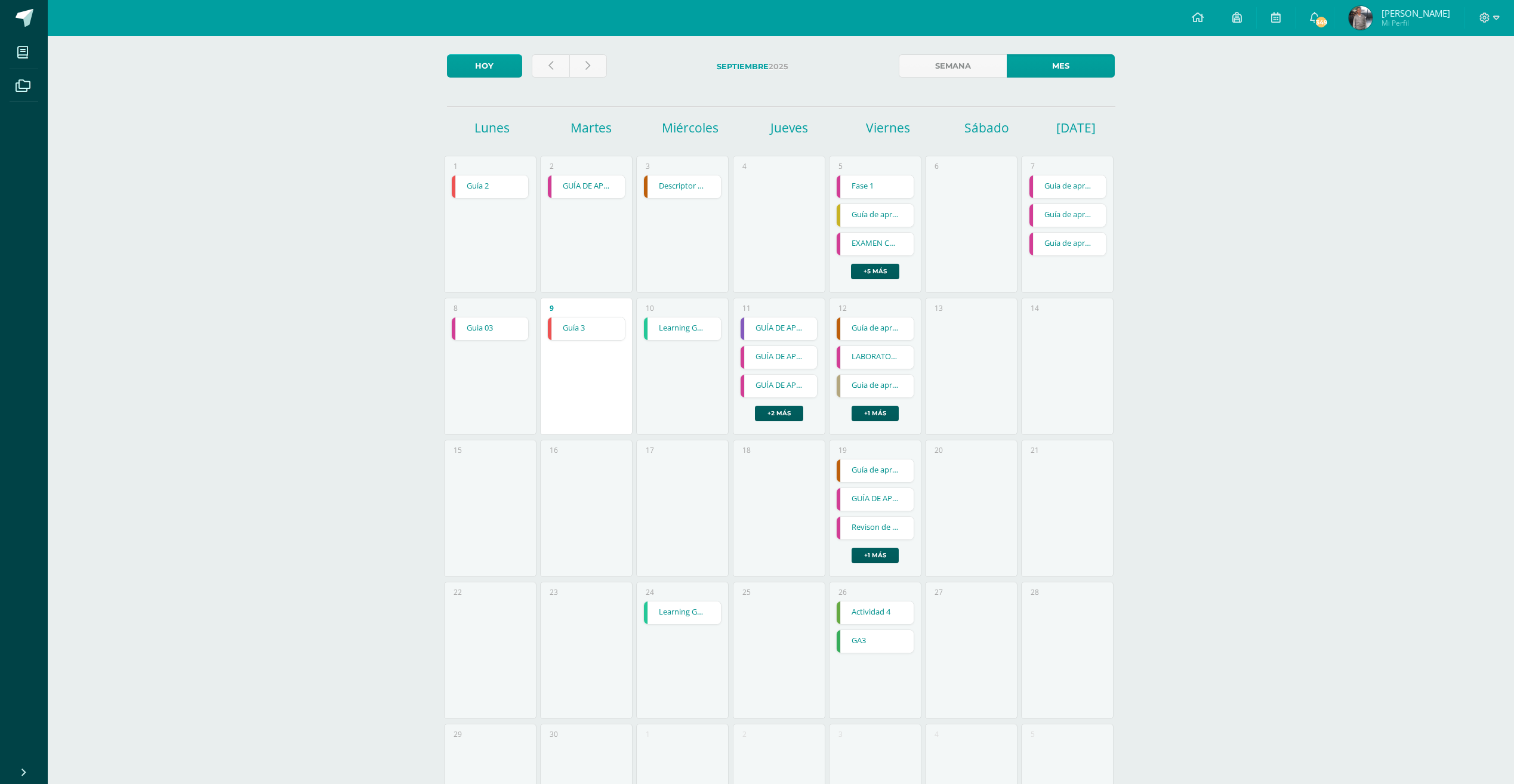
click at [883, 499] on link "GUÍA DE APRENDIZAJE 3" at bounding box center [874, 499] width 77 height 23
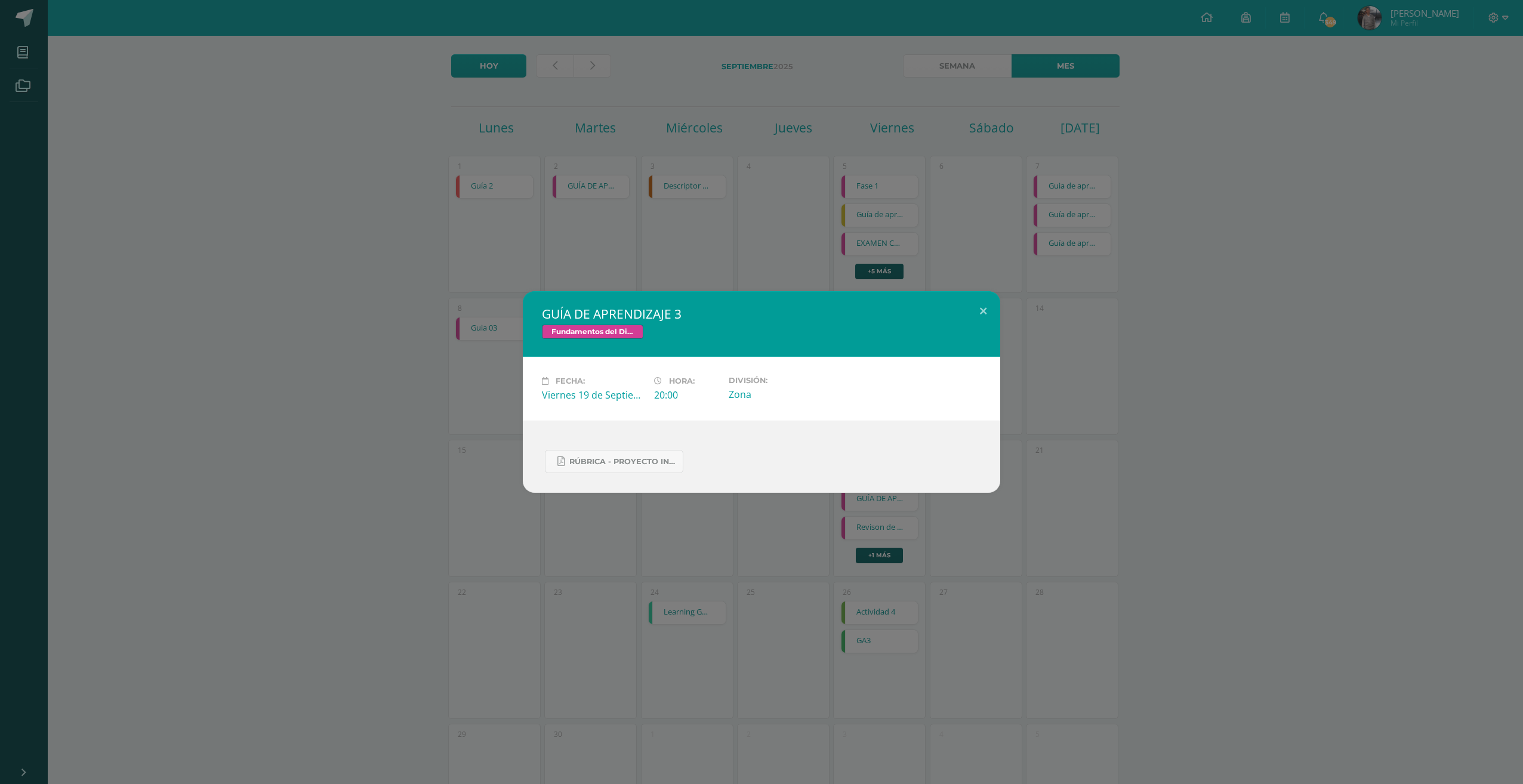
click at [792, 257] on div "GUÍA DE APRENDIZAJE 3 Fundamentos del Diseño Fecha: Viernes 19 de Septiembre Ho…" at bounding box center [762, 392] width 1523 height 784
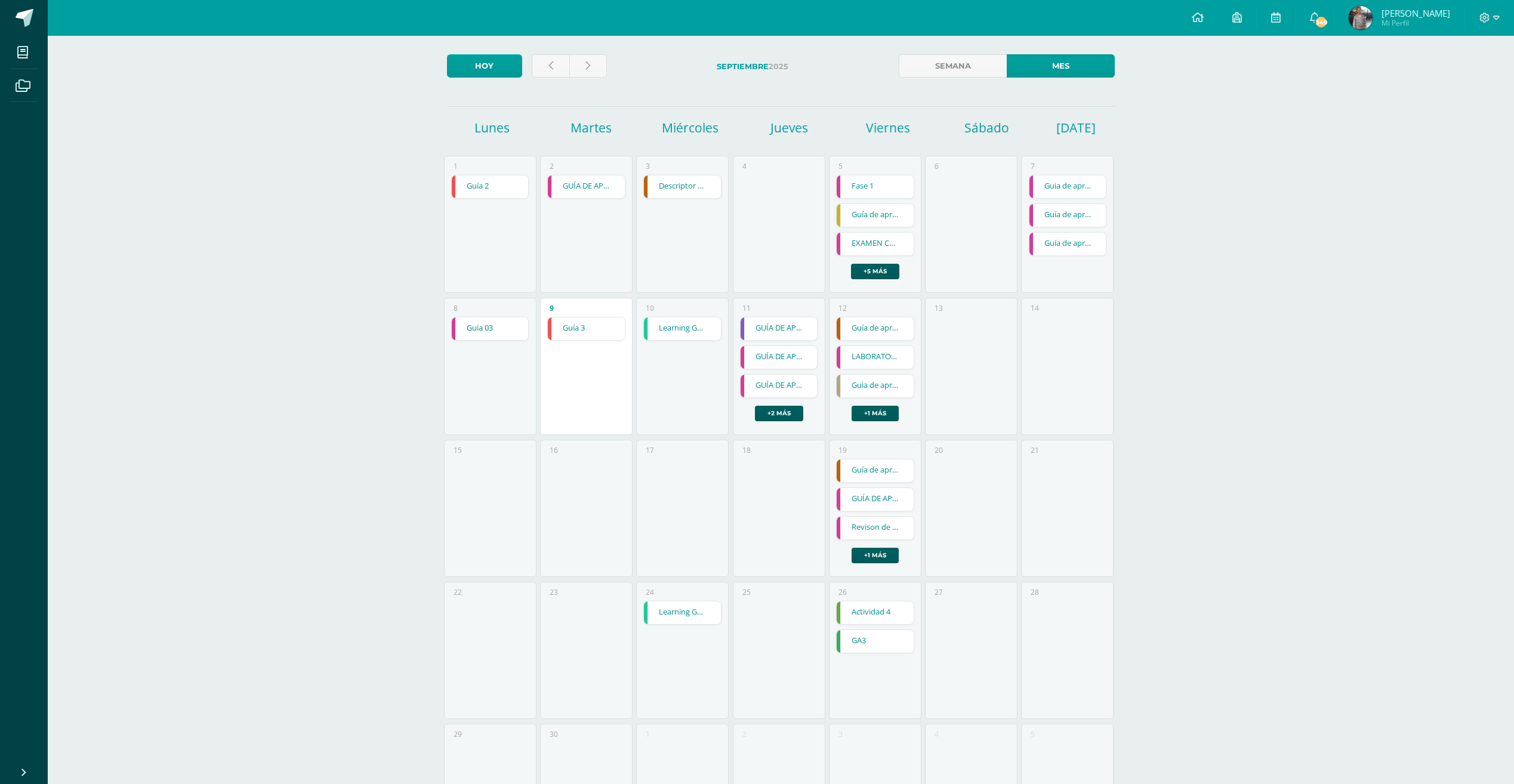
click at [872, 384] on link "Guia de aprendizaje 3" at bounding box center [874, 386] width 77 height 23
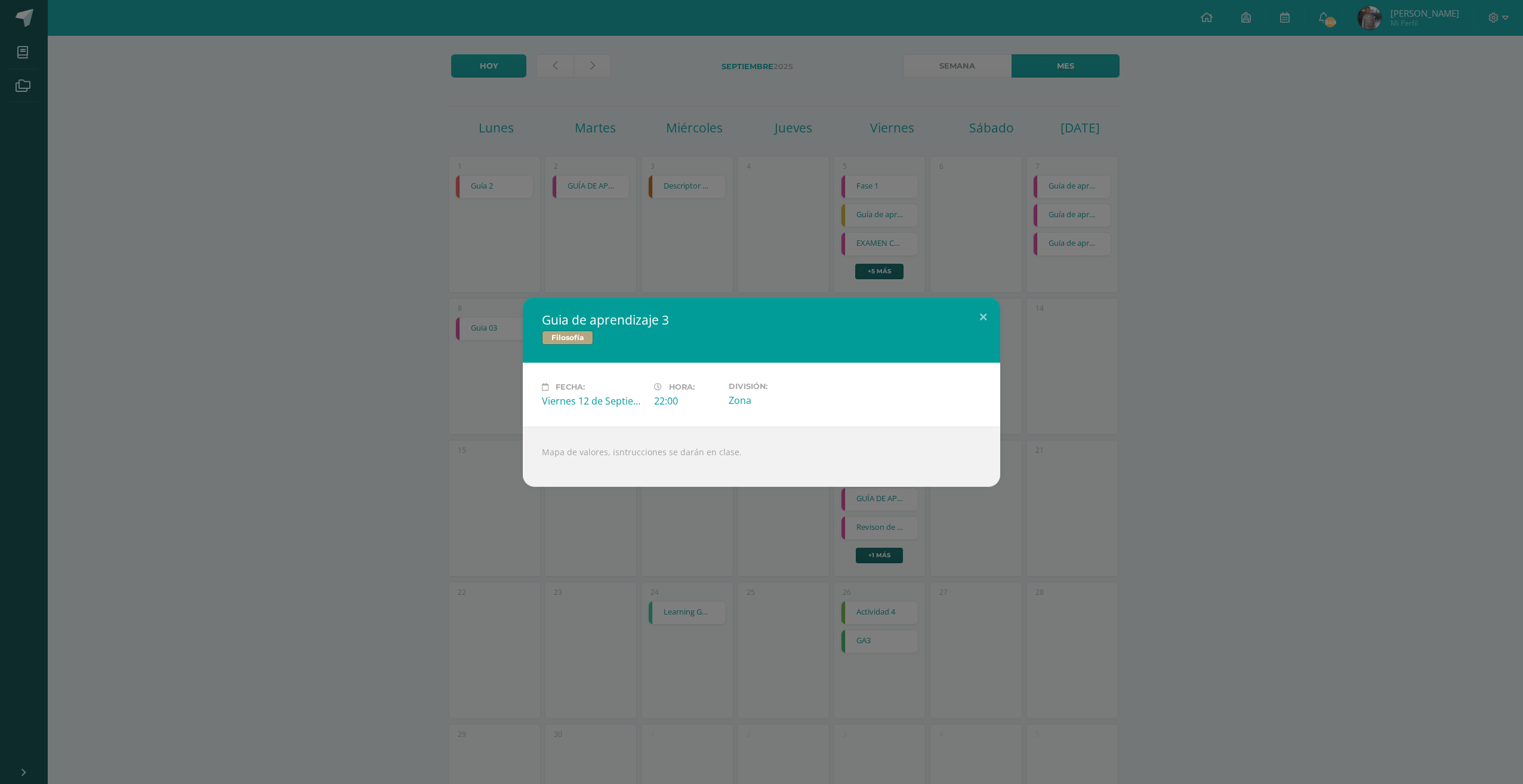
click at [840, 268] on div "Guia de aprendizaje 3 Filosofía Fecha: Viernes 12 de Septiembre Hora: 22:00 Div…" at bounding box center [762, 392] width 1523 height 784
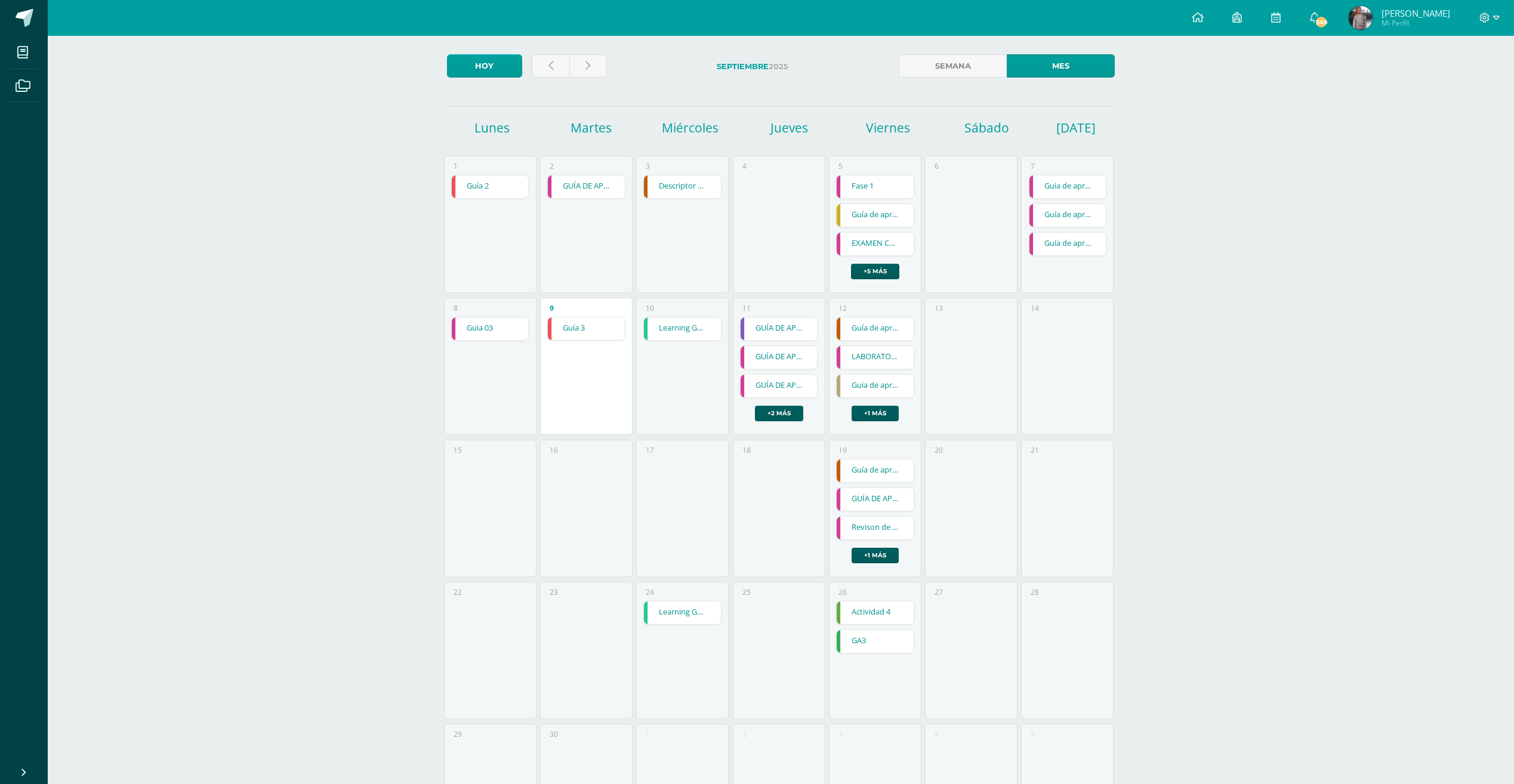
click at [577, 186] on link "GUÍA DE APRENDIZAJE 1" at bounding box center [586, 186] width 77 height 23
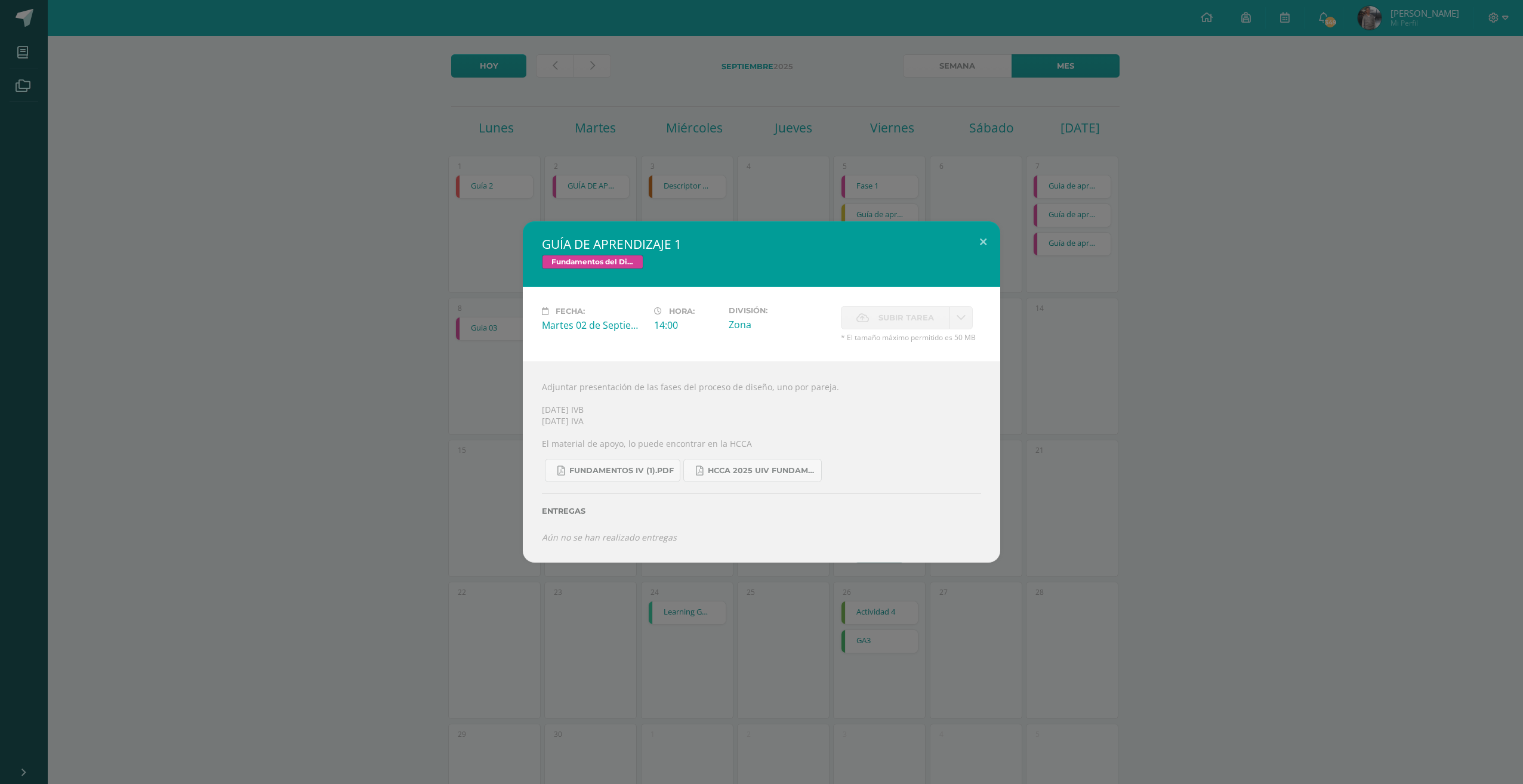
click at [578, 183] on div "GUÍA DE APRENDIZAJE 1 Fundamentos del Diseño Fecha: Martes 02 de Septiembre Hor…" at bounding box center [762, 392] width 1523 height 784
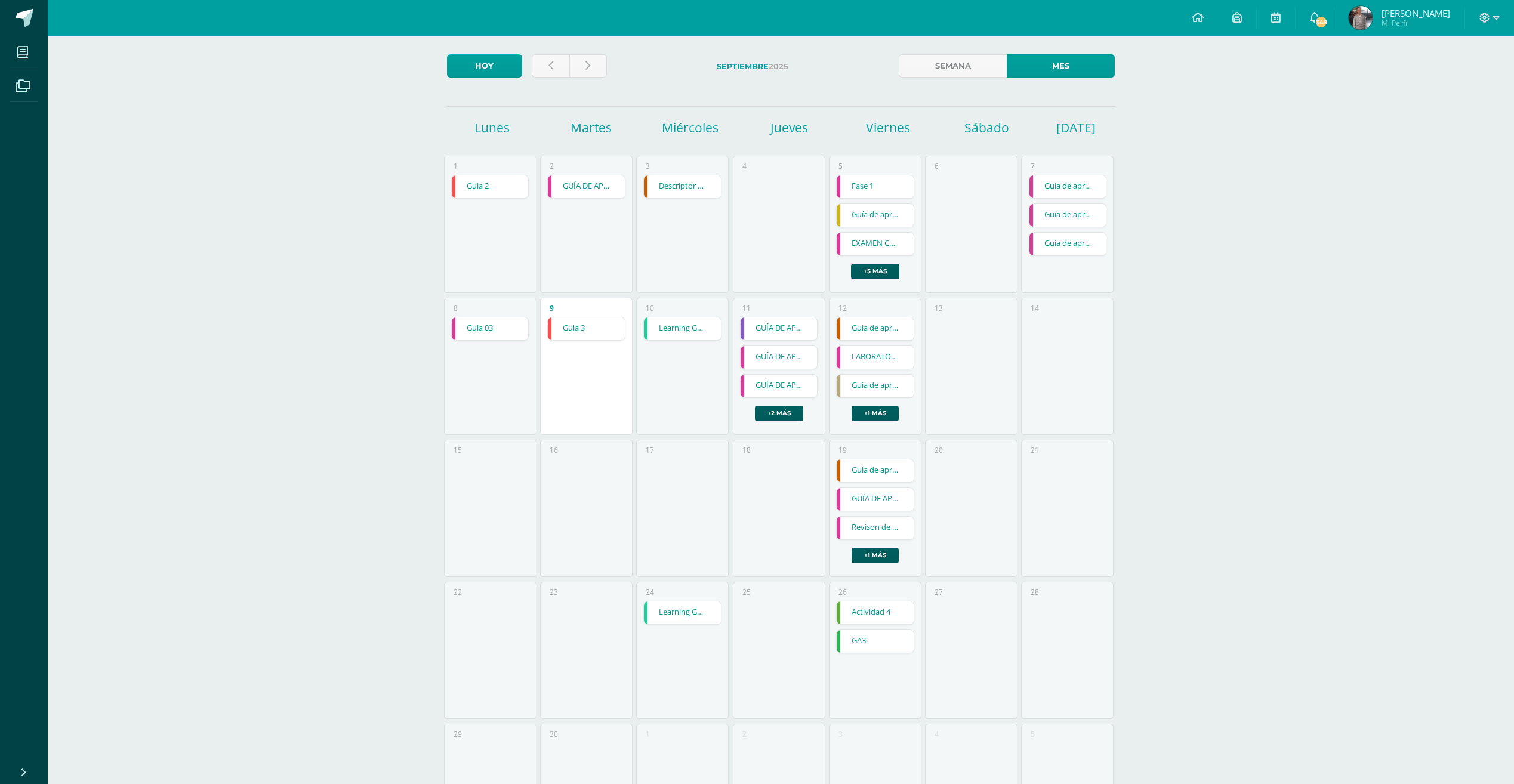
click at [510, 327] on link "Guia 03" at bounding box center [490, 329] width 77 height 23
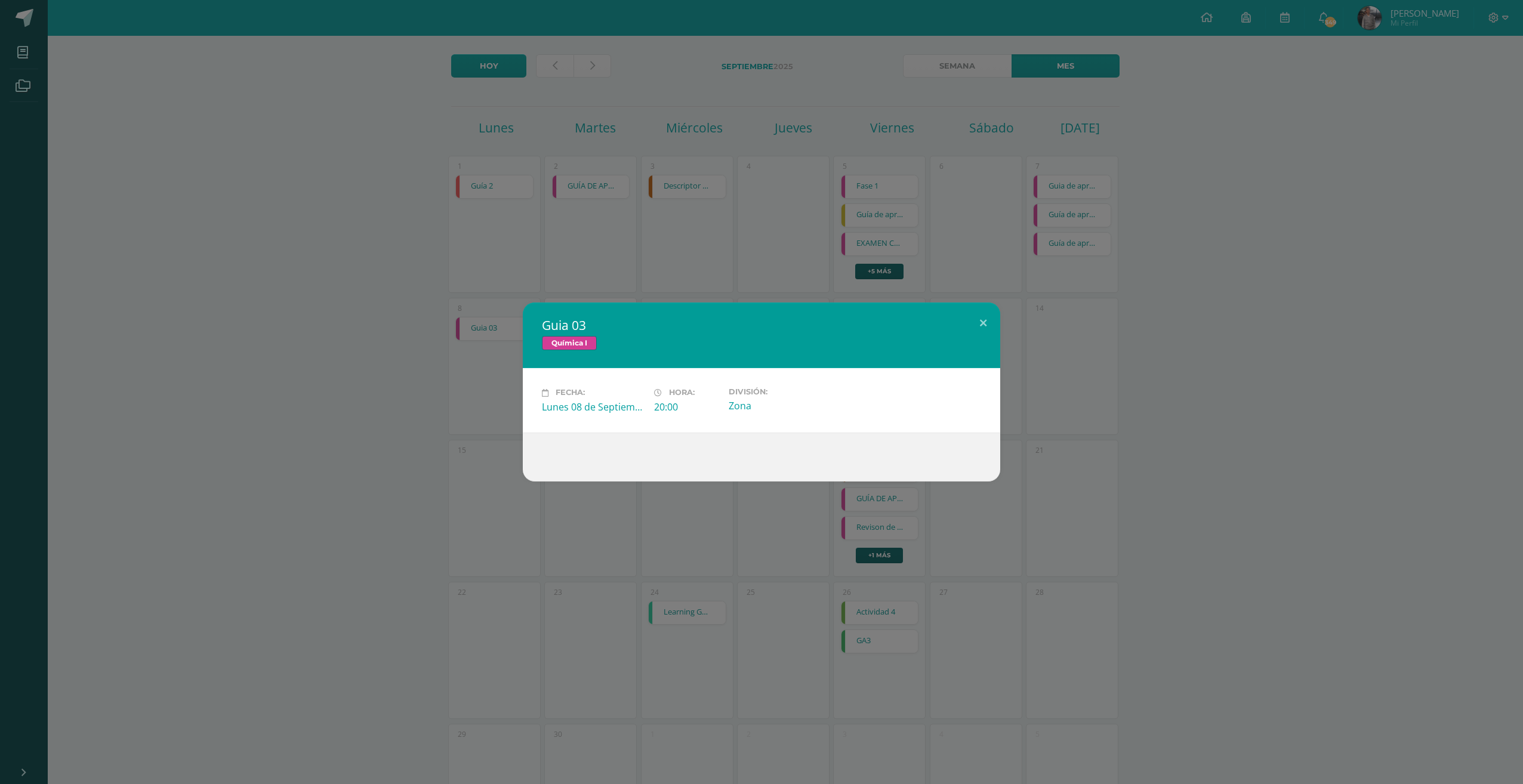
click at [516, 253] on div "Guia 03 Química I Fecha: Lunes 08 de Septiembre Hora: 20:00 División: Zona Load…" at bounding box center [762, 392] width 1523 height 784
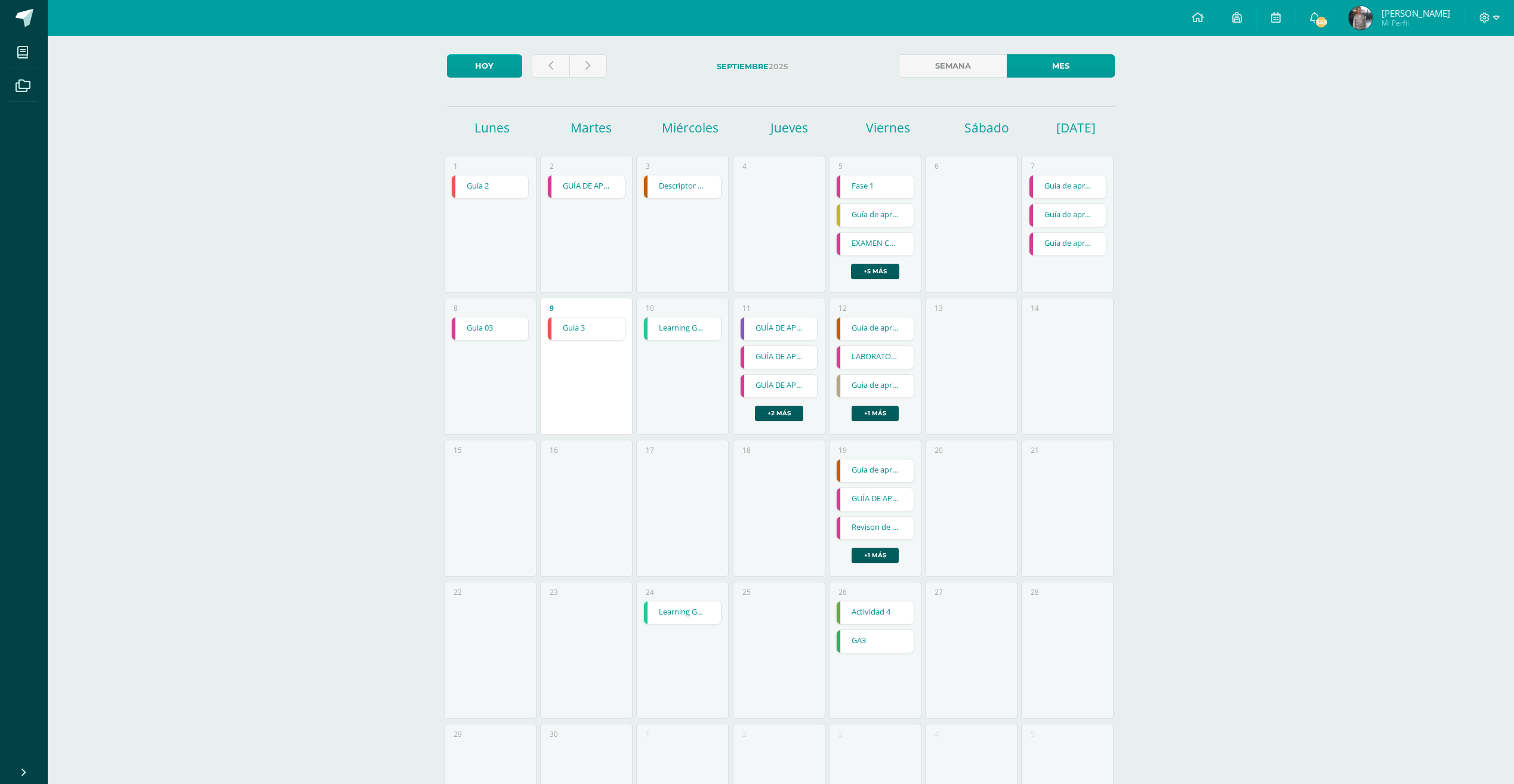
click at [768, 360] on link "GUÍA DE APRENDIZAJE 2" at bounding box center [779, 357] width 77 height 23
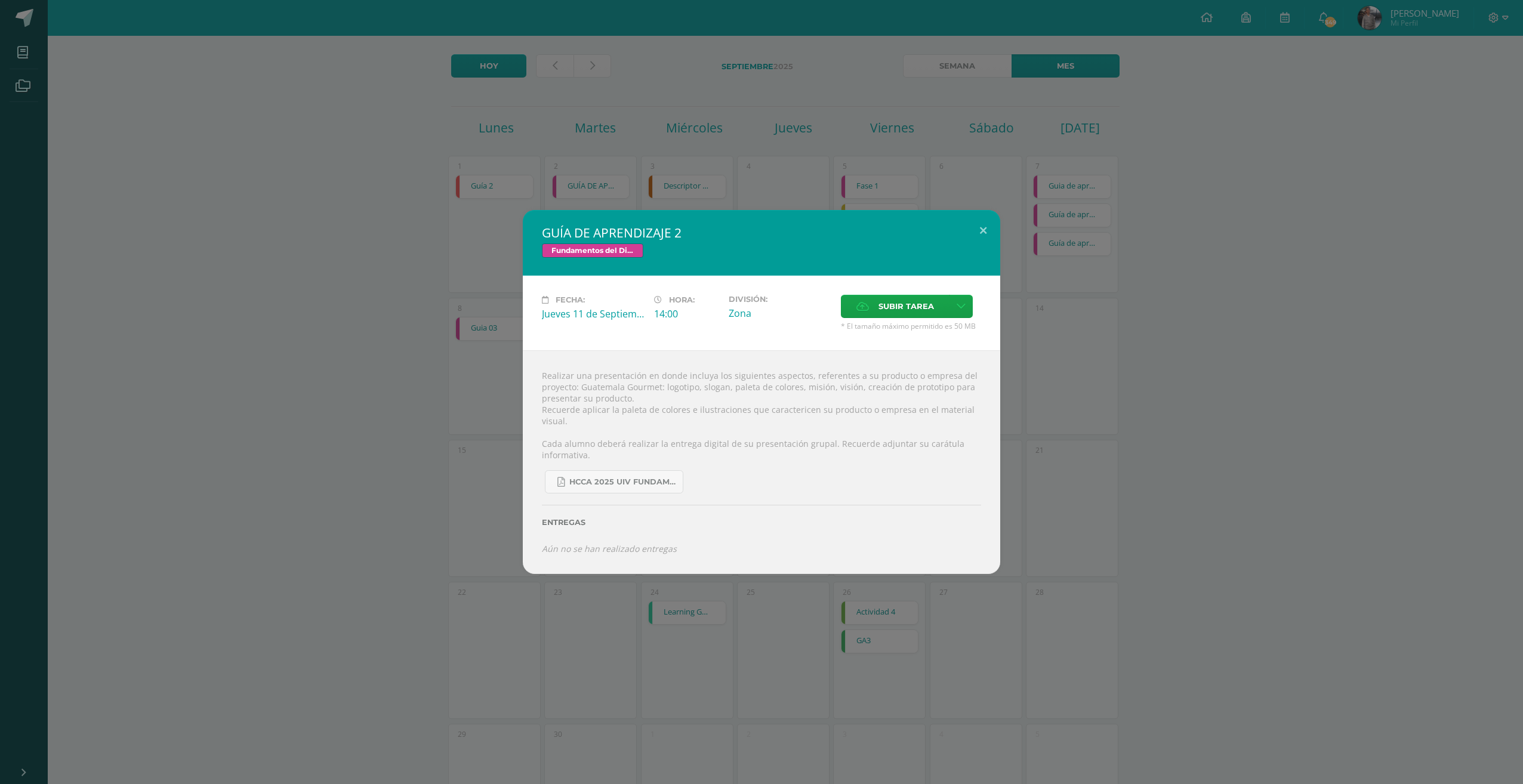
click at [701, 192] on div "GUÍA DE APRENDIZAJE 2 Fundamentos del Diseño Fecha: Jueves 11 de Septiembre Hor…" at bounding box center [762, 392] width 1523 height 784
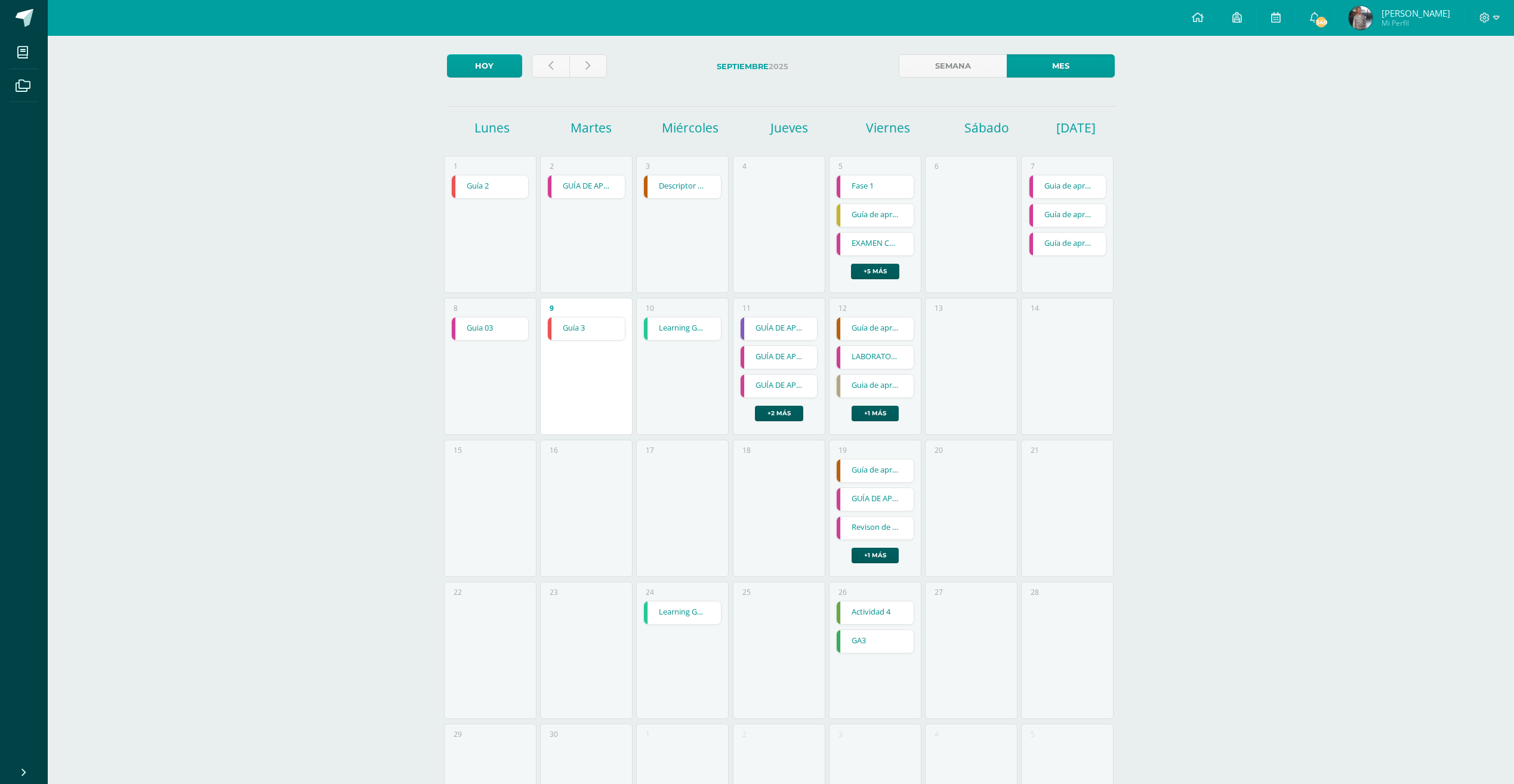
click at [768, 377] on link "GUÍA DE APRENDIZAJE 2" at bounding box center [779, 386] width 77 height 23
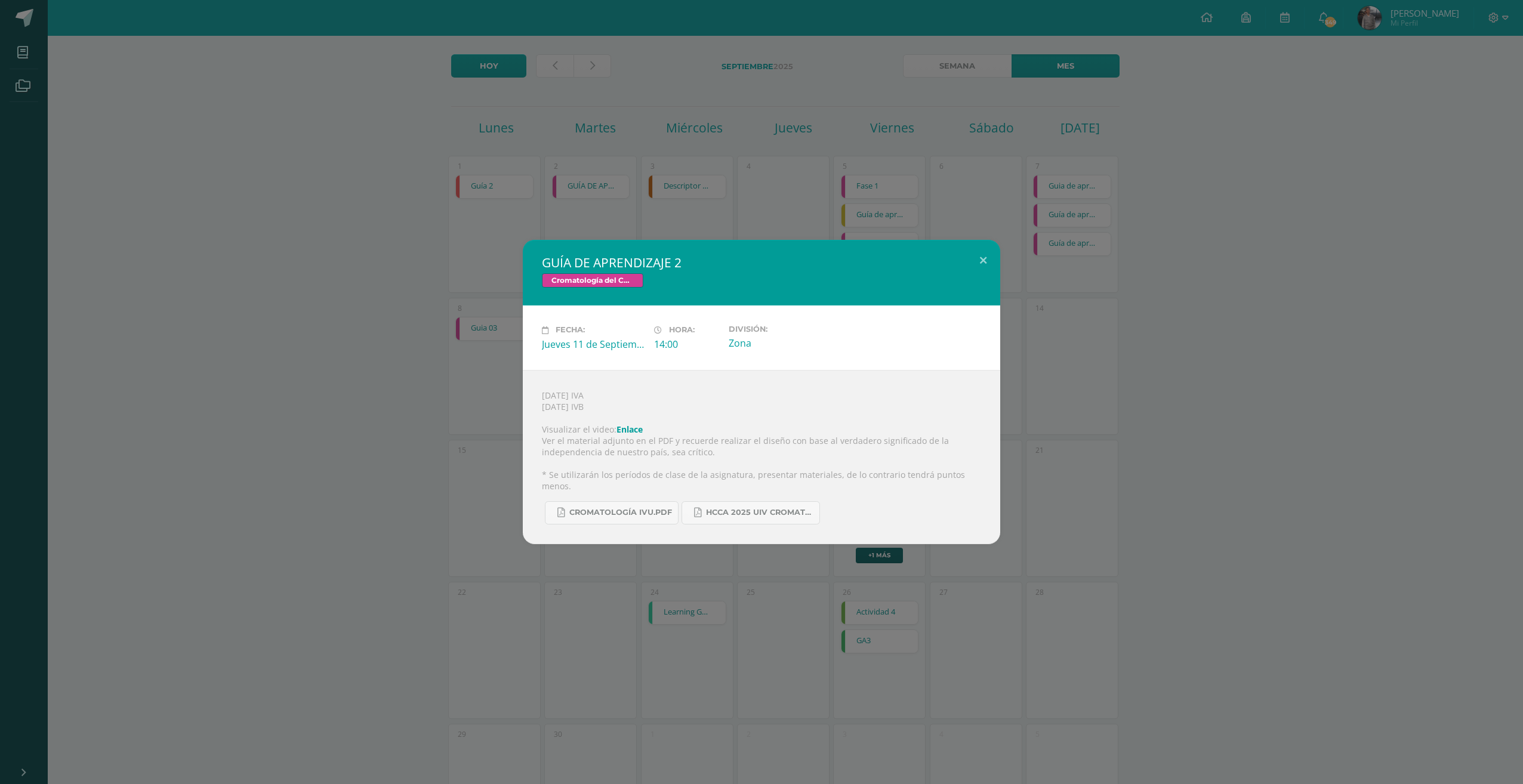
drag, startPoint x: 707, startPoint y: 201, endPoint x: 767, endPoint y: 285, distance: 103.2
click at [708, 206] on div "GUÍA DE APRENDIZAJE 2 Cromatología del Color Fecha: Jueves 11 de Septiembre Hor…" at bounding box center [762, 392] width 1523 height 784
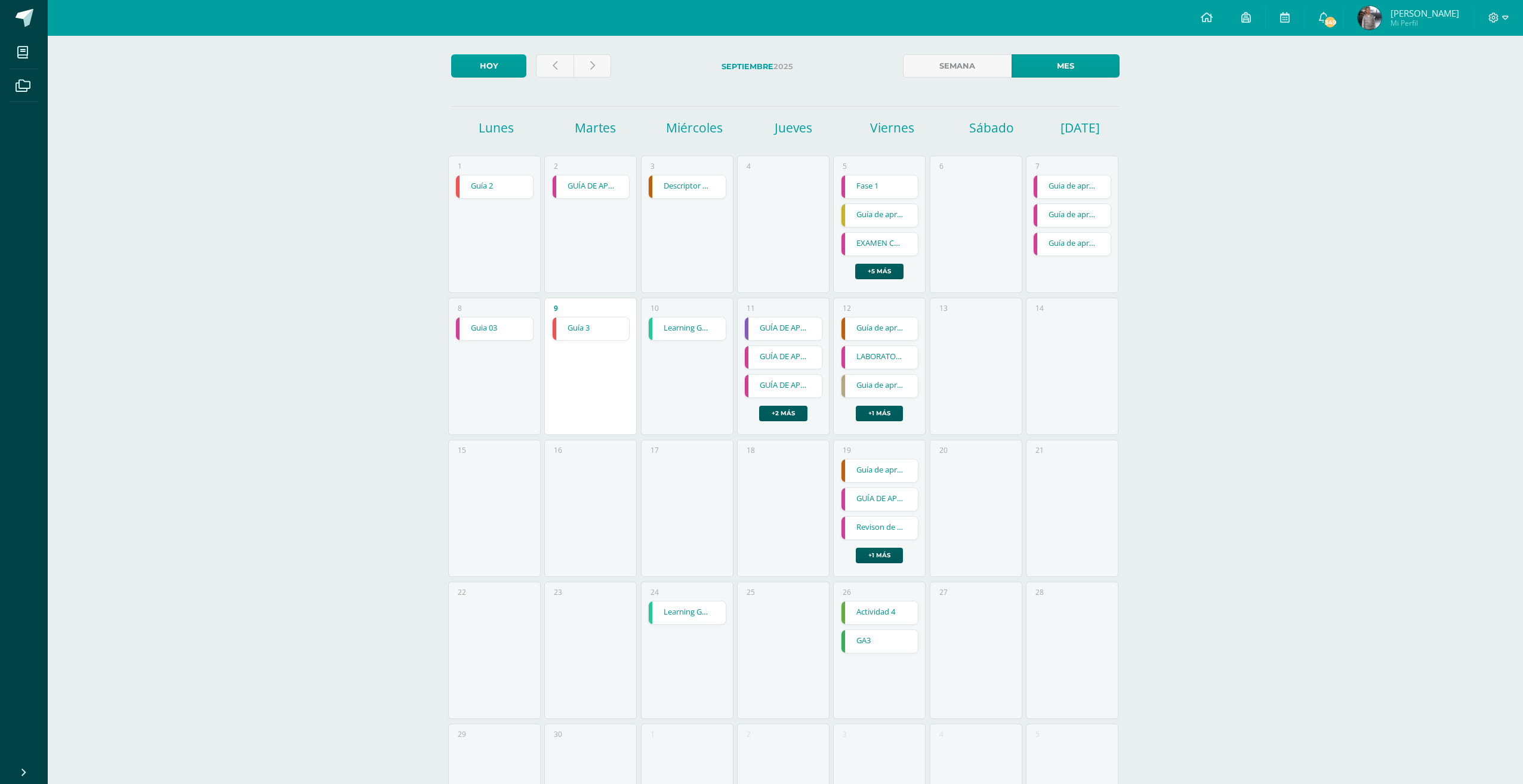
click at [769, 315] on div "GUÍA DE APRENDIZAJE 2 Cromatología del Color" at bounding box center [761, 285] width 430 height 59
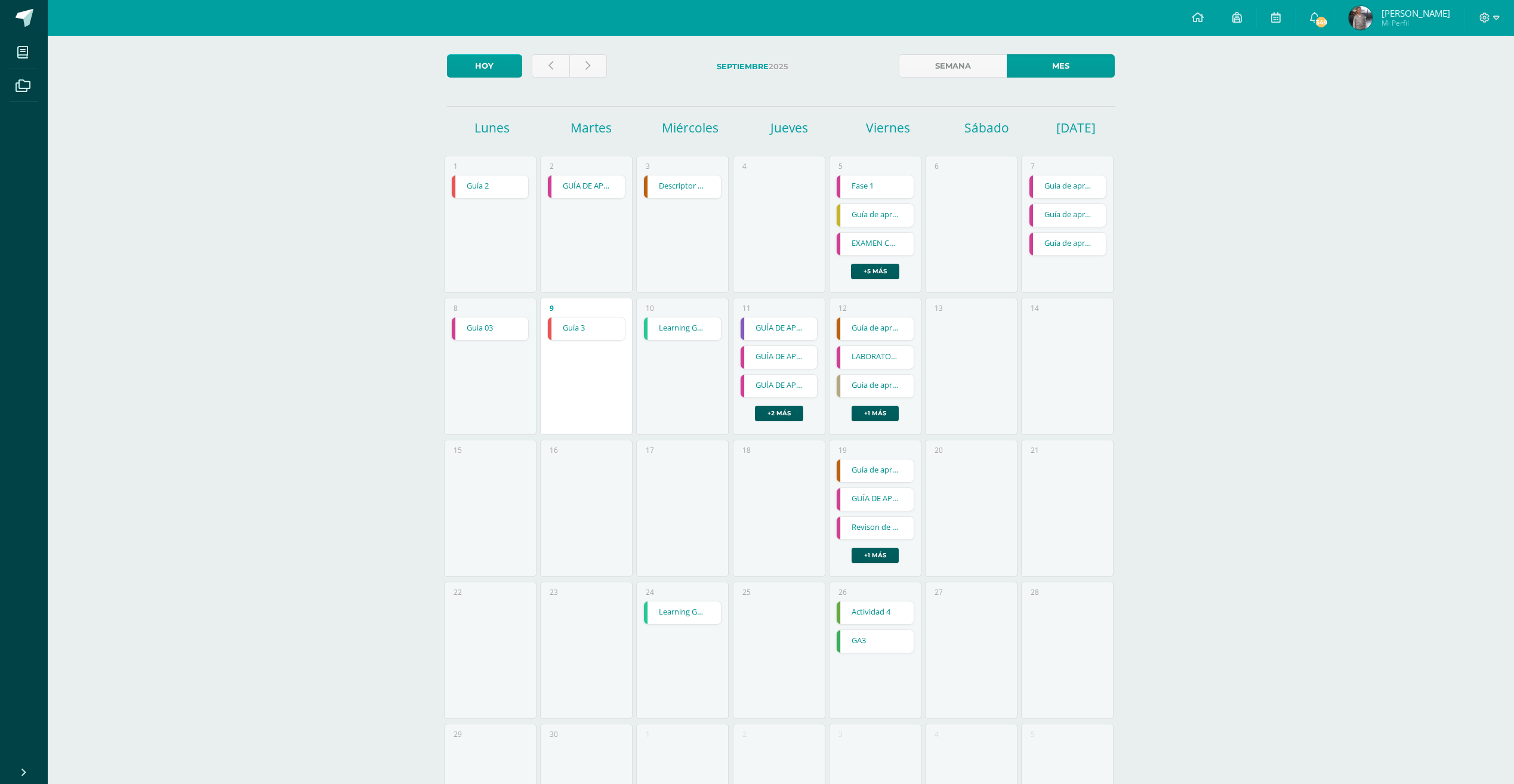
click at [770, 325] on link "GUÍA DE APRENDIZAJE 2" at bounding box center [779, 329] width 77 height 23
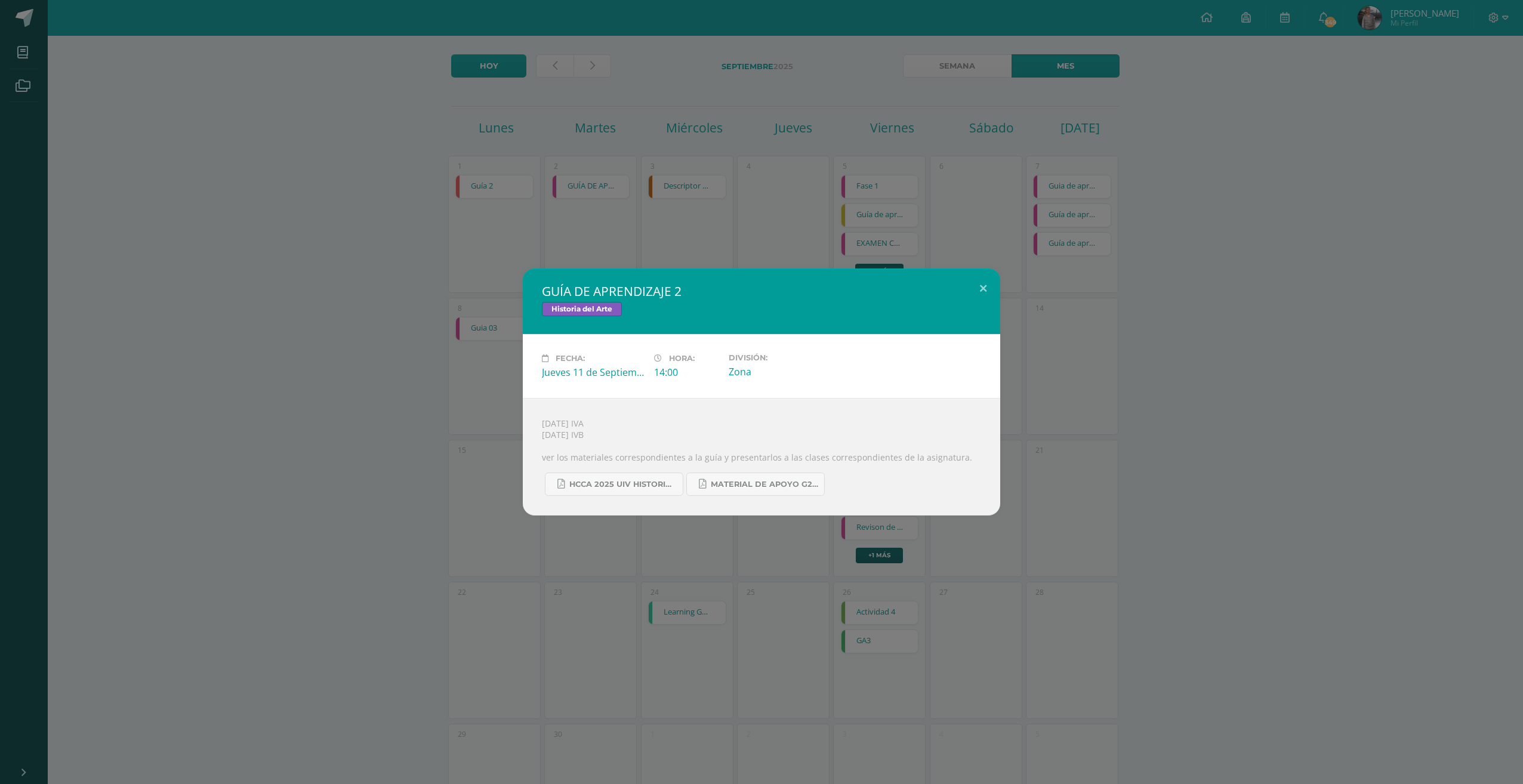
click at [767, 246] on div "GUÍA DE APRENDIZAJE 2 Historia del Arte Fecha: Jueves 11 de Septiembre Hora: 14…" at bounding box center [762, 392] width 1523 height 784
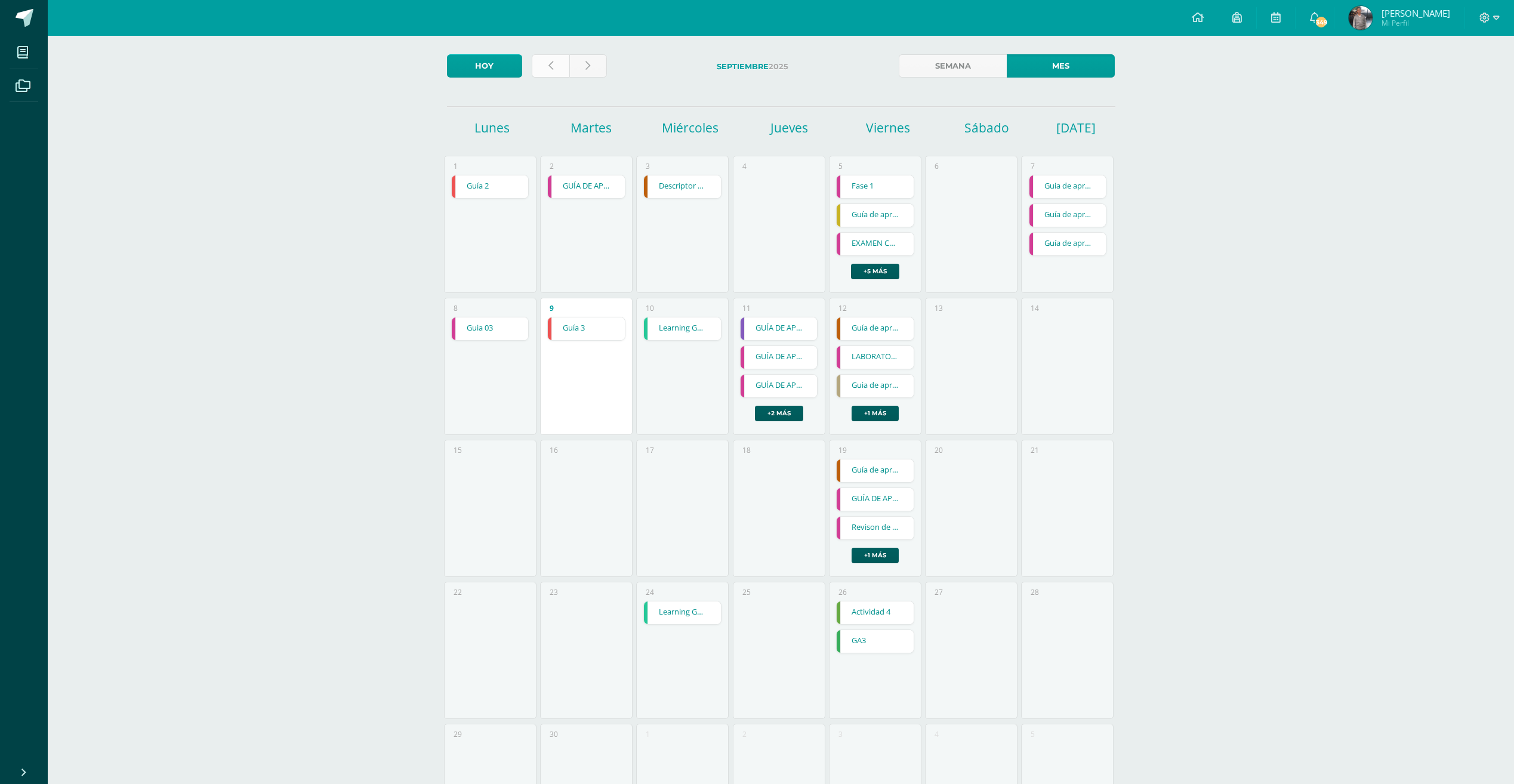
click at [556, 69] on link at bounding box center [550, 66] width 37 height 23
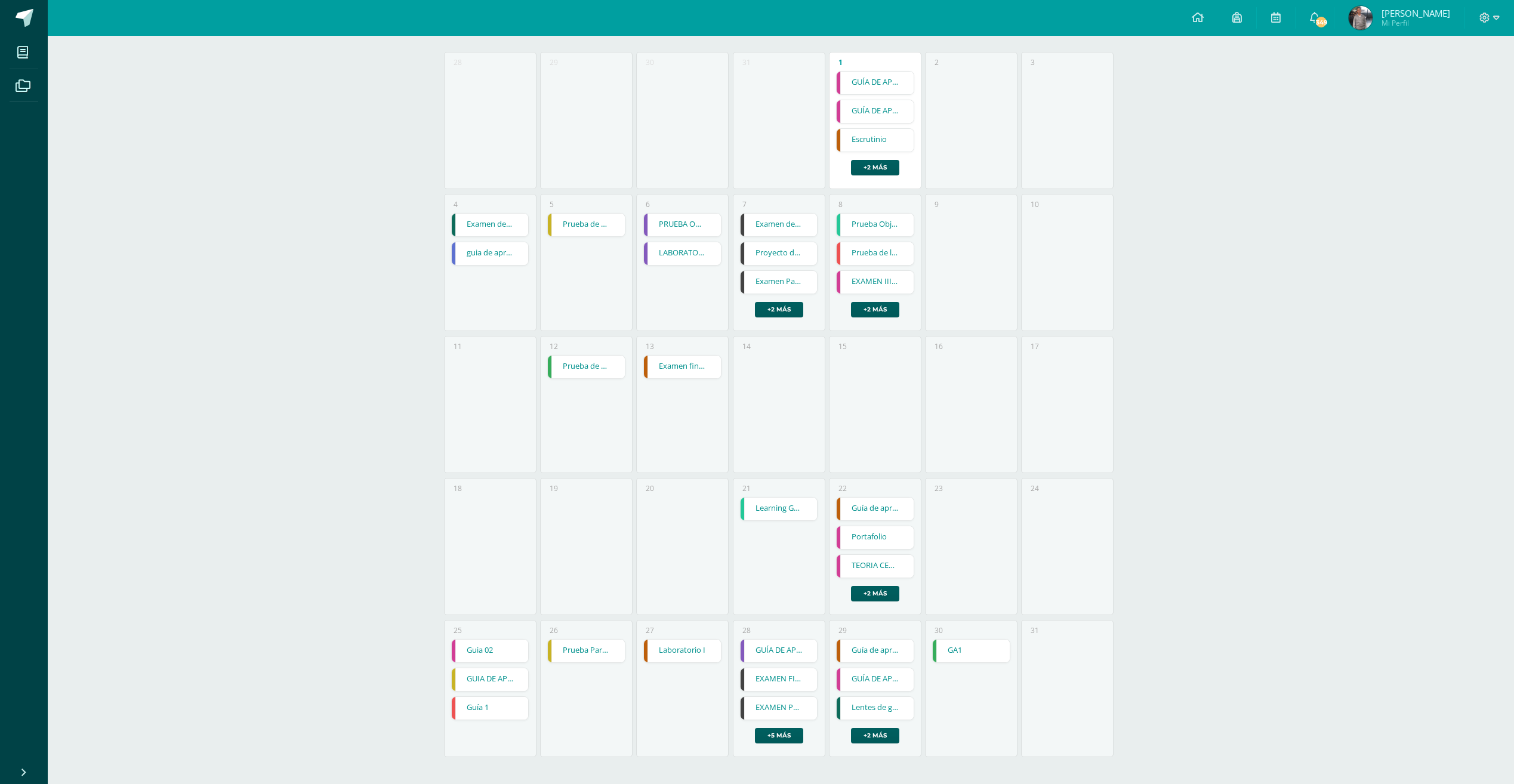
scroll to position [165, 0]
click at [788, 651] on link "GUÍA DE APRENDIZAJE 1" at bounding box center [779, 649] width 77 height 23
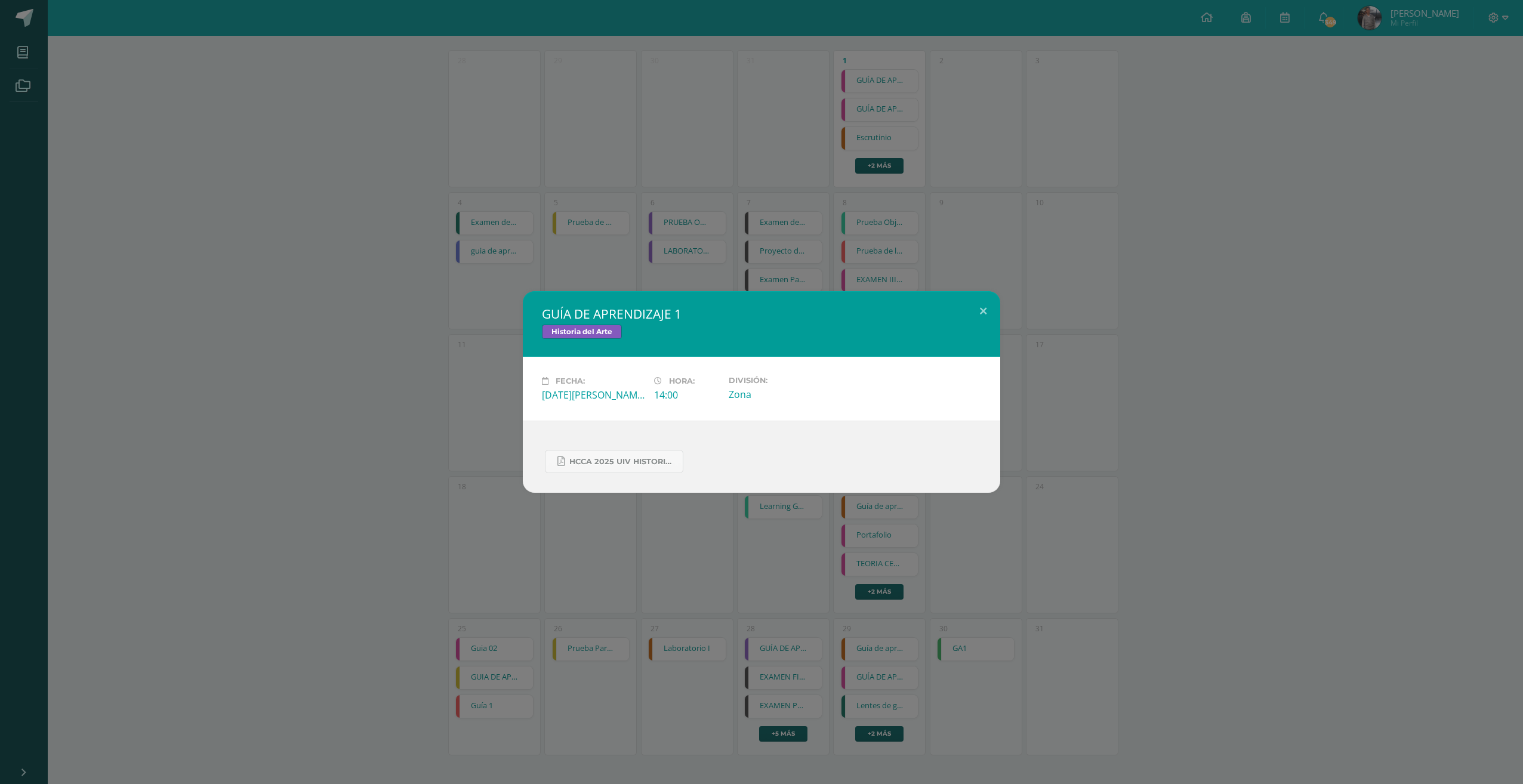
click at [777, 195] on div "GUÍA DE APRENDIZAJE 1 Historia del Arte Fecha: [DATE][PERSON_NAME] Hora: 14:00 …" at bounding box center [762, 392] width 1523 height 784
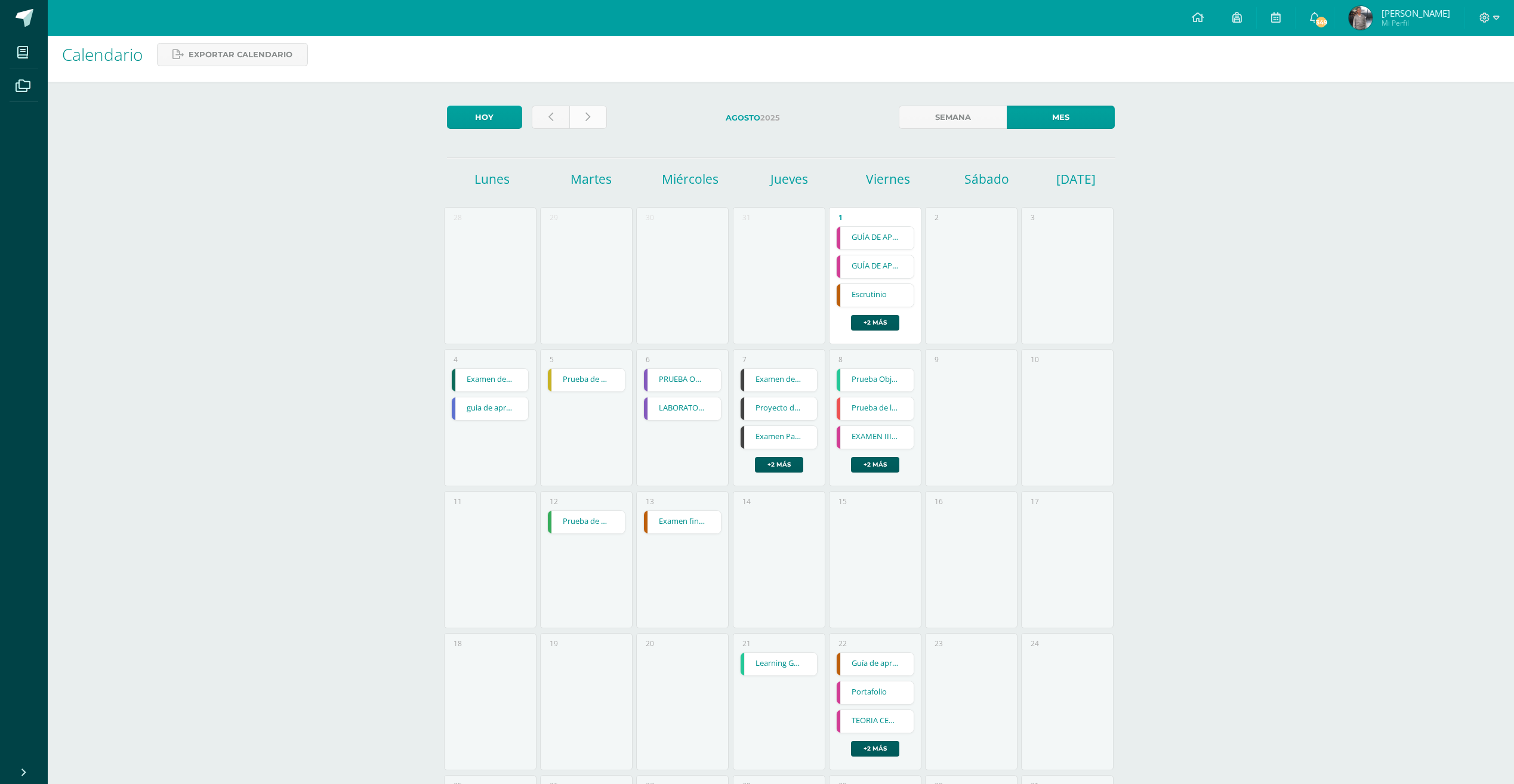
scroll to position [0, 0]
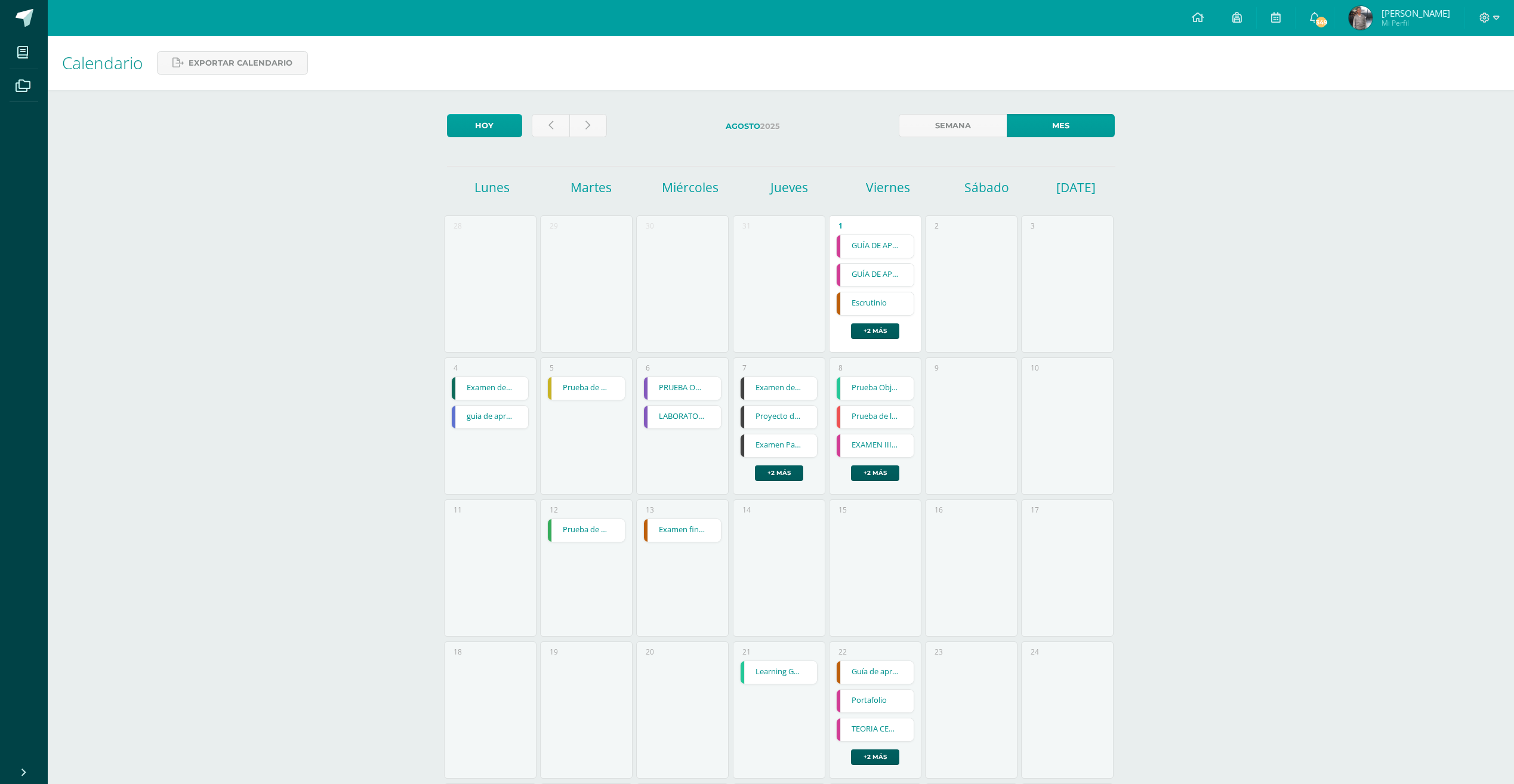
click at [612, 133] on div "Agosto 2025" at bounding box center [753, 129] width 282 height 29
click at [593, 127] on link at bounding box center [588, 126] width 37 height 23
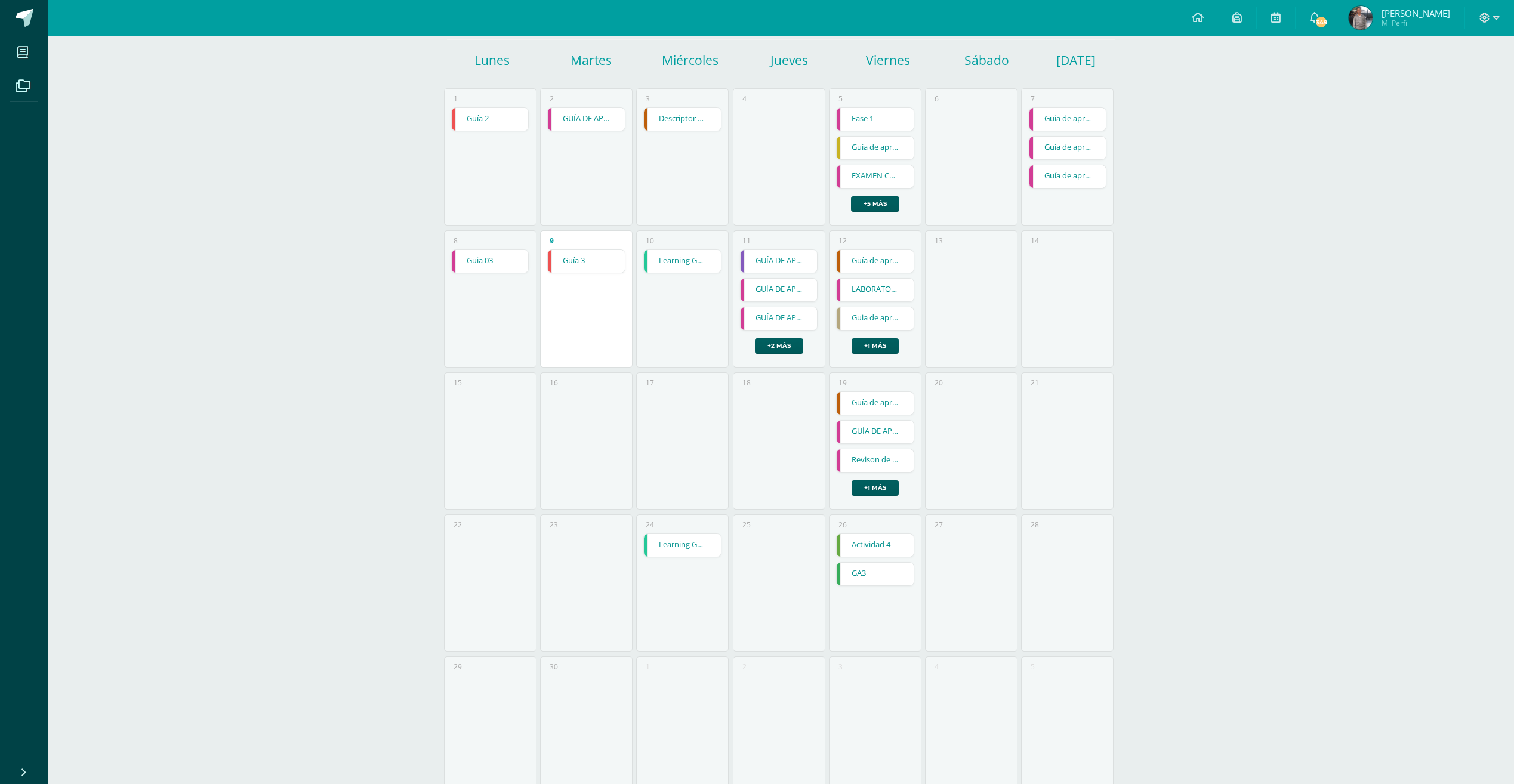
scroll to position [105, 0]
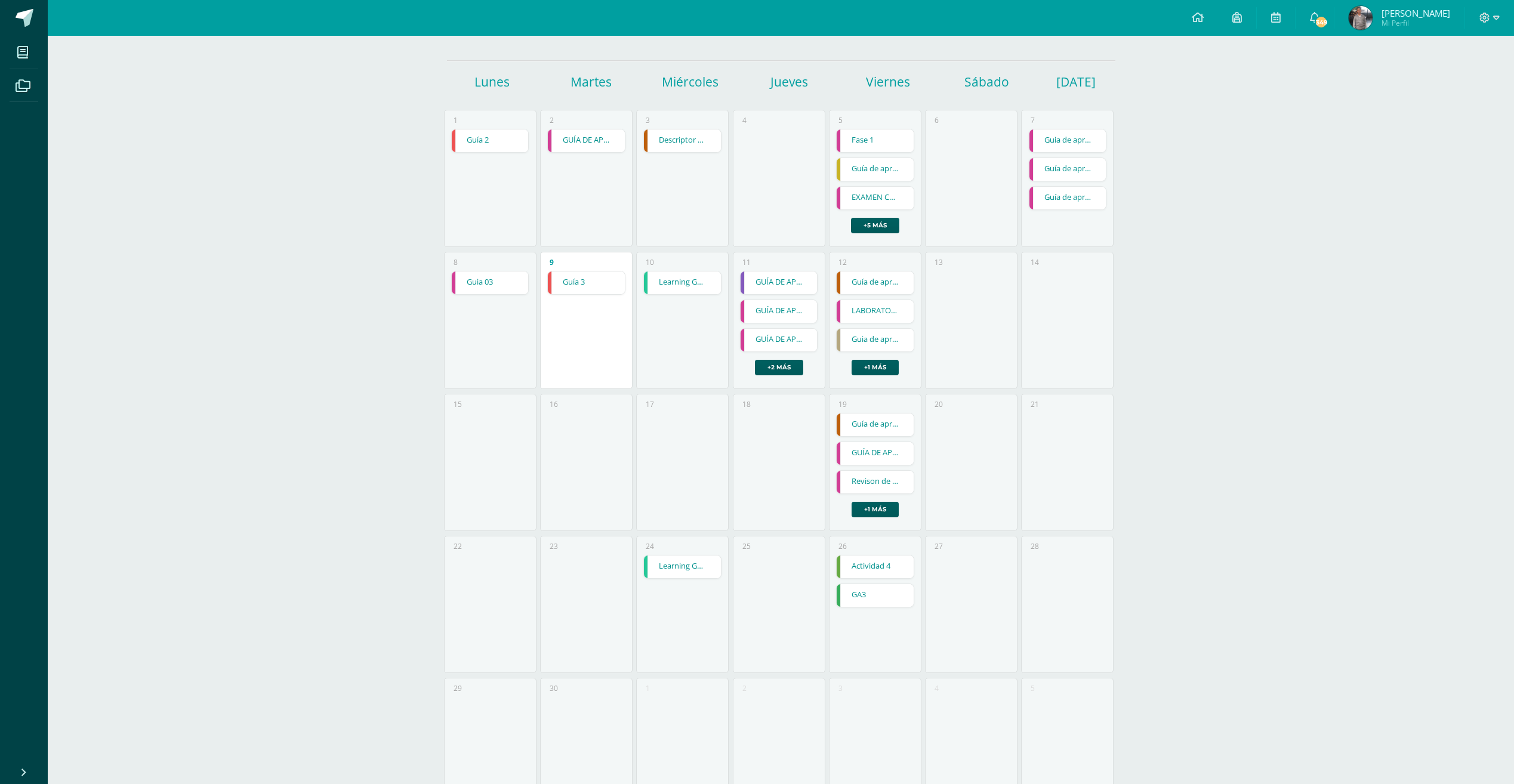
click at [879, 344] on link "Guia de aprendizaje 3" at bounding box center [874, 340] width 77 height 23
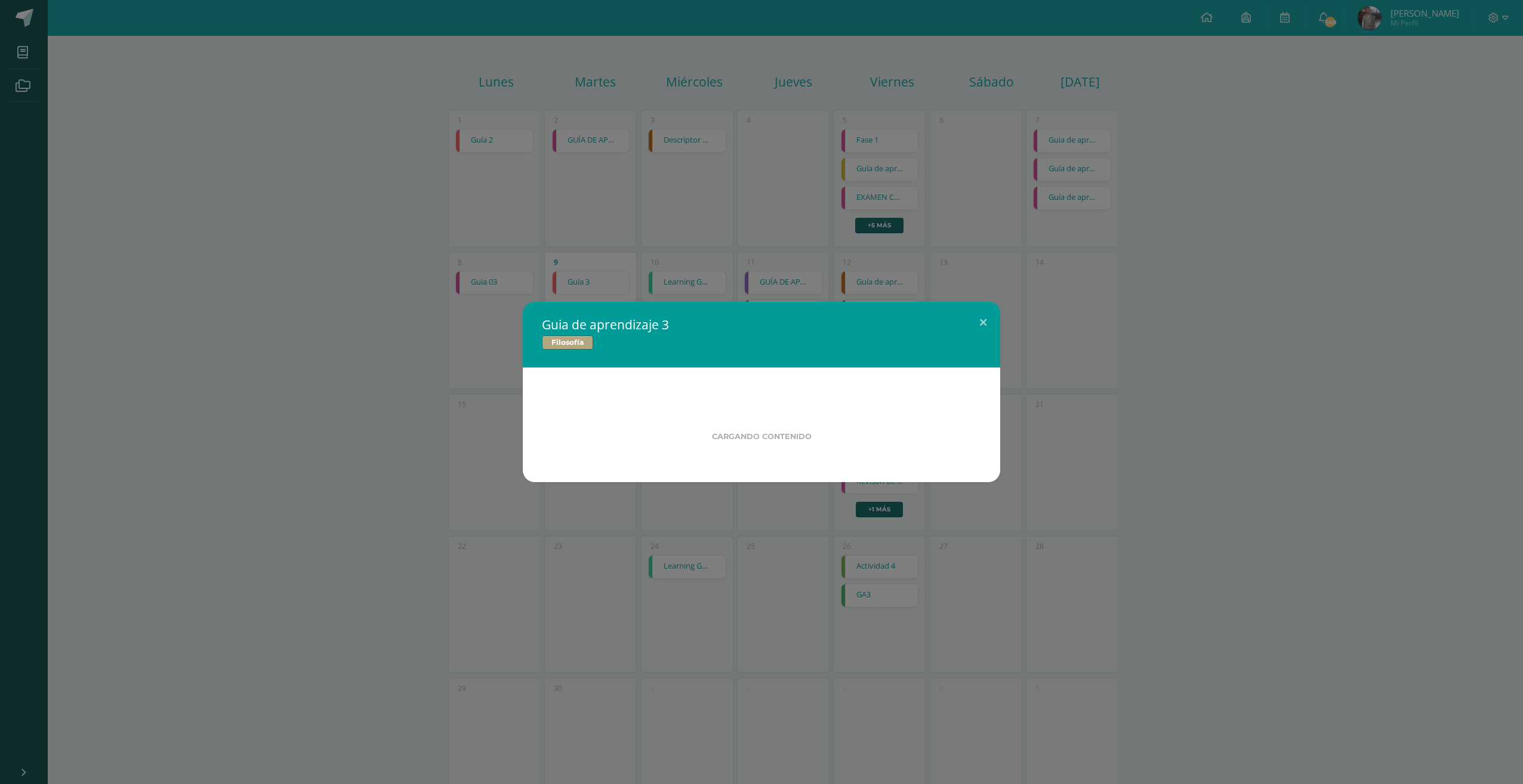
click at [892, 258] on div "Guia de aprendizaje 3 Filosofía Cargando contenido Loading..." at bounding box center [762, 392] width 1523 height 784
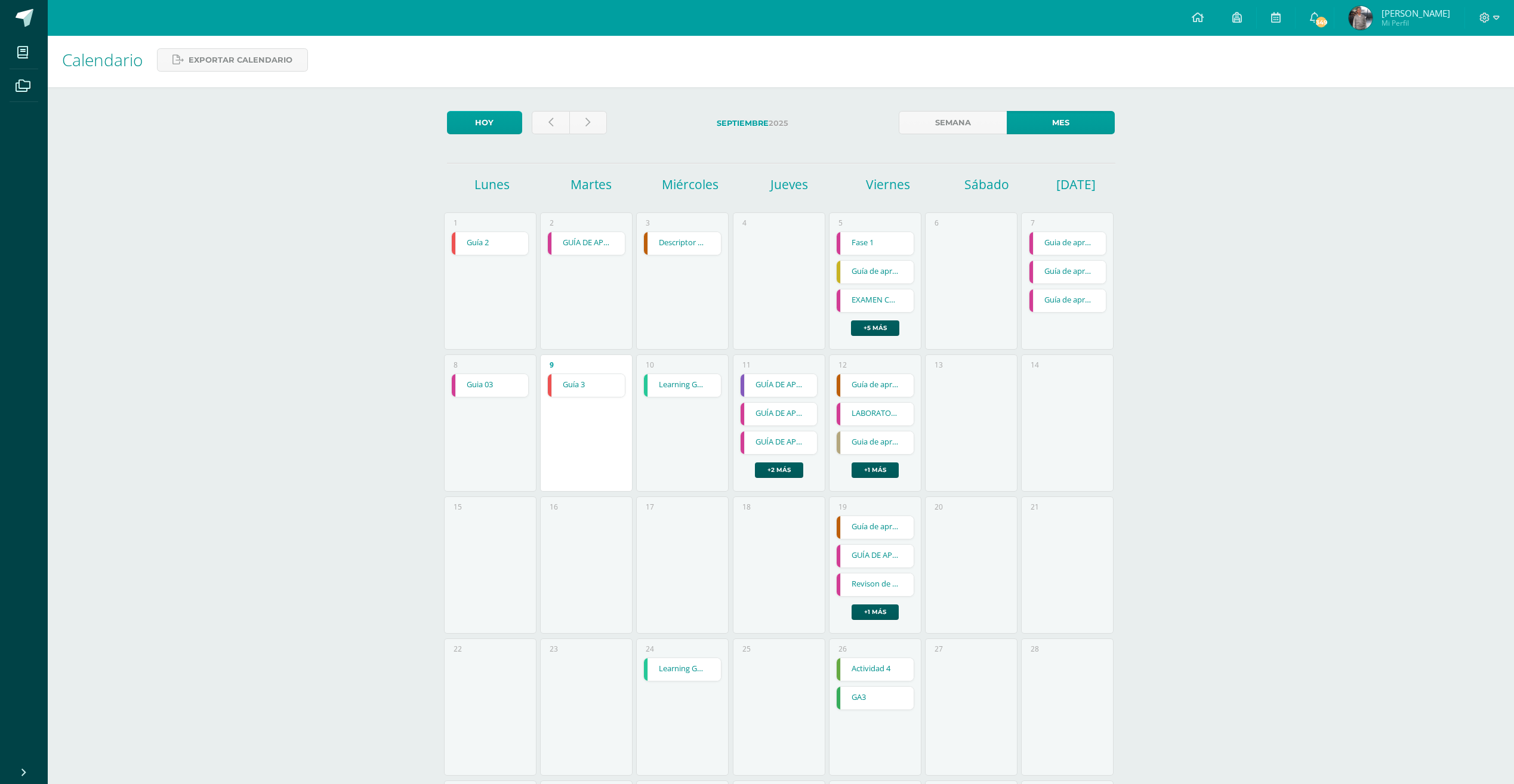
scroll to position [0, 0]
click at [546, 126] on link at bounding box center [550, 126] width 37 height 23
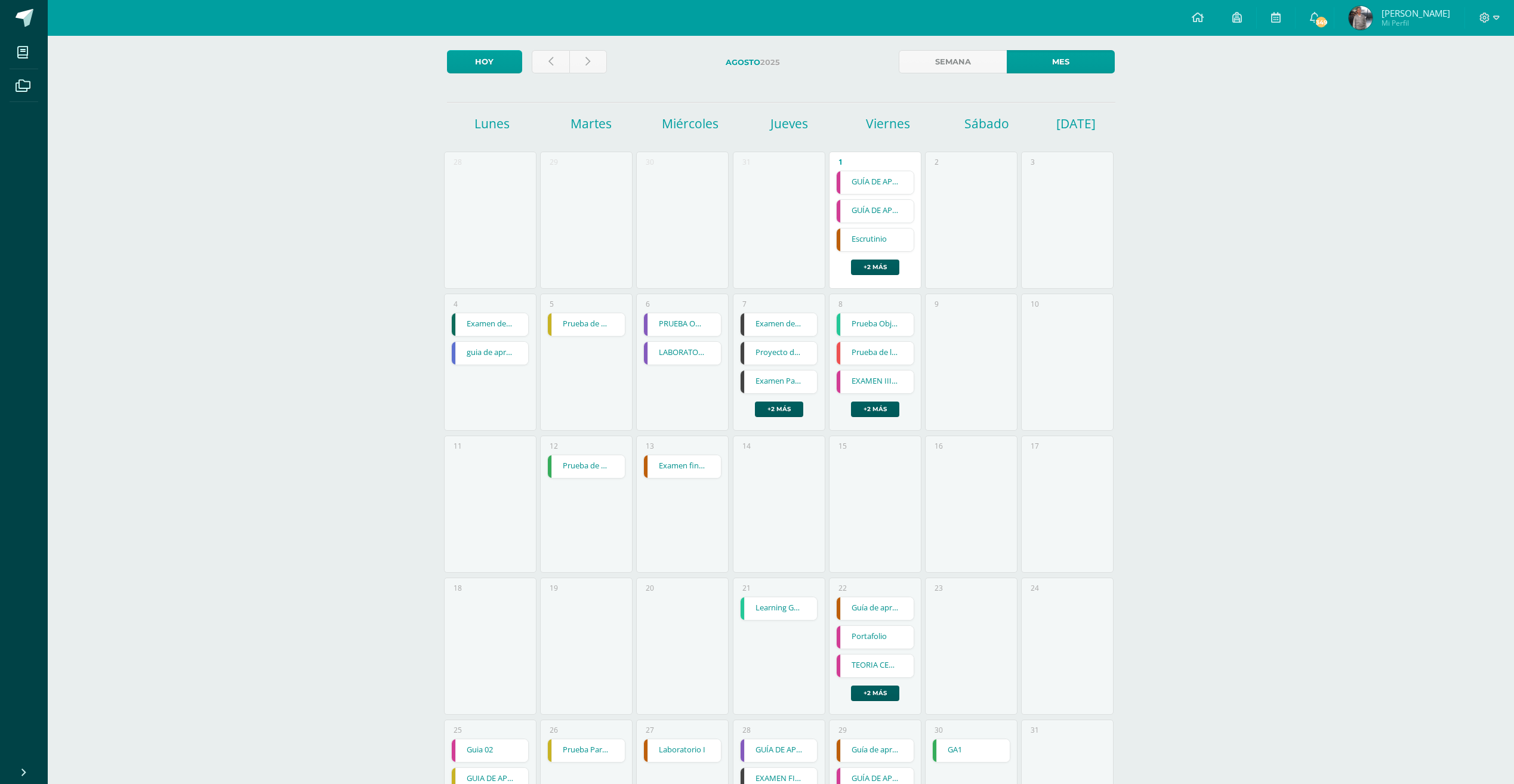
scroll to position [165, 0]
